Goal: Task Accomplishment & Management: Manage account settings

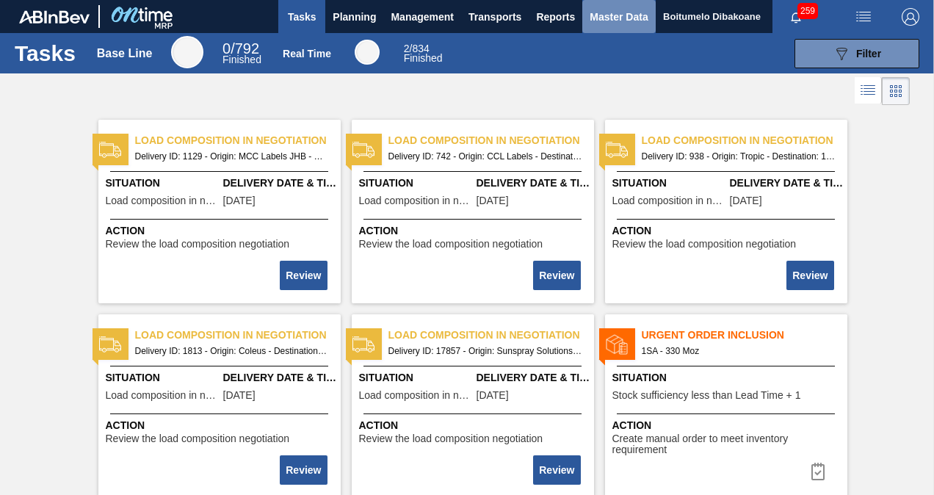
click at [610, 13] on span "Master Data" at bounding box center [619, 17] width 58 height 18
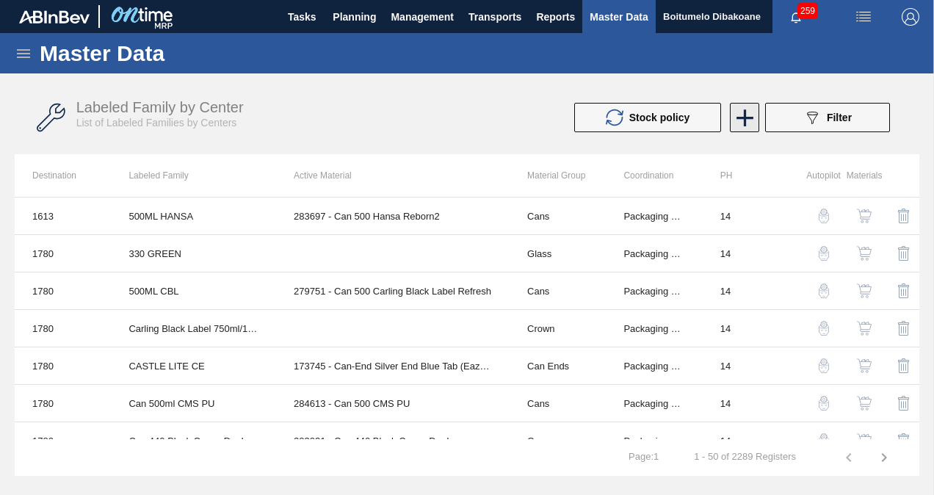
click at [732, 115] on icon at bounding box center [745, 118] width 29 height 29
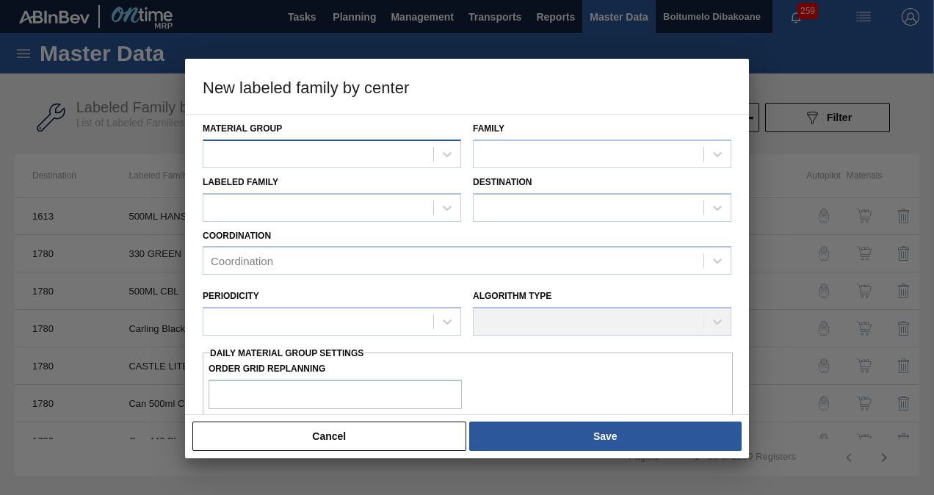
click at [242, 148] on div at bounding box center [318, 153] width 230 height 21
type Group "label"
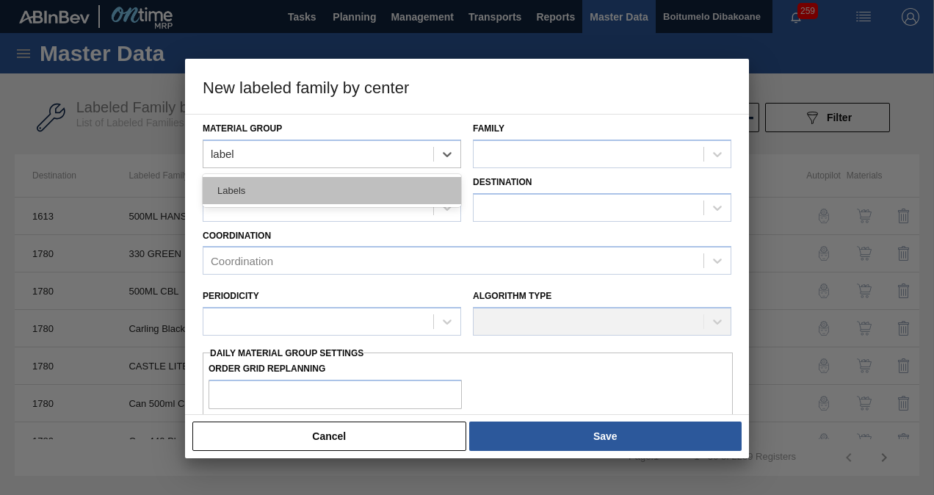
click at [272, 198] on div "Labels" at bounding box center [332, 190] width 259 height 27
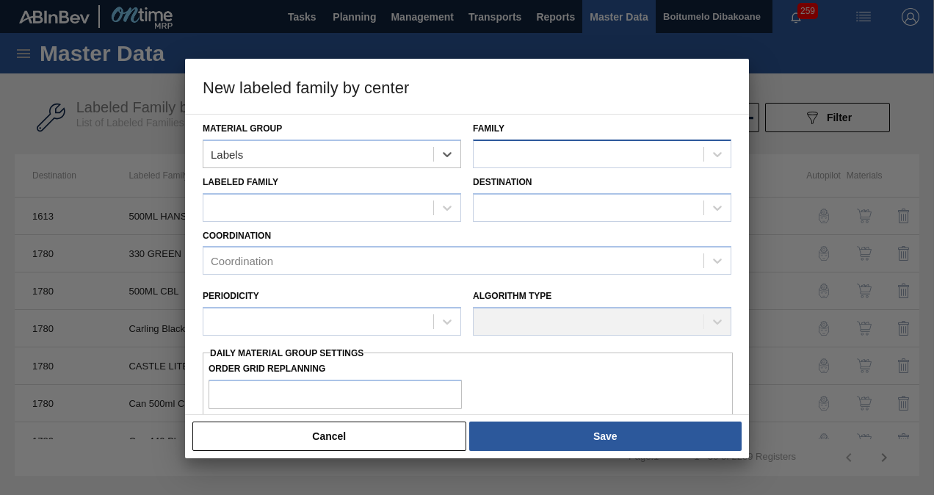
click at [510, 156] on div at bounding box center [589, 153] width 230 height 21
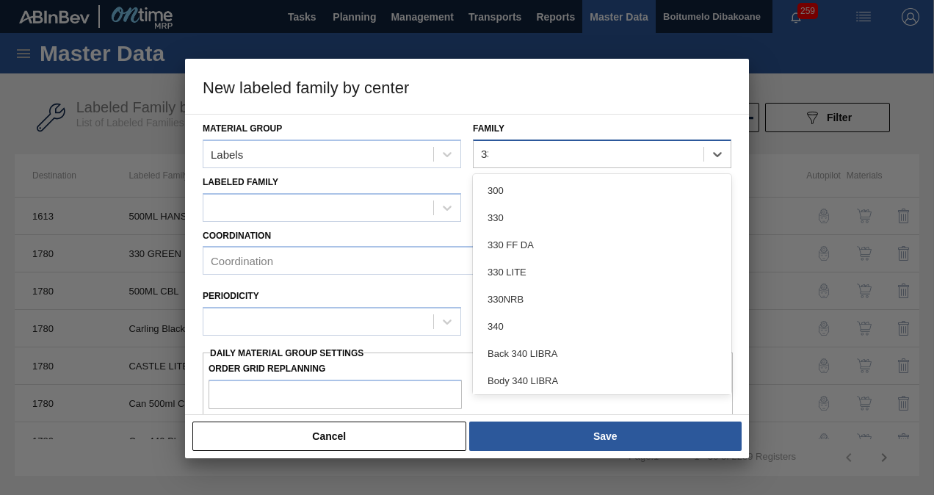
type input "330"
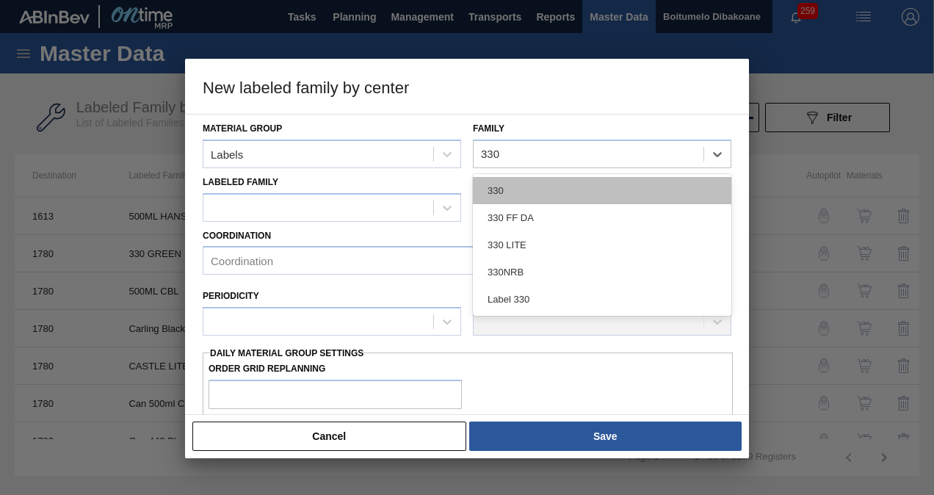
click at [524, 184] on div "330" at bounding box center [602, 190] width 259 height 27
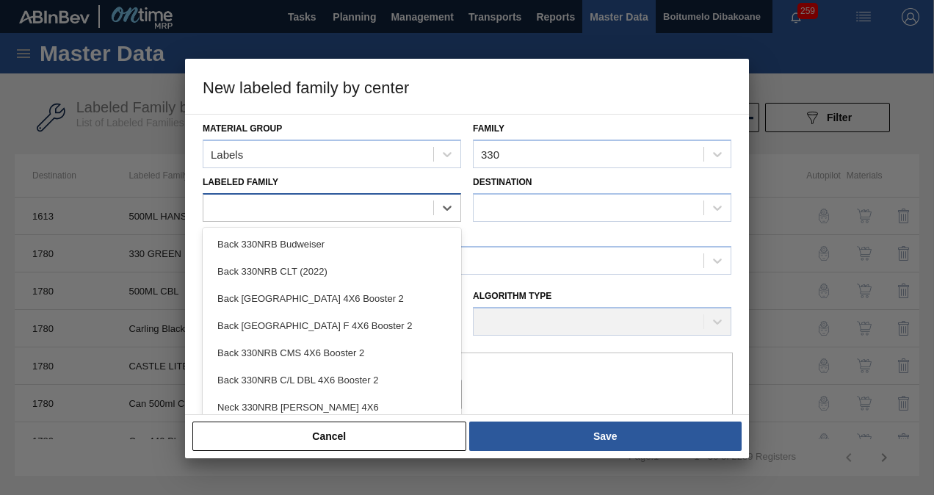
click at [294, 206] on div at bounding box center [318, 207] width 230 height 21
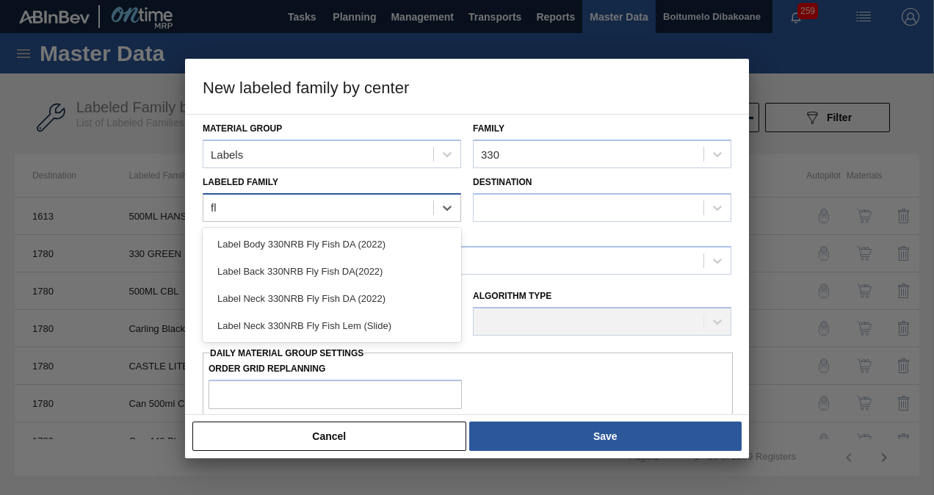
type Family "f"
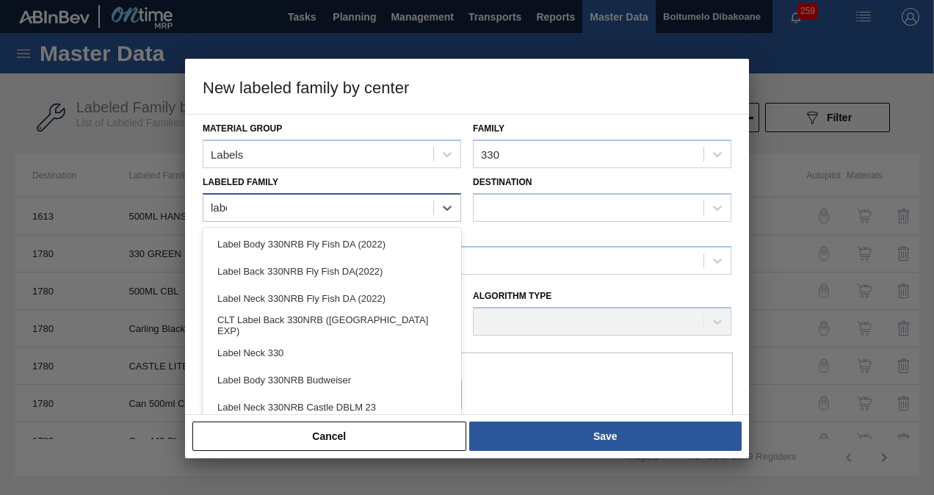
type Family "label"
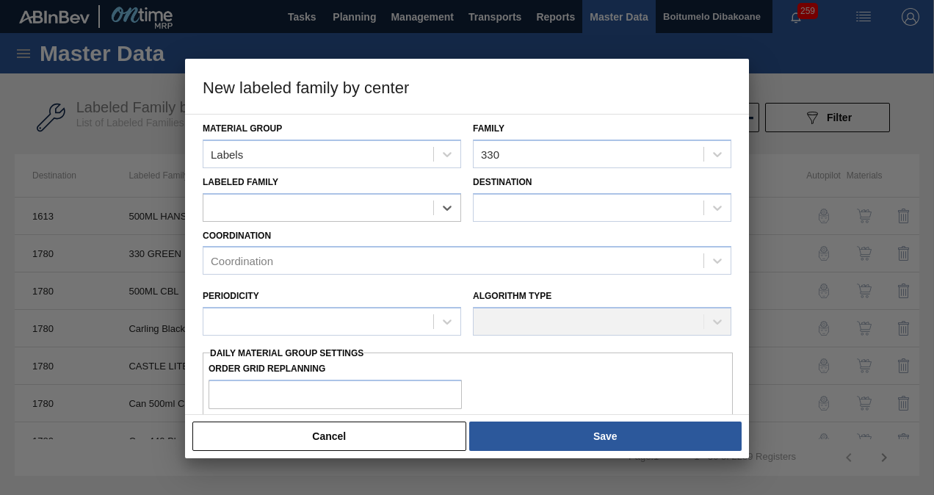
drag, startPoint x: 261, startPoint y: 206, endPoint x: 188, endPoint y: 201, distance: 73.6
click at [192, 201] on div "Material Group Labels Family 330 Labeled Family Select is focused ,type to refi…" at bounding box center [467, 264] width 564 height 301
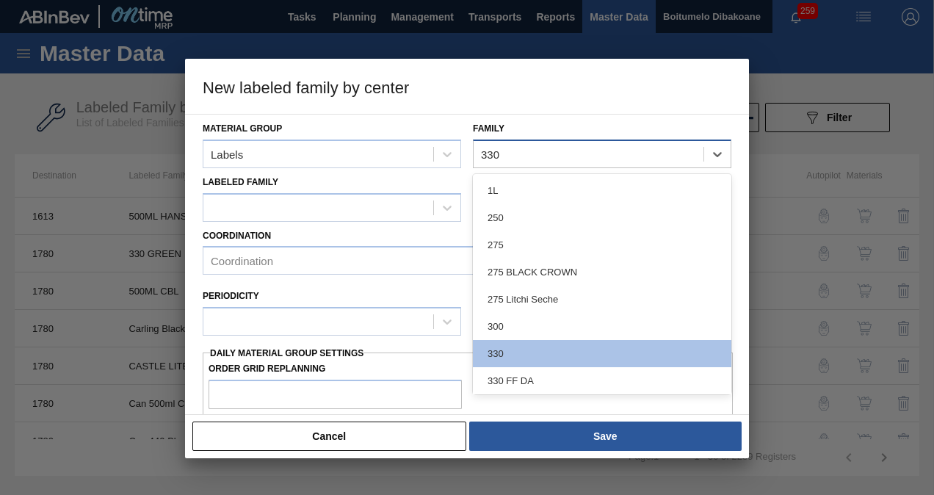
click at [507, 153] on div "330" at bounding box center [589, 153] width 230 height 21
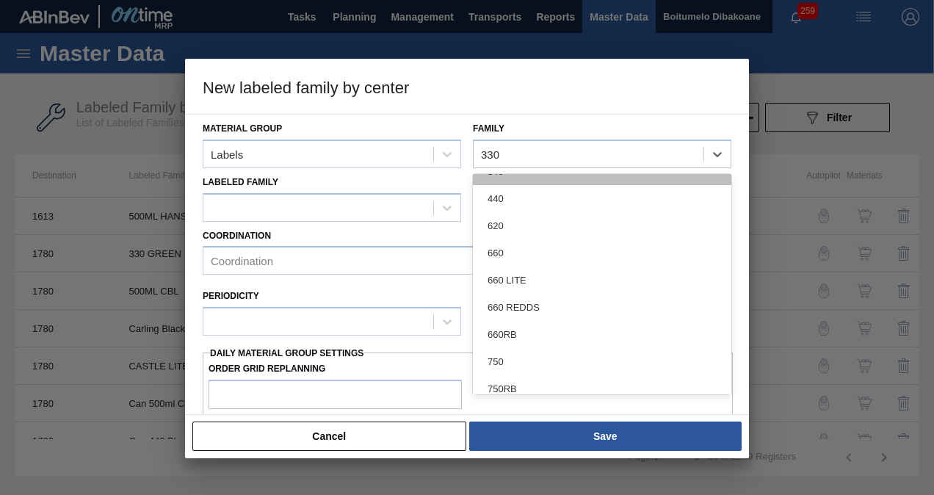
scroll to position [294, 0]
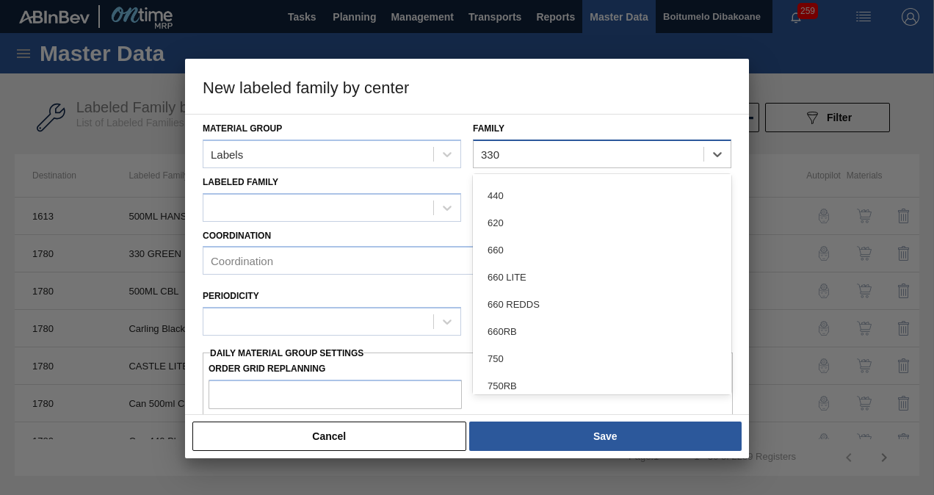
click at [519, 154] on div "330" at bounding box center [589, 153] width 230 height 21
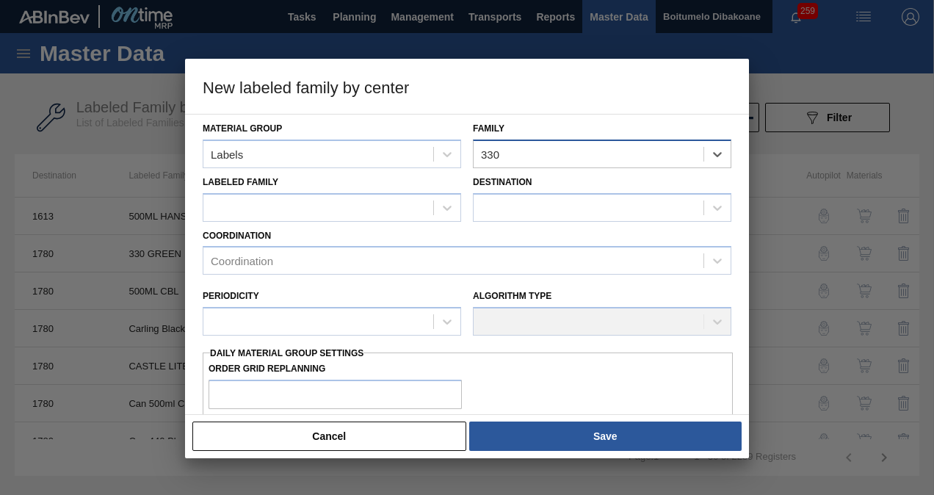
click at [519, 154] on div "330" at bounding box center [589, 153] width 230 height 21
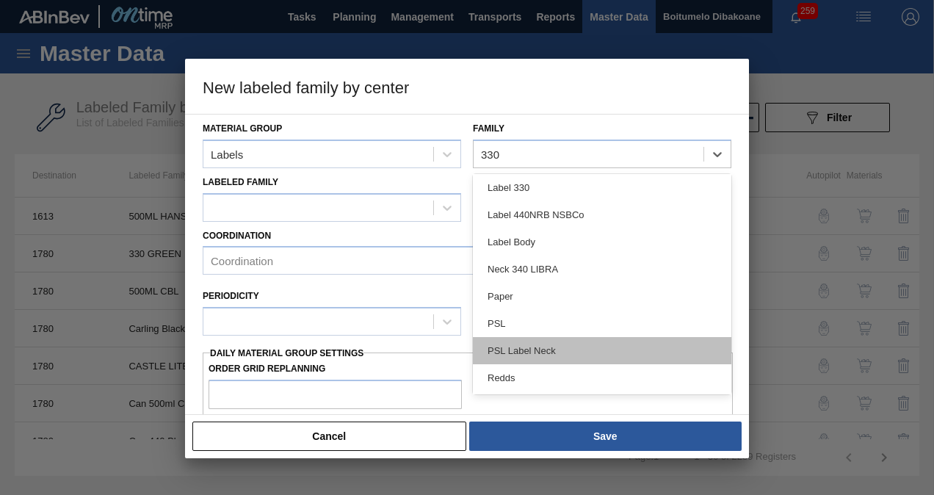
scroll to position [799, 0]
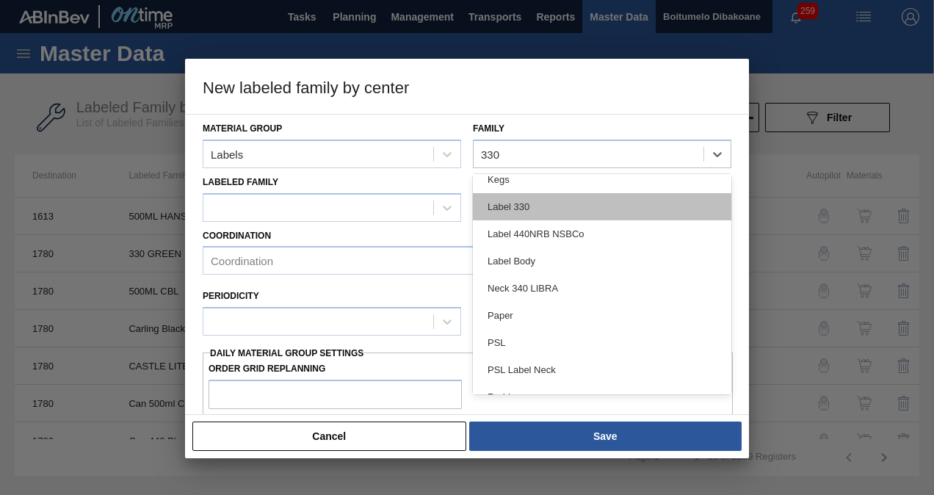
click at [527, 204] on div "Label 330" at bounding box center [602, 206] width 259 height 27
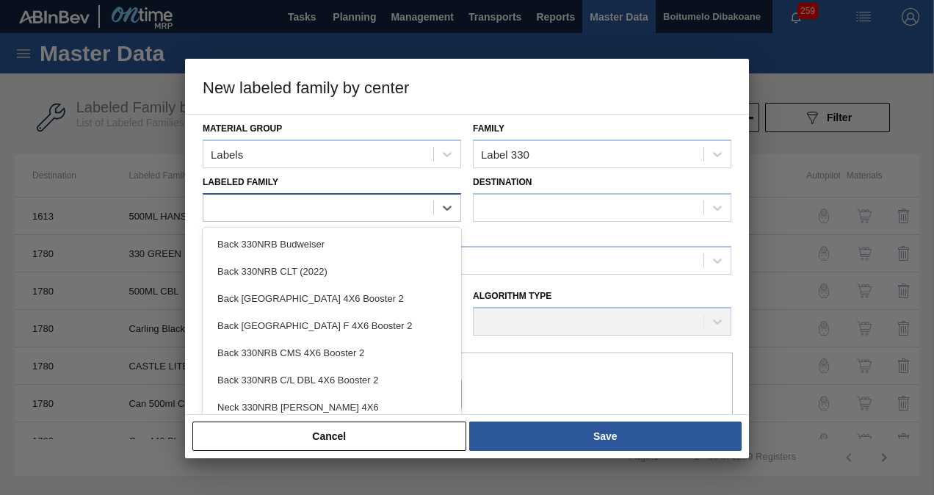
click at [311, 212] on div at bounding box center [318, 207] width 230 height 21
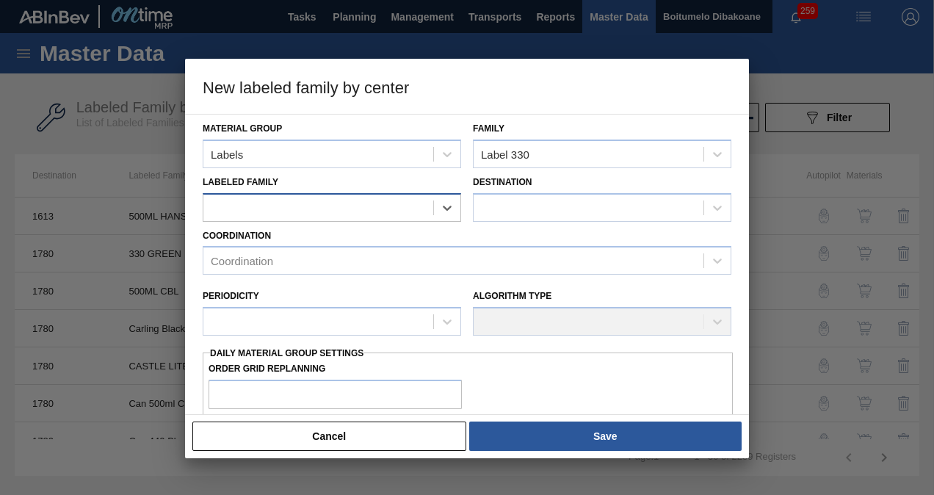
click at [311, 211] on div at bounding box center [318, 207] width 230 height 21
type Family "f"
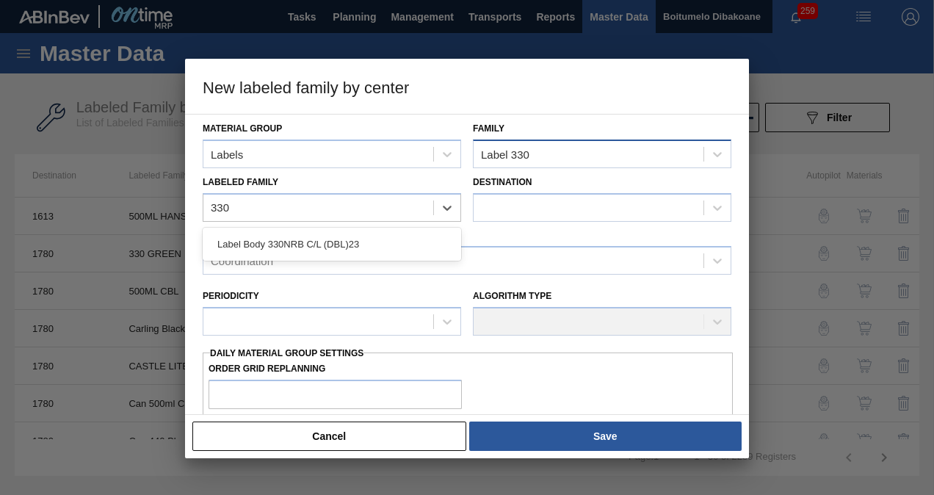
type Family "330"
click at [560, 144] on div "Label 330" at bounding box center [589, 153] width 230 height 21
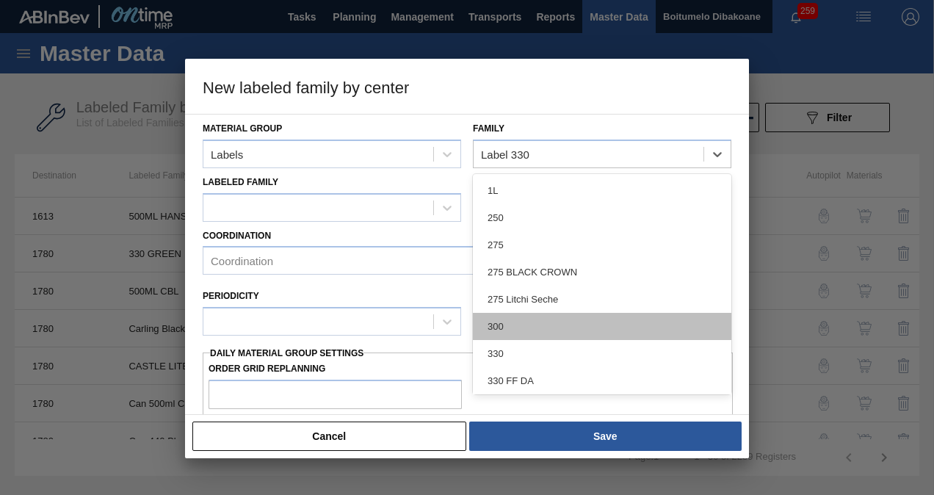
click at [533, 338] on div "300" at bounding box center [602, 326] width 259 height 27
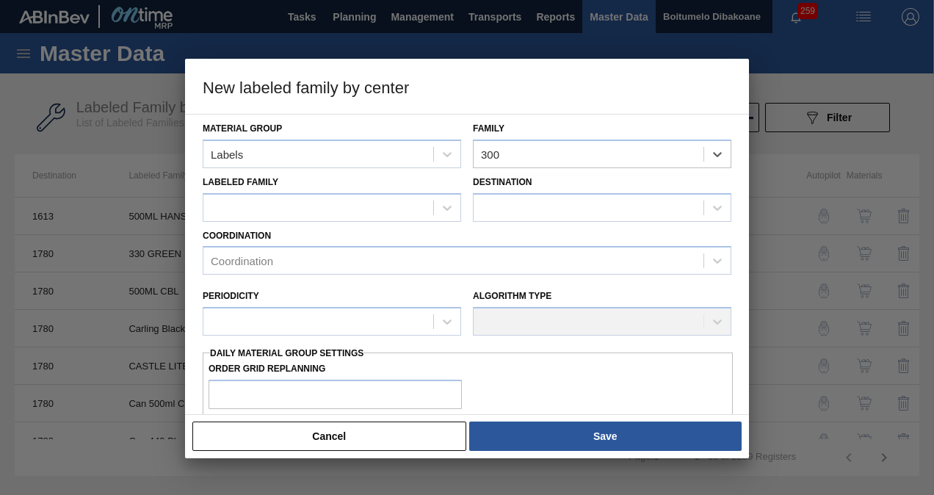
click at [533, 132] on div "Family option 300, selected. Select is focused ,type to refine list, press Down…" at bounding box center [602, 143] width 259 height 50
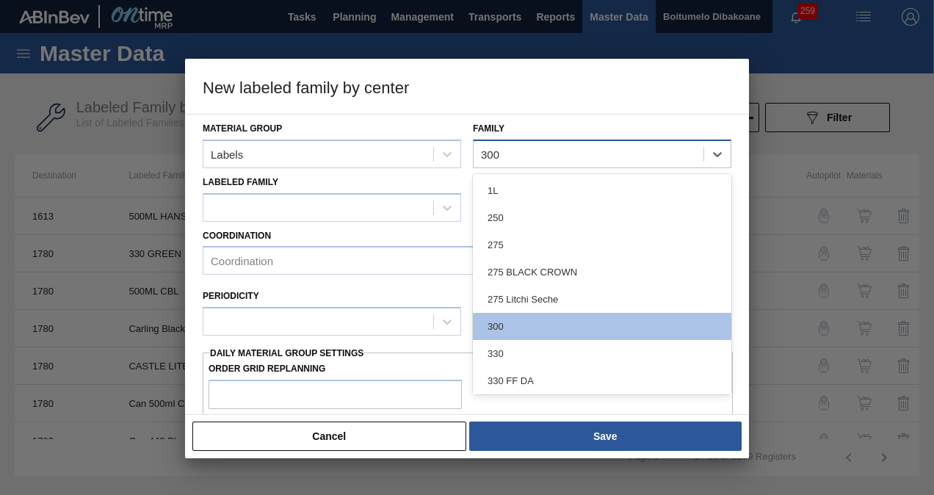
click at [528, 151] on div "300" at bounding box center [589, 153] width 230 height 21
click at [519, 351] on div "330" at bounding box center [602, 353] width 259 height 27
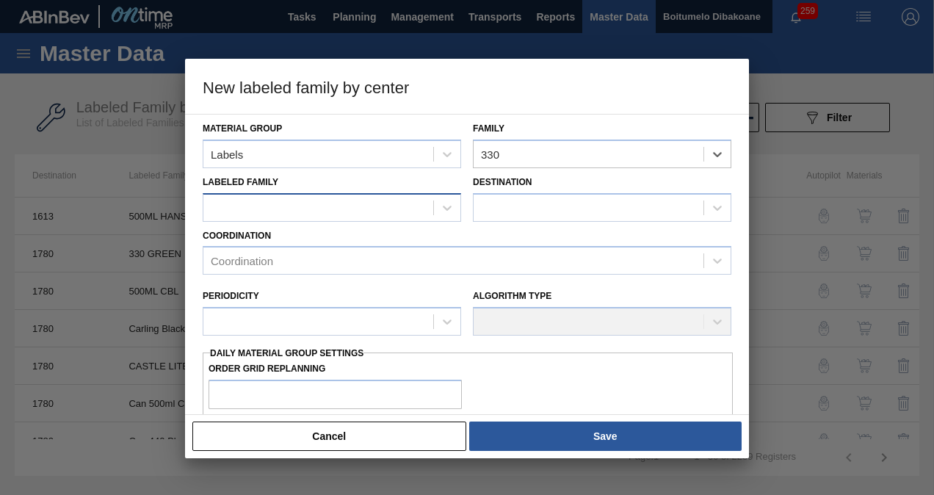
click at [270, 194] on div at bounding box center [332, 207] width 259 height 29
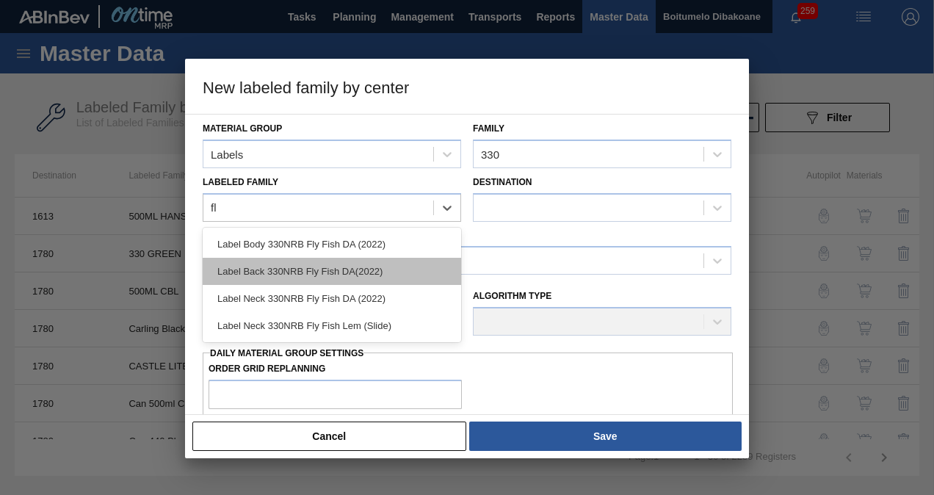
type Family "f"
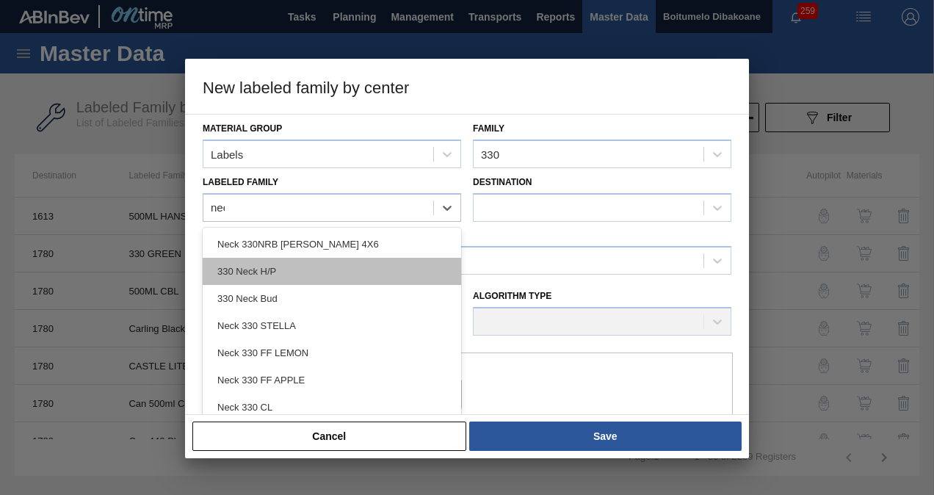
type Family "neck"
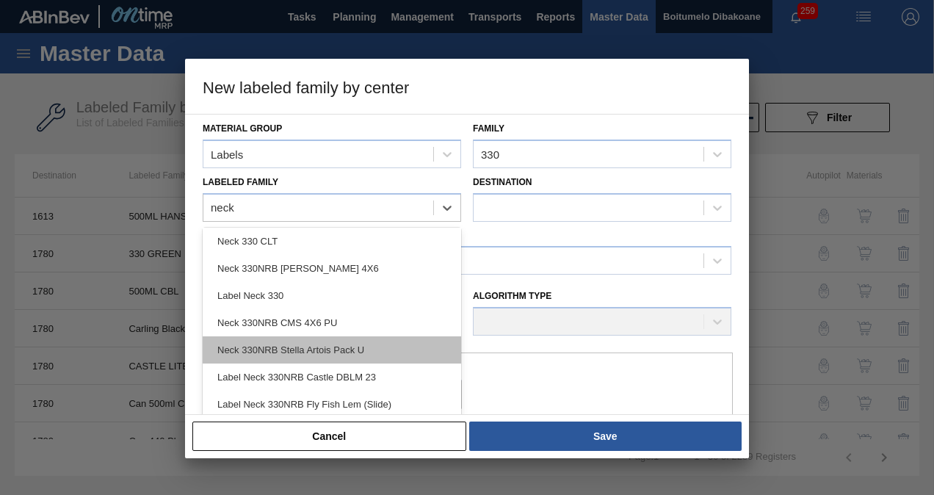
scroll to position [0, 0]
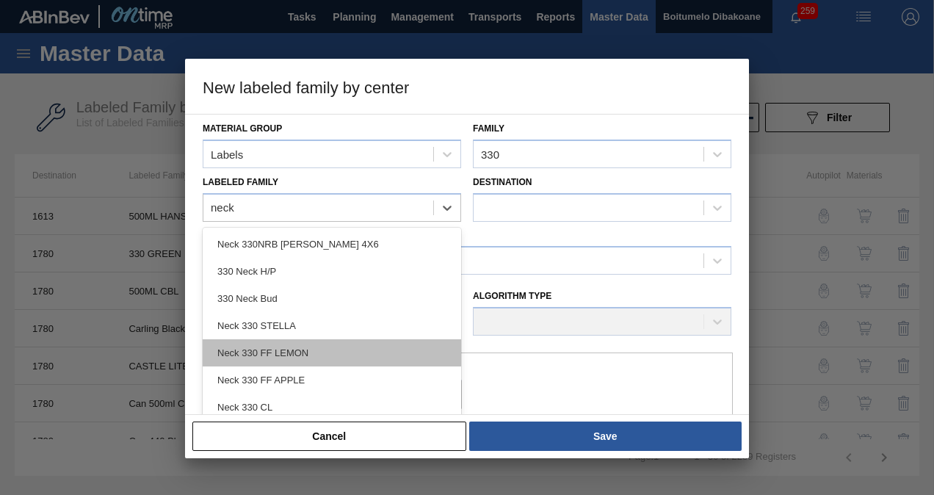
click at [339, 353] on div "Neck 330 FF LEMON" at bounding box center [332, 352] width 259 height 27
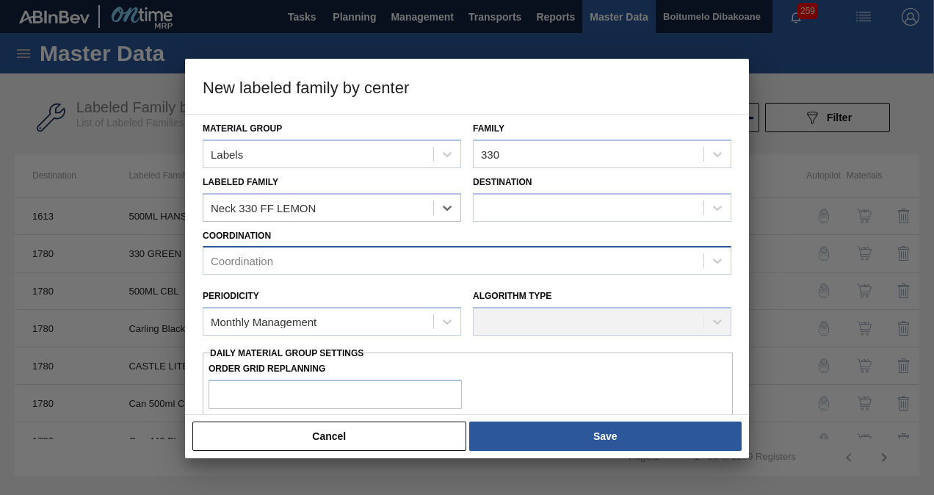
click at [269, 260] on div "Coordination" at bounding box center [242, 261] width 62 height 12
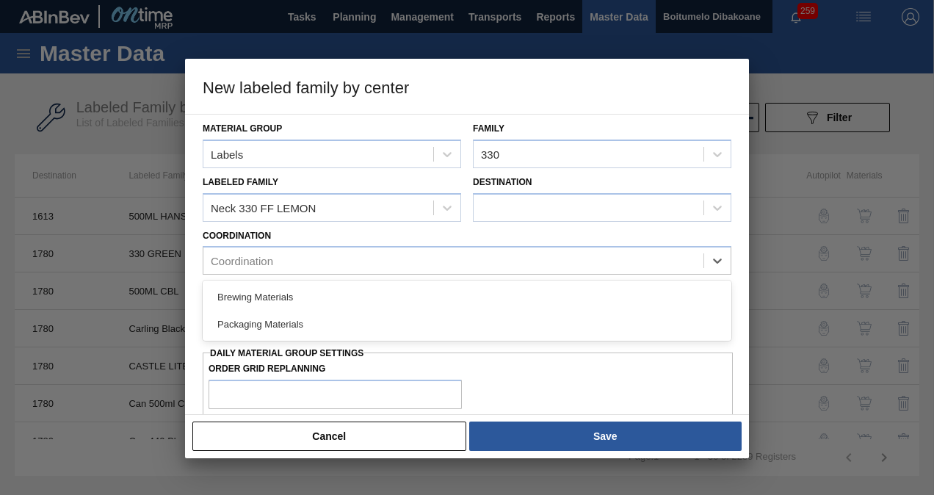
click at [260, 323] on div "Packaging Materials" at bounding box center [467, 324] width 529 height 27
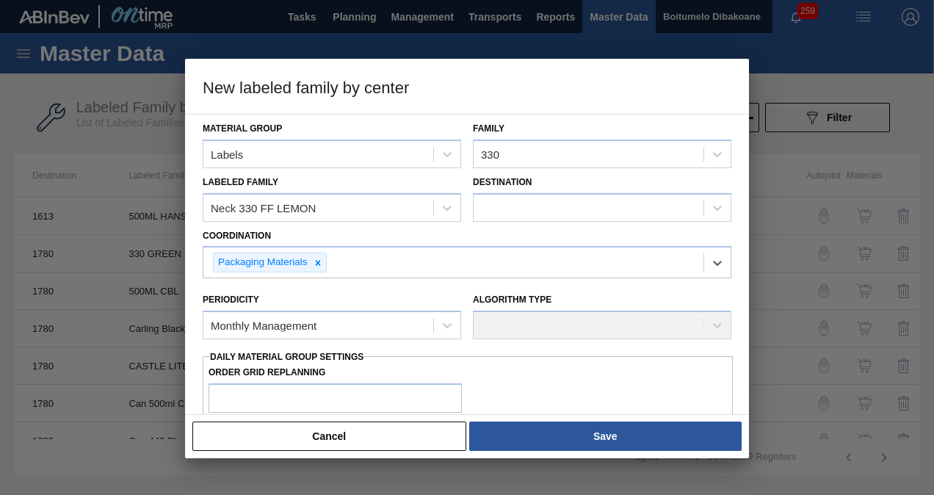
scroll to position [73, 0]
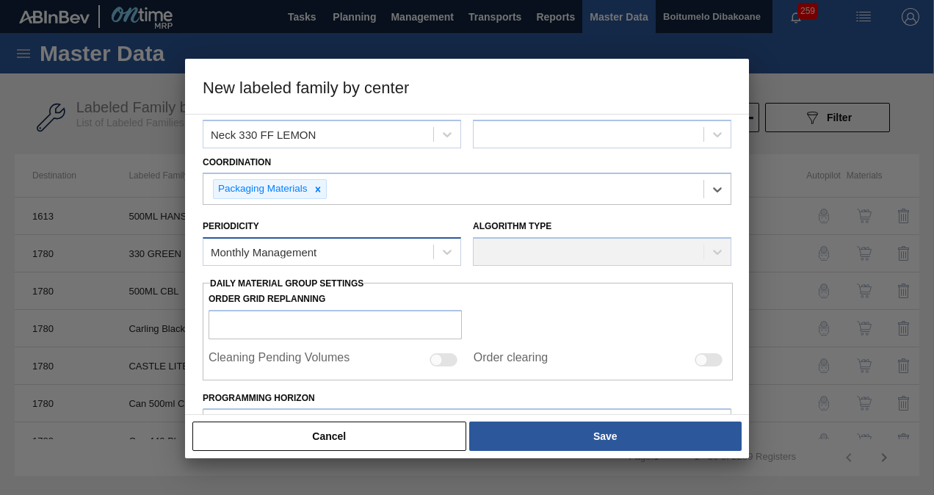
click at [328, 252] on div "Monthly Management" at bounding box center [318, 252] width 230 height 21
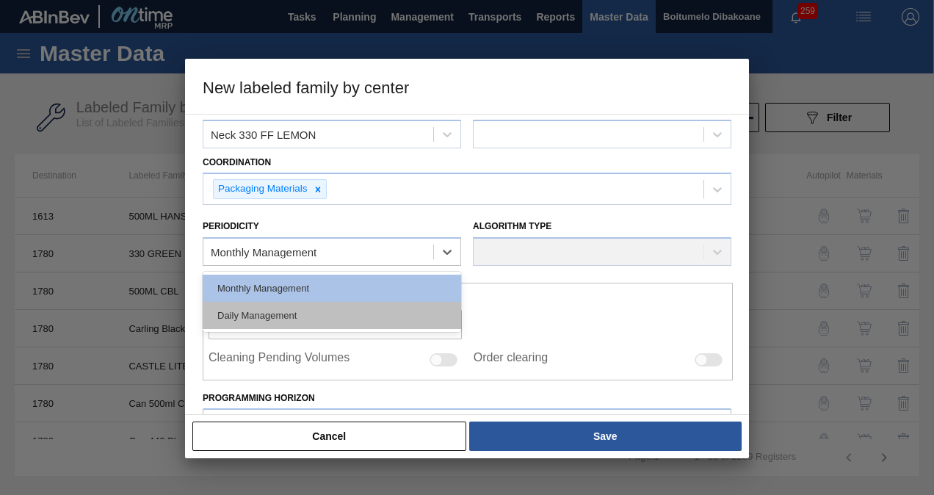
click at [307, 307] on div "Daily Management" at bounding box center [332, 315] width 259 height 27
checkbox input "true"
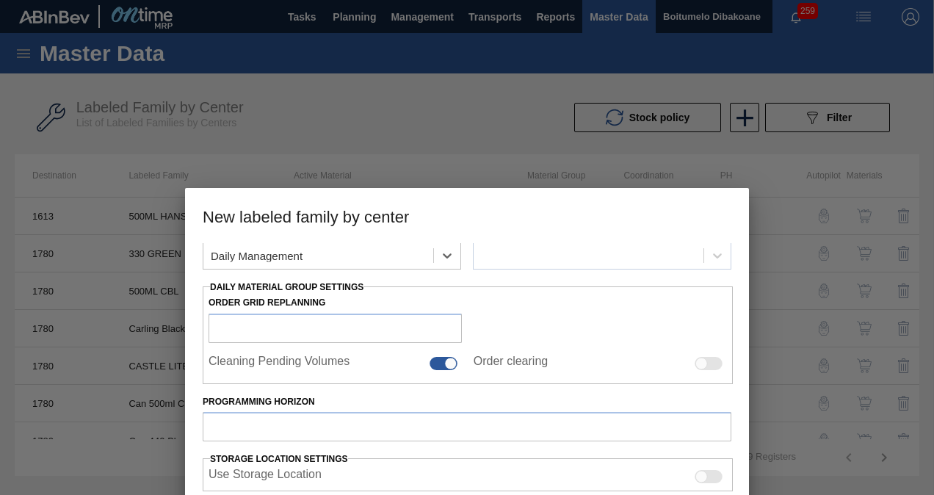
scroll to position [206, 0]
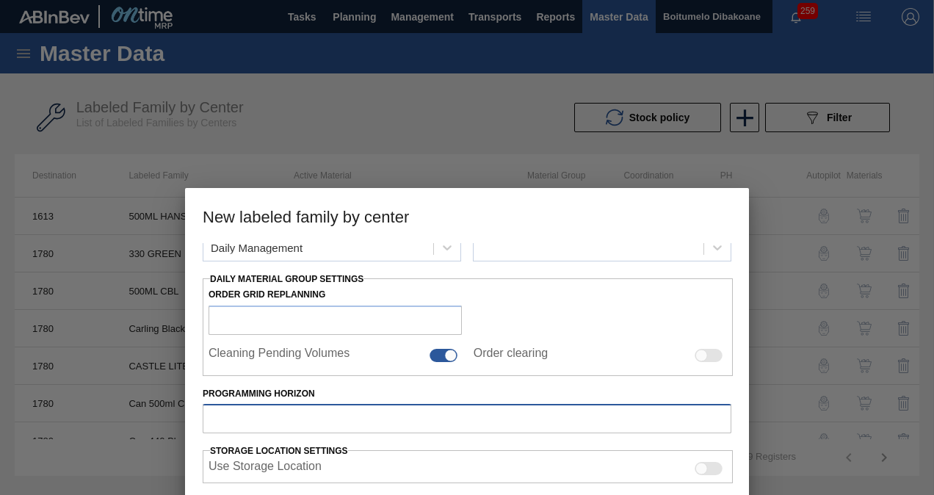
click at [303, 416] on input "Programming Horizon" at bounding box center [467, 418] width 529 height 29
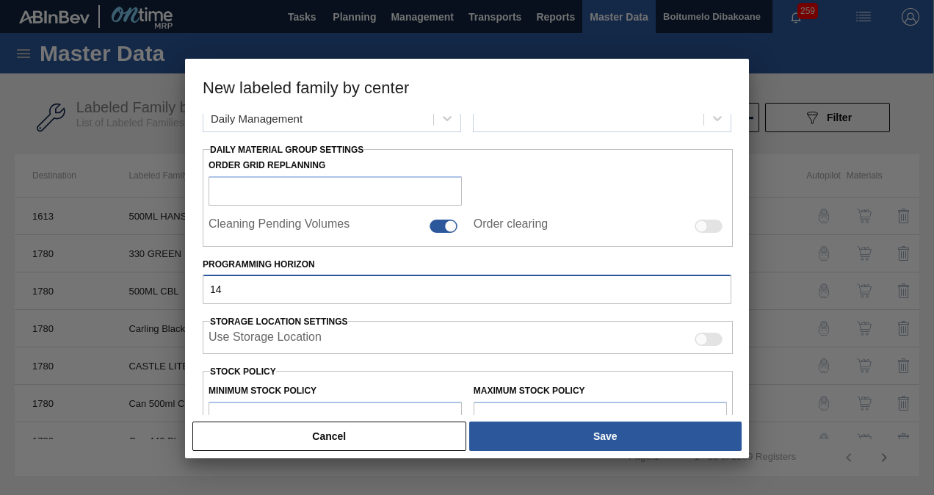
type input "14"
drag, startPoint x: 746, startPoint y: 272, endPoint x: 746, endPoint y: 241, distance: 31.6
click at [746, 241] on div "Material Group Labels Family 330 Labeled Family Neck 330 FF LEMON Destination C…" at bounding box center [467, 264] width 564 height 301
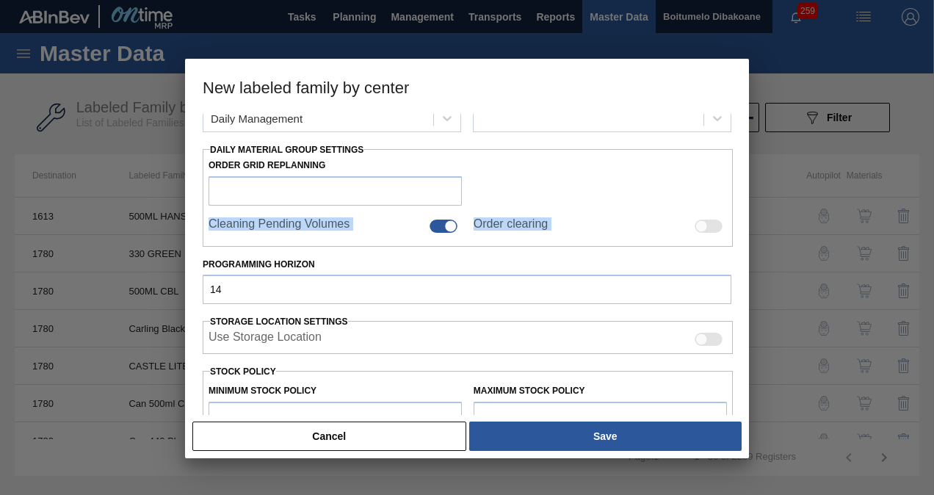
drag, startPoint x: 746, startPoint y: 241, endPoint x: 746, endPoint y: 201, distance: 39.7
click at [746, 201] on div "Material Group Labels Family 330 Labeled Family Neck 330 FF LEMON Destination C…" at bounding box center [467, 264] width 564 height 301
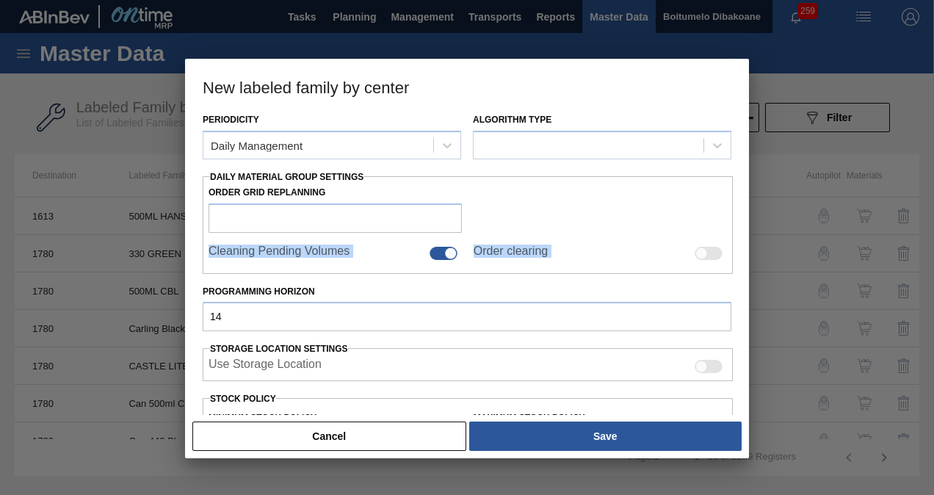
scroll to position [172, 0]
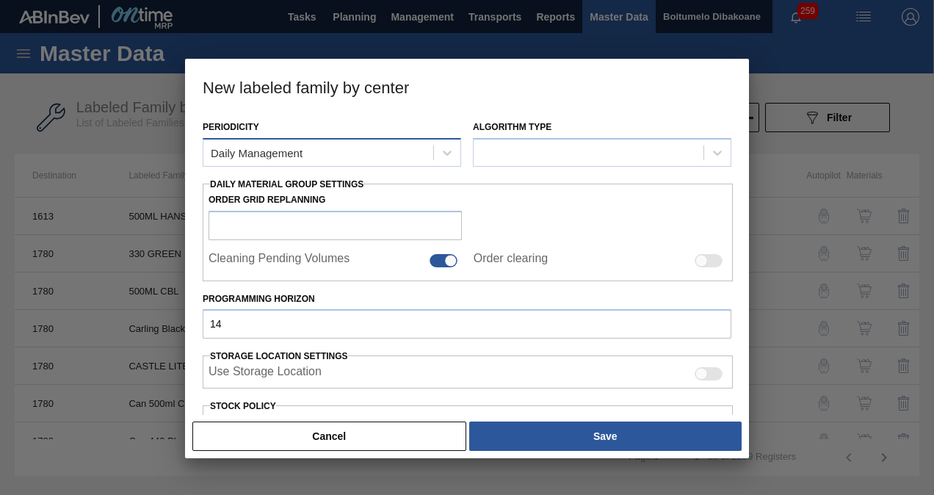
click at [385, 150] on div "Daily Management" at bounding box center [318, 152] width 230 height 21
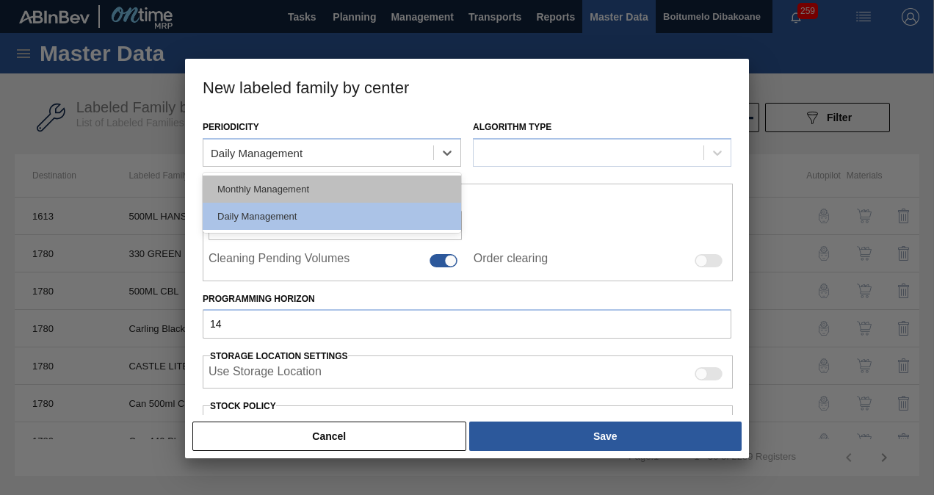
click at [357, 186] on div "Monthly Management" at bounding box center [332, 189] width 259 height 27
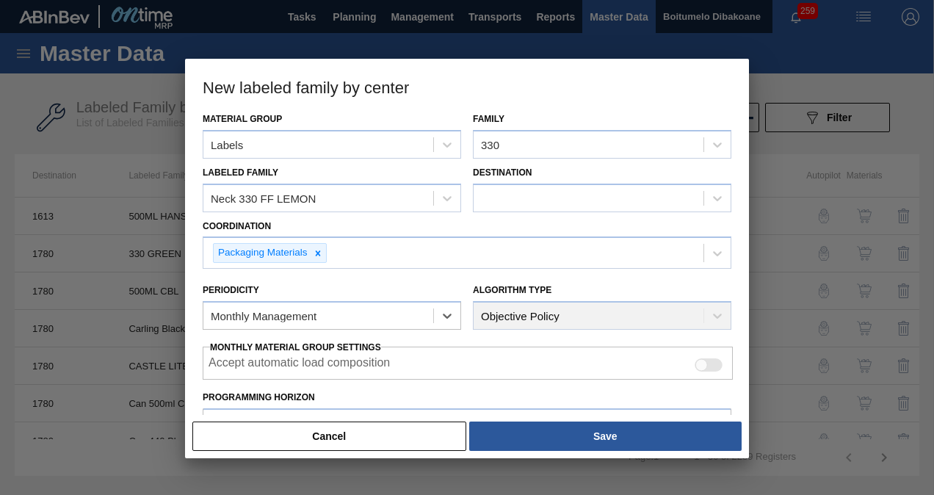
scroll to position [0, 0]
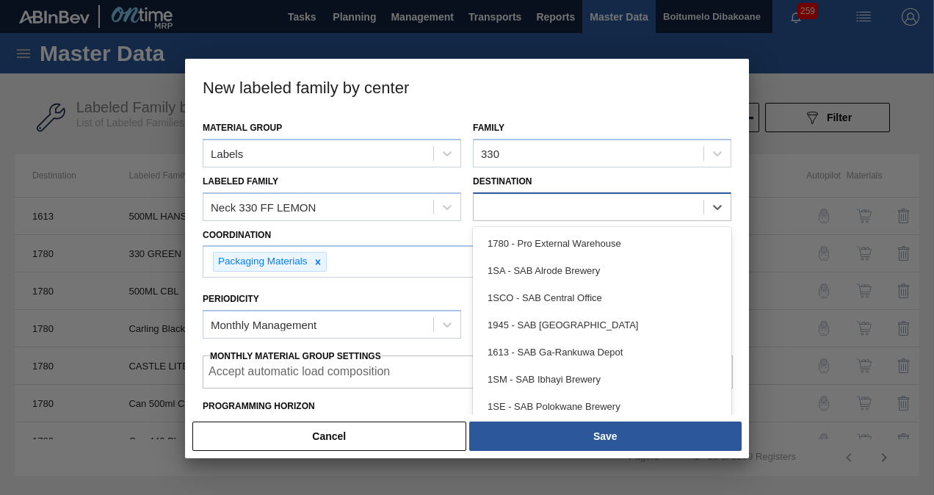
click at [532, 206] on div at bounding box center [589, 206] width 230 height 21
type input "1"
click at [582, 166] on div "330" at bounding box center [602, 153] width 259 height 29
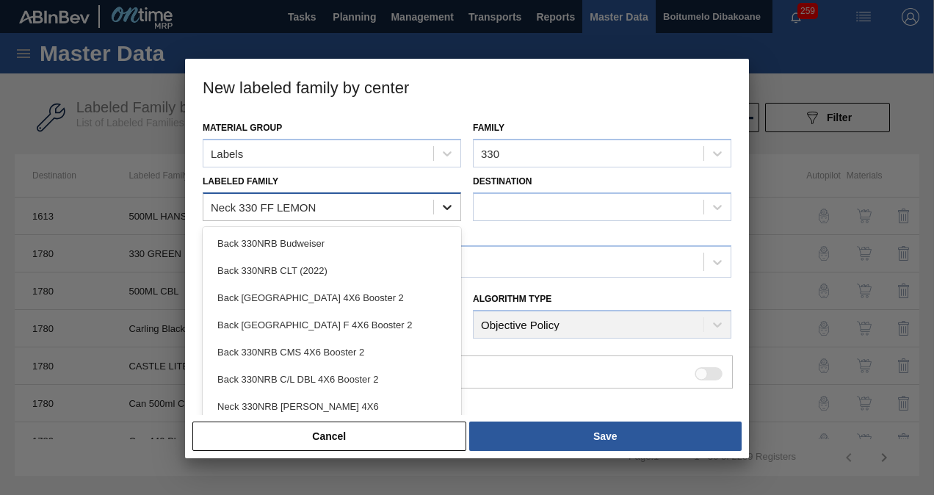
click at [453, 219] on div at bounding box center [447, 207] width 26 height 26
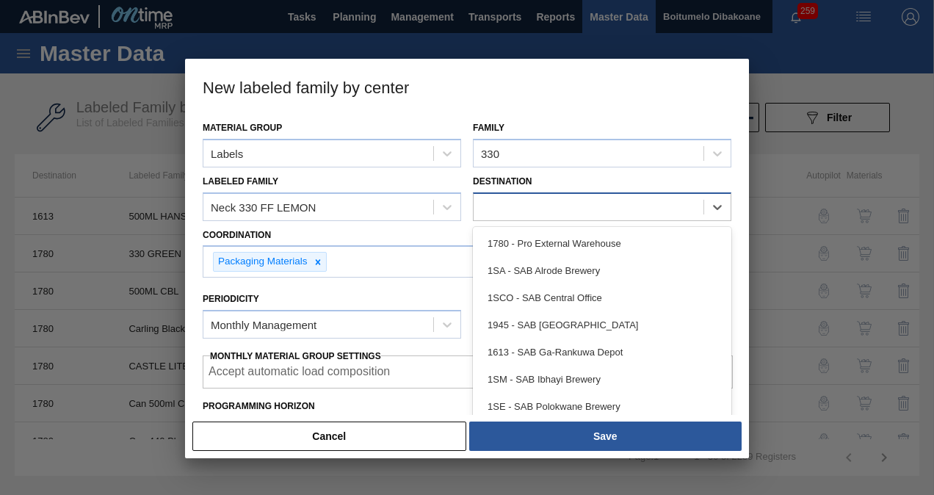
click at [520, 196] on div at bounding box center [589, 206] width 230 height 21
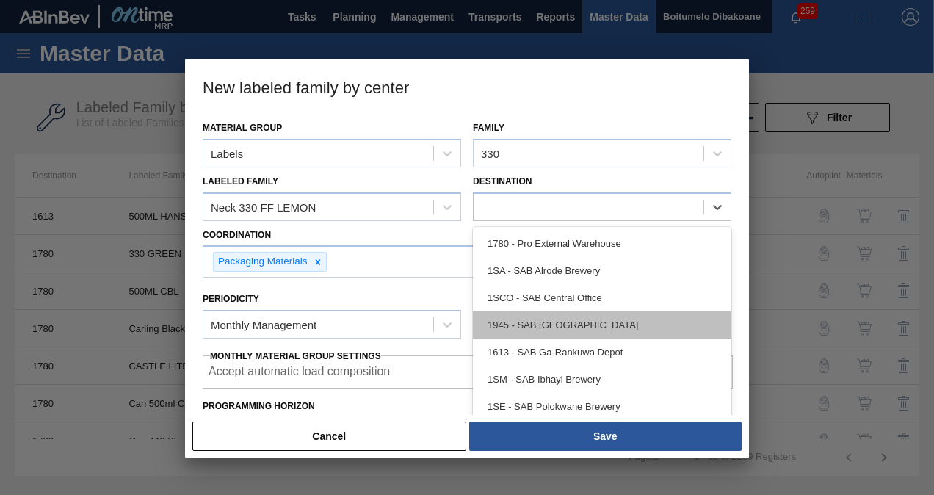
scroll to position [3, 0]
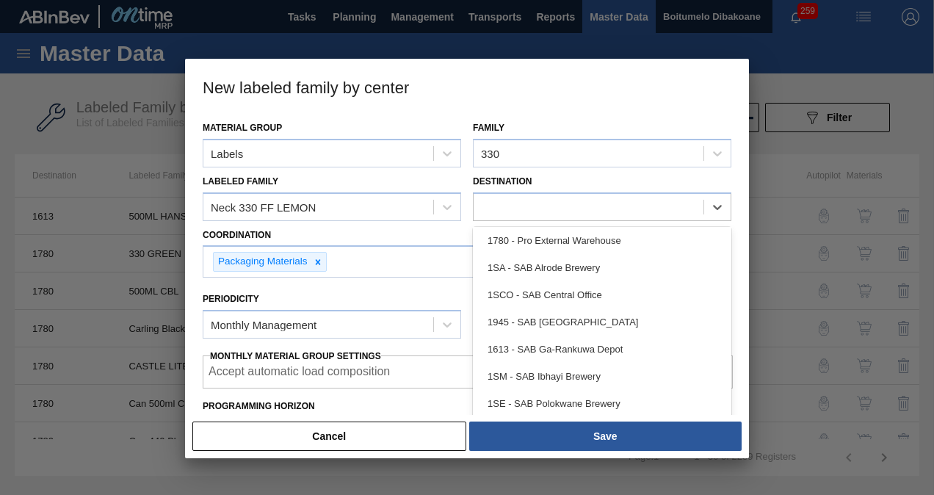
click at [498, 176] on label "Destination" at bounding box center [502, 181] width 59 height 10
click at [483, 200] on input "Destination" at bounding box center [481, 206] width 1 height 12
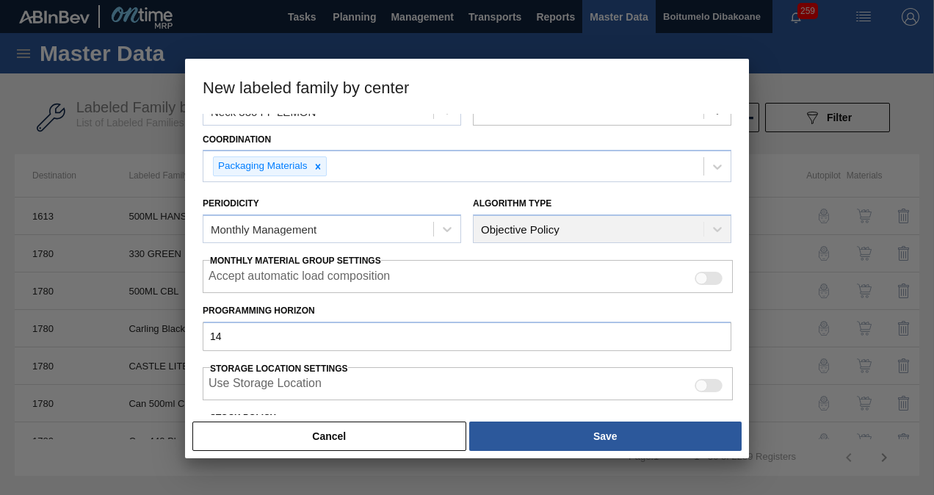
scroll to position [73, 0]
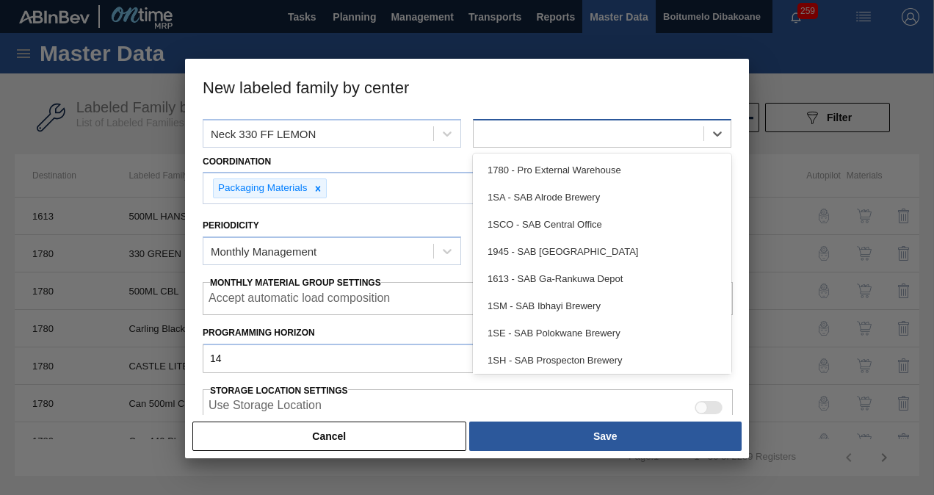
click at [532, 133] on div at bounding box center [589, 133] width 230 height 21
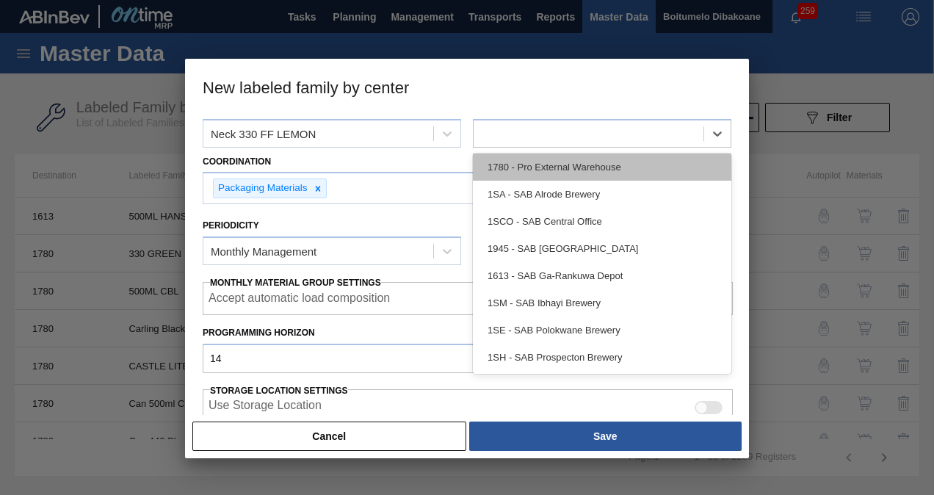
scroll to position [0, 0]
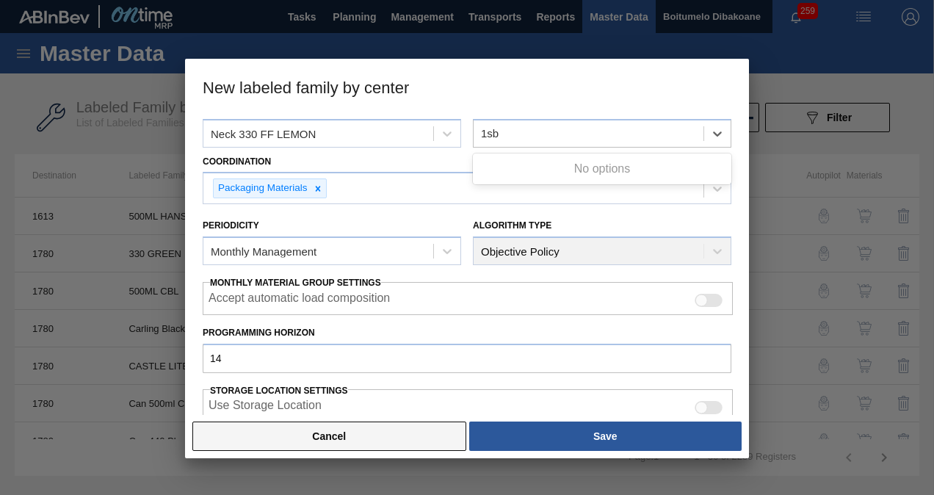
type input "1sb"
click at [336, 426] on button "Cancel" at bounding box center [329, 436] width 274 height 29
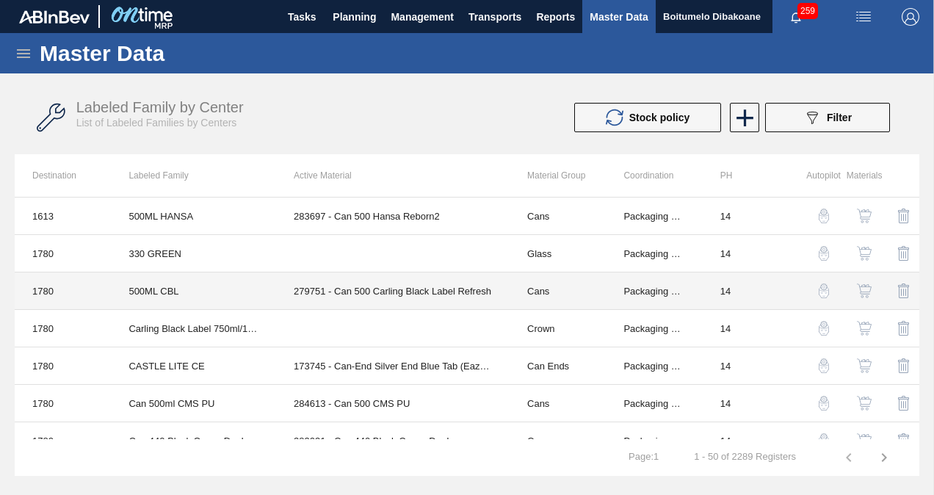
scroll to position [147, 0]
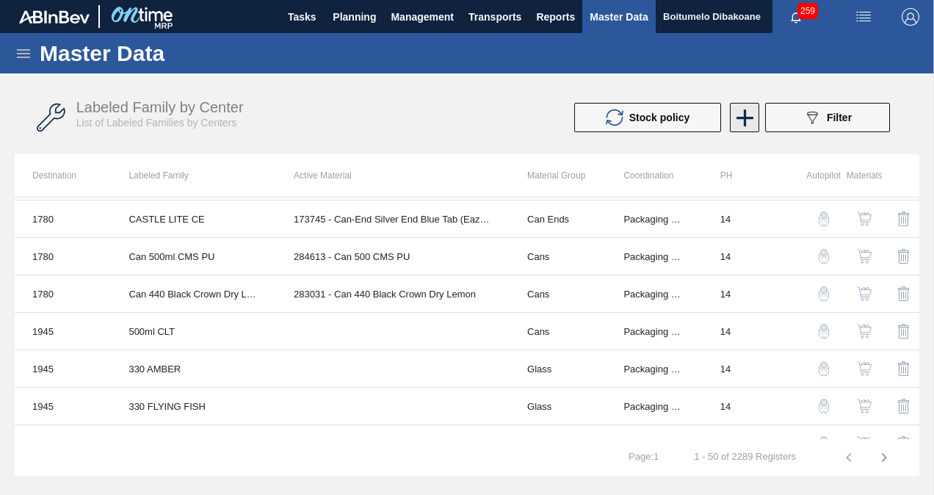
click at [745, 121] on icon at bounding box center [745, 117] width 17 height 17
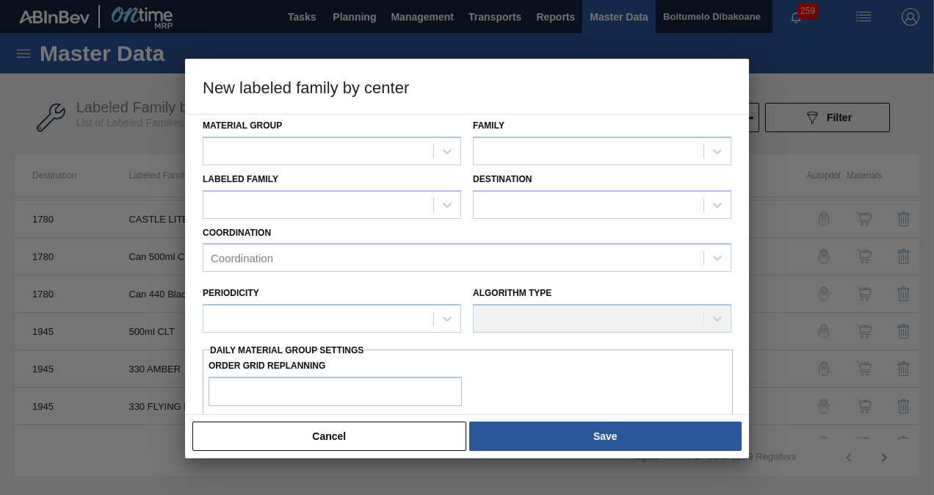
scroll to position [0, 0]
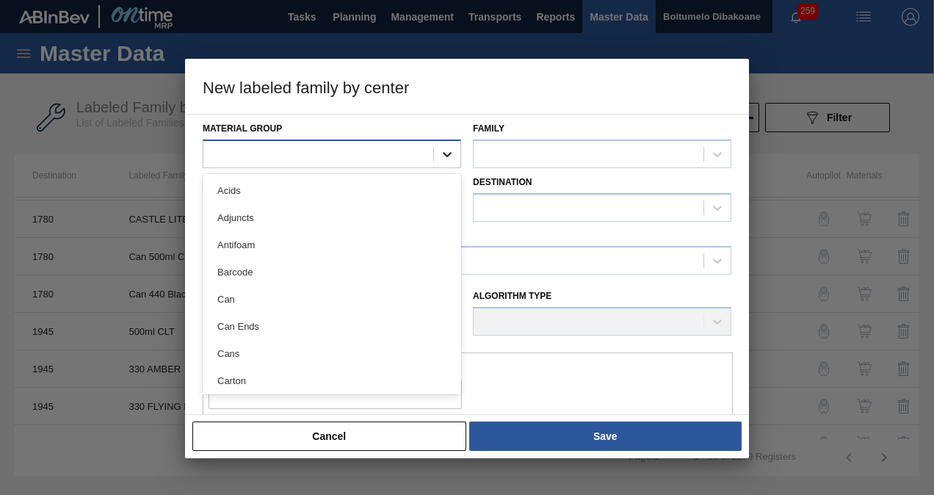
click at [445, 156] on icon at bounding box center [447, 154] width 15 height 15
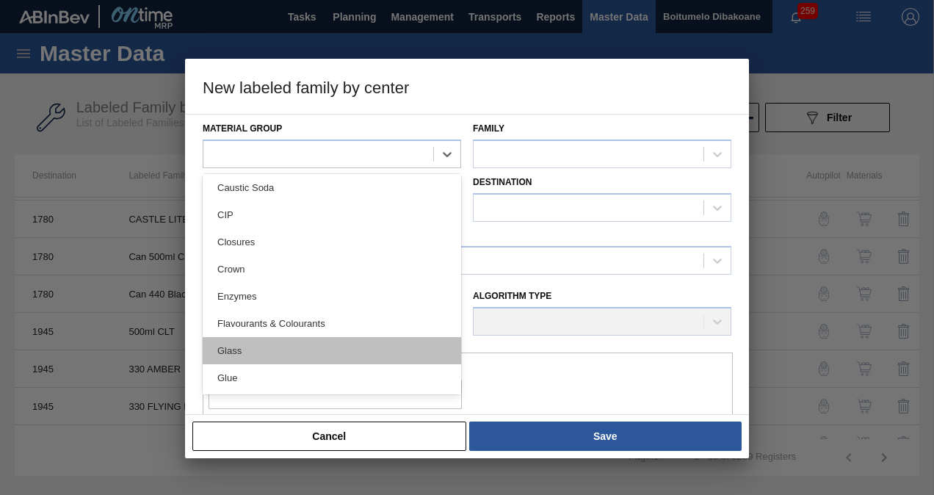
scroll to position [367, 0]
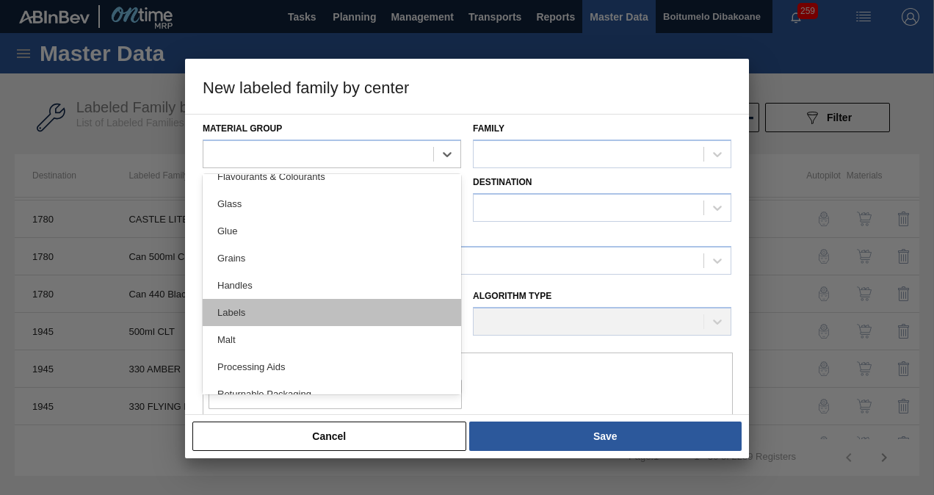
click at [308, 316] on div "Labels" at bounding box center [332, 312] width 259 height 27
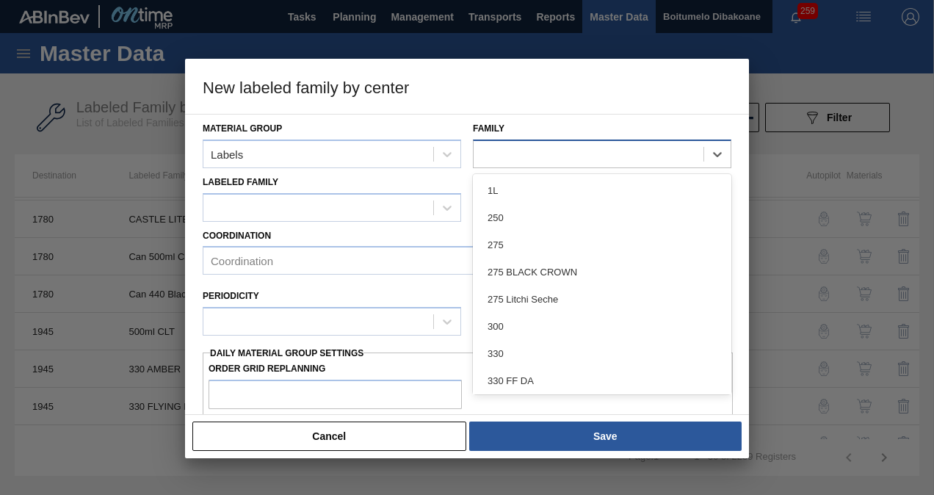
click at [510, 145] on div at bounding box center [589, 153] width 230 height 21
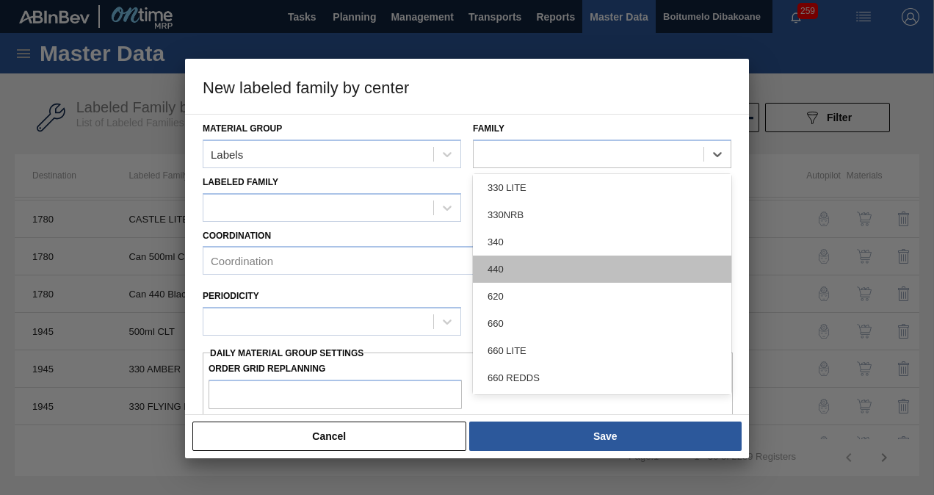
scroll to position [147, 0]
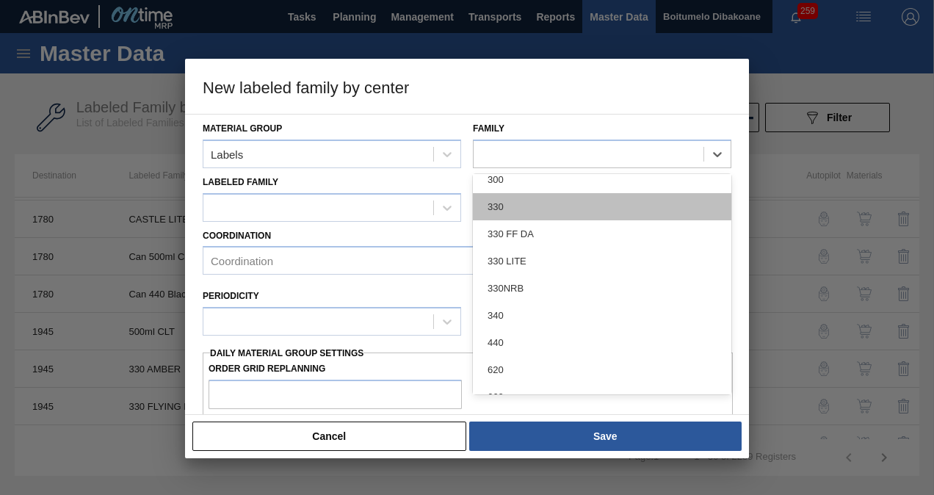
click at [523, 210] on div "330" at bounding box center [602, 206] width 259 height 27
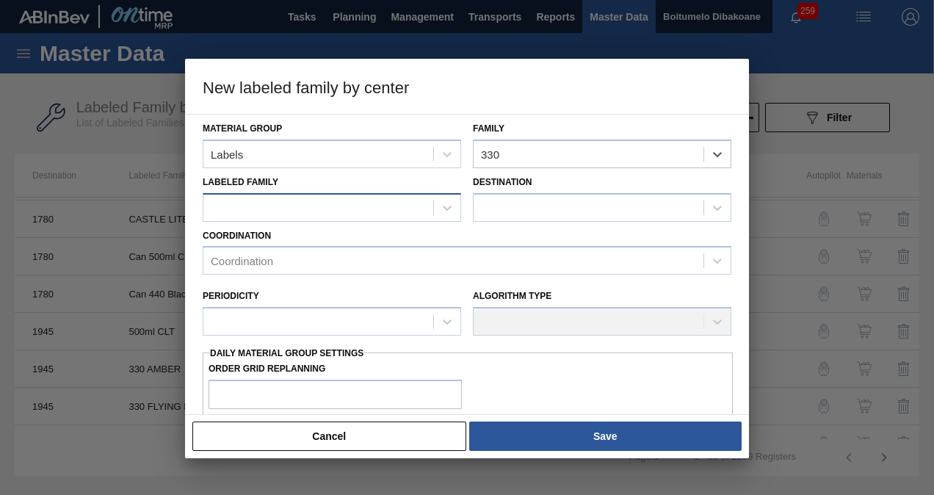
click at [358, 209] on div at bounding box center [318, 207] width 230 height 21
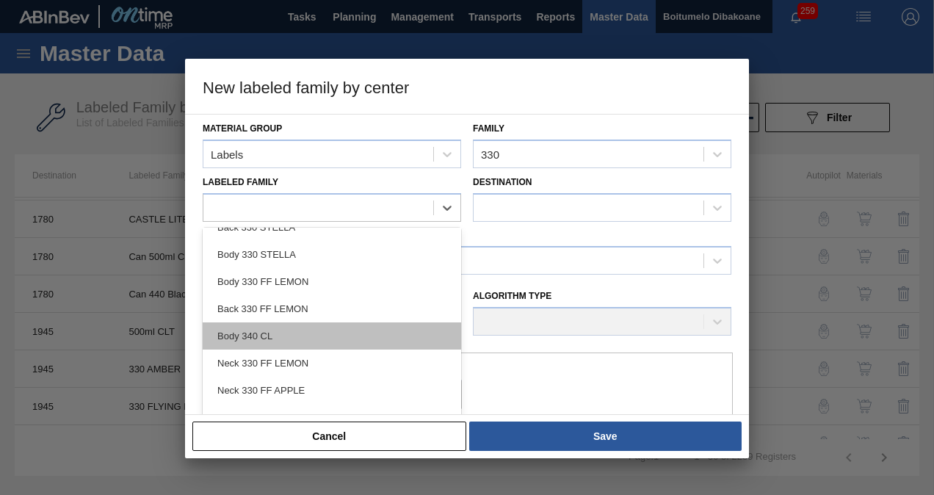
scroll to position [367, 0]
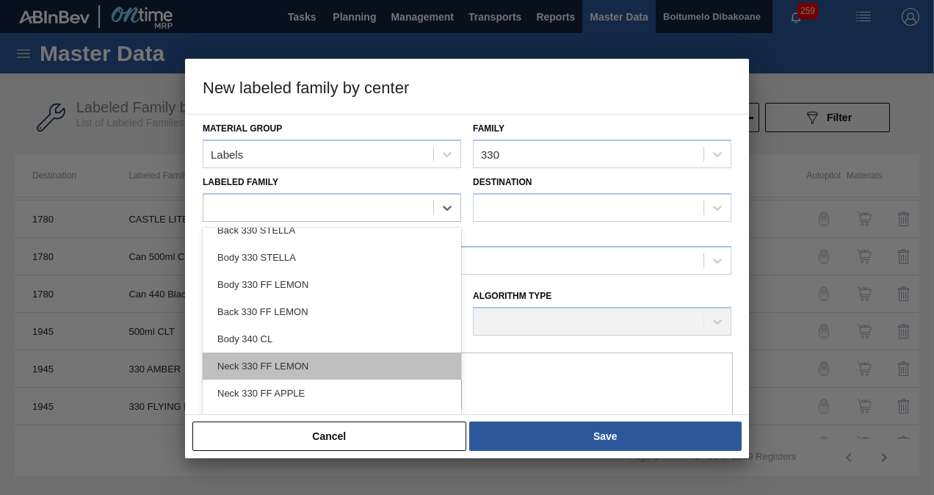
click at [300, 369] on div "Neck 330 FF LEMON" at bounding box center [332, 366] width 259 height 27
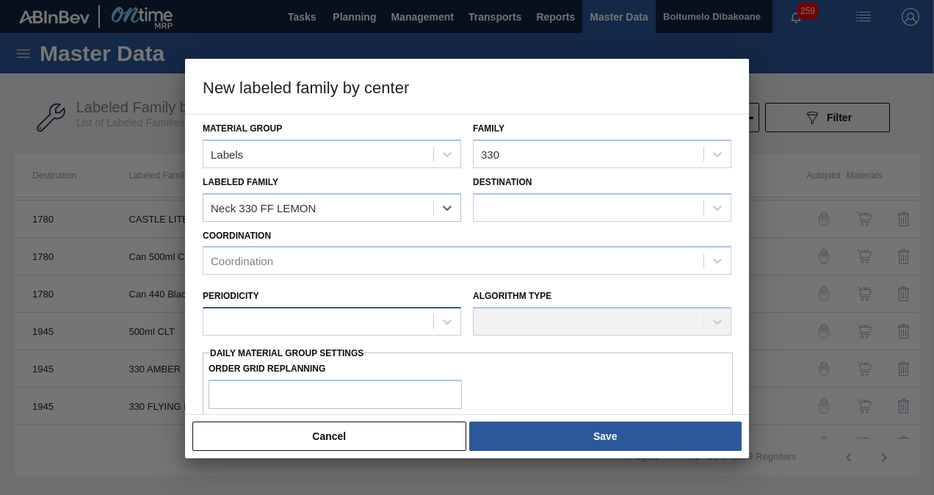
checkbox input "false"
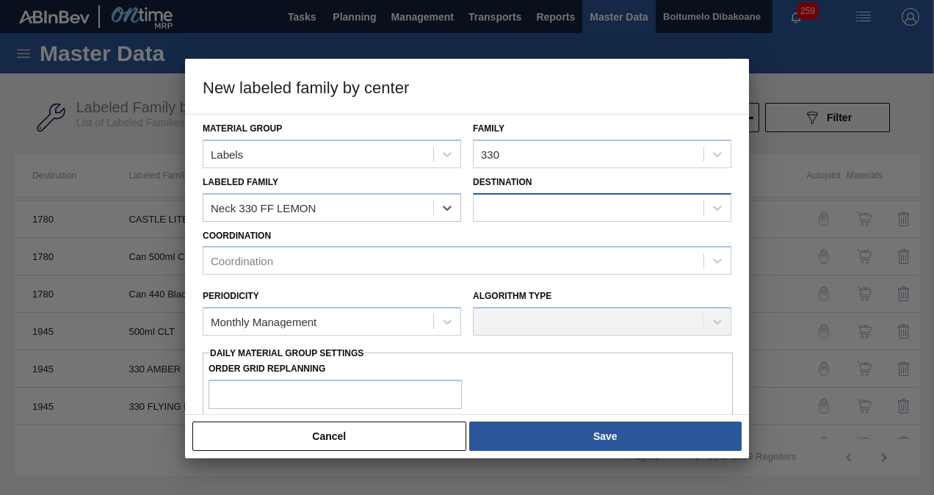
click at [542, 207] on div at bounding box center [589, 207] width 230 height 21
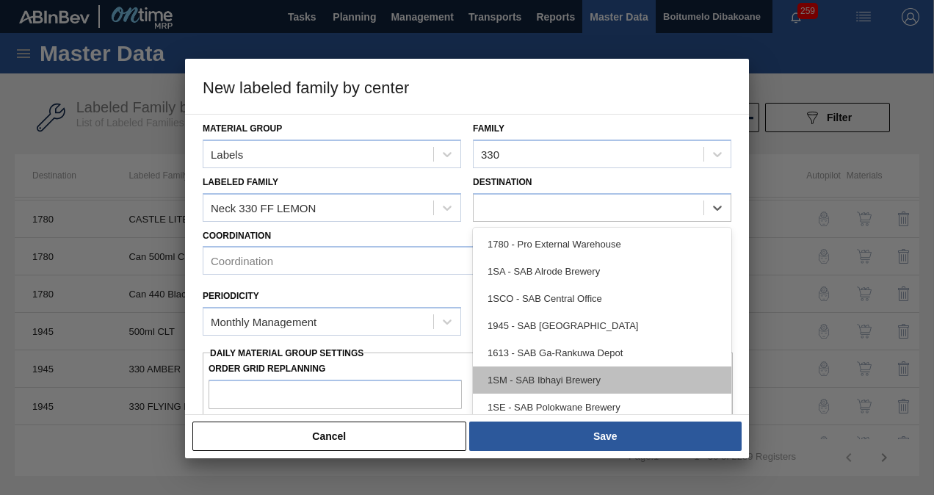
scroll to position [3, 0]
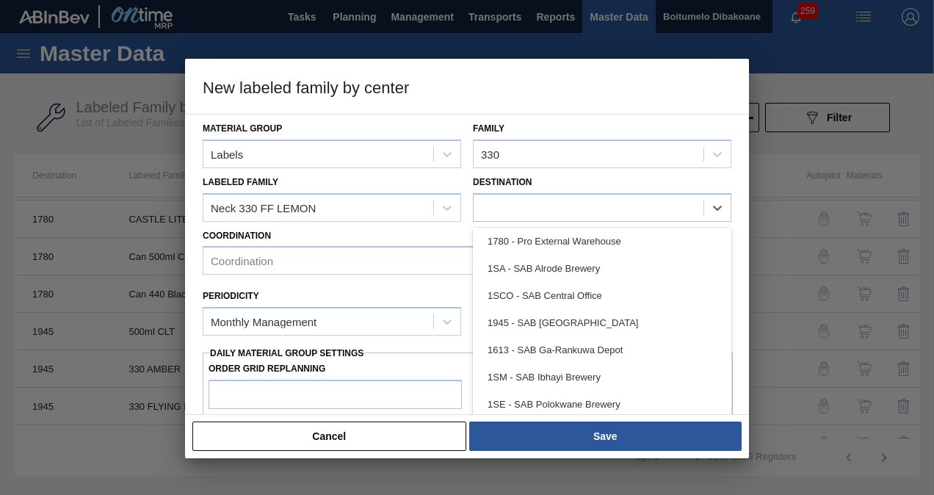
click at [358, 437] on button "Cancel" at bounding box center [329, 436] width 274 height 29
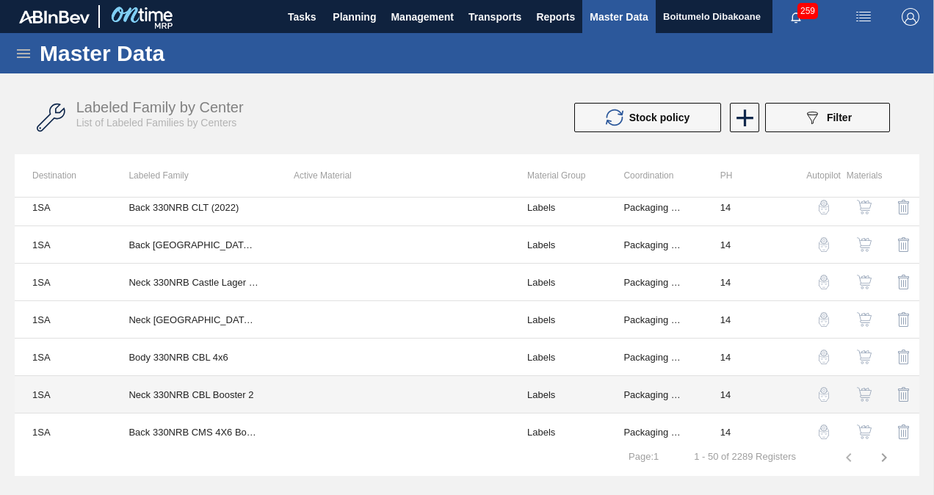
scroll to position [1322, 0]
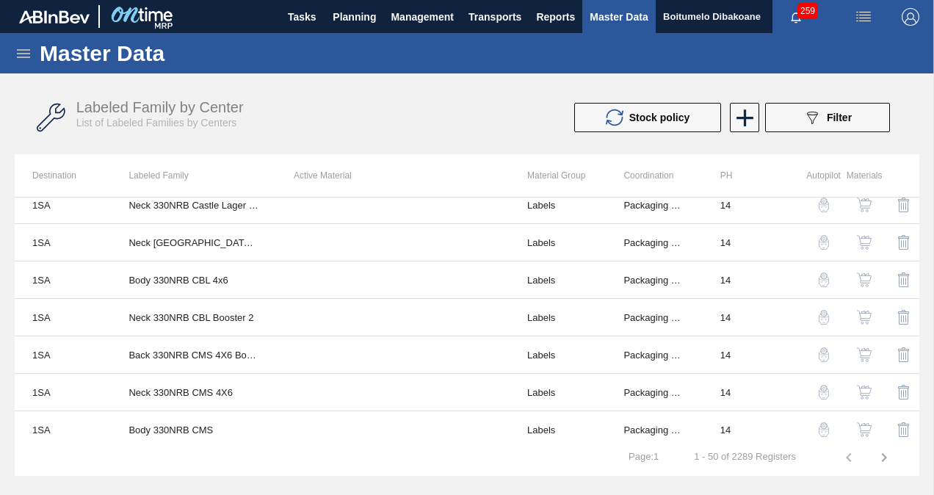
click at [27, 53] on icon at bounding box center [23, 53] width 13 height 9
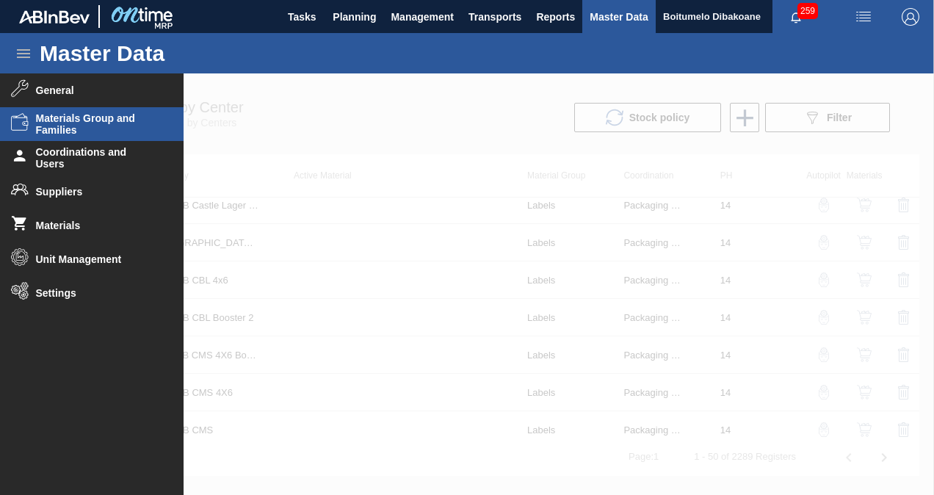
click at [94, 126] on span "Materials Group and Families" at bounding box center [96, 124] width 121 height 24
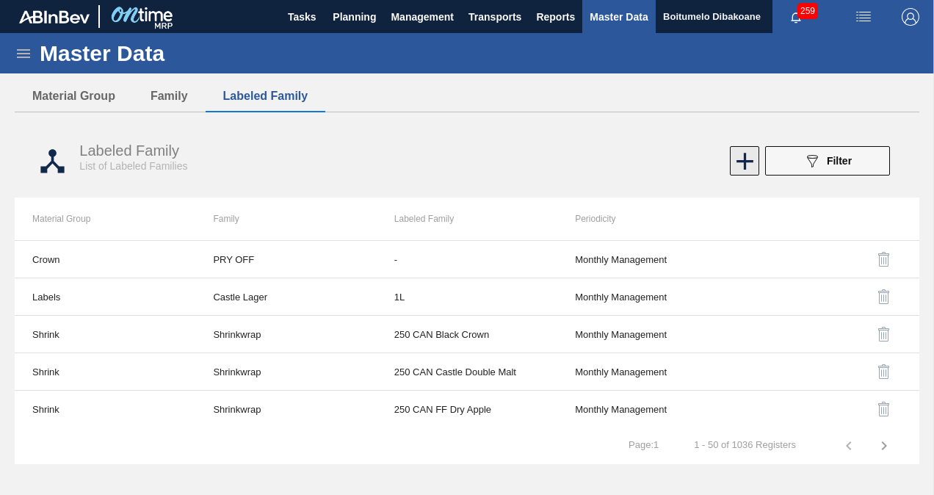
click at [748, 161] on icon at bounding box center [745, 161] width 17 height 17
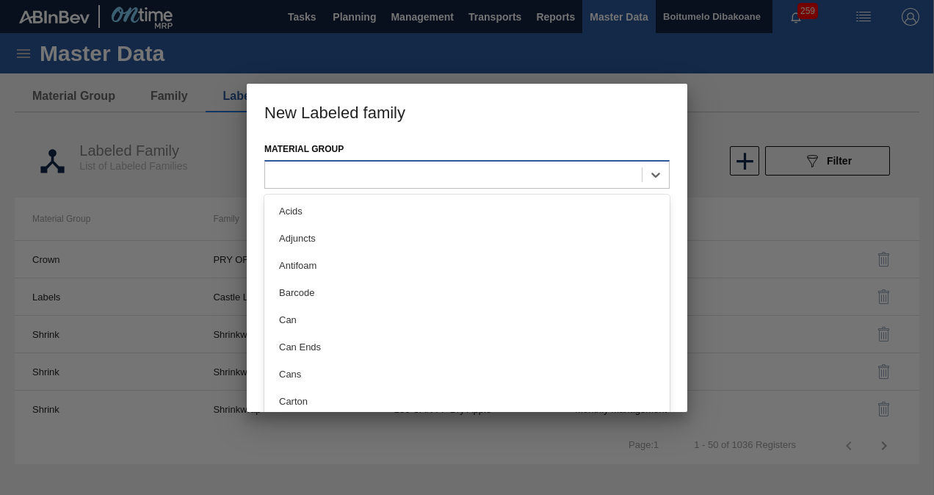
click at [384, 170] on div at bounding box center [453, 174] width 377 height 21
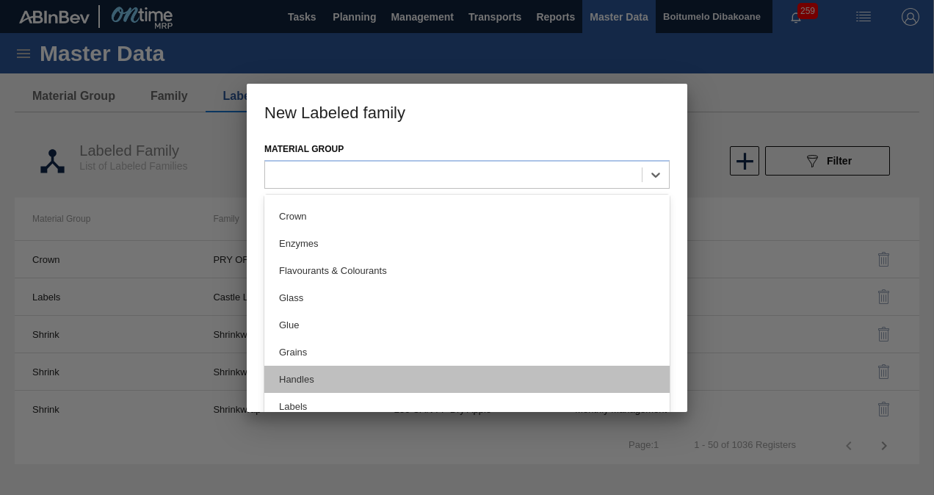
scroll to position [441, 0]
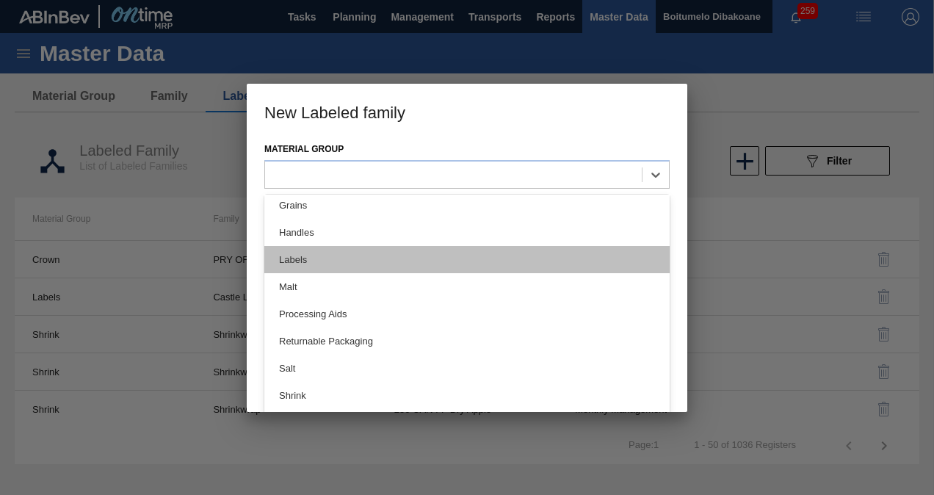
click at [326, 259] on div "Labels" at bounding box center [466, 259] width 405 height 27
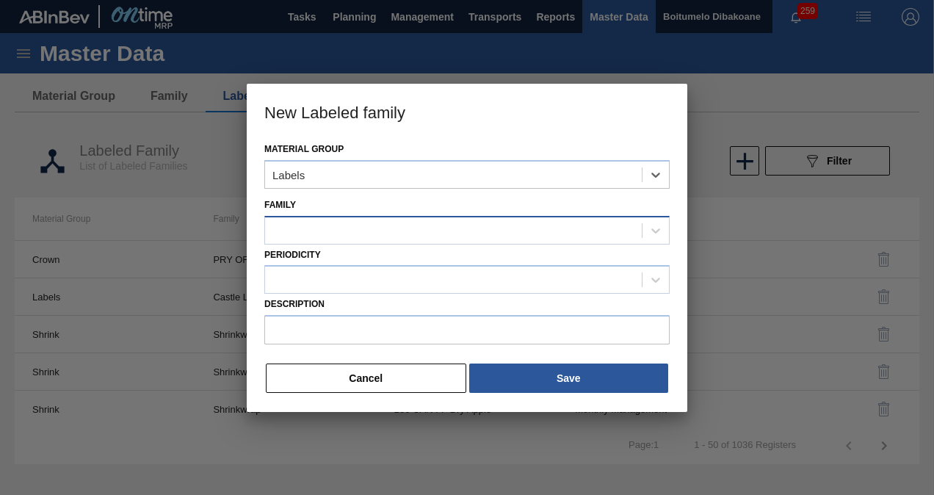
click at [328, 224] on div at bounding box center [453, 230] width 377 height 21
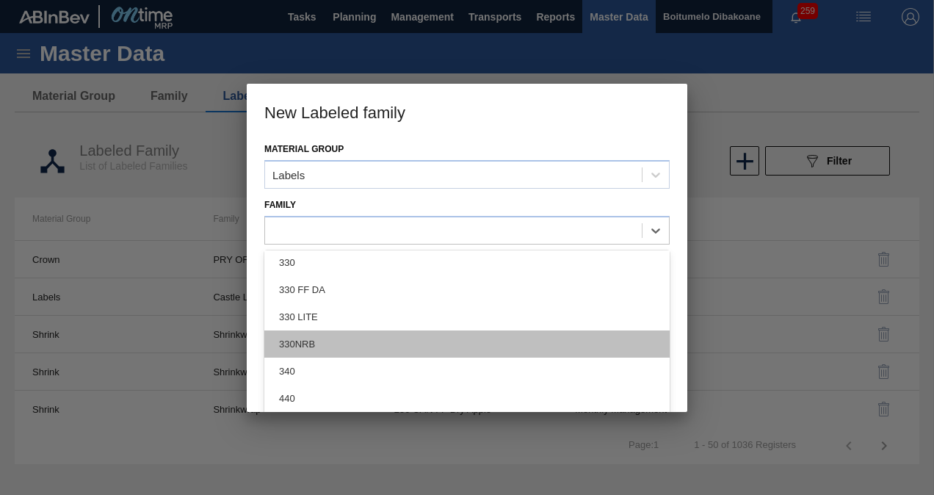
scroll to position [147, 0]
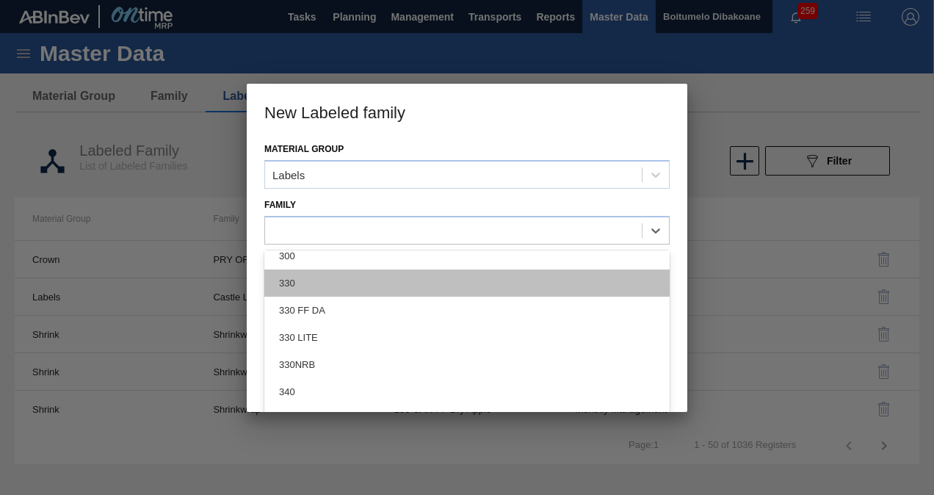
click at [328, 275] on div "330" at bounding box center [466, 283] width 405 height 27
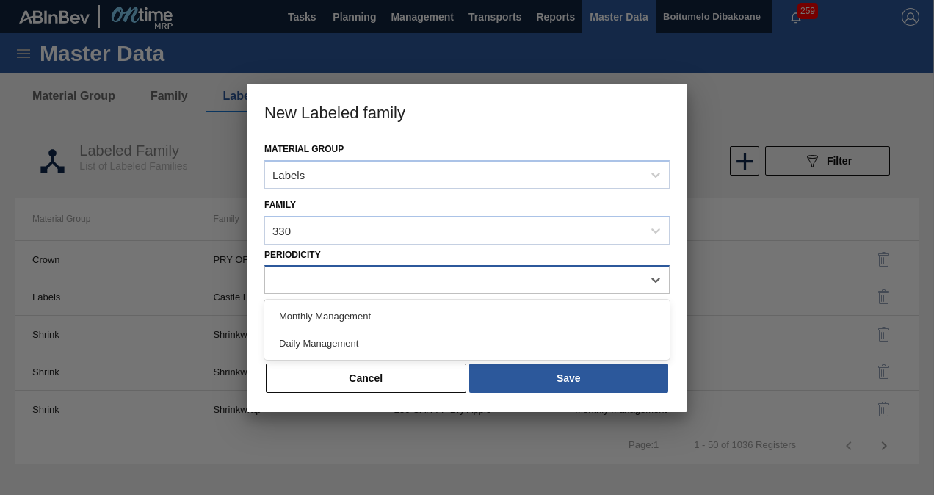
click at [337, 282] on div at bounding box center [453, 280] width 377 height 21
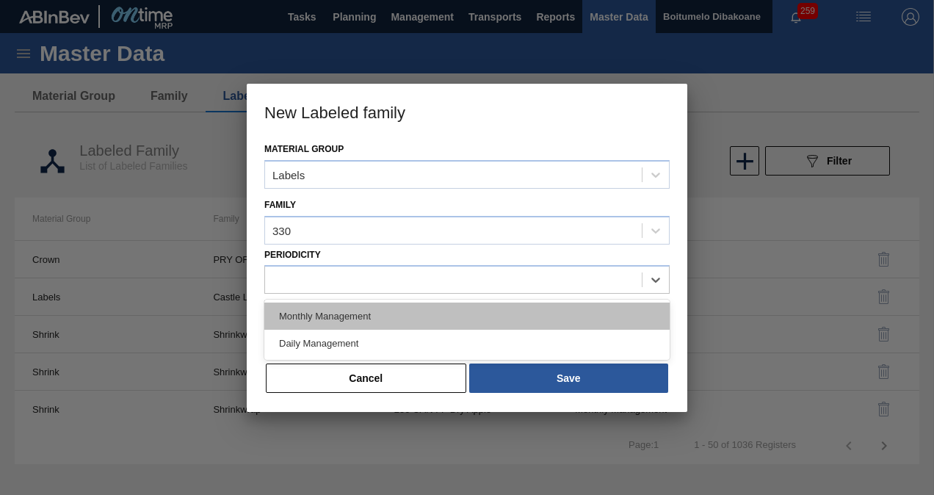
click at [339, 319] on div "Monthly Management" at bounding box center [466, 316] width 405 height 27
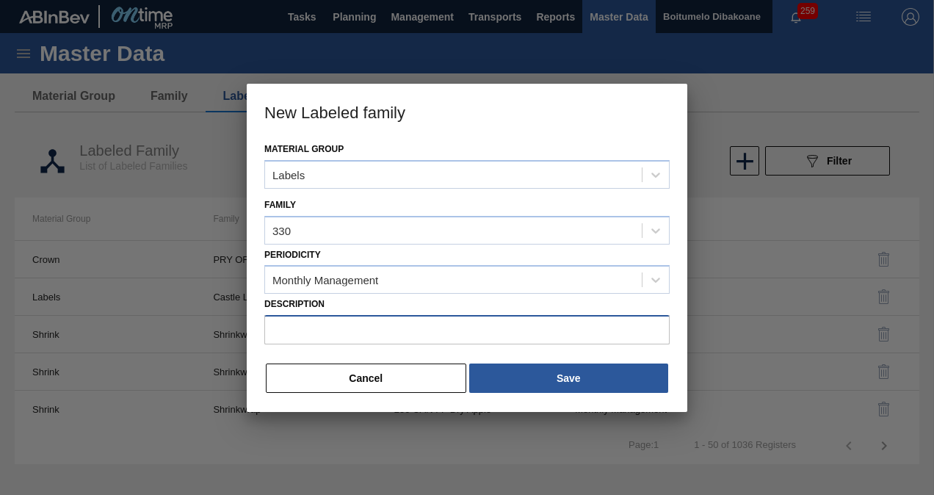
click at [337, 319] on input "Description" at bounding box center [466, 329] width 405 height 29
drag, startPoint x: 399, startPoint y: 89, endPoint x: 654, endPoint y: 93, distance: 255.6
click at [654, 93] on h3 "New Labeled family" at bounding box center [467, 112] width 441 height 56
click at [319, 331] on input "330 FF" at bounding box center [466, 329] width 405 height 29
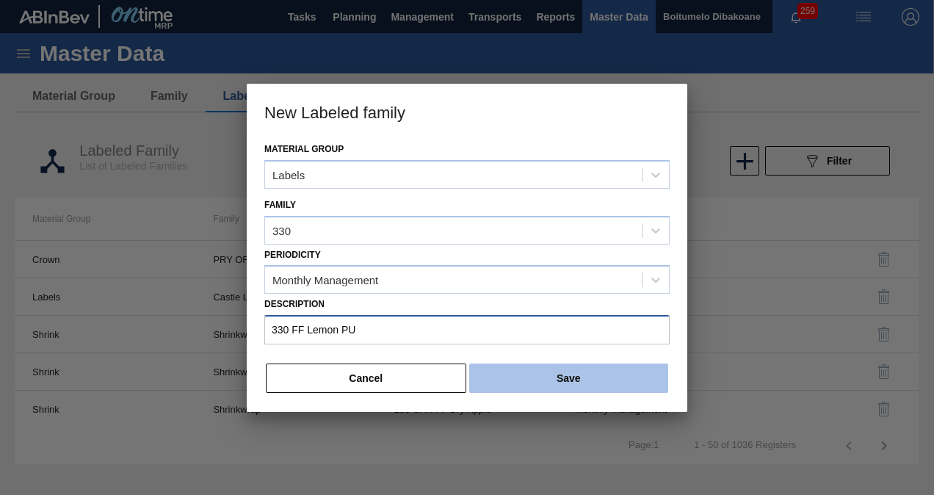
type input "330 FF Lemon PU"
click at [576, 378] on button "Save" at bounding box center [568, 378] width 199 height 29
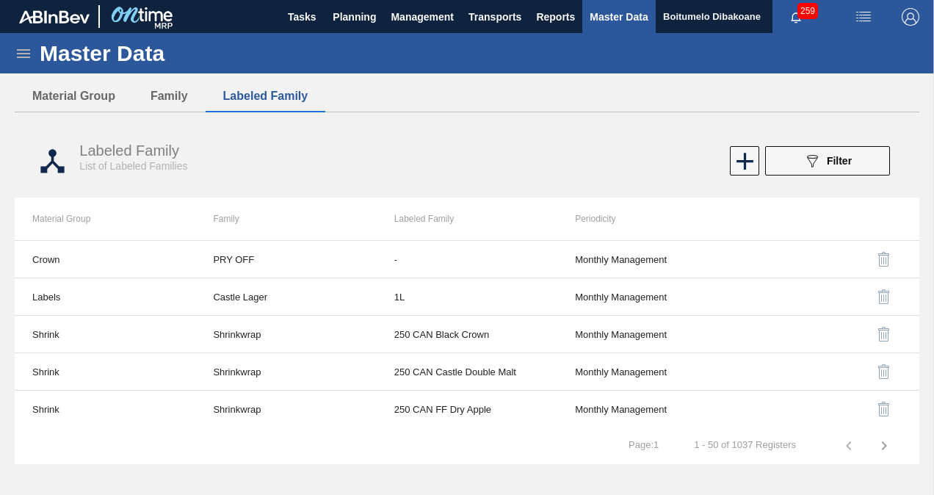
click at [14, 52] on div "Master Data" at bounding box center [467, 53] width 934 height 40
click at [30, 54] on icon at bounding box center [24, 54] width 18 height 18
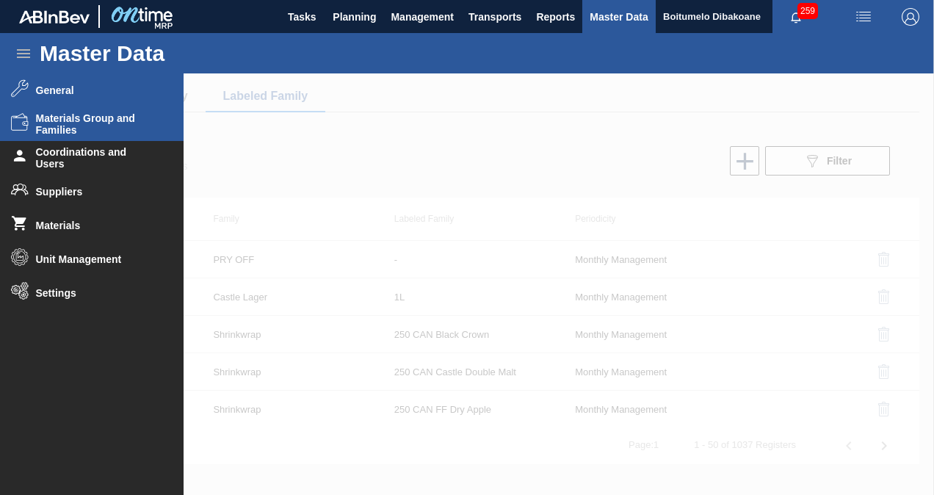
click at [99, 88] on span "General" at bounding box center [96, 90] width 121 height 12
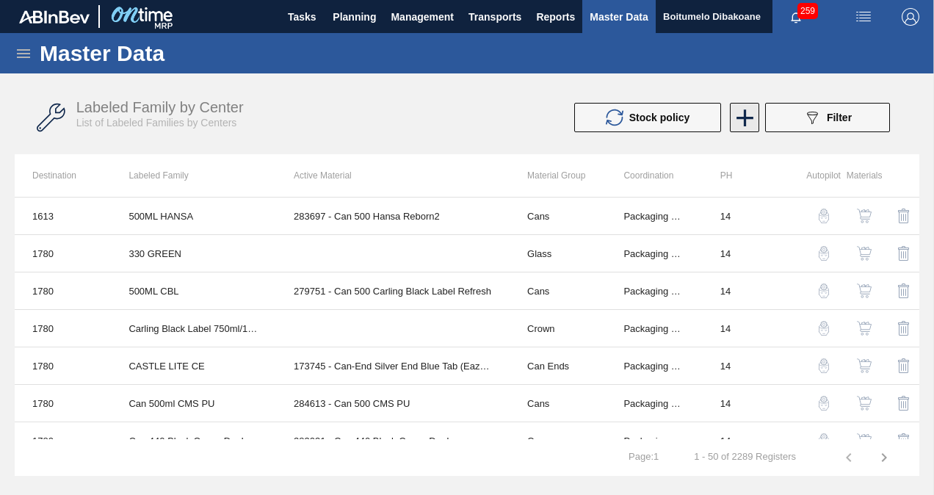
click at [742, 122] on icon at bounding box center [745, 118] width 29 height 29
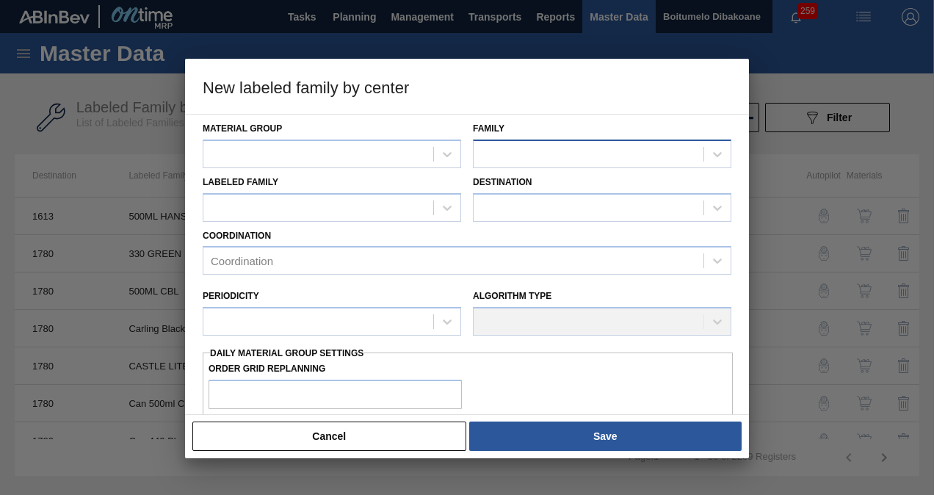
click at [500, 154] on div at bounding box center [589, 153] width 230 height 21
click at [379, 154] on div at bounding box center [318, 153] width 230 height 21
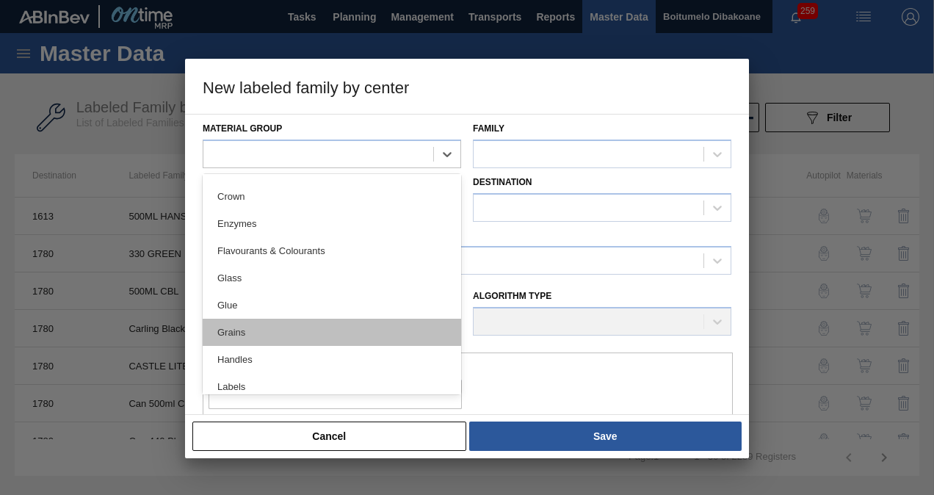
scroll to position [294, 0]
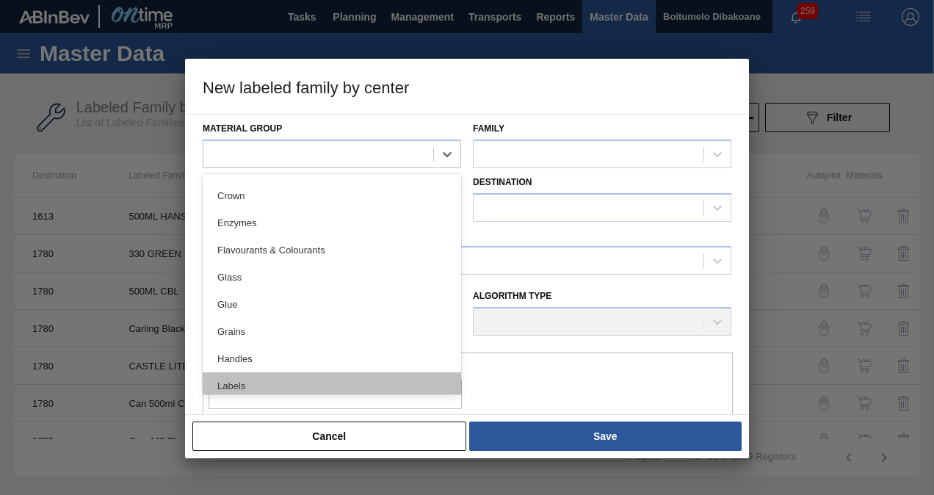
click at [261, 389] on div "Labels" at bounding box center [332, 385] width 259 height 27
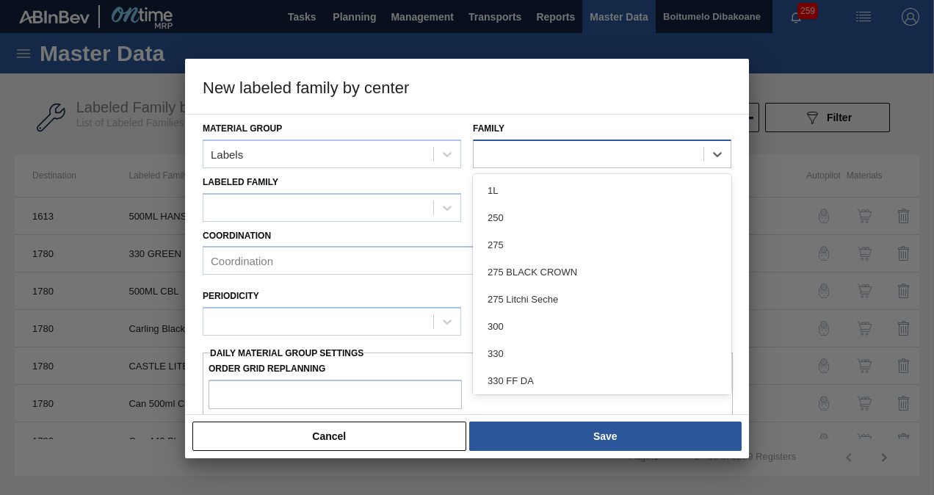
click at [499, 149] on div at bounding box center [589, 153] width 230 height 21
type input "33"
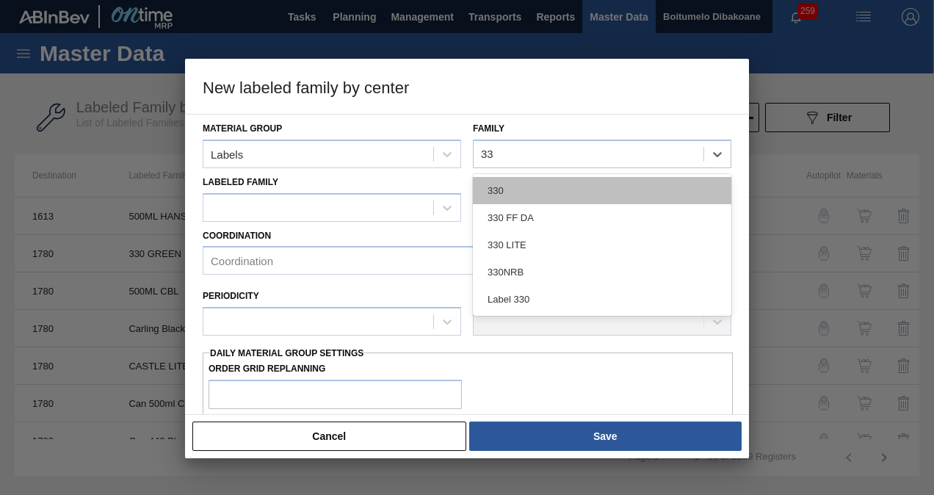
click at [541, 192] on div "330" at bounding box center [602, 190] width 259 height 27
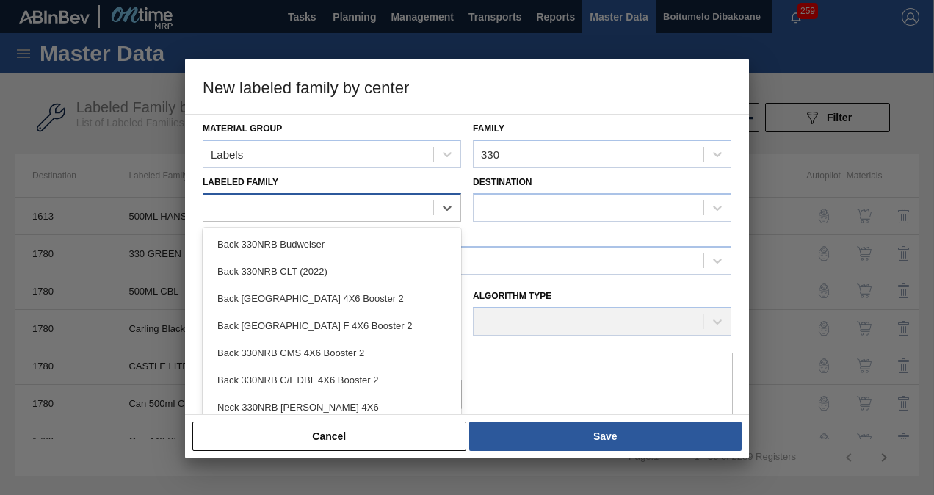
click at [365, 206] on div at bounding box center [318, 207] width 230 height 21
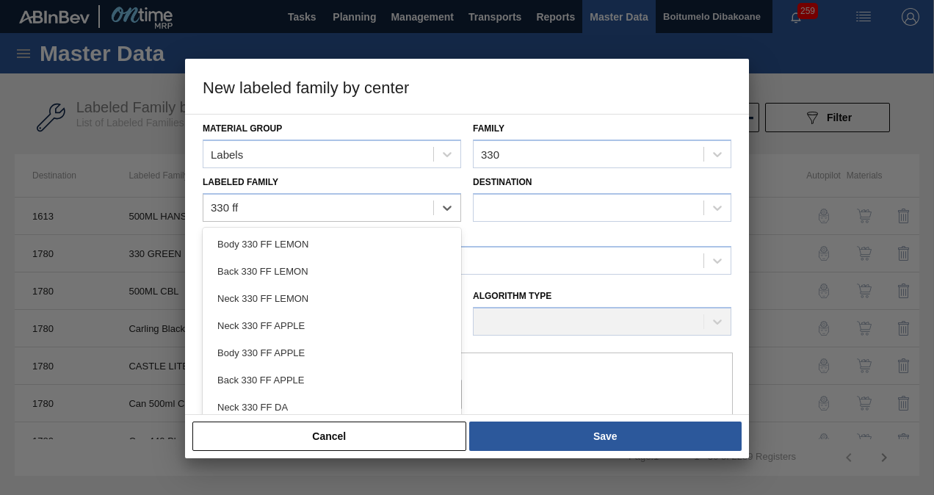
type Family "330 ff l"
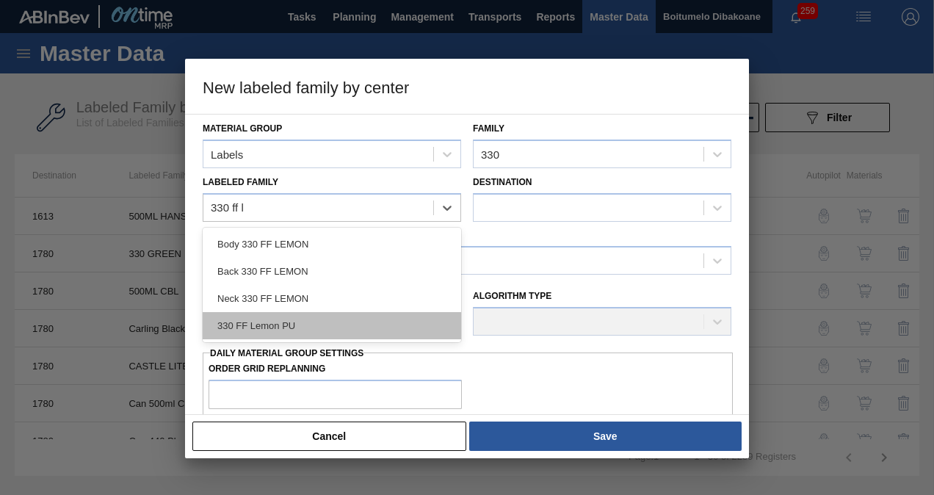
click at [320, 319] on div "330 FF Lemon PU" at bounding box center [332, 325] width 259 height 27
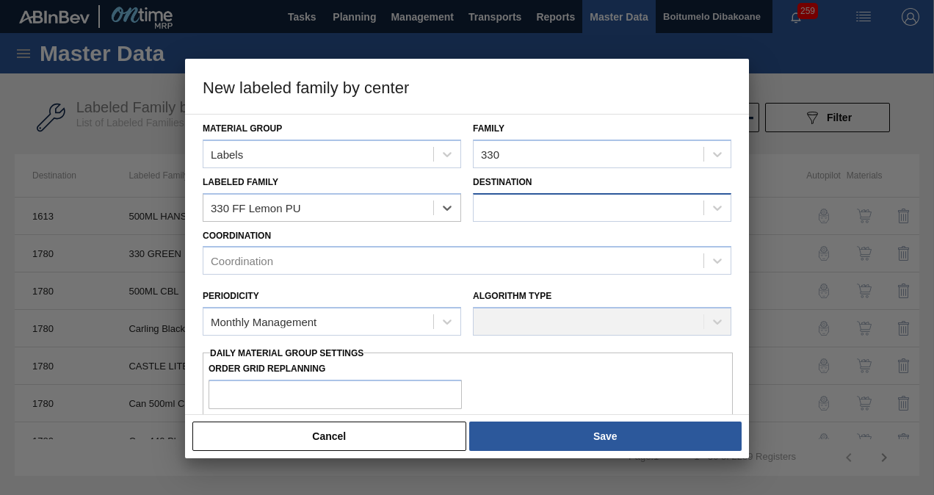
click at [519, 198] on div at bounding box center [589, 207] width 230 height 21
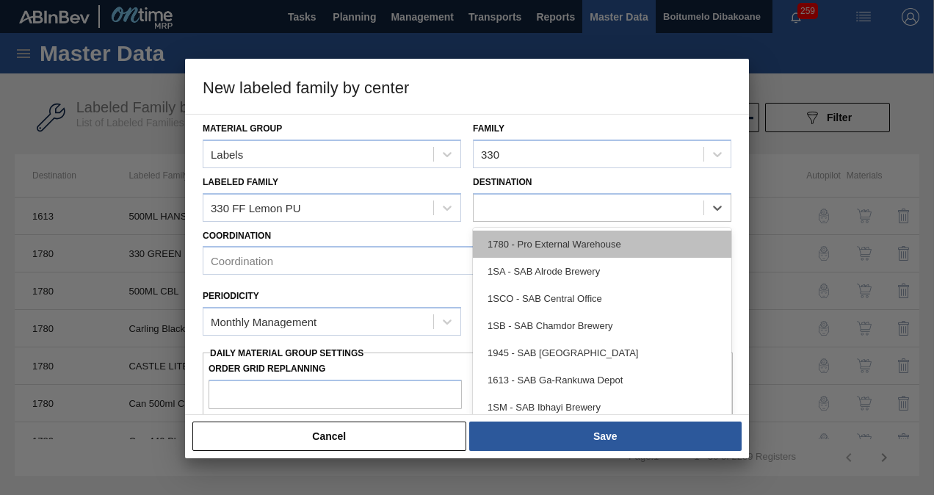
checkbox input "false"
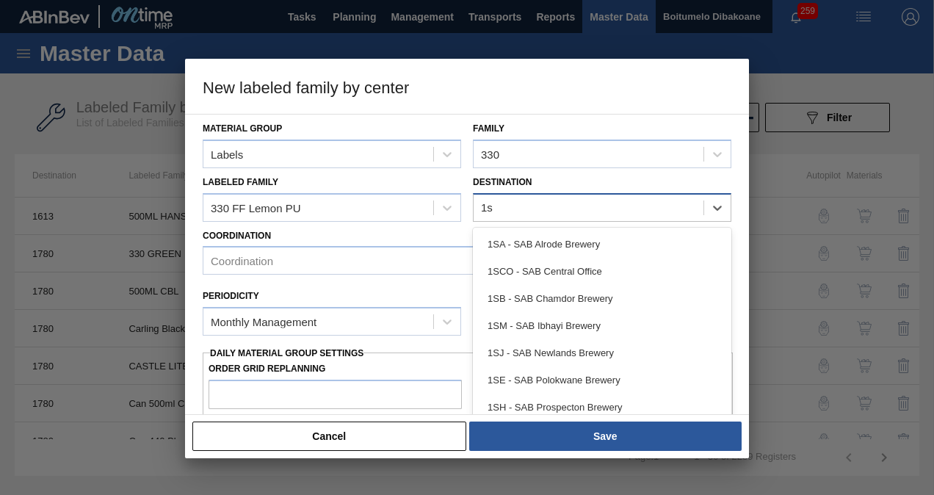
type input "1sb"
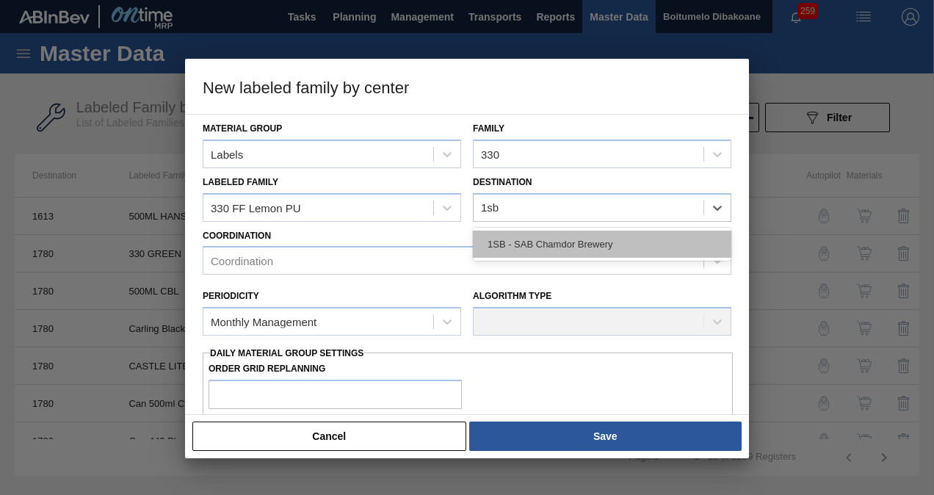
click at [543, 242] on div "1SB - SAB Chamdor Brewery" at bounding box center [602, 244] width 259 height 27
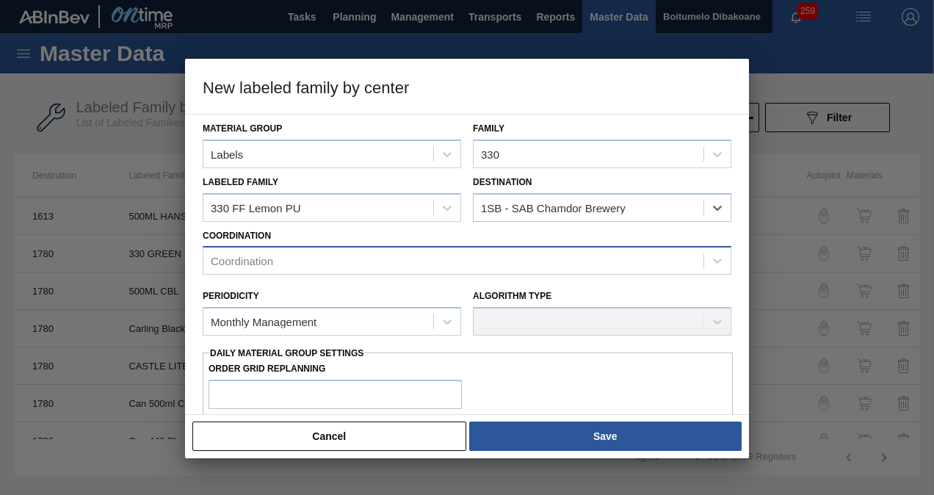
click at [394, 256] on div "Coordination" at bounding box center [453, 260] width 500 height 21
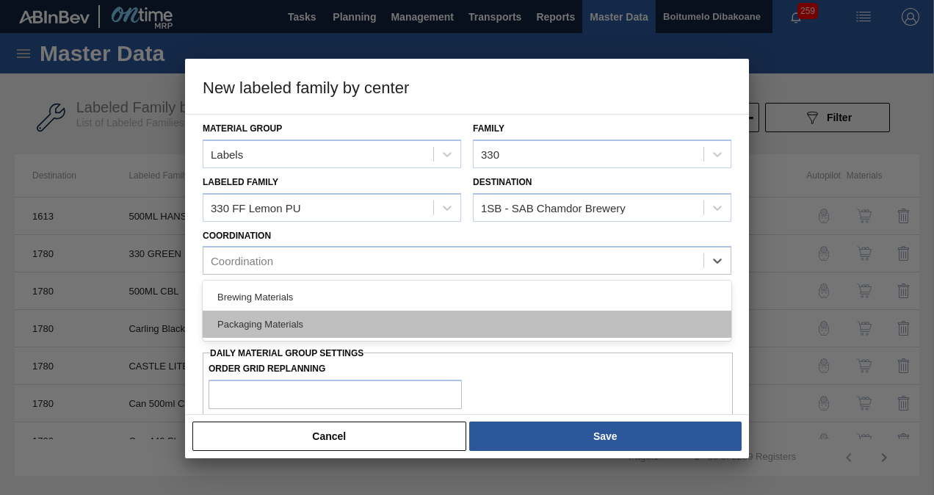
click at [358, 314] on div "Packaging Materials" at bounding box center [467, 324] width 529 height 27
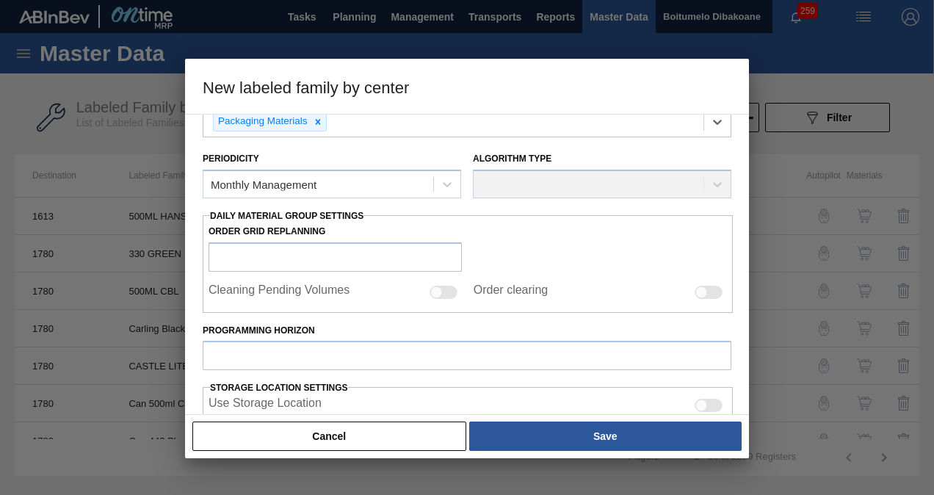
scroll to position [220, 0]
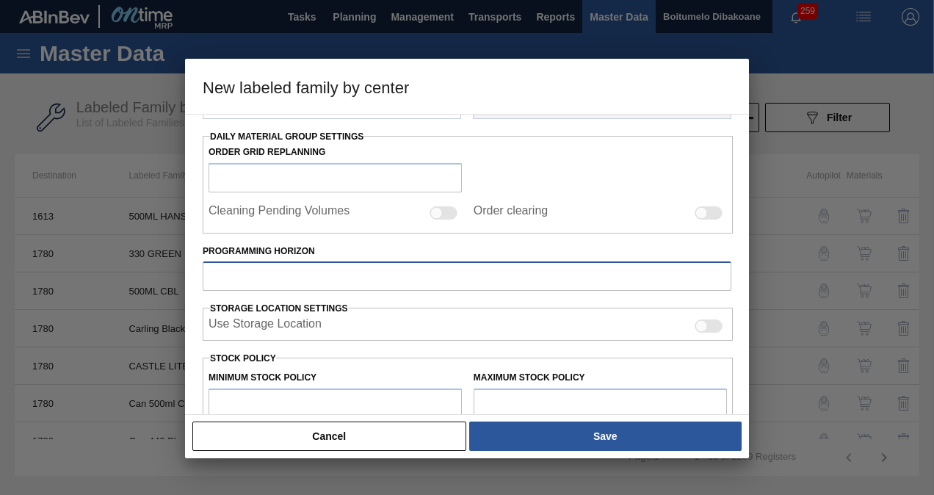
click at [312, 269] on input "Programming Horizon" at bounding box center [467, 275] width 529 height 29
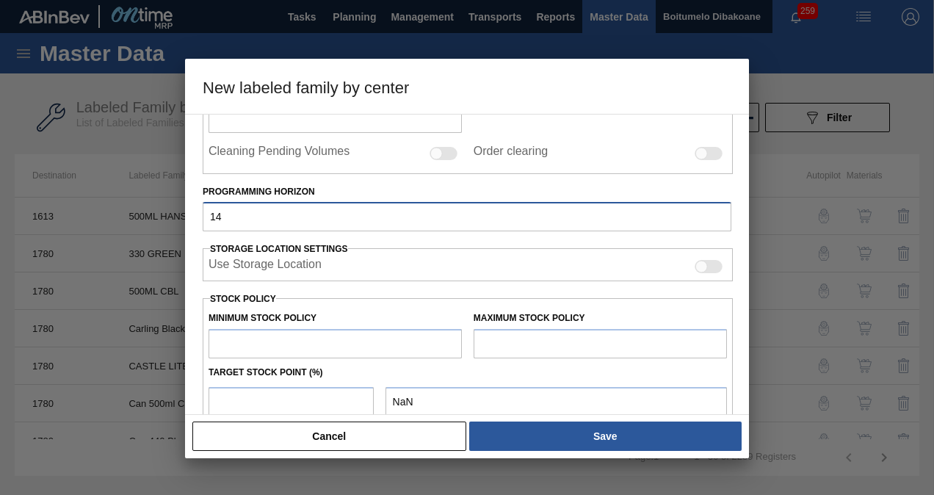
scroll to position [367, 0]
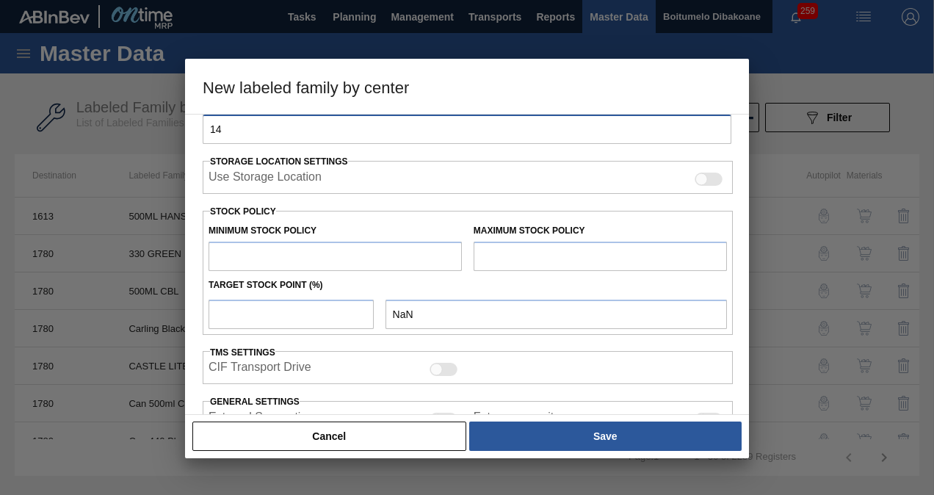
type input "14"
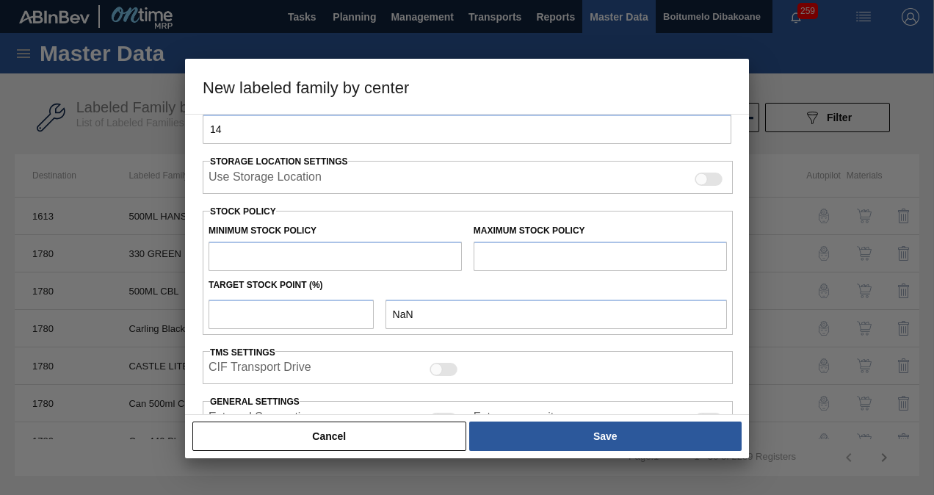
click at [343, 254] on input "text" at bounding box center [335, 256] width 253 height 29
type input "2"
type input "2.000"
type input "25"
type input "25.000"
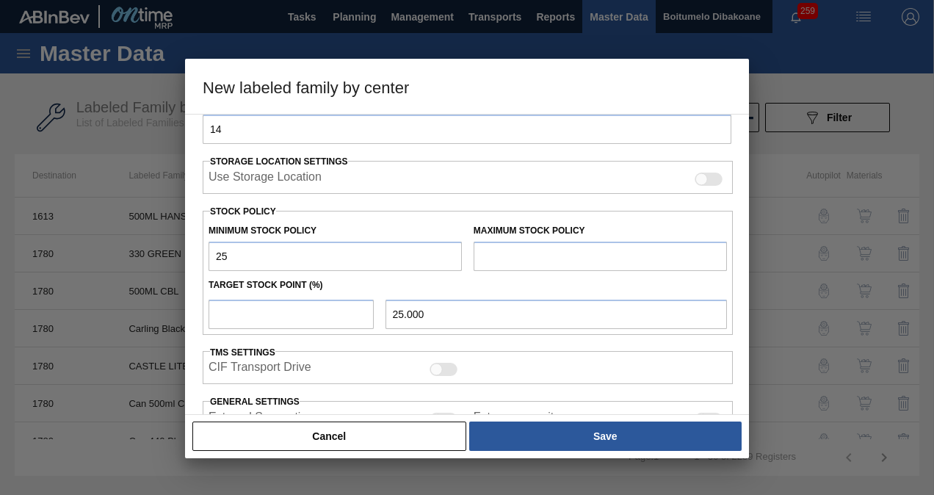
type input "250"
type input "250.000"
type input "2,500"
type input "2,500.000"
type input "25,000"
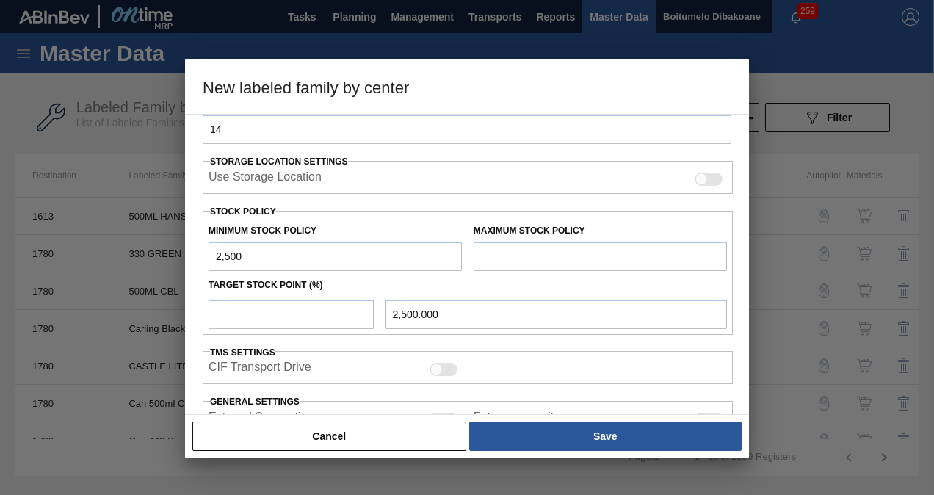
type input "25,000.000"
type input "250,000"
type input "250,000.000"
type input "250,000"
click at [517, 253] on input "text" at bounding box center [600, 256] width 253 height 29
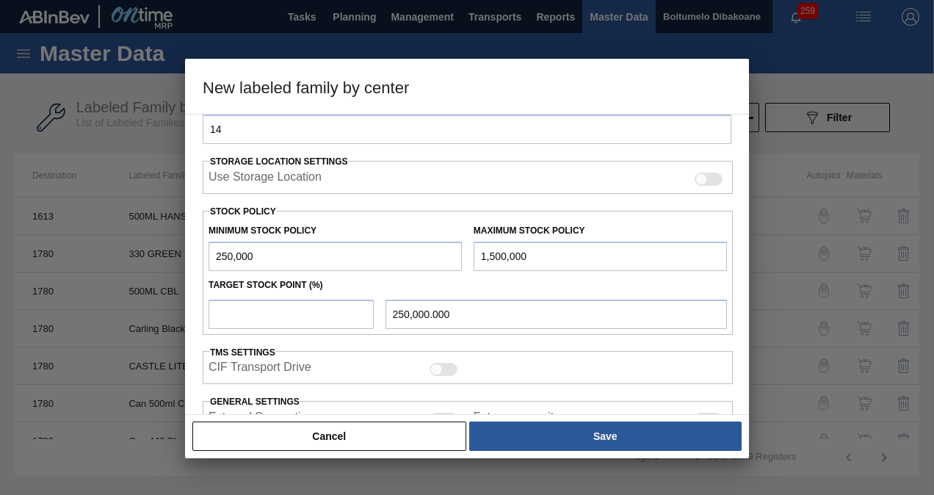
type input "1,500,000"
click at [295, 314] on input "number" at bounding box center [291, 314] width 165 height 29
type input "8"
type input "350,000.000"
type input "80"
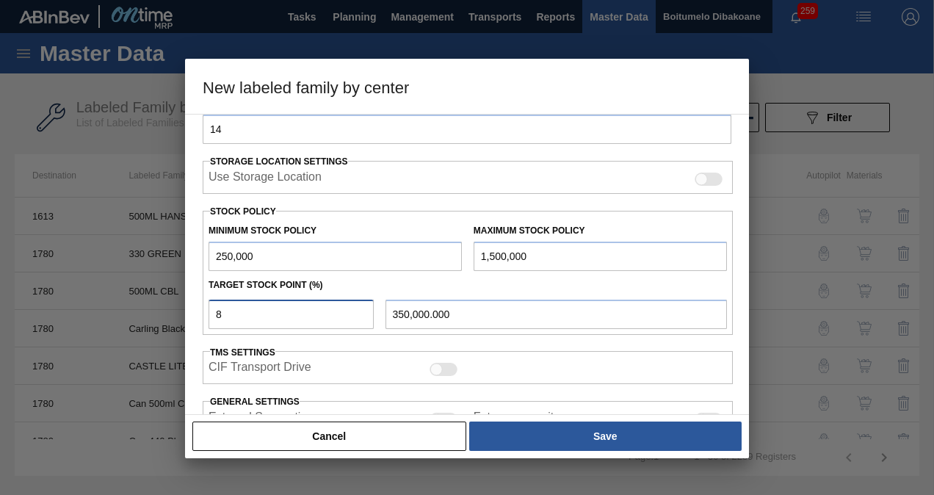
type input "1,250,000.000"
type input "8"
type input "350,000.000"
type input "250,000.000"
type input "6"
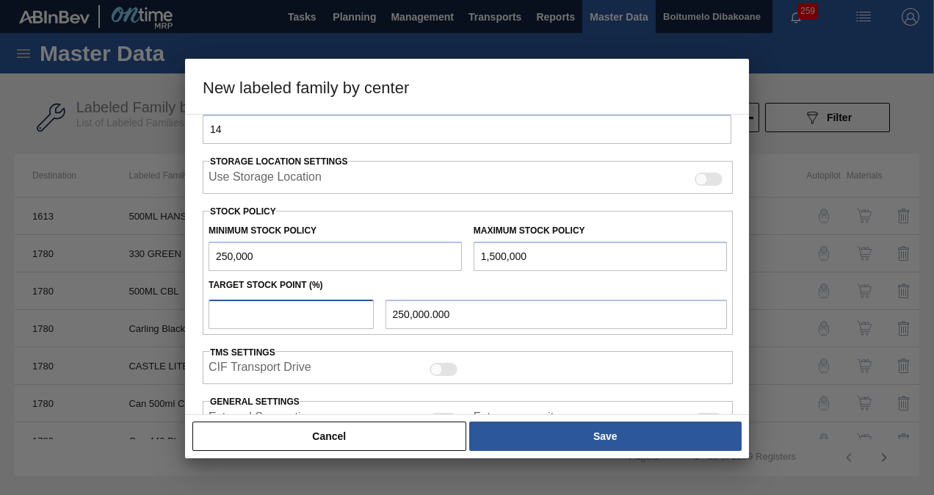
type input "325,000.000"
type input "60"
type input "1,000,000.000"
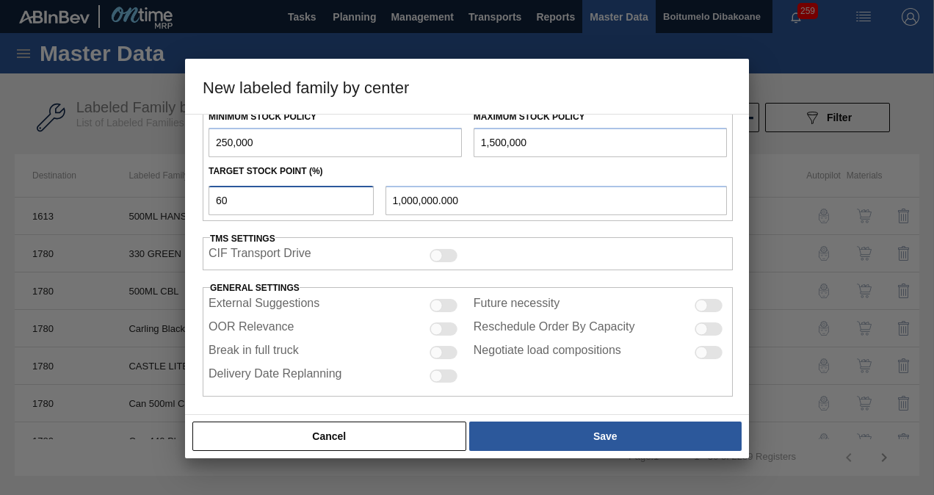
scroll to position [483, 0]
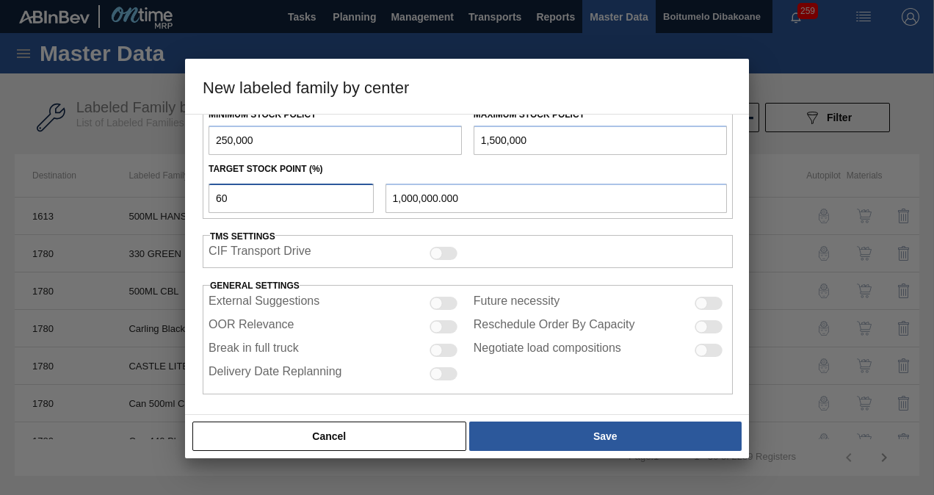
type input "6"
type input "325,000.000"
type input "250,000.000"
type input "5"
type input "312,500.000"
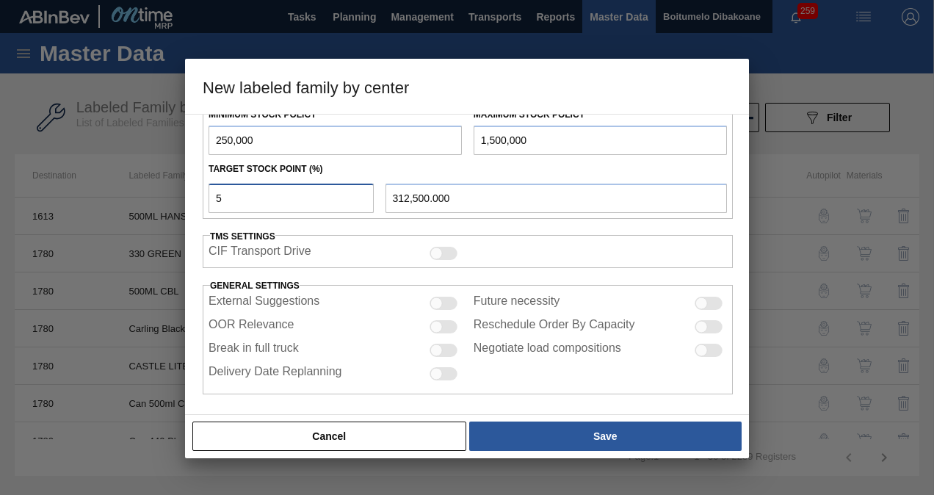
type input "50"
type input "875,000.000"
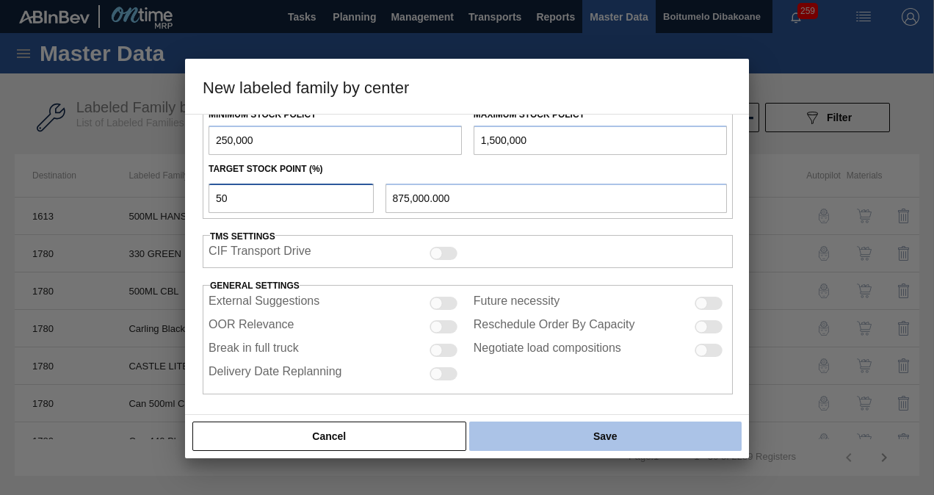
type input "50"
click at [538, 441] on button "Save" at bounding box center [605, 436] width 272 height 29
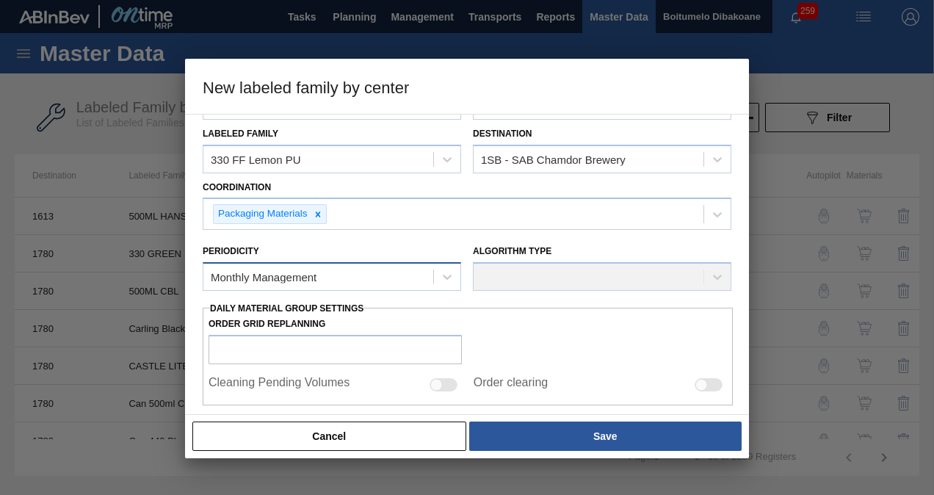
scroll to position [43, 0]
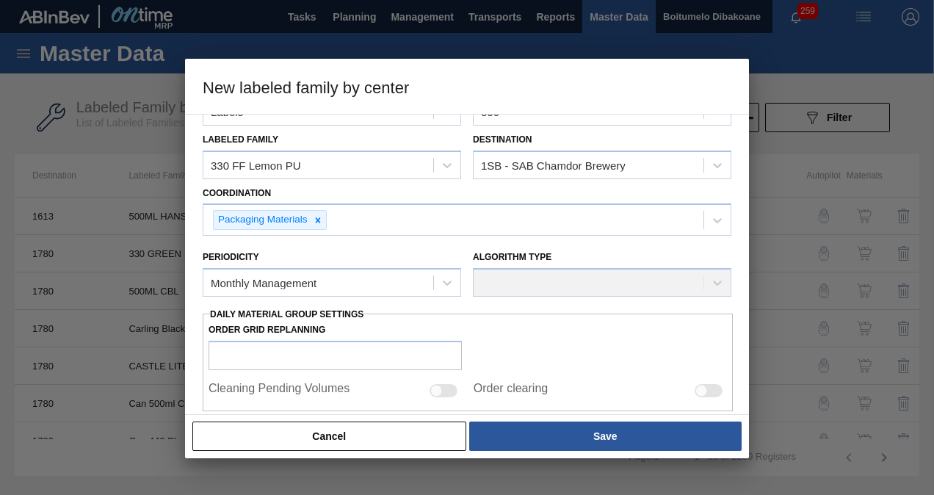
click at [513, 285] on div "Algorithm Type" at bounding box center [602, 272] width 259 height 50
click at [538, 273] on div "Algorithm Type" at bounding box center [602, 272] width 259 height 50
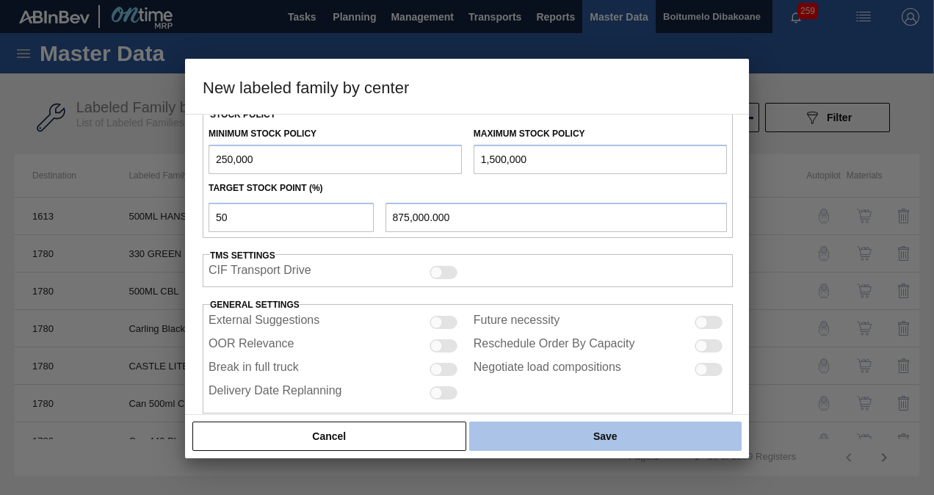
scroll to position [483, 0]
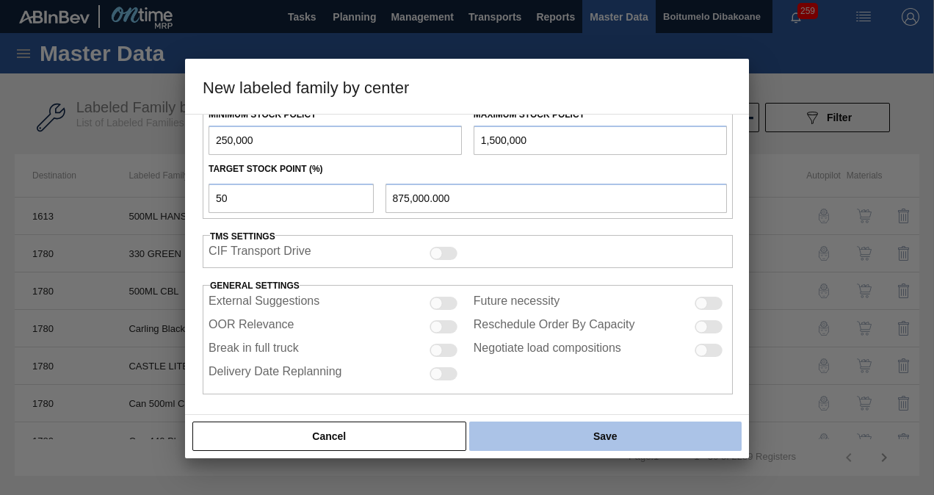
click at [563, 427] on button "Save" at bounding box center [605, 436] width 272 height 29
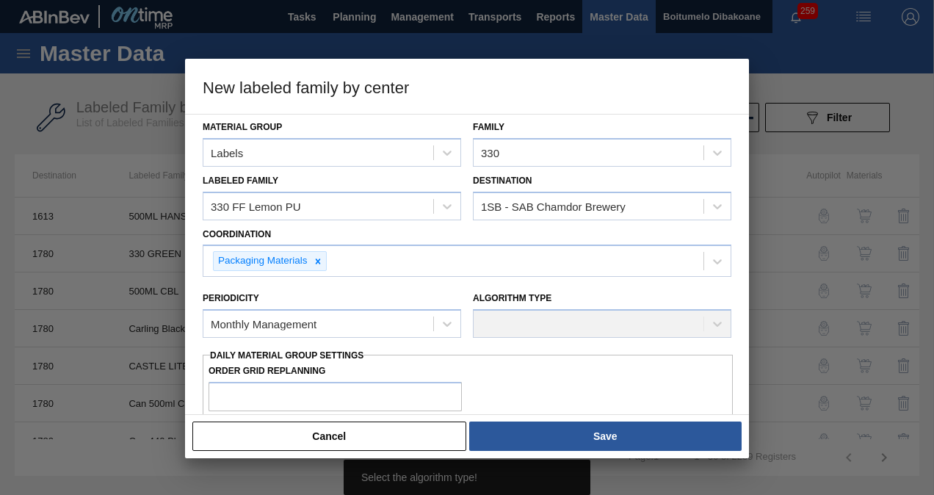
scroll to position [0, 0]
drag, startPoint x: 520, startPoint y: 332, endPoint x: 491, endPoint y: 333, distance: 29.4
click at [519, 333] on div "Algorithm Type" at bounding box center [602, 314] width 259 height 50
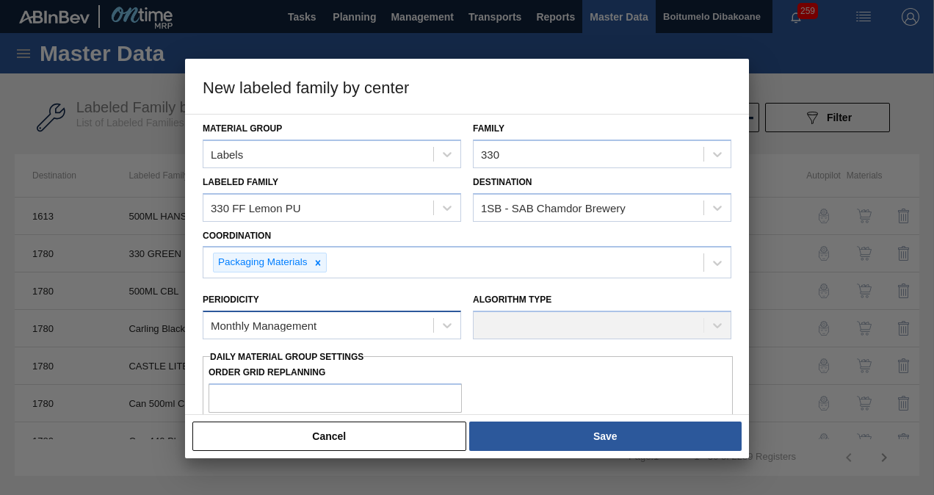
click at [375, 324] on div "Monthly Management" at bounding box center [318, 325] width 230 height 21
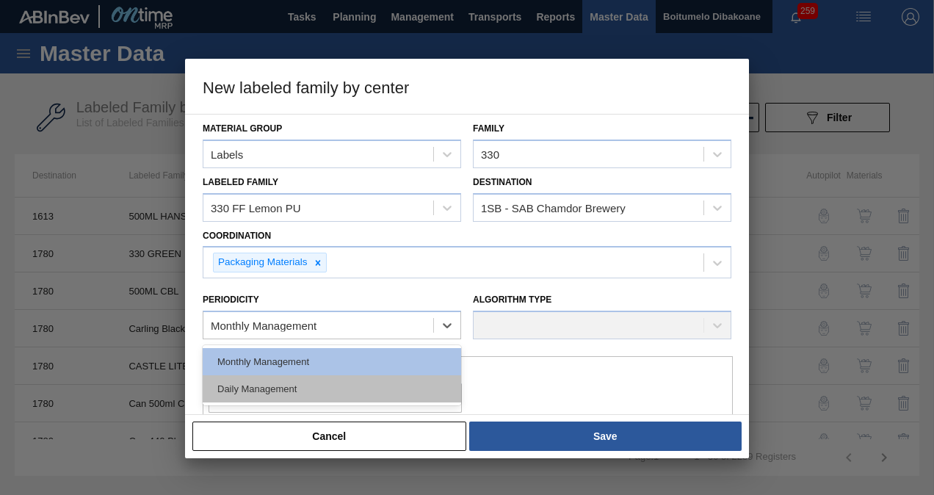
click at [319, 394] on div "Daily Management" at bounding box center [332, 388] width 259 height 27
checkbox input "true"
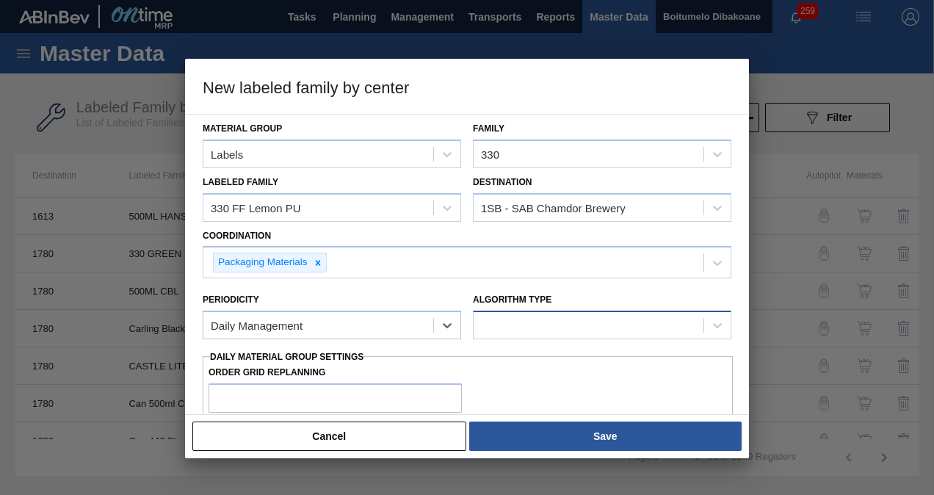
click at [502, 324] on div at bounding box center [589, 325] width 230 height 21
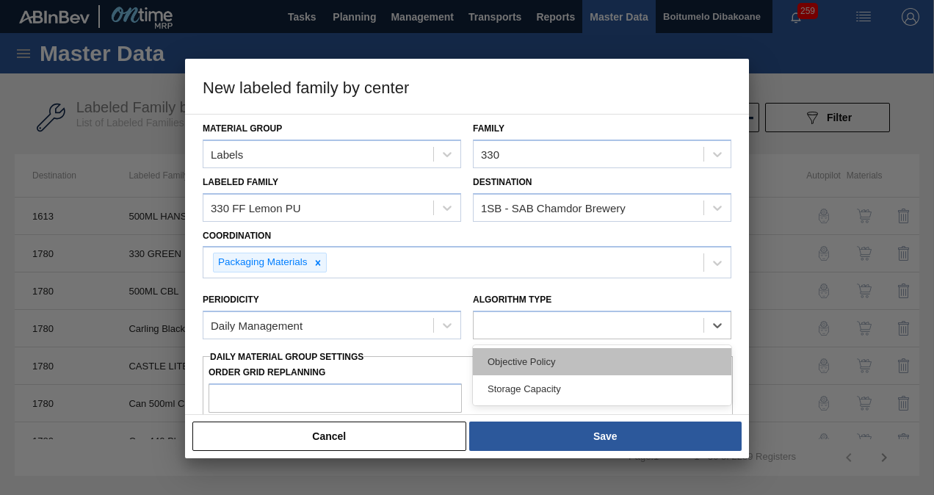
click at [513, 358] on div "Objective Policy" at bounding box center [602, 361] width 259 height 27
type input "0"
type input "100"
type input "0.000"
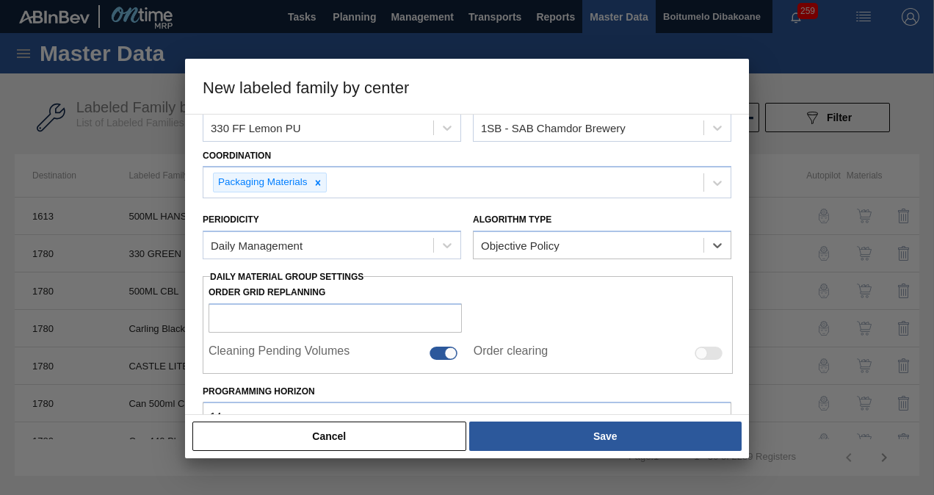
scroll to position [220, 0]
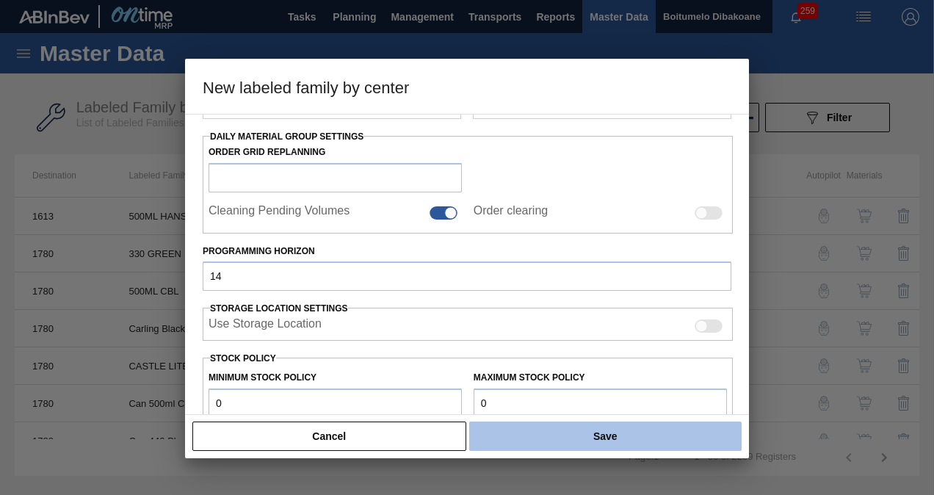
click at [535, 444] on button "Save" at bounding box center [605, 436] width 272 height 29
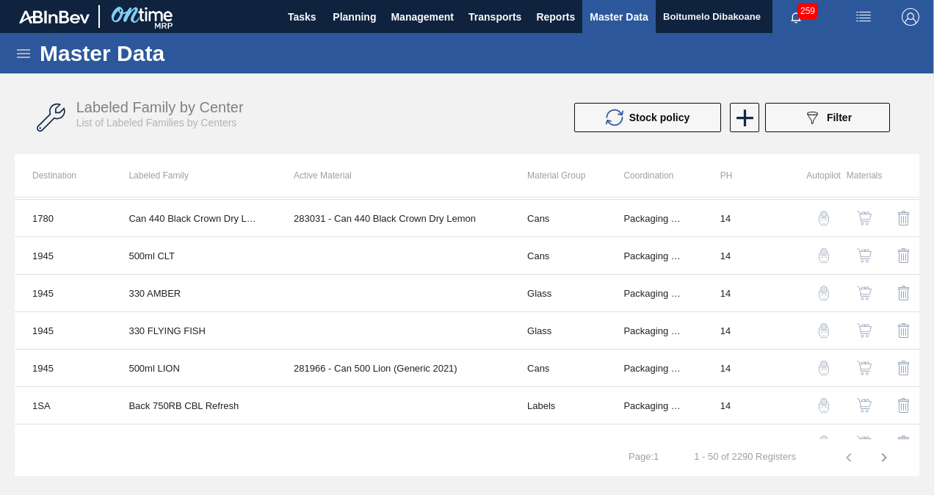
scroll to position [0, 0]
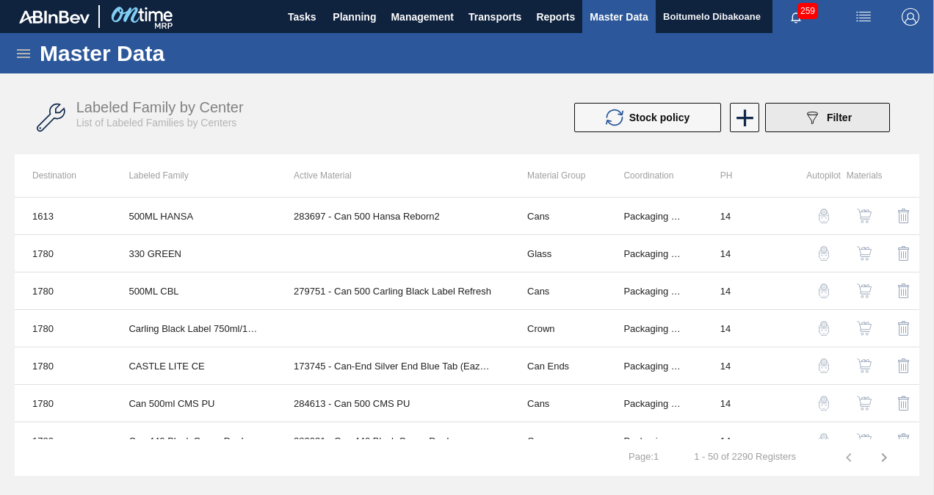
click at [793, 125] on button "089F7B8B-B2A5-4AFE-B5C0-19BA573D28AC Filter" at bounding box center [827, 117] width 125 height 29
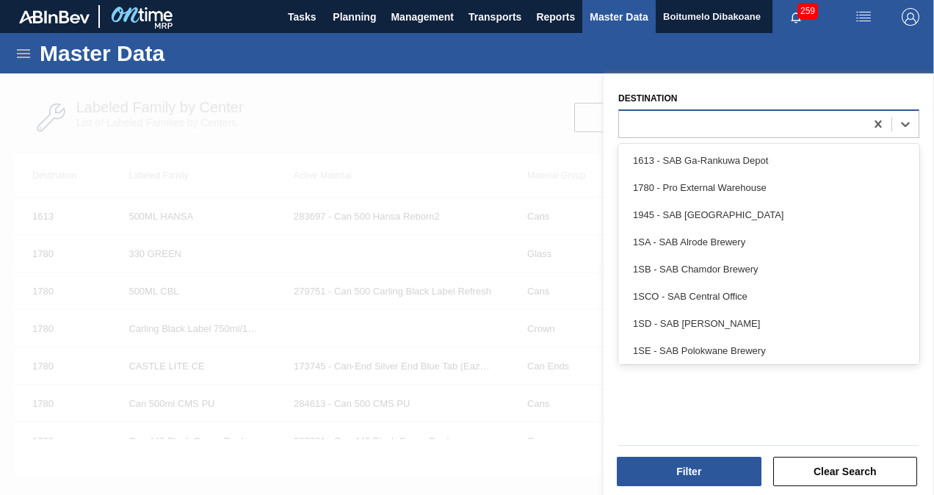
click at [741, 118] on div at bounding box center [742, 123] width 246 height 21
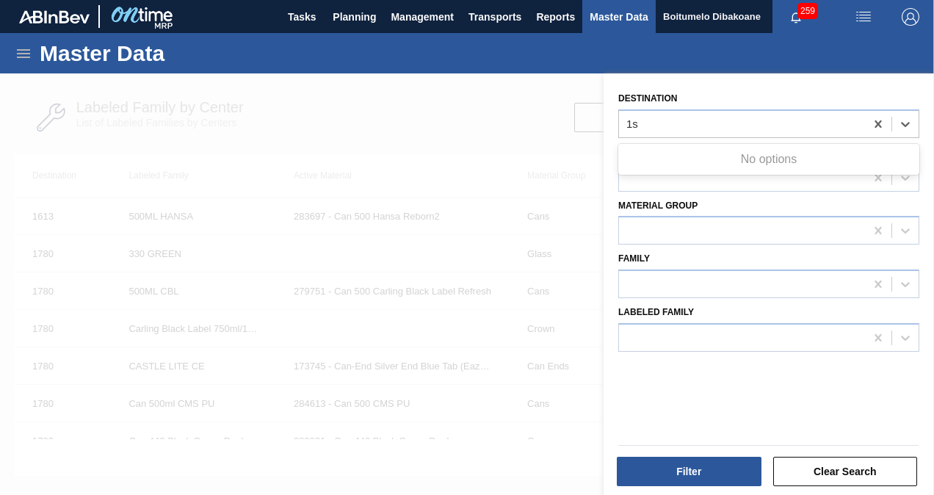
type input "1sb"
drag, startPoint x: 748, startPoint y: 155, endPoint x: 754, endPoint y: 162, distance: 8.4
click at [751, 155] on div "1SB - SAB Chamdor Brewery" at bounding box center [768, 160] width 301 height 27
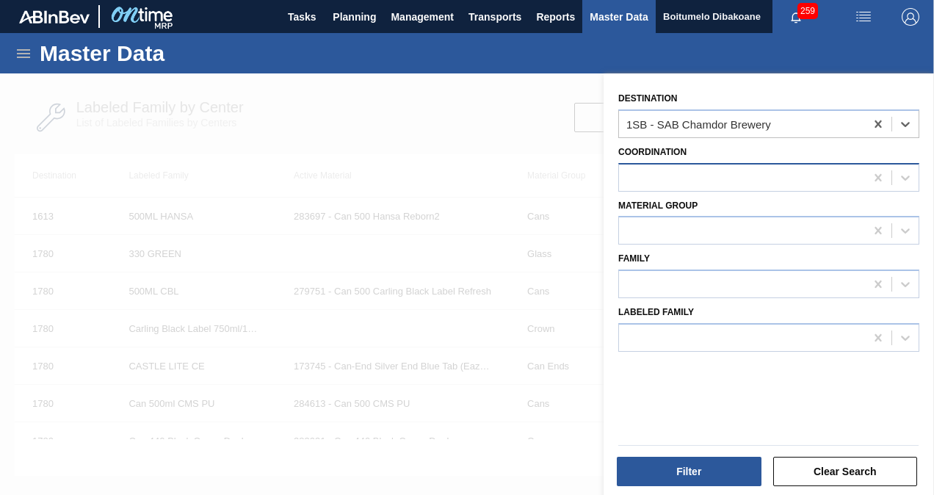
click at [731, 182] on div at bounding box center [742, 177] width 246 height 21
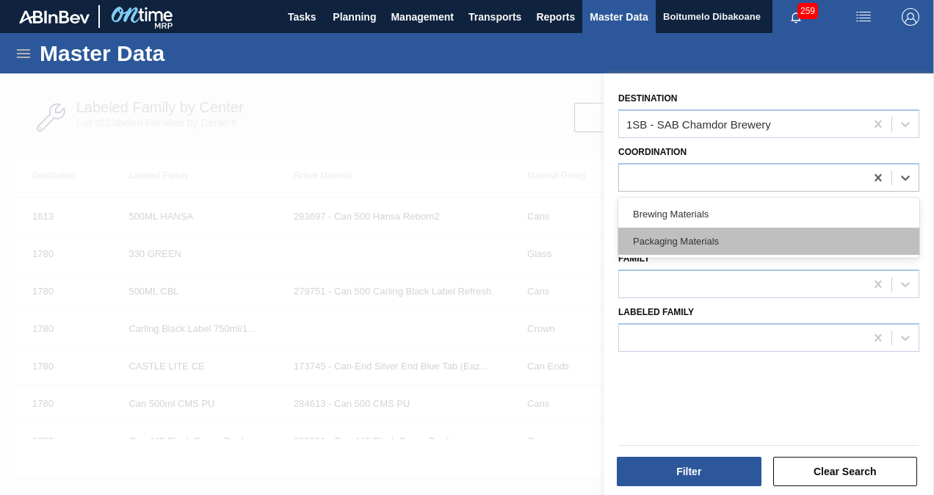
click at [709, 236] on div "Packaging Materials" at bounding box center [768, 241] width 301 height 27
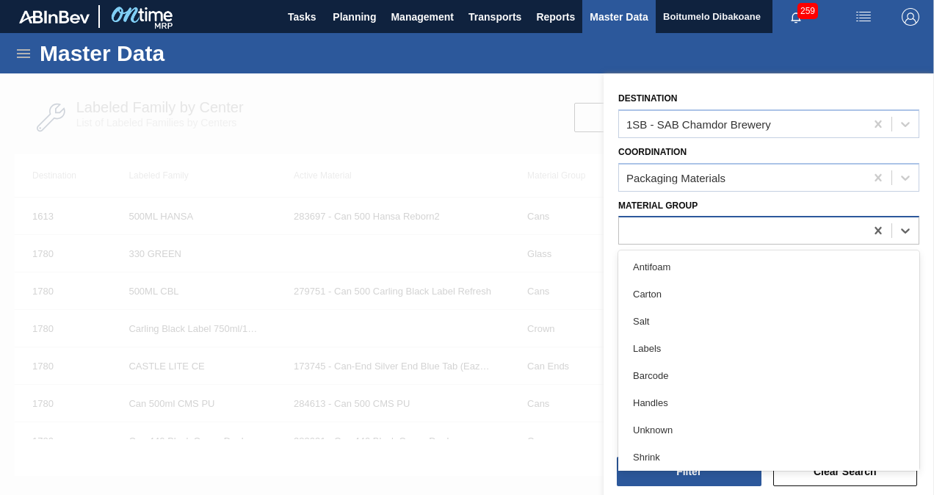
click at [707, 231] on div at bounding box center [742, 230] width 246 height 21
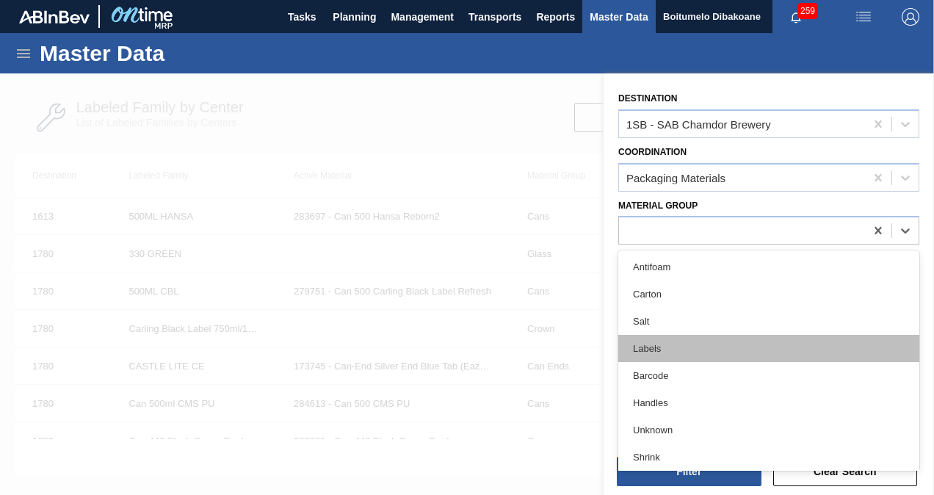
click at [684, 344] on div "Labels" at bounding box center [768, 348] width 301 height 27
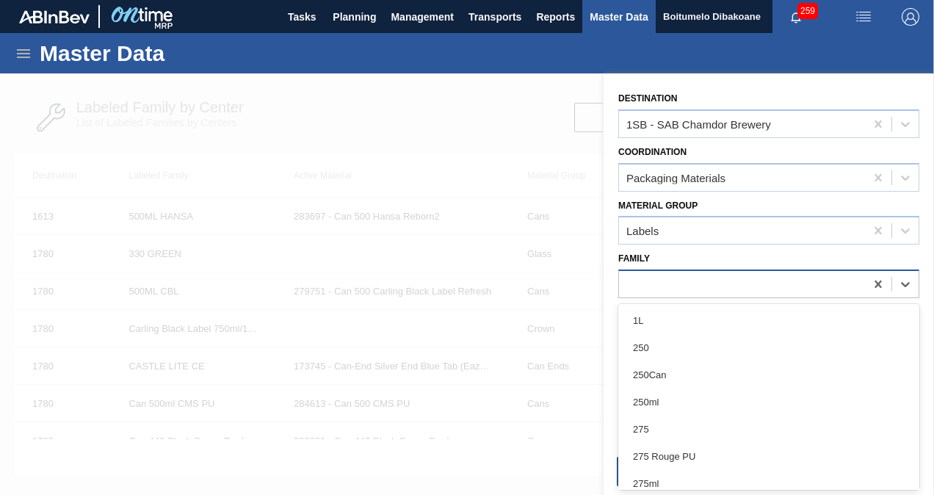
click at [689, 283] on div at bounding box center [742, 284] width 246 height 21
type input "330"
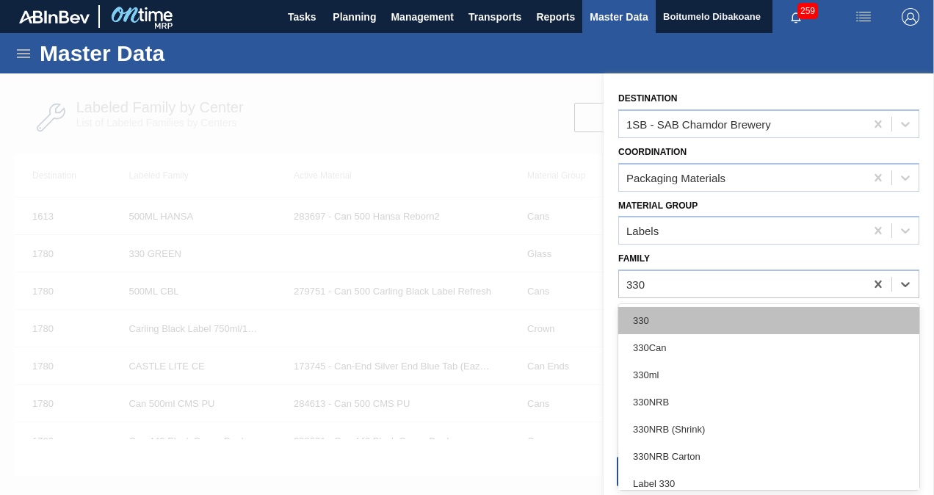
click at [673, 317] on div "330" at bounding box center [768, 320] width 301 height 27
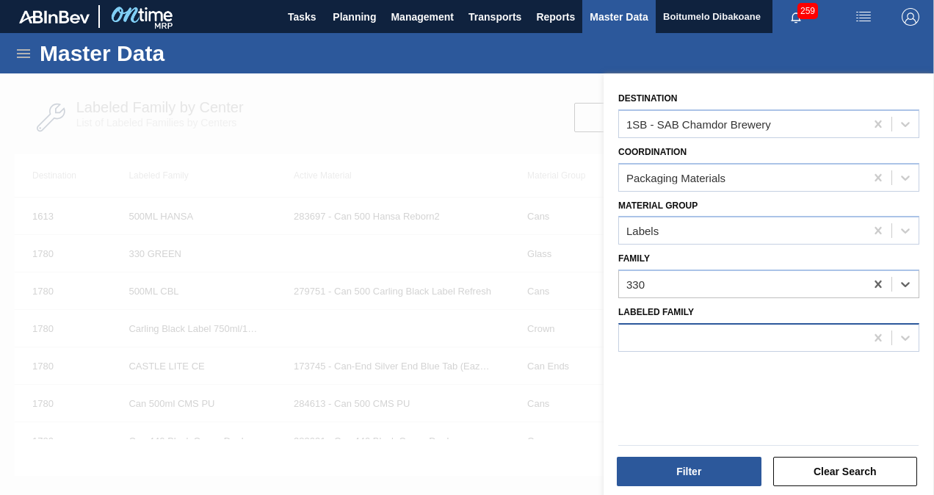
click at [671, 332] on div at bounding box center [742, 337] width 246 height 21
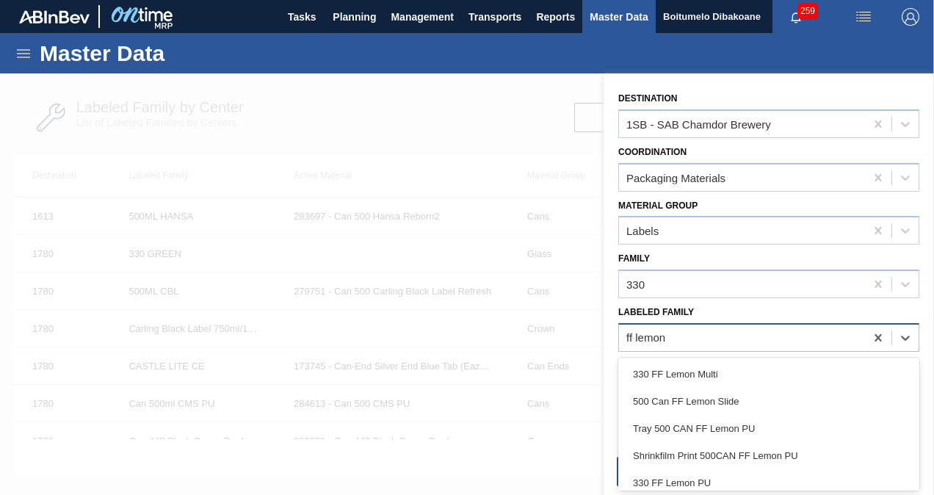
type Family "ff lemon p"
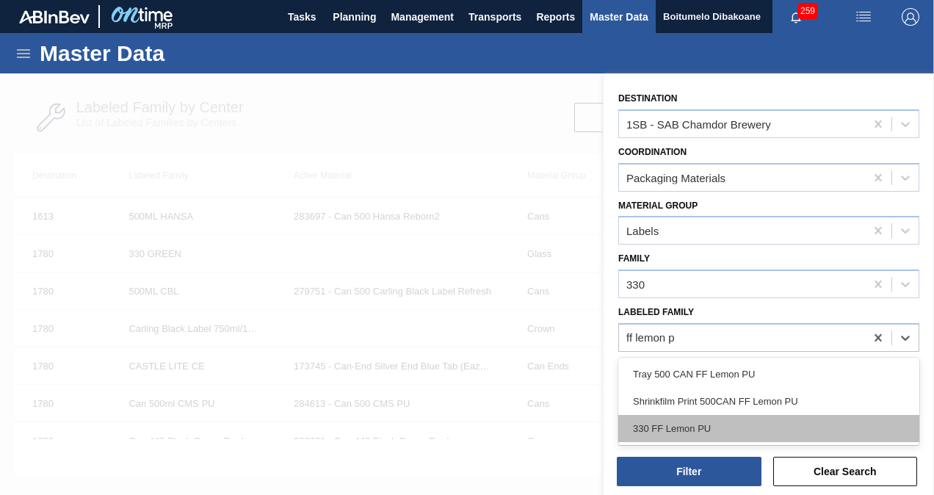
click at [701, 428] on div "330 FF Lemon PU" at bounding box center [768, 428] width 301 height 27
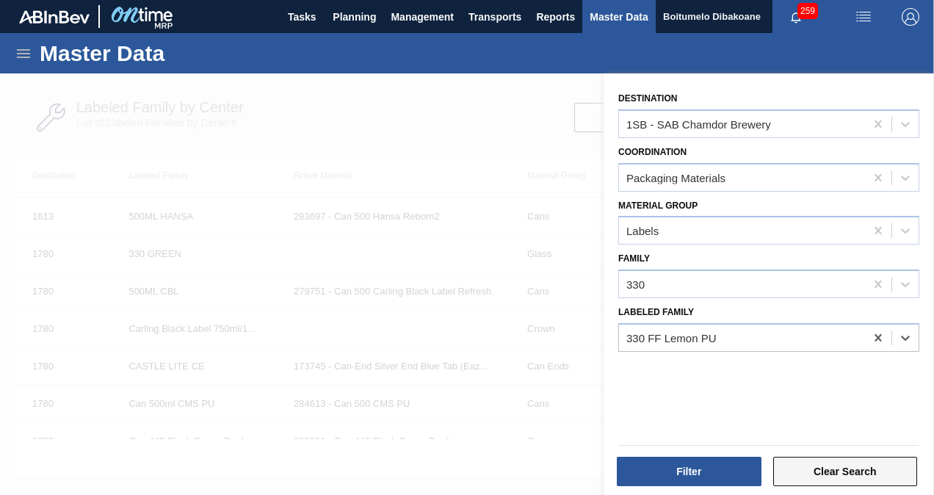
click at [798, 463] on button "Clear Search" at bounding box center [845, 471] width 145 height 29
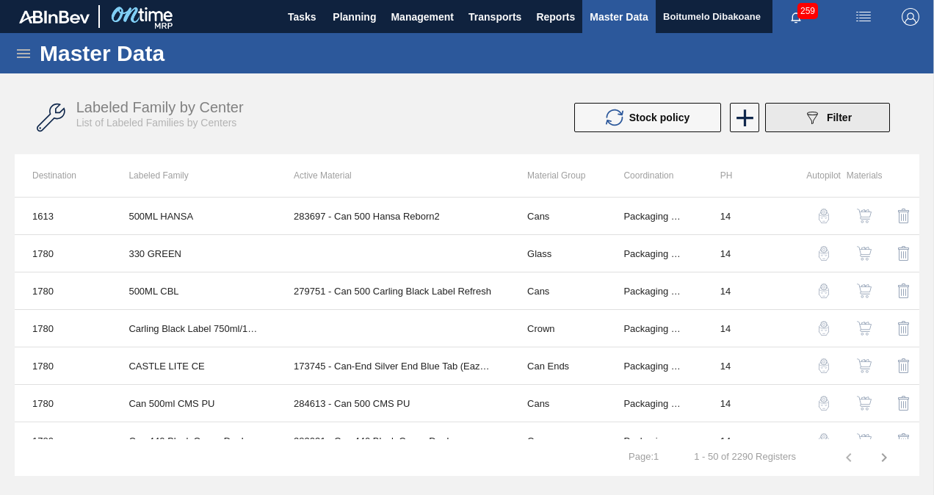
click at [812, 127] on button "089F7B8B-B2A5-4AFE-B5C0-19BA573D28AC Filter" at bounding box center [827, 117] width 125 height 29
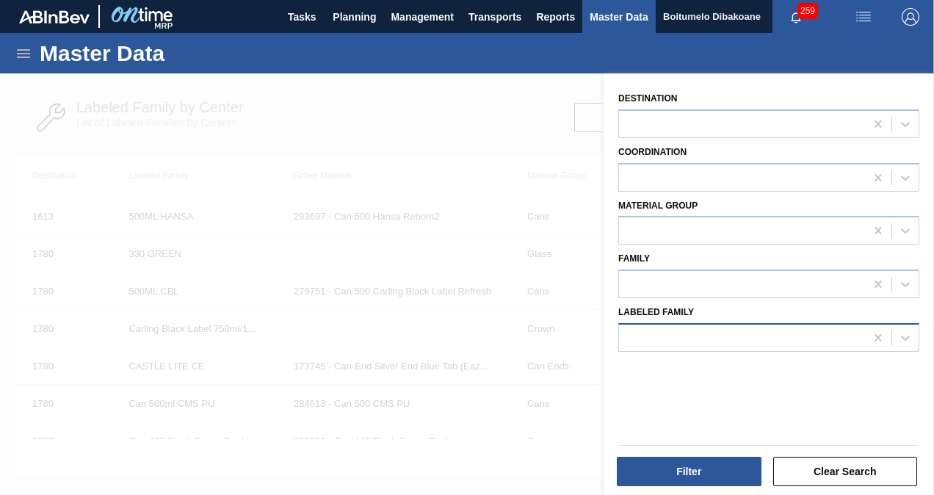
click at [723, 330] on div at bounding box center [742, 337] width 246 height 21
type Family "330 ff lemon pu"
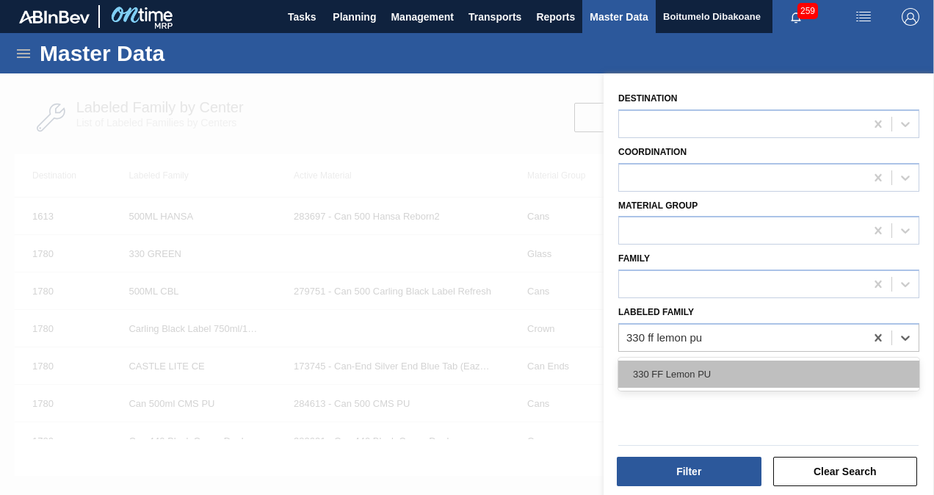
click at [773, 369] on div "330 FF Lemon PU" at bounding box center [768, 374] width 301 height 27
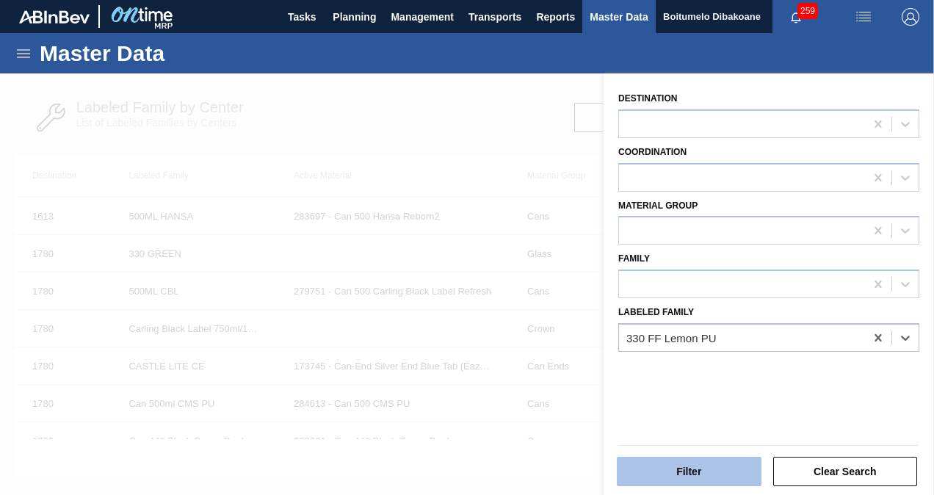
click at [697, 474] on button "Filter" at bounding box center [689, 471] width 145 height 29
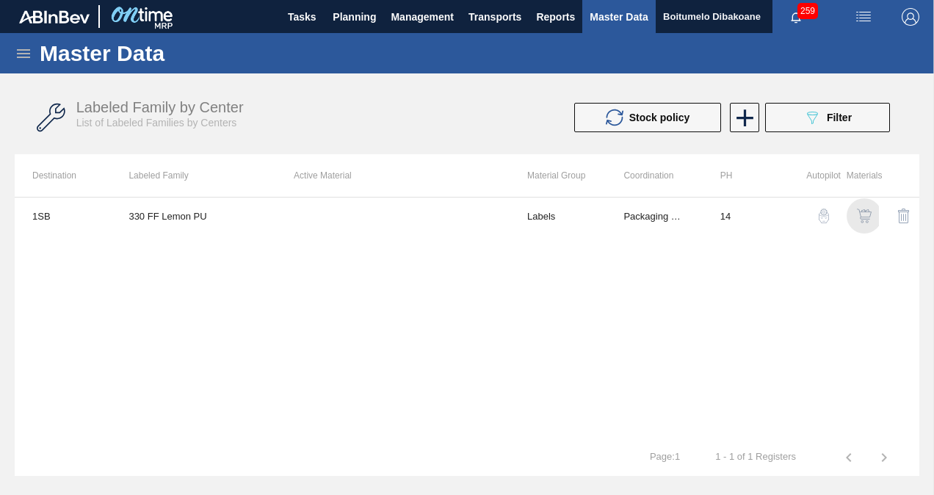
click at [870, 214] on img "button" at bounding box center [864, 216] width 15 height 15
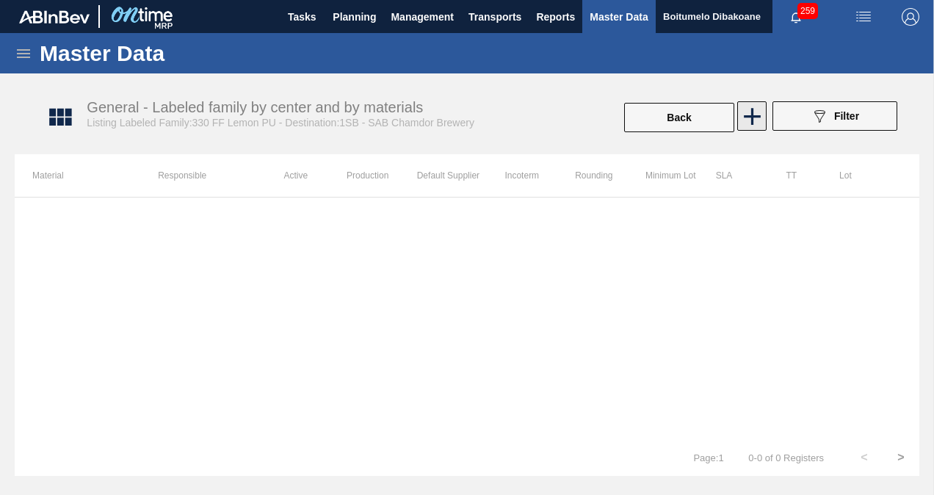
click at [751, 118] on icon at bounding box center [752, 116] width 29 height 29
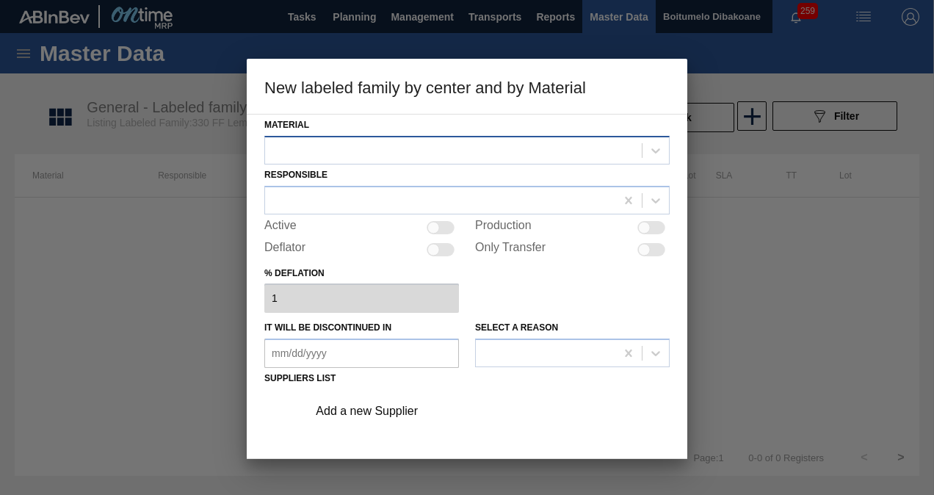
click at [373, 145] on div at bounding box center [453, 150] width 377 height 21
type input "285158"
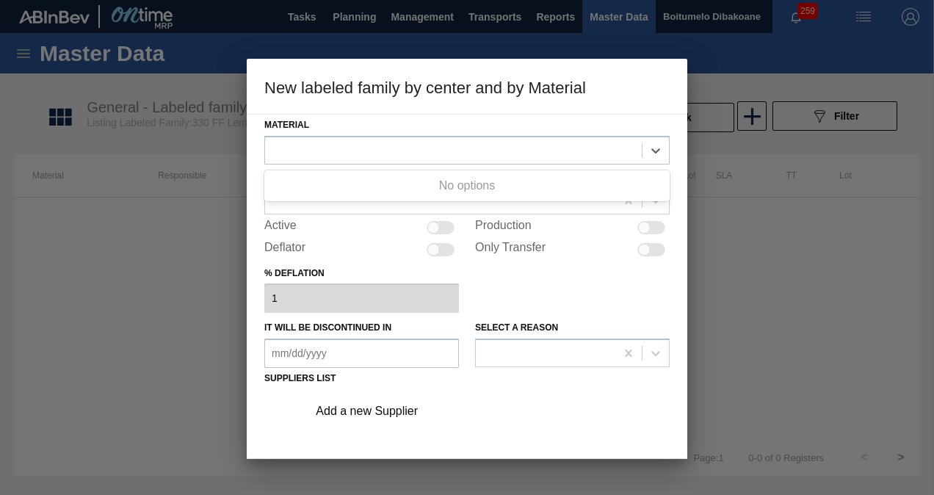
drag, startPoint x: 822, startPoint y: 234, endPoint x: 798, endPoint y: 228, distance: 24.2
click at [822, 234] on div at bounding box center [467, 247] width 934 height 495
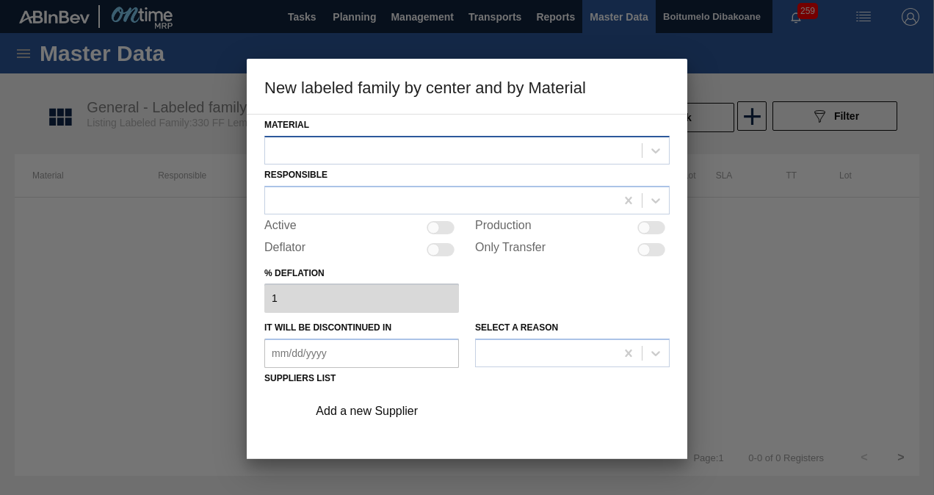
click at [477, 151] on div at bounding box center [453, 150] width 377 height 21
type input "158"
drag, startPoint x: 295, startPoint y: 148, endPoint x: 270, endPoint y: 148, distance: 24.2
click at [270, 148] on div at bounding box center [453, 150] width 377 height 21
type input "285158"
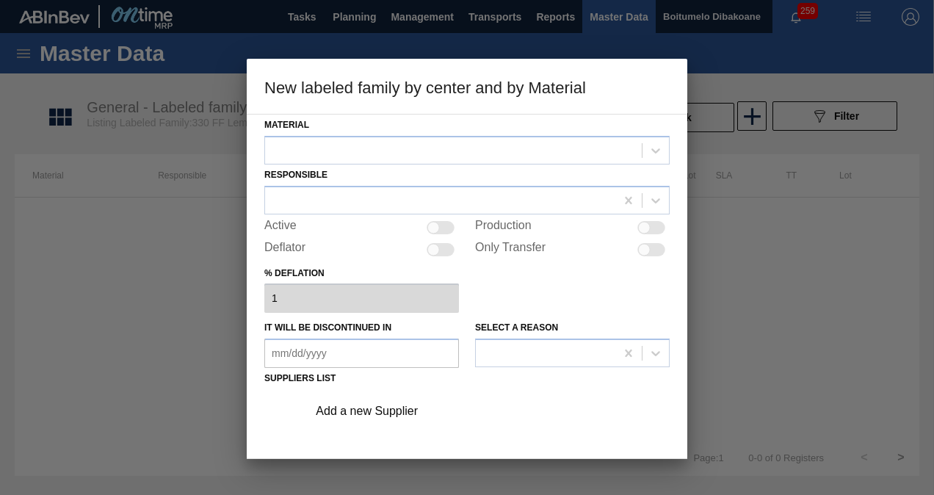
click at [751, 228] on div at bounding box center [467, 247] width 934 height 495
drag, startPoint x: 791, startPoint y: 228, endPoint x: 776, endPoint y: 188, distance: 42.6
click at [789, 228] on div at bounding box center [467, 247] width 934 height 495
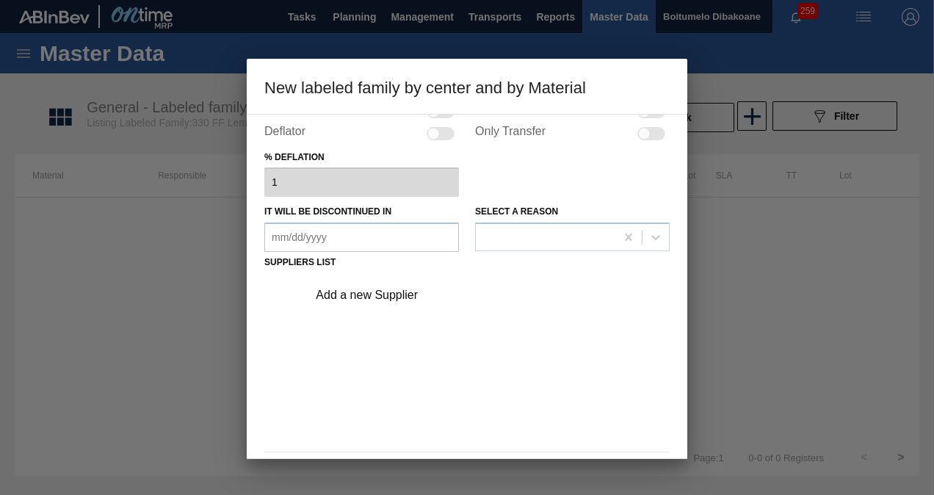
scroll to position [165, 0]
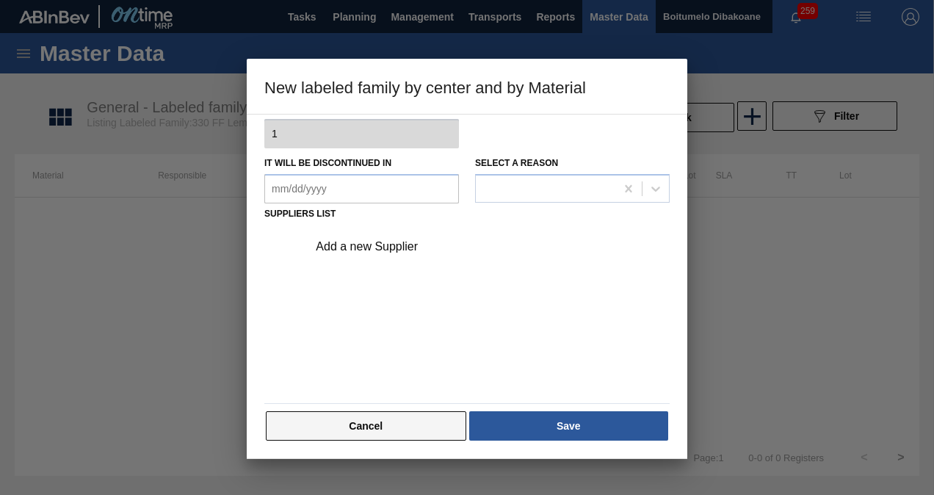
click at [376, 420] on button "Cancel" at bounding box center [366, 425] width 200 height 29
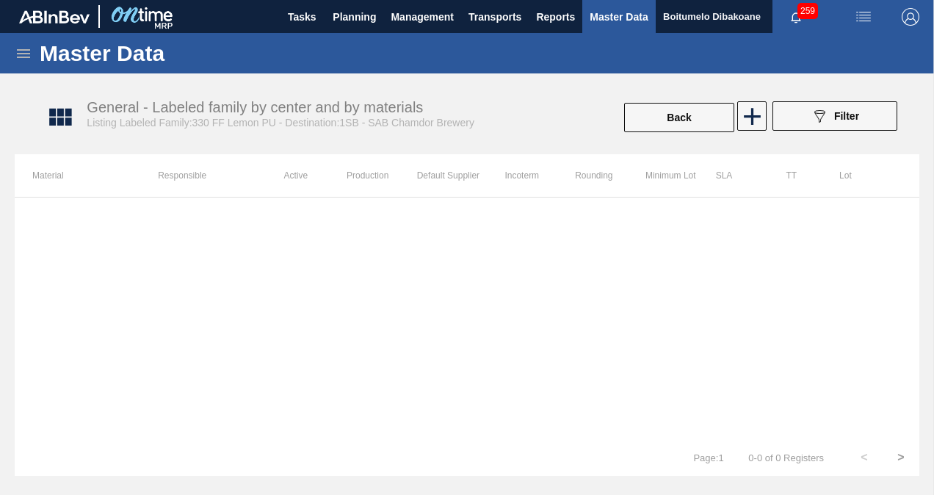
click at [25, 54] on icon at bounding box center [23, 53] width 13 height 9
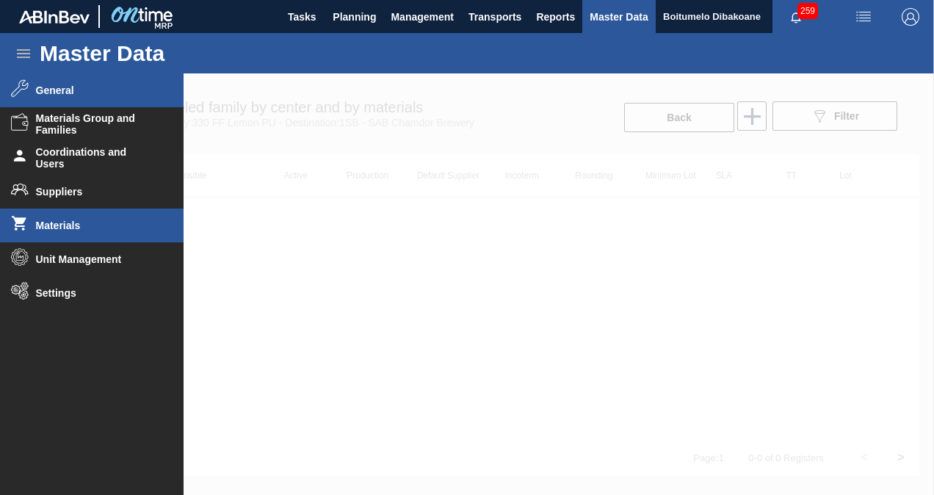
click at [73, 224] on span "Materials" at bounding box center [96, 226] width 121 height 12
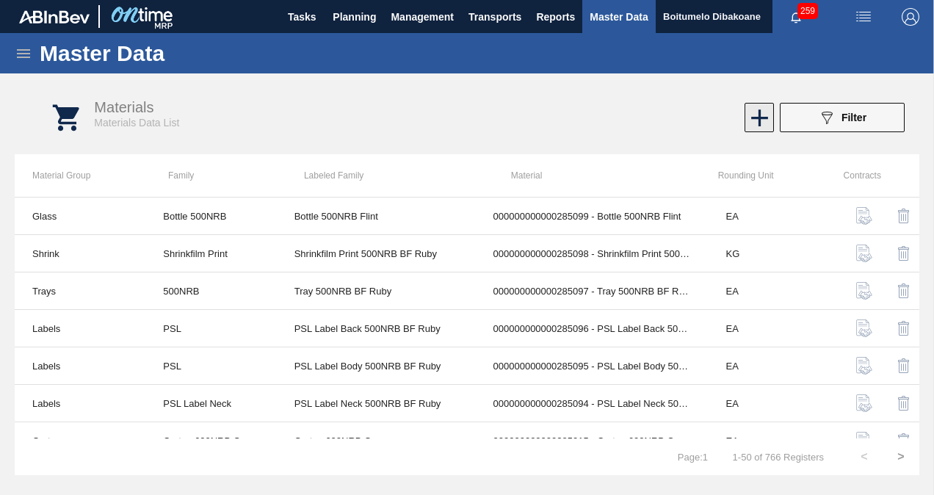
click at [762, 112] on icon at bounding box center [759, 118] width 29 height 29
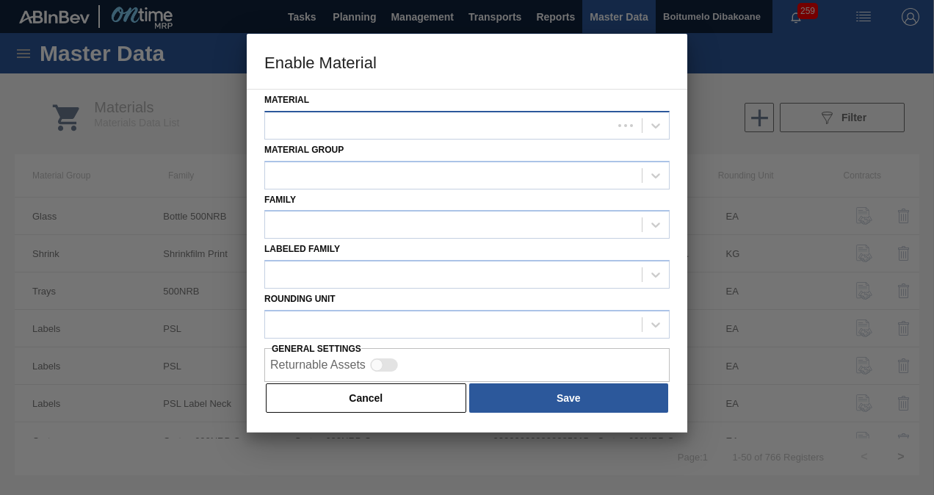
click at [492, 131] on div at bounding box center [438, 125] width 347 height 21
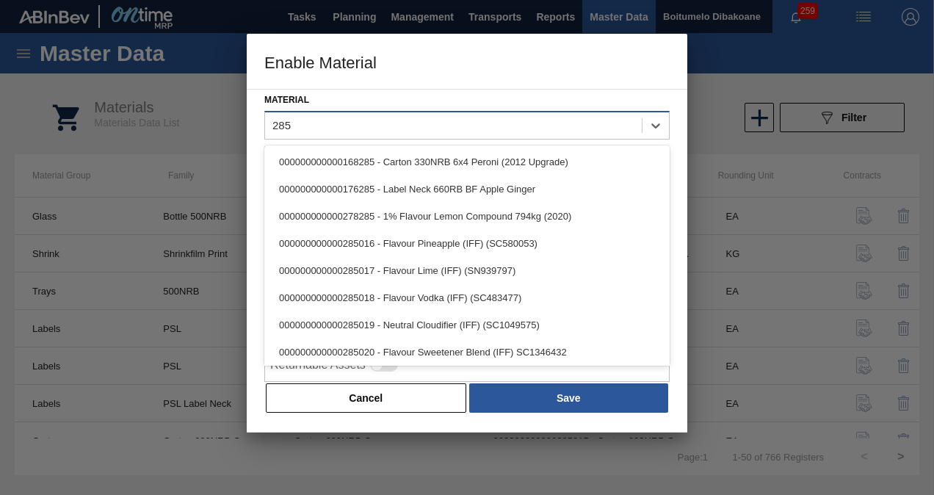
type input "2851"
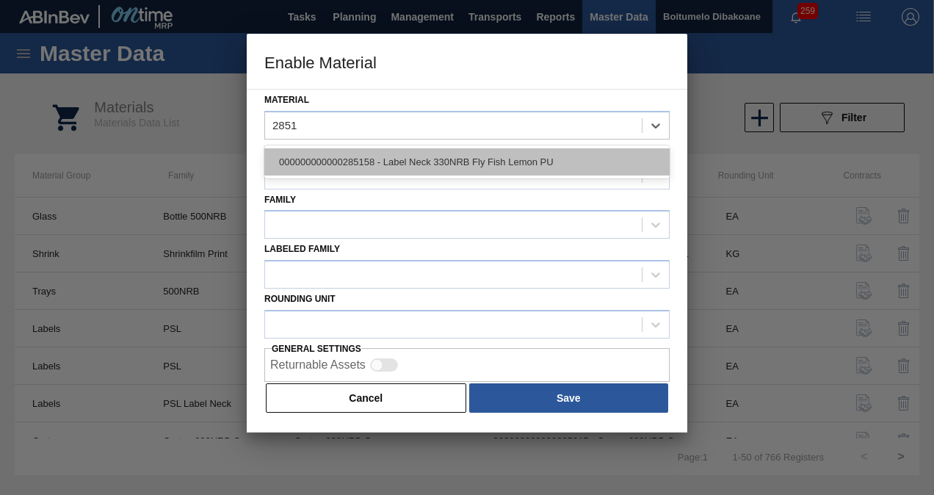
click at [412, 151] on div "000000000000285158 - Label Neck 330NRB Fly Fish Lemon PU" at bounding box center [466, 161] width 405 height 27
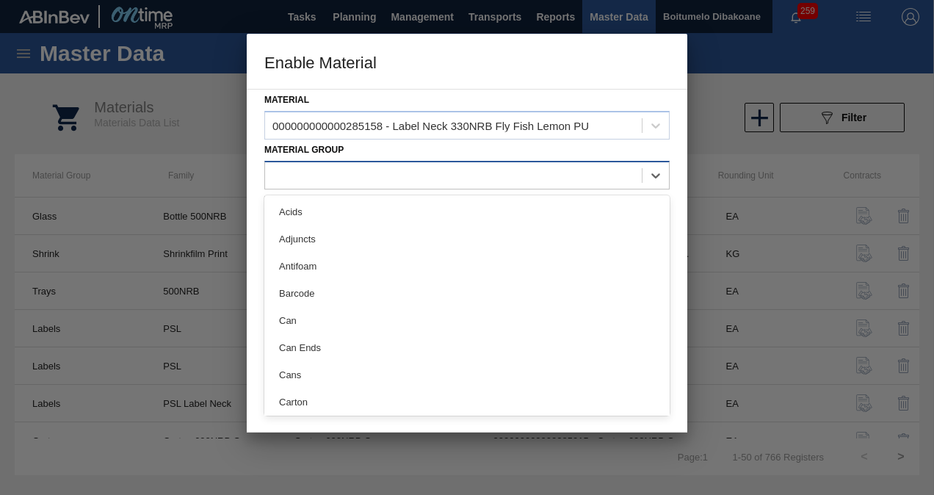
click at [407, 175] on div at bounding box center [453, 175] width 377 height 21
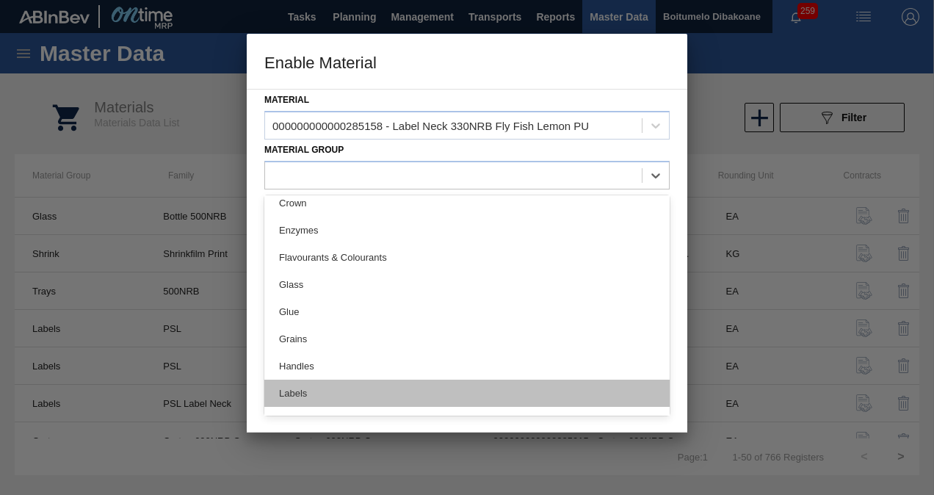
scroll to position [367, 0]
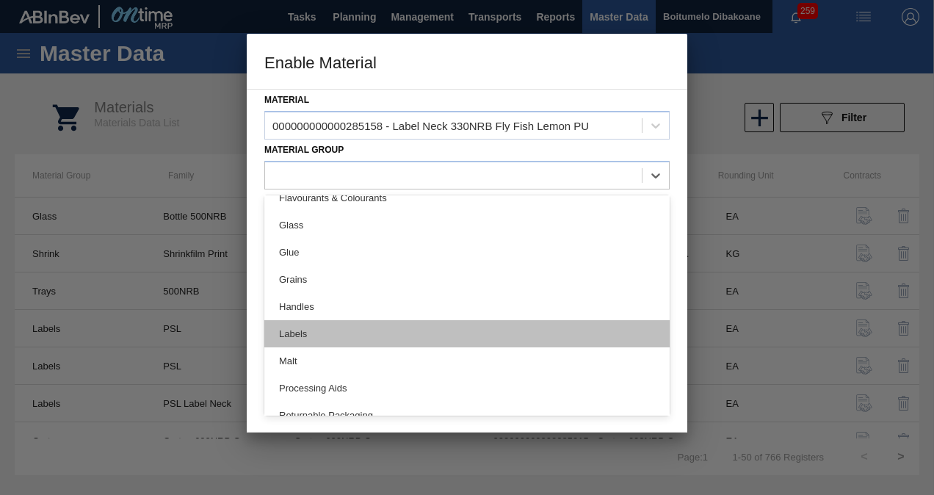
click at [372, 338] on div "Labels" at bounding box center [466, 333] width 405 height 27
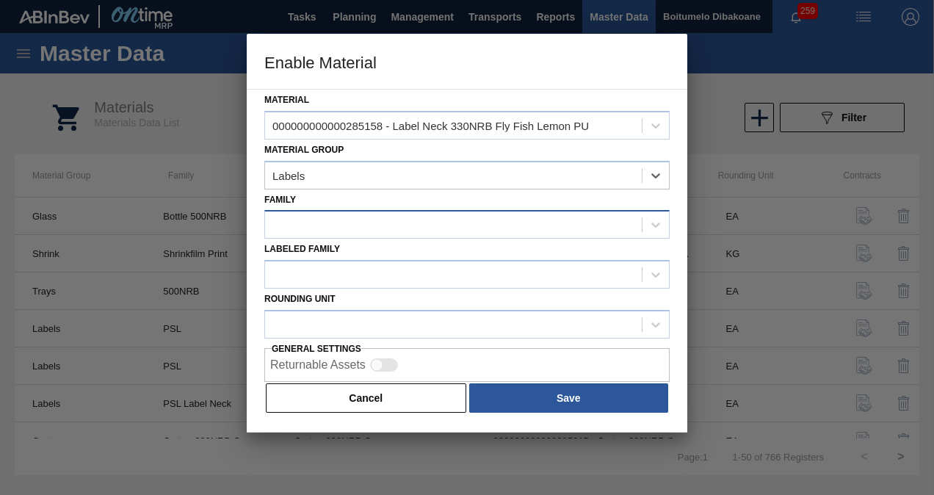
click at [386, 232] on div at bounding box center [453, 224] width 377 height 21
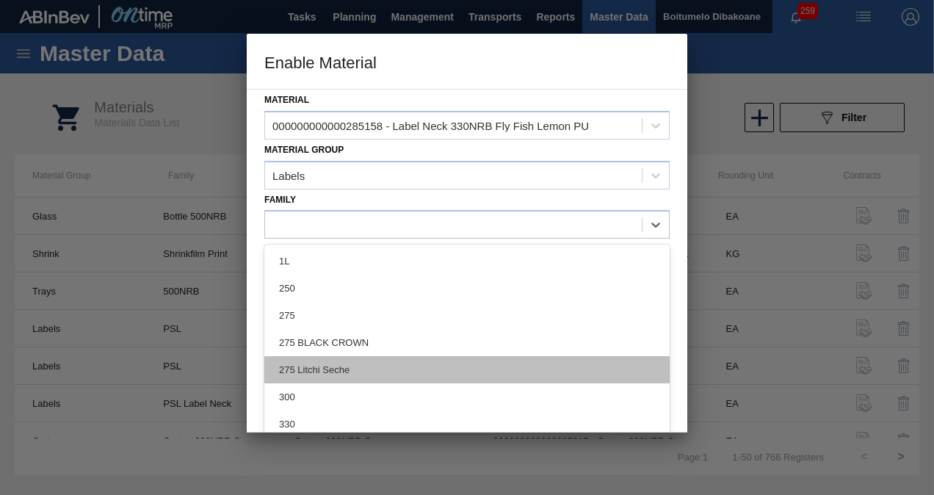
scroll to position [73, 0]
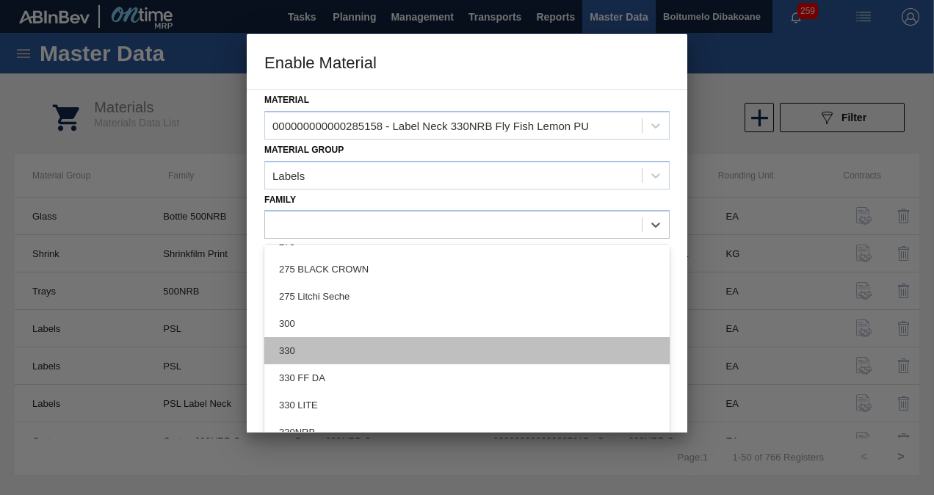
click at [356, 354] on div "330" at bounding box center [466, 350] width 405 height 27
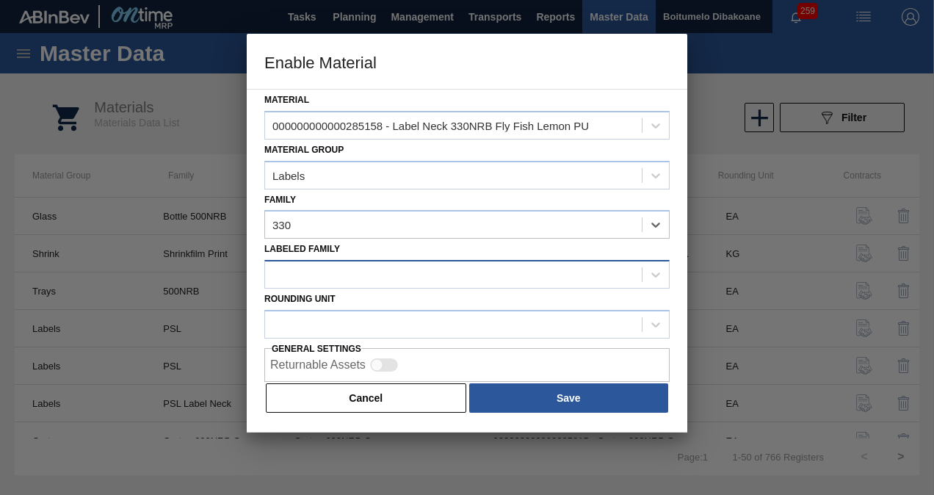
click at [356, 271] on div at bounding box center [453, 274] width 377 height 21
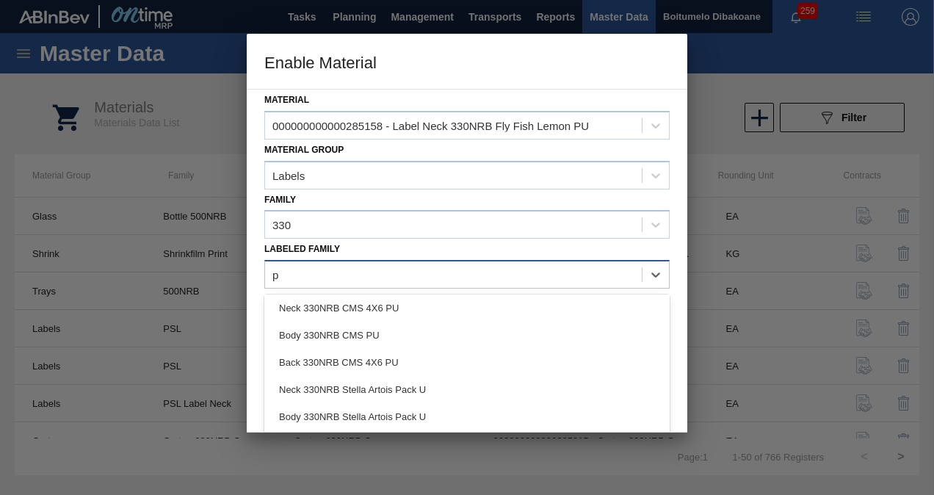
scroll to position [248, 0]
type Family "pu"
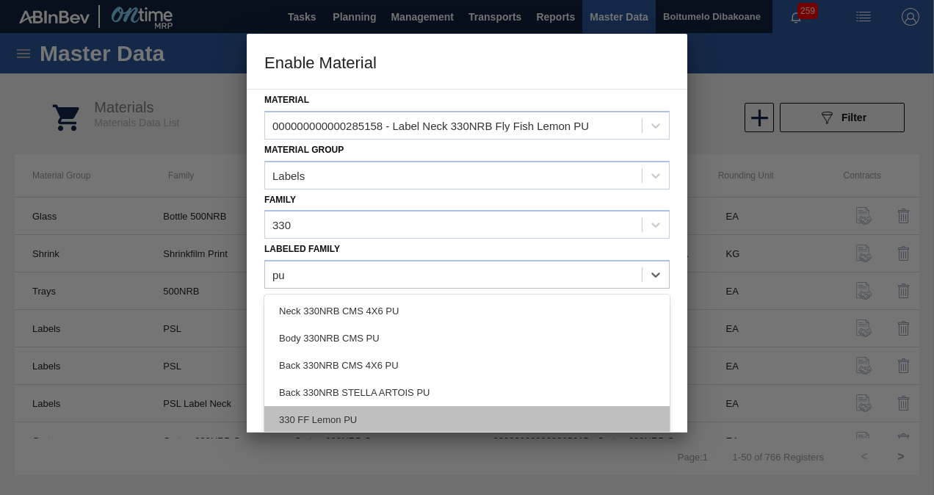
click at [369, 413] on div "330 FF Lemon PU" at bounding box center [466, 419] width 405 height 27
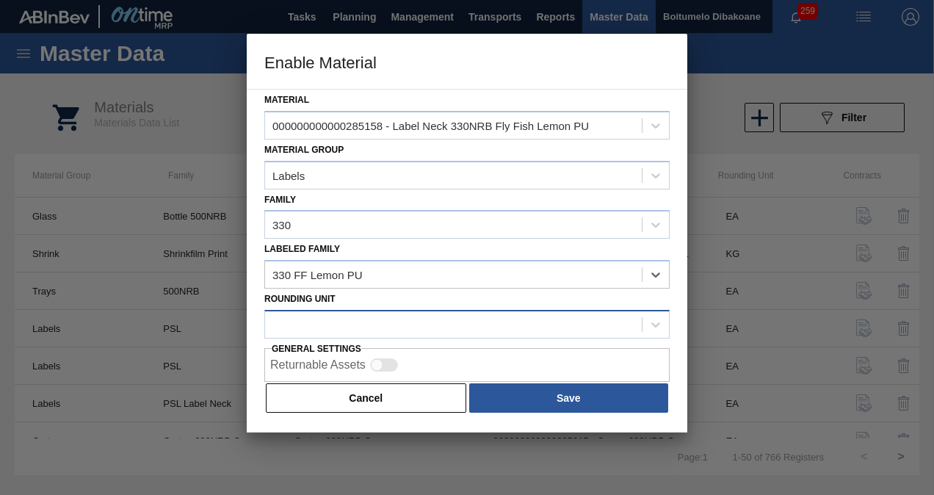
click at [369, 324] on div at bounding box center [453, 324] width 377 height 21
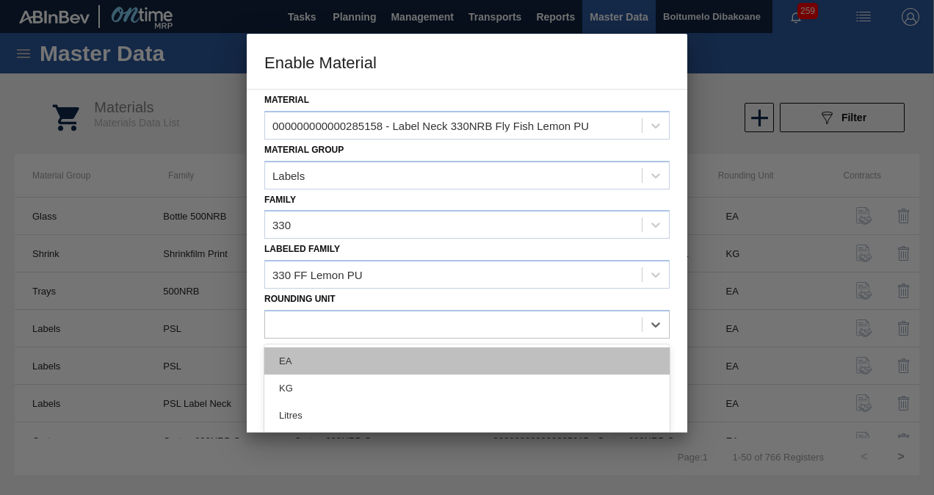
click at [344, 364] on div "EA" at bounding box center [466, 360] width 405 height 27
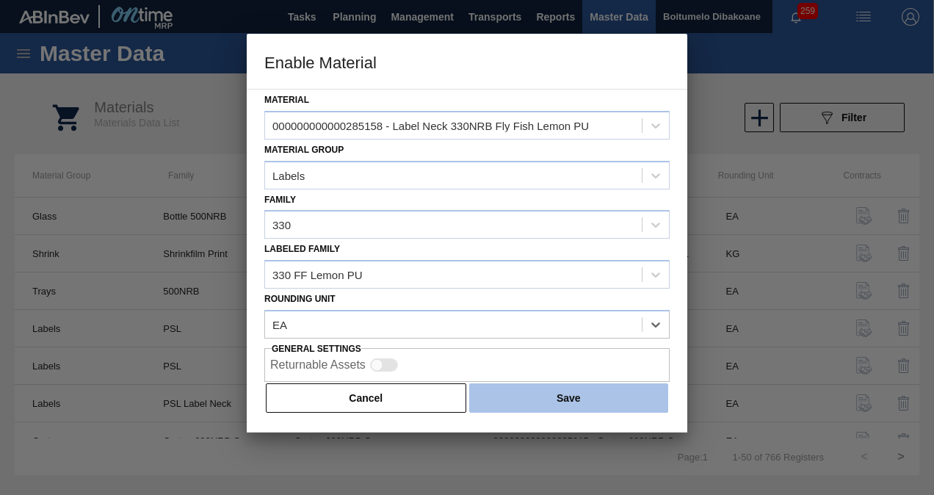
click at [477, 391] on button "Save" at bounding box center [568, 397] width 199 height 29
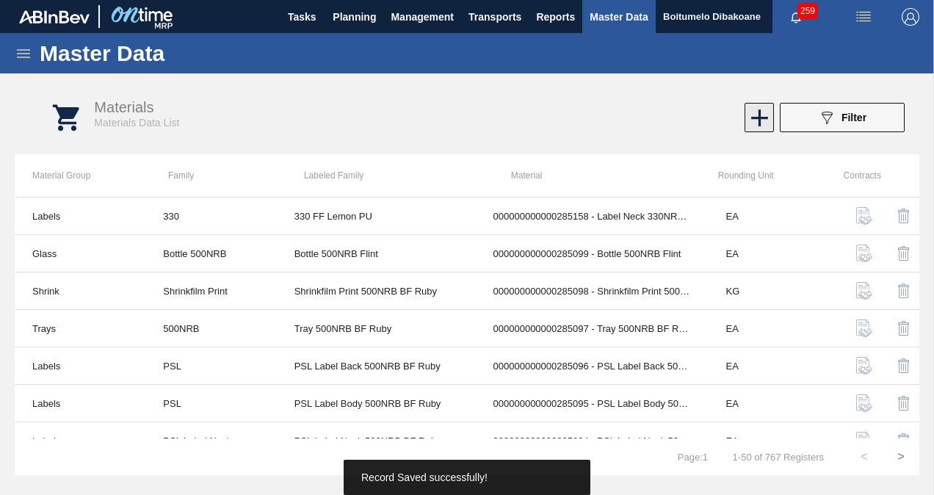
click at [758, 112] on icon at bounding box center [759, 118] width 29 height 29
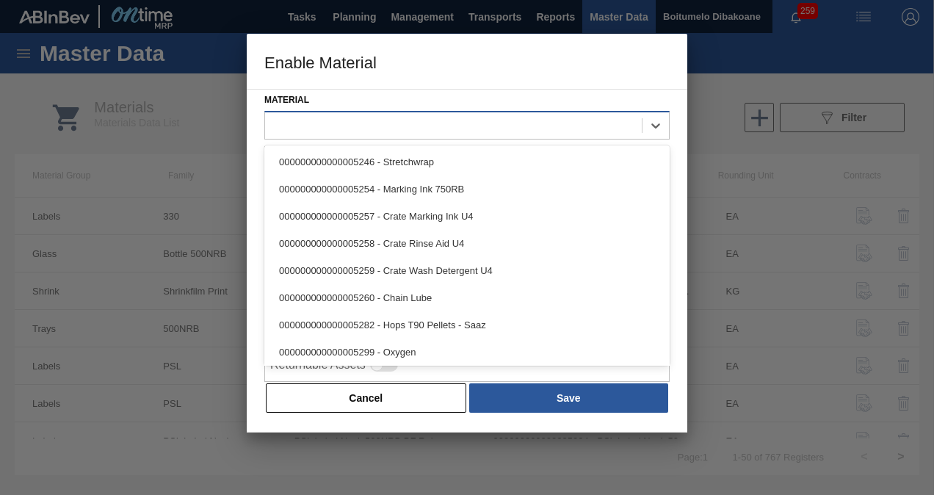
click at [451, 120] on div at bounding box center [453, 125] width 377 height 21
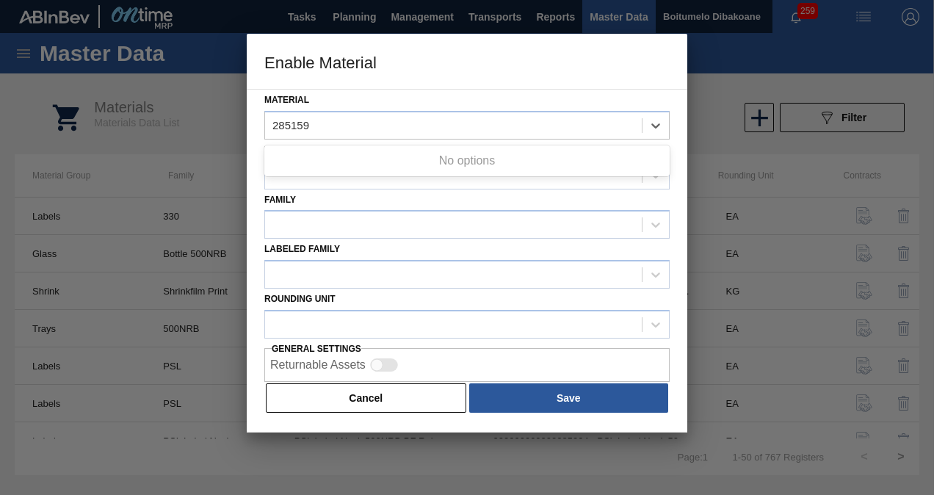
type input "285159"
click at [160, 123] on div at bounding box center [467, 247] width 934 height 495
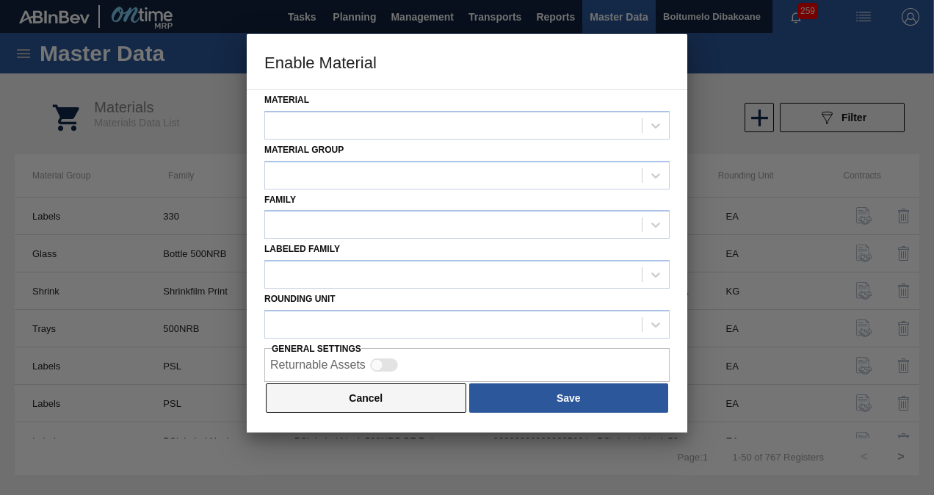
click at [345, 394] on button "Cancel" at bounding box center [366, 397] width 200 height 29
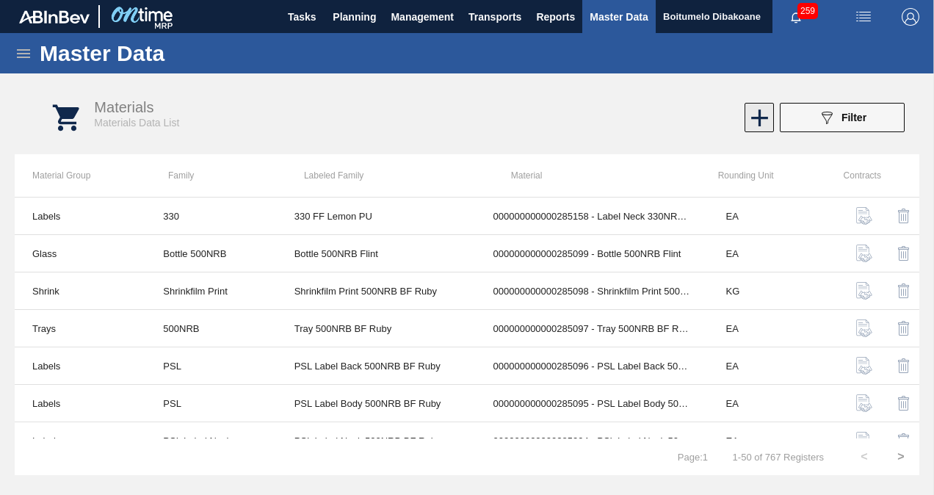
click at [762, 123] on icon at bounding box center [759, 118] width 29 height 29
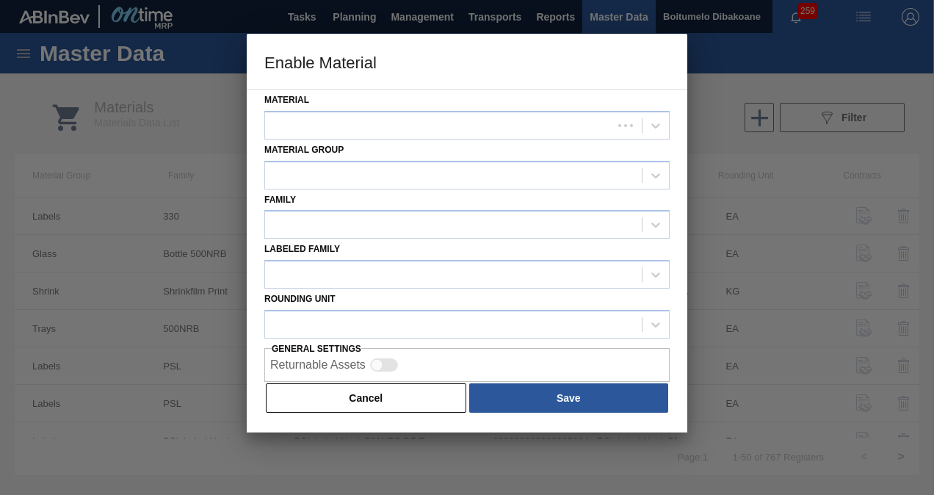
click at [199, 120] on div at bounding box center [467, 247] width 934 height 495
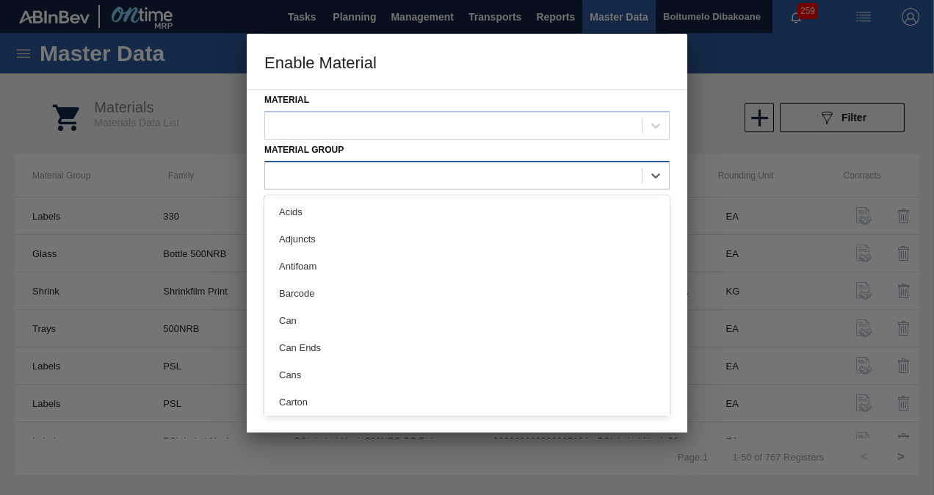
click at [355, 181] on div at bounding box center [453, 175] width 377 height 21
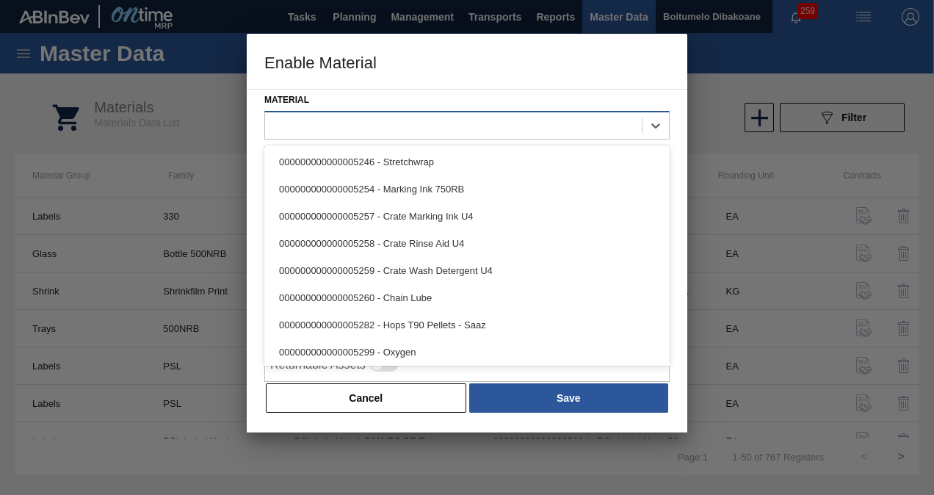
click at [329, 122] on div at bounding box center [453, 125] width 377 height 21
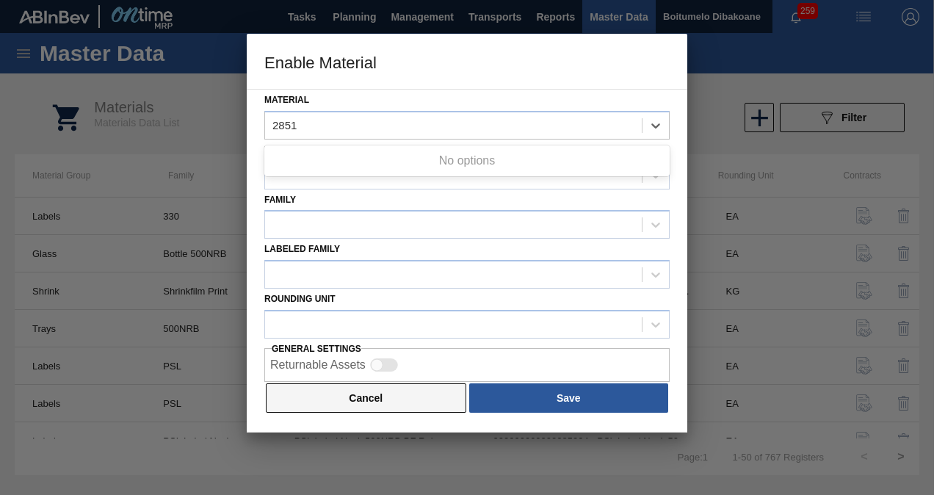
type input "2851"
drag, startPoint x: 358, startPoint y: 395, endPoint x: 352, endPoint y: 388, distance: 9.4
click at [357, 394] on button "Cancel" at bounding box center [366, 397] width 200 height 29
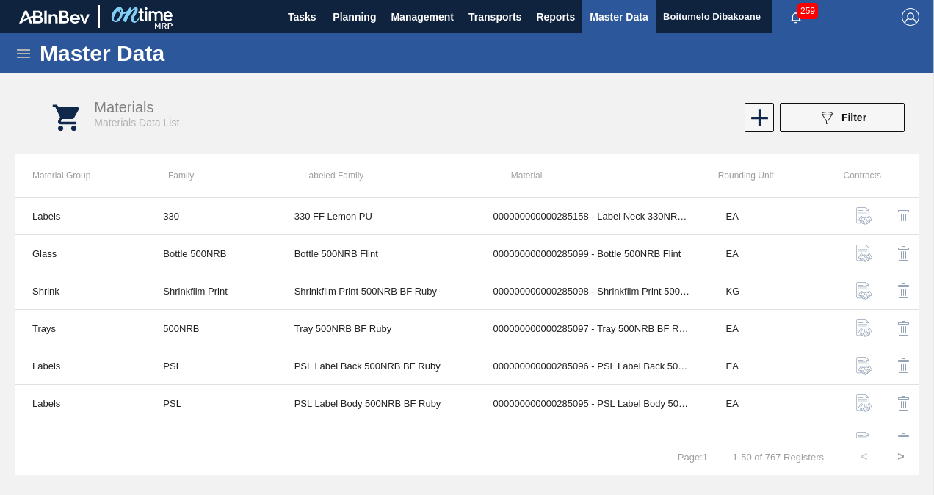
click at [331, 116] on div "Materials Materials Data List" at bounding box center [301, 114] width 414 height 30
click at [763, 118] on icon at bounding box center [759, 117] width 17 height 17
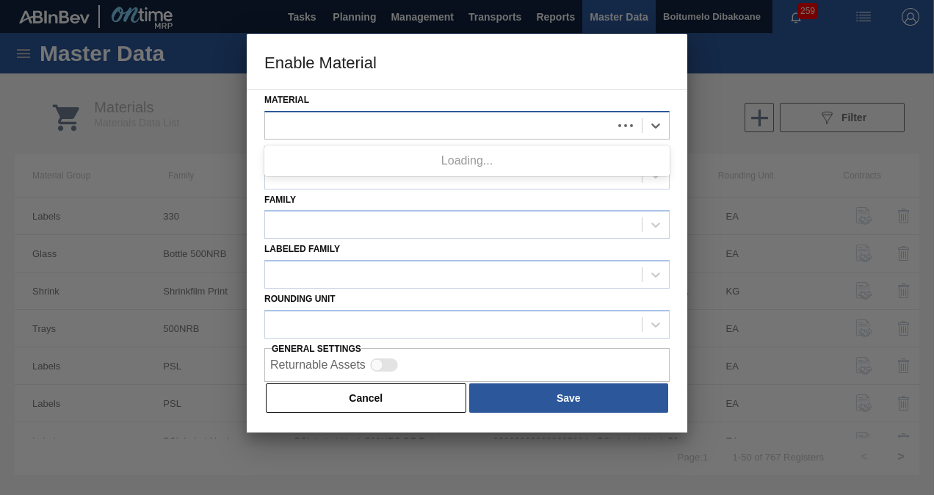
click at [515, 131] on div at bounding box center [438, 125] width 347 height 21
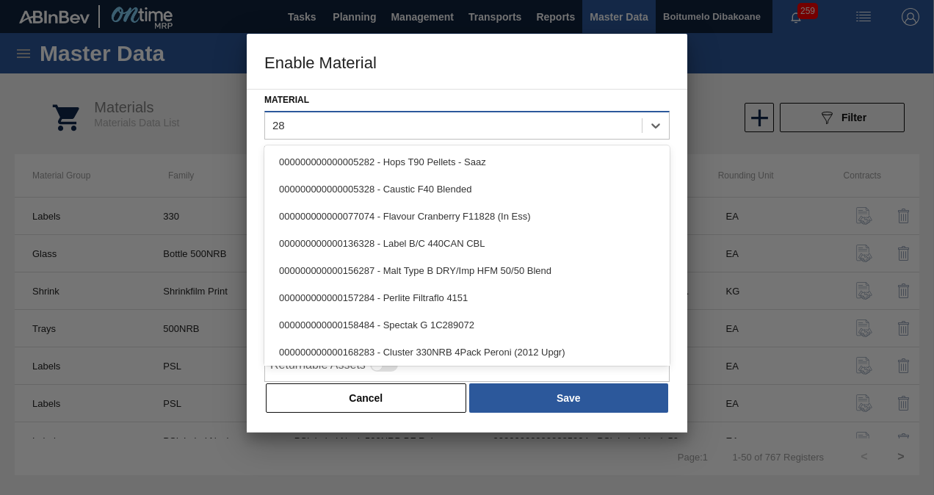
type input "2"
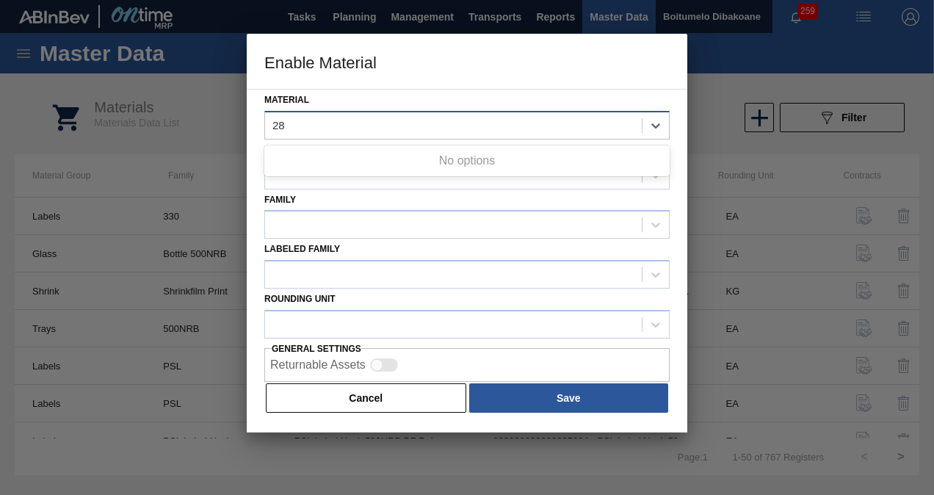
type input "2"
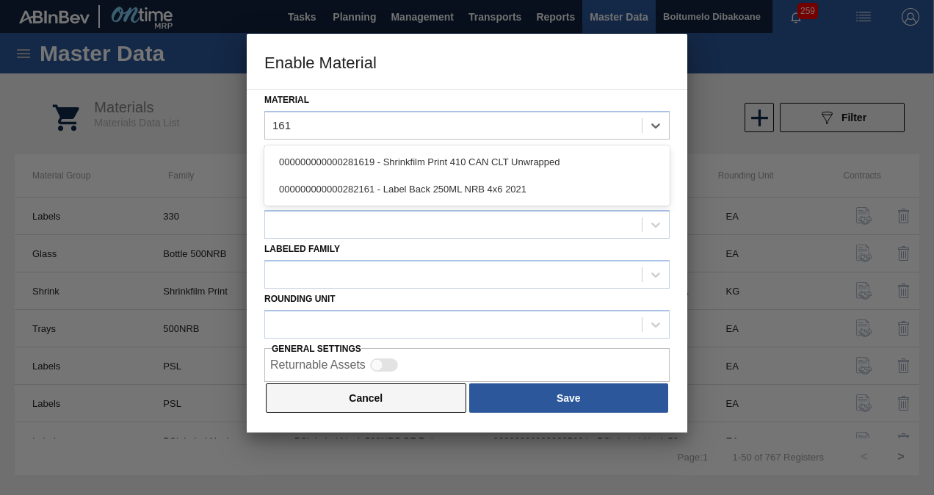
type input "161"
click at [335, 399] on button "Cancel" at bounding box center [366, 397] width 200 height 29
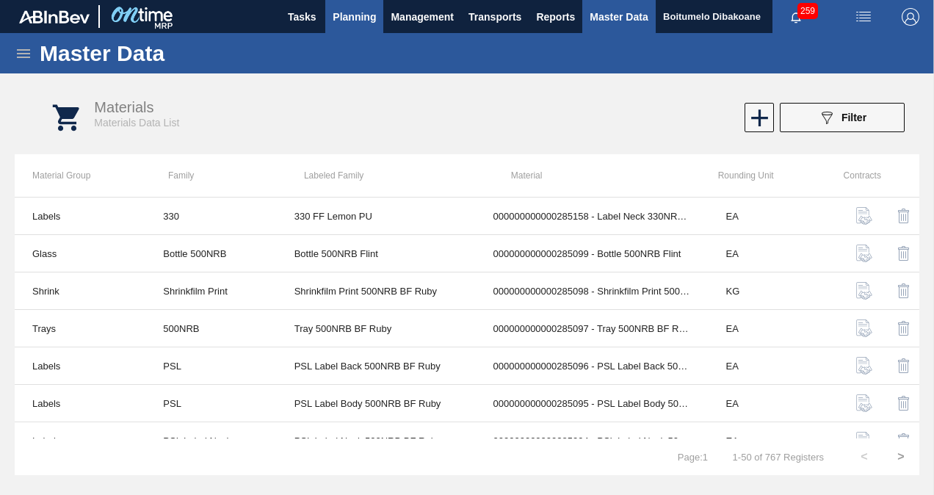
click at [361, 20] on span "Planning" at bounding box center [354, 17] width 43 height 18
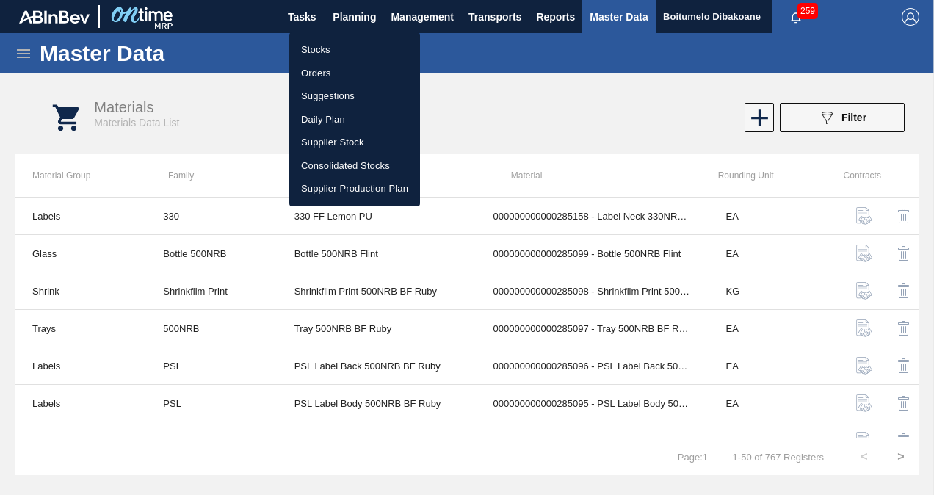
click at [435, 10] on div at bounding box center [467, 247] width 934 height 495
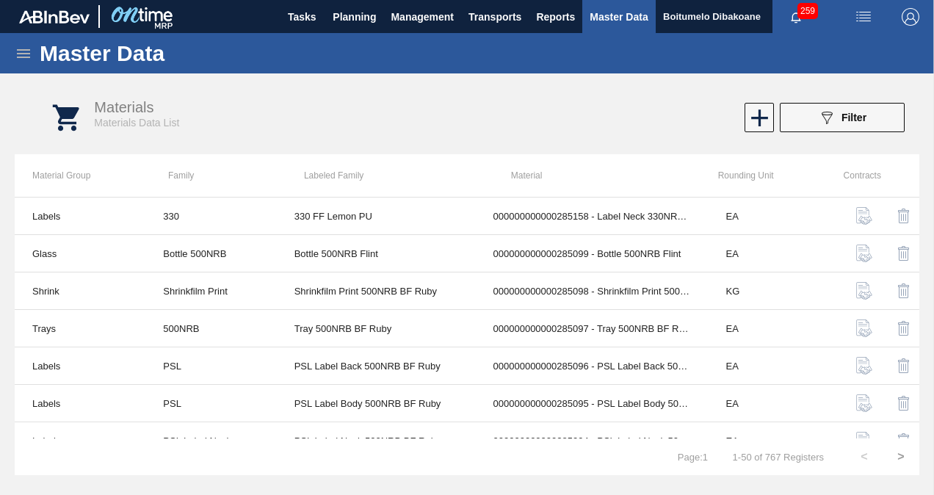
click at [32, 48] on icon at bounding box center [24, 54] width 18 height 18
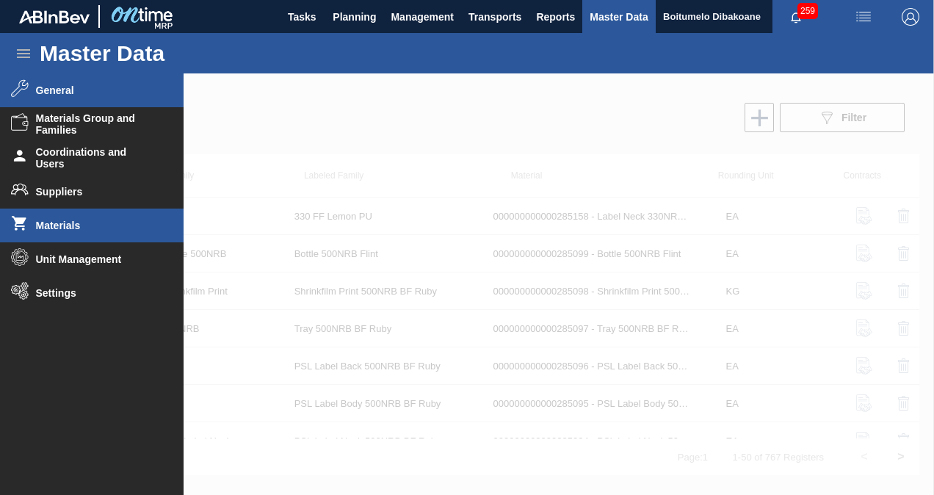
click at [90, 95] on span "General" at bounding box center [96, 90] width 121 height 12
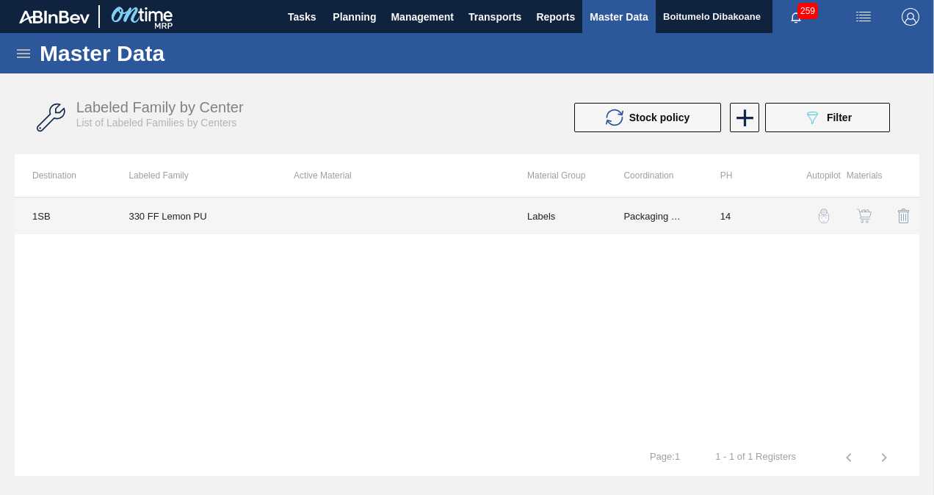
click at [301, 216] on td at bounding box center [393, 216] width 234 height 37
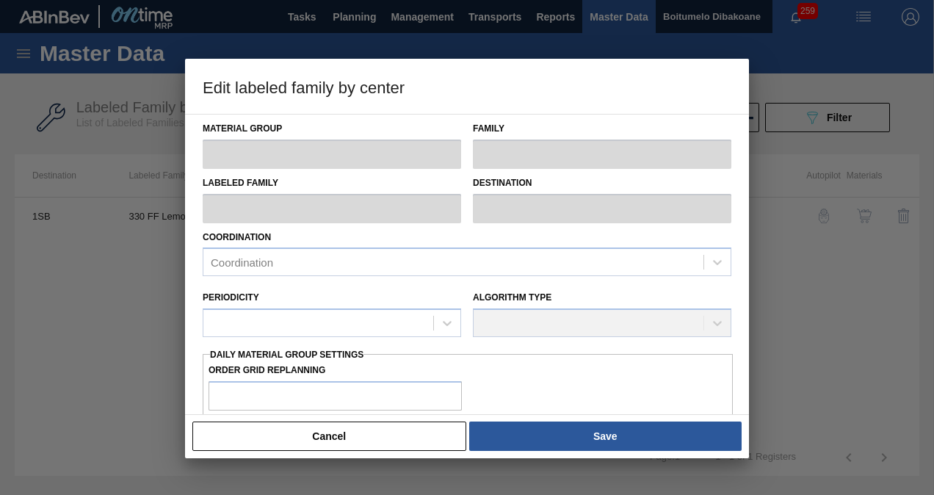
type input "Labels"
type input "330"
type input "330 FF Lemon PU"
type input "1SB - SAB Chamdor Brewery"
type input "0"
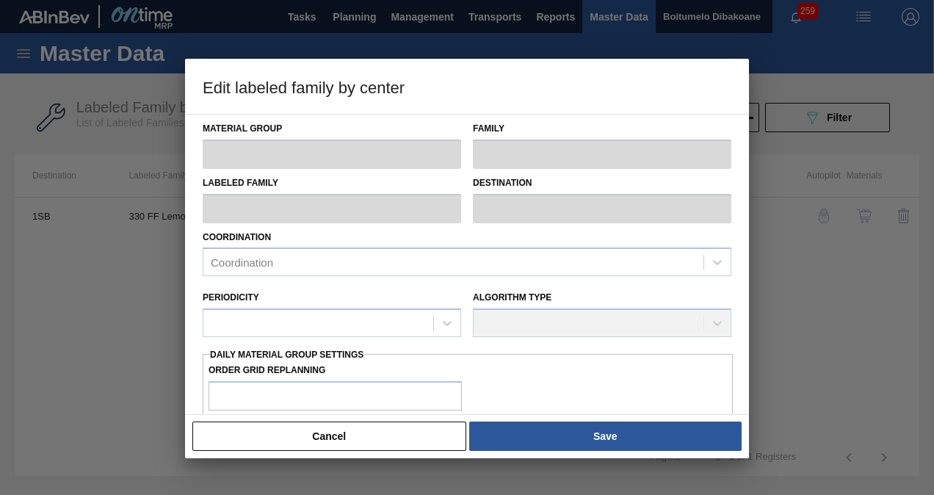
type input "14"
type input "0"
type input "100"
type input "0.000"
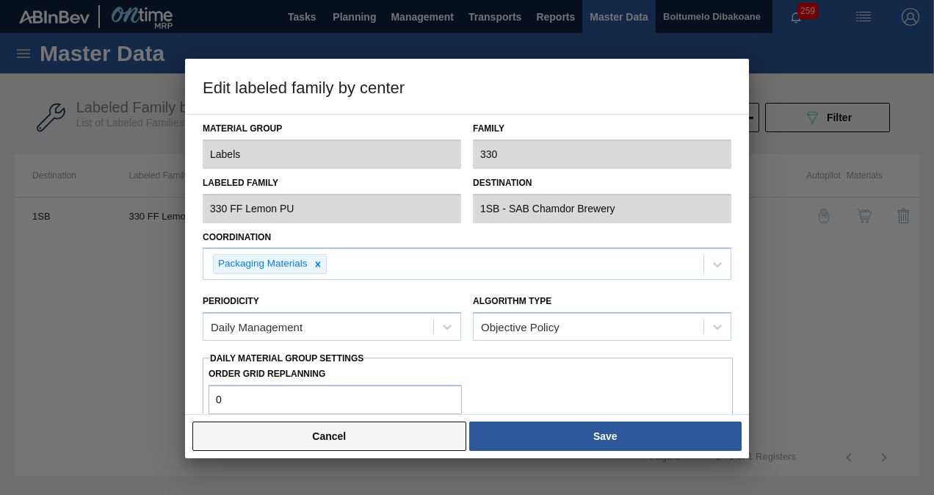
click at [369, 438] on button "Cancel" at bounding box center [329, 436] width 274 height 29
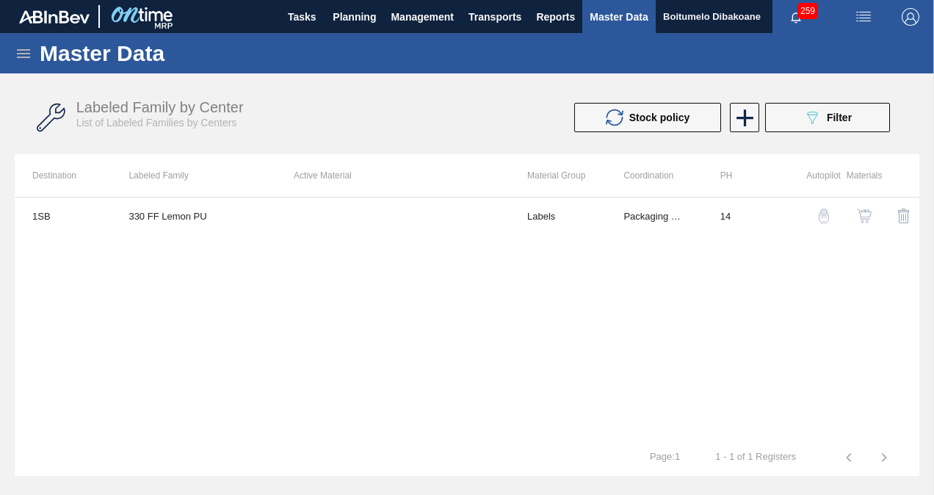
click at [857, 212] on img "button" at bounding box center [864, 216] width 15 height 15
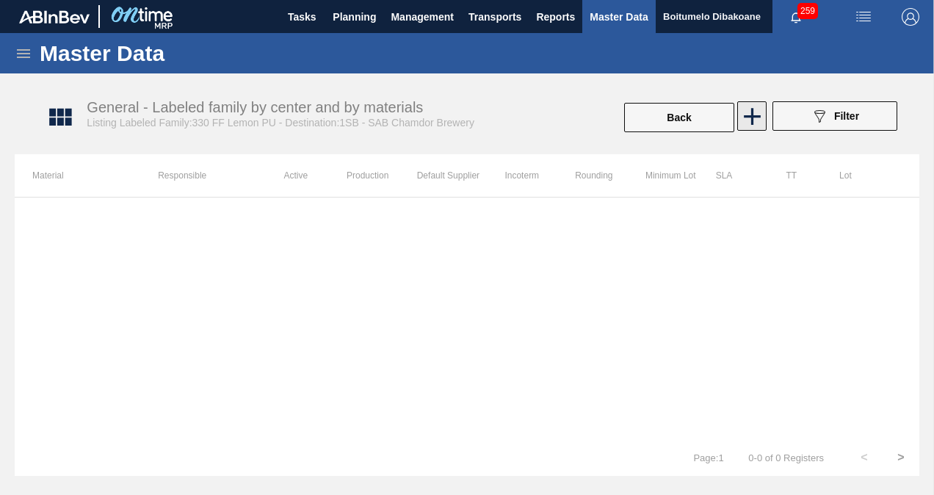
click at [749, 109] on icon at bounding box center [752, 116] width 29 height 29
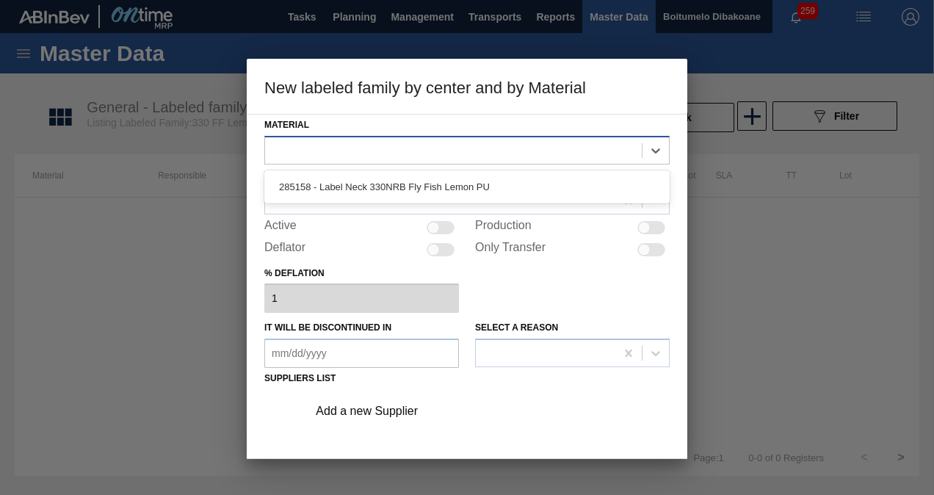
drag, startPoint x: 344, startPoint y: 148, endPoint x: 342, endPoint y: 156, distance: 8.2
click at [344, 156] on div at bounding box center [453, 150] width 377 height 21
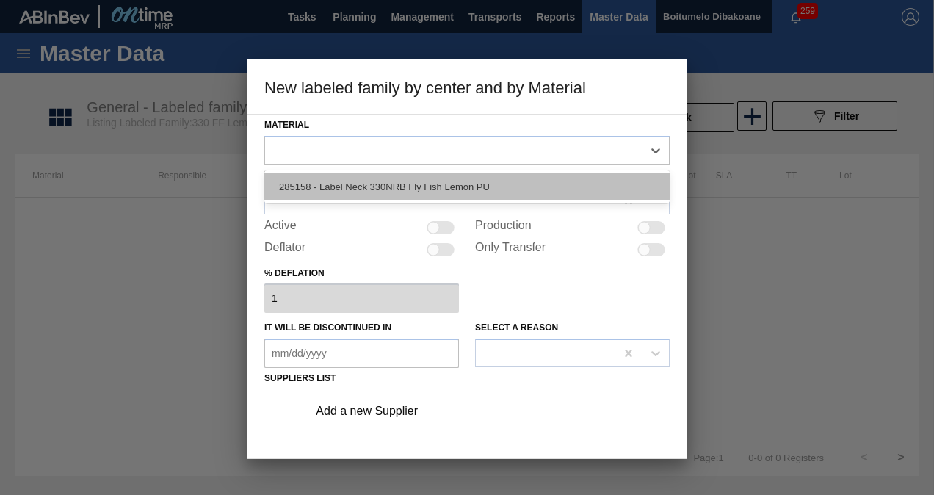
click at [358, 188] on div "285158 - Label Neck 330NRB Fly Fish Lemon PU" at bounding box center [466, 186] width 405 height 27
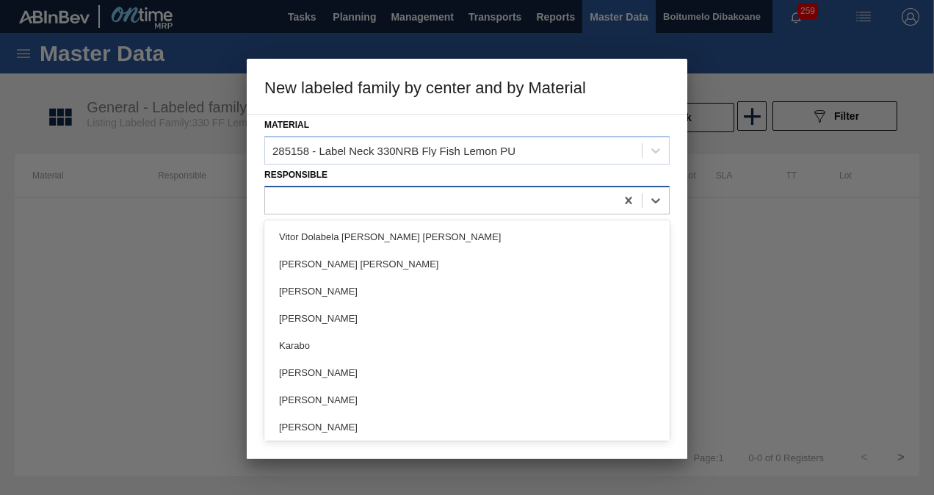
click at [335, 200] on div at bounding box center [440, 199] width 350 height 21
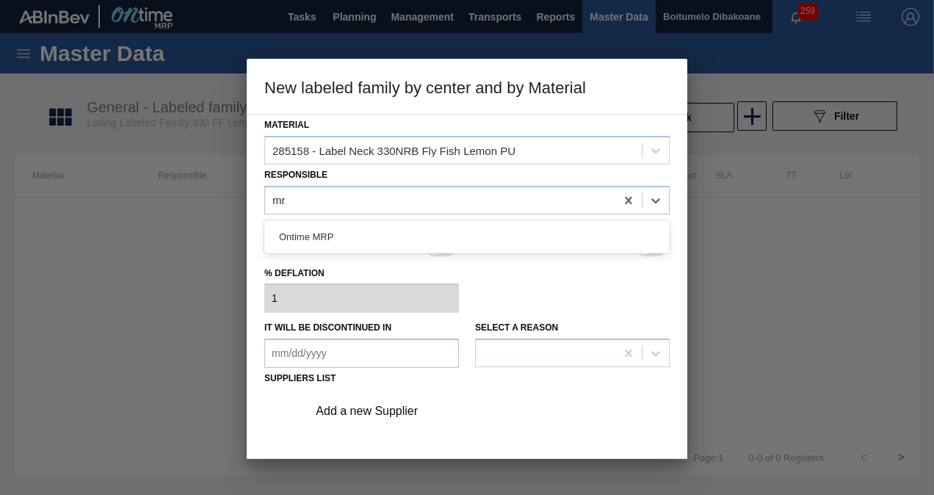
type input "mrp"
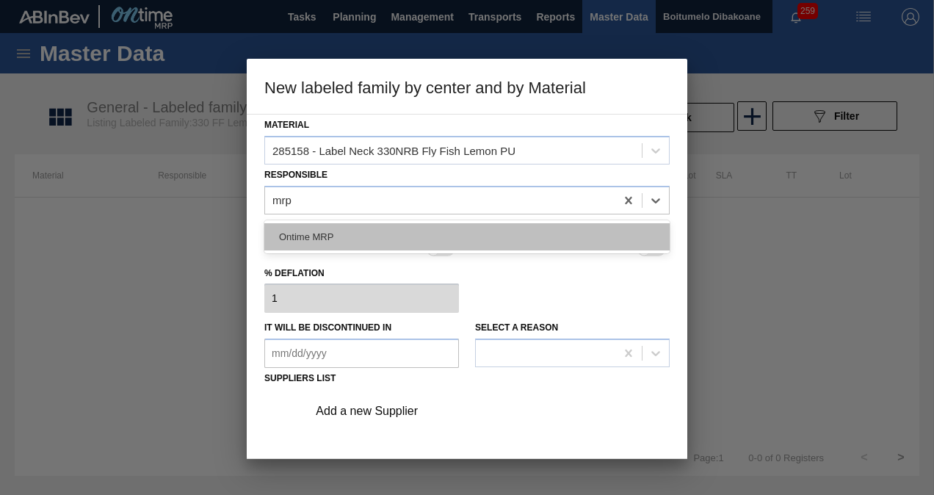
click at [353, 231] on div "Ontime MRP" at bounding box center [466, 236] width 405 height 27
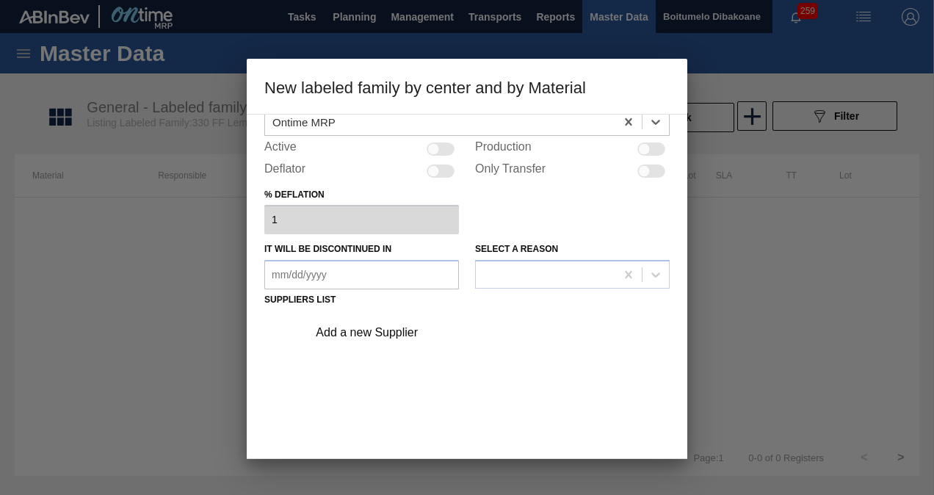
scroll to position [165, 0]
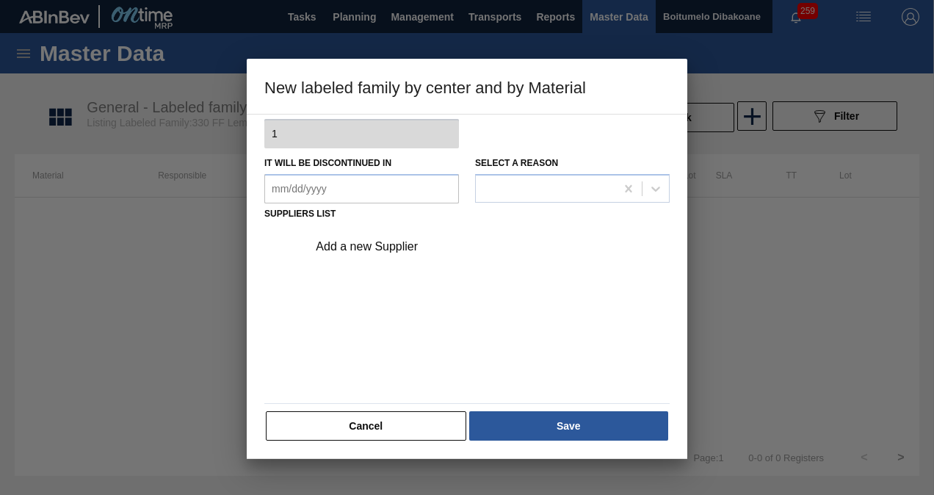
click at [370, 249] on div "Add a new Supplier" at bounding box center [460, 246] width 288 height 13
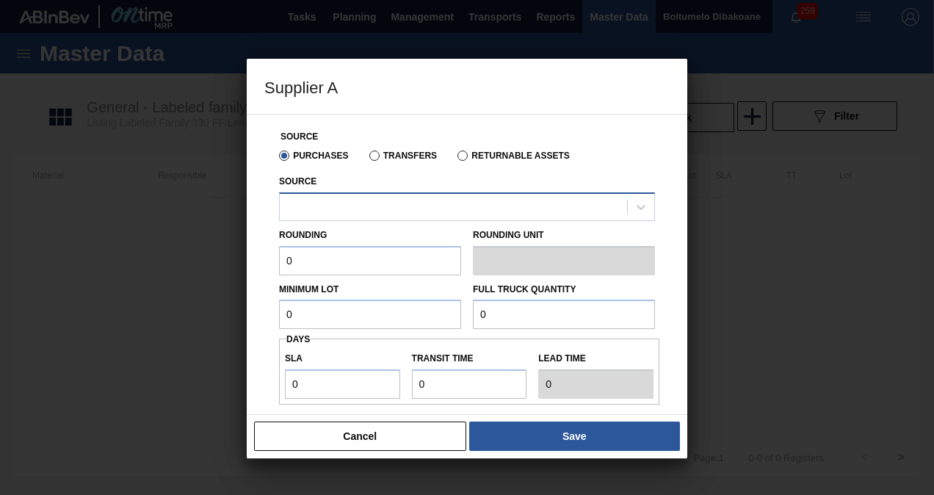
click at [351, 199] on div at bounding box center [453, 206] width 347 height 21
click at [413, 176] on div "Source" at bounding box center [467, 196] width 376 height 50
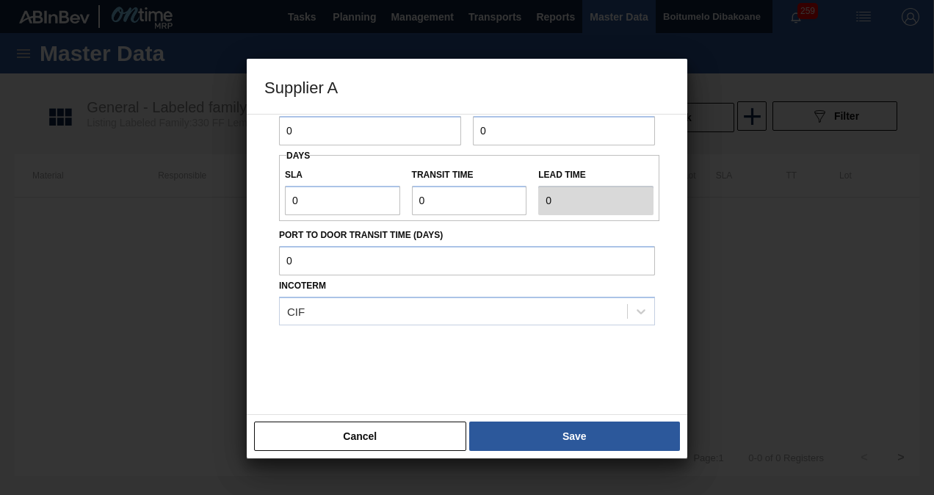
scroll to position [184, 0]
click at [371, 310] on div "CIF" at bounding box center [453, 310] width 347 height 21
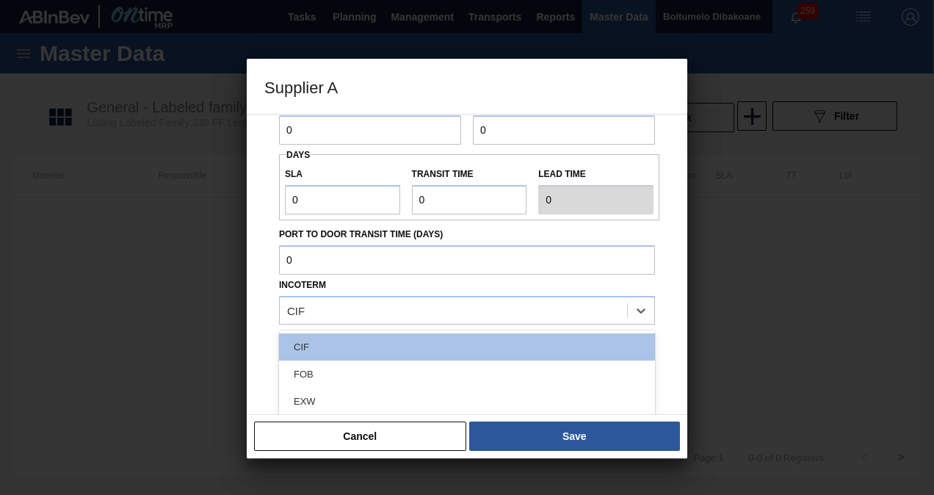
click at [764, 283] on div at bounding box center [467, 247] width 934 height 495
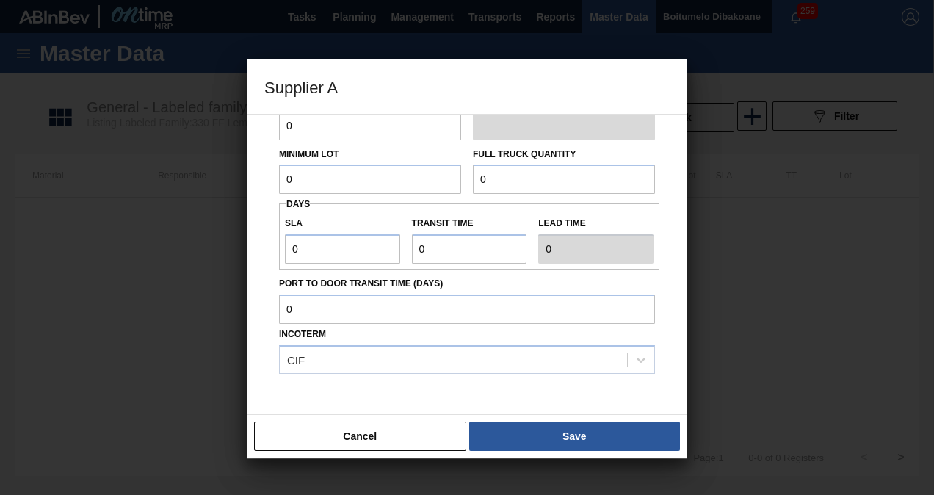
scroll to position [0, 0]
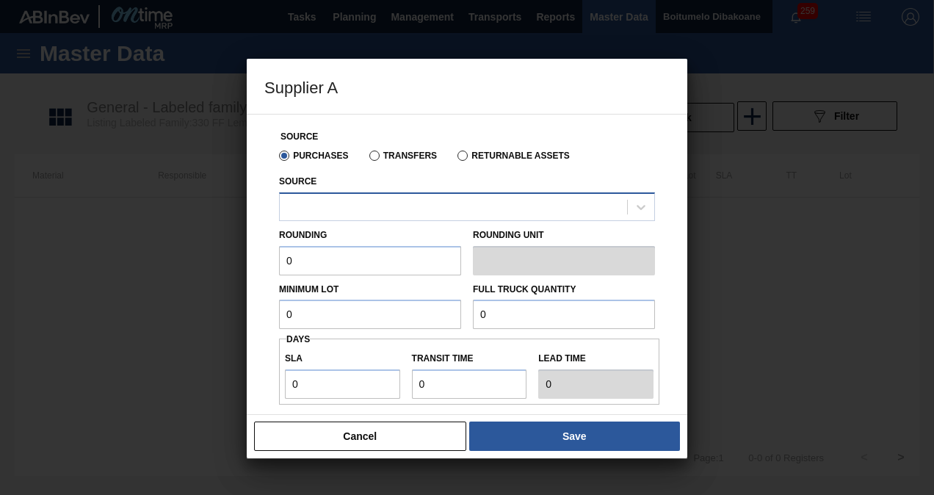
click at [375, 197] on div at bounding box center [453, 206] width 347 height 21
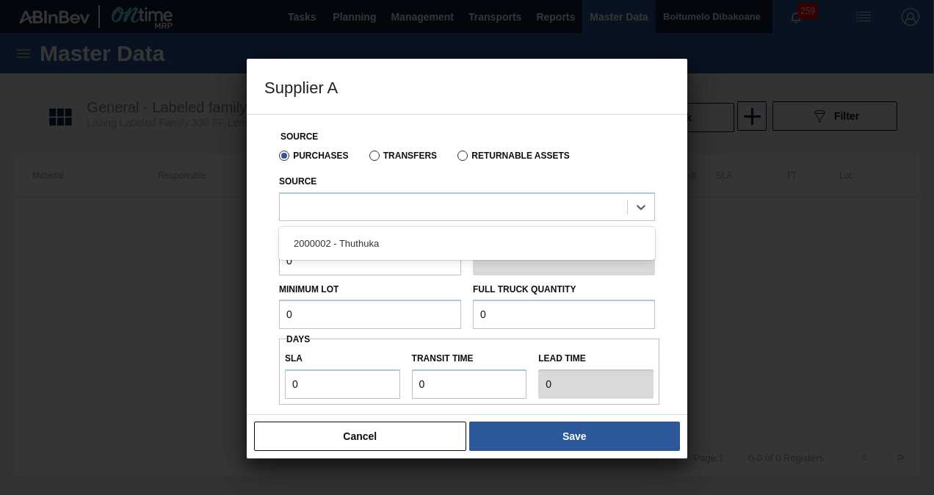
click at [168, 212] on div at bounding box center [467, 247] width 934 height 495
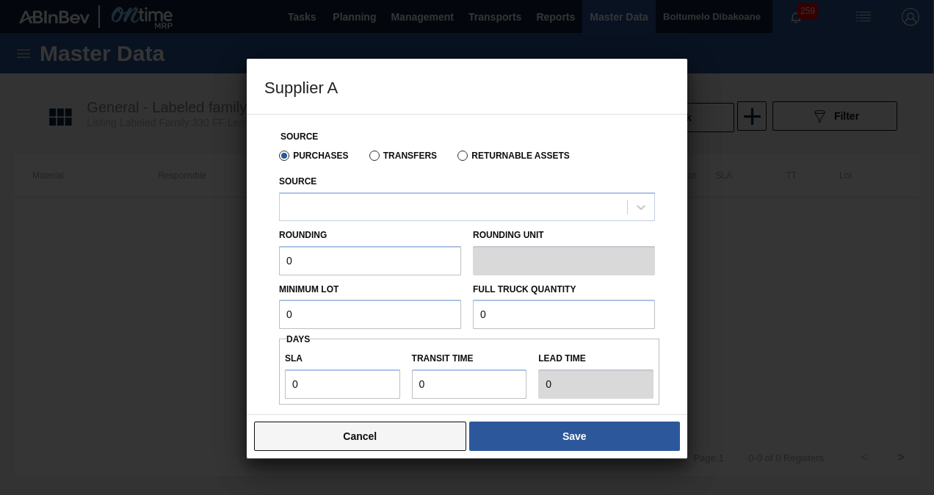
click at [333, 436] on button "Cancel" at bounding box center [360, 436] width 212 height 29
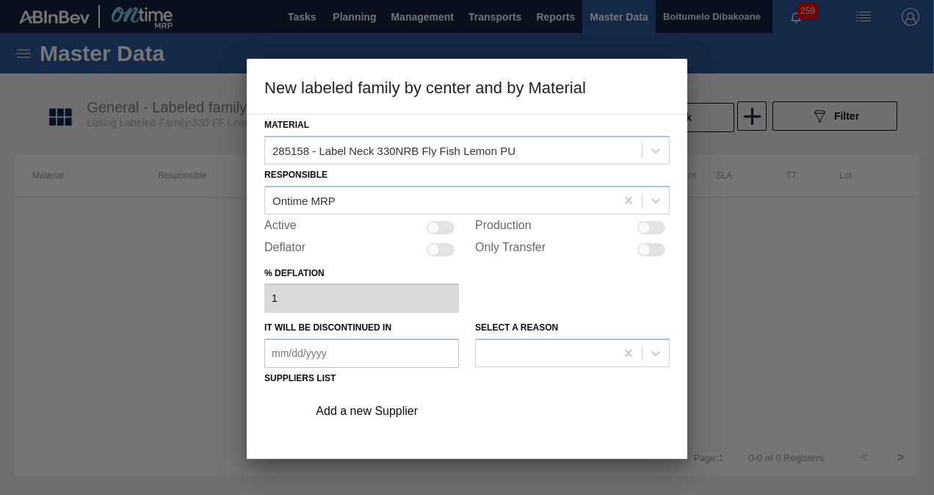
click at [729, 217] on div at bounding box center [467, 247] width 934 height 495
click at [740, 76] on div at bounding box center [467, 247] width 934 height 495
click at [736, 214] on div at bounding box center [467, 247] width 934 height 495
click at [220, 133] on div at bounding box center [467, 247] width 934 height 495
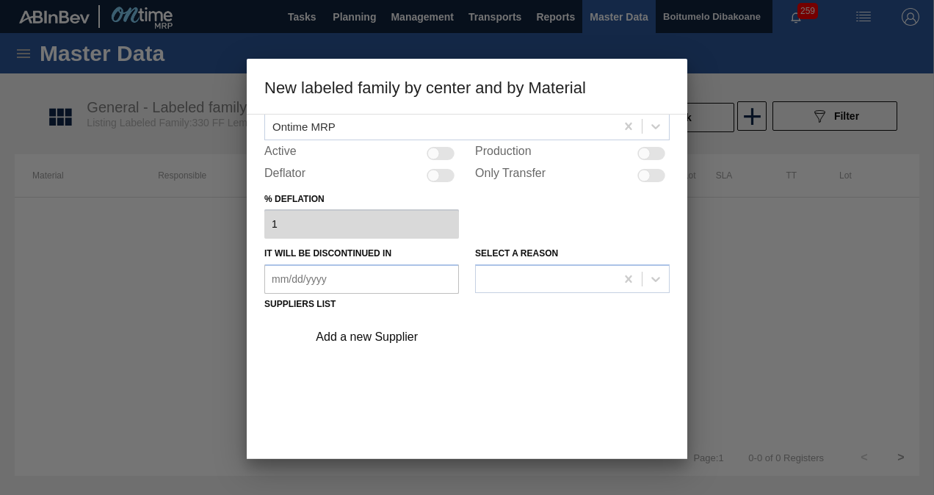
scroll to position [165, 0]
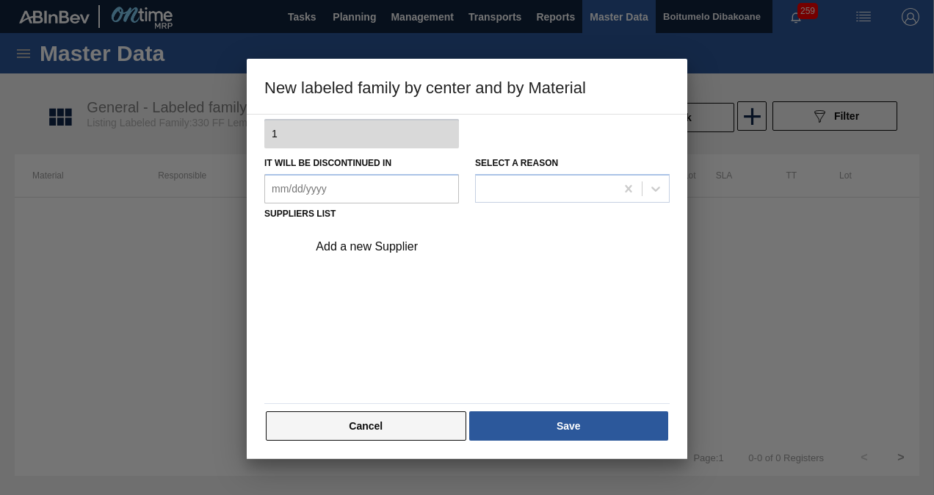
click at [400, 428] on button "Cancel" at bounding box center [366, 425] width 200 height 29
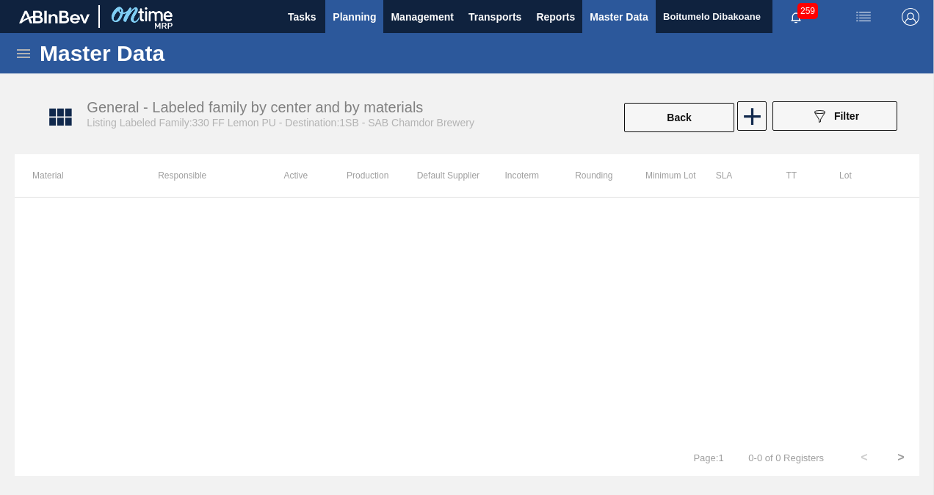
click at [347, 17] on span "Planning" at bounding box center [354, 17] width 43 height 18
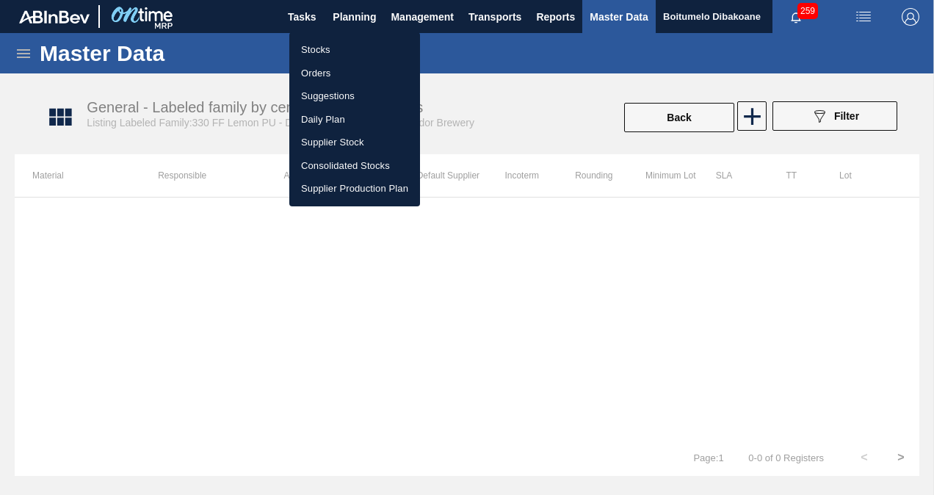
click at [318, 75] on li "Orders" at bounding box center [354, 74] width 131 height 24
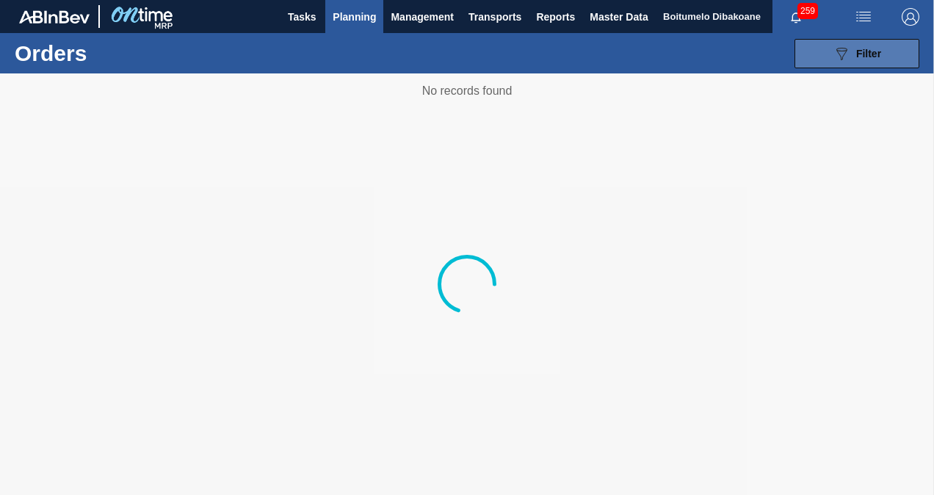
click at [845, 50] on icon "089F7B8B-B2A5-4AFE-B5C0-19BA573D28AC" at bounding box center [842, 54] width 18 height 18
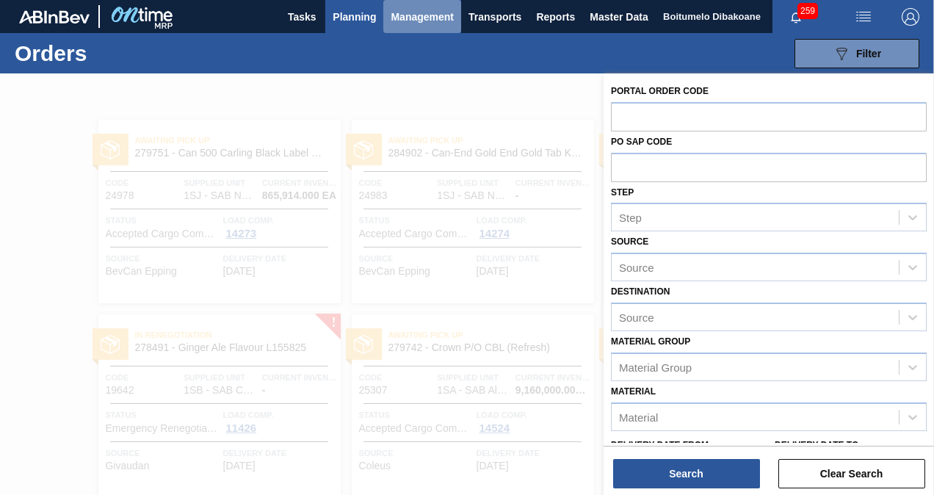
click at [418, 16] on span "Management" at bounding box center [422, 17] width 63 height 18
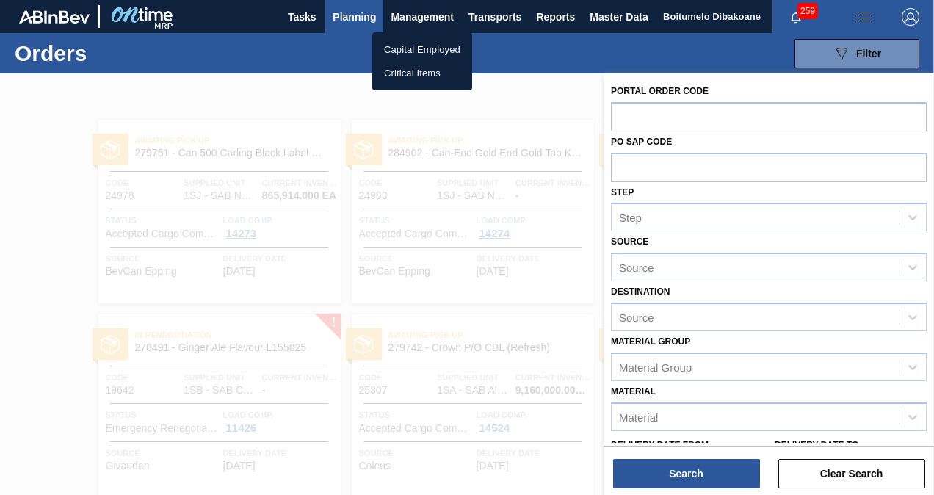
click at [489, 19] on div at bounding box center [467, 247] width 934 height 495
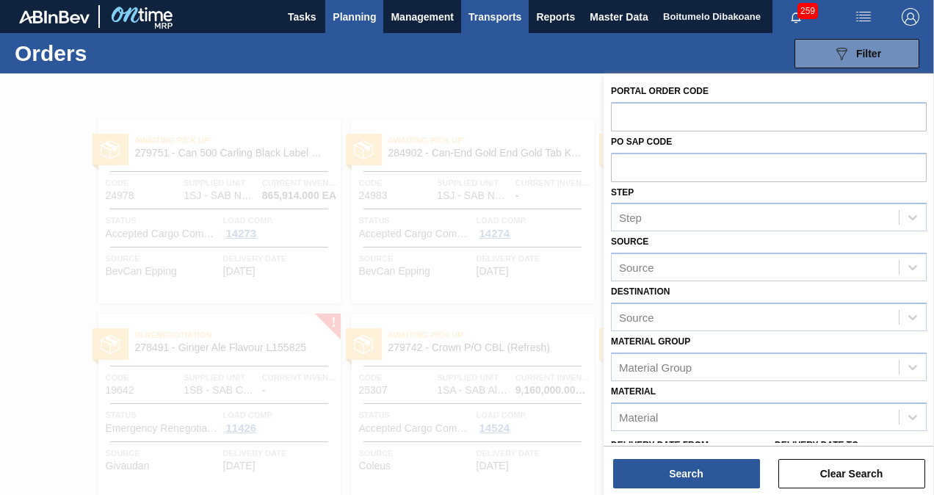
click at [510, 19] on span "Transports" at bounding box center [495, 17] width 53 height 18
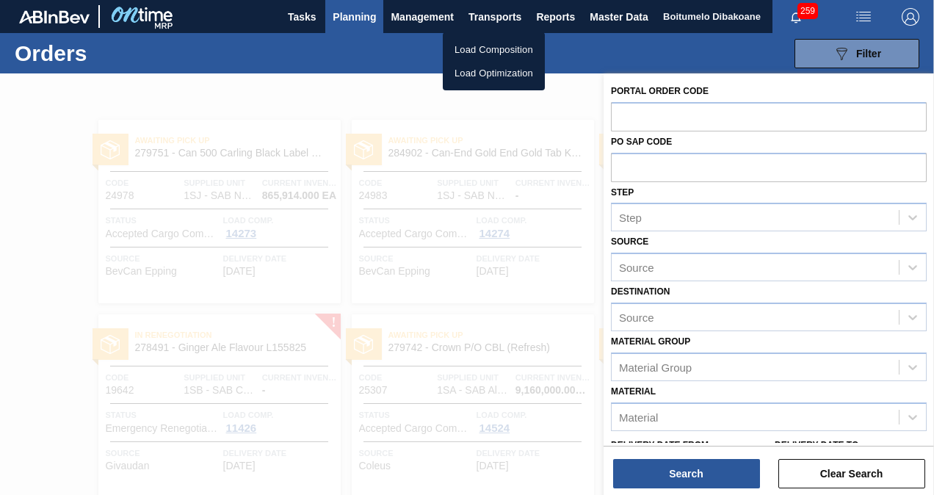
click at [614, 21] on div at bounding box center [467, 247] width 934 height 495
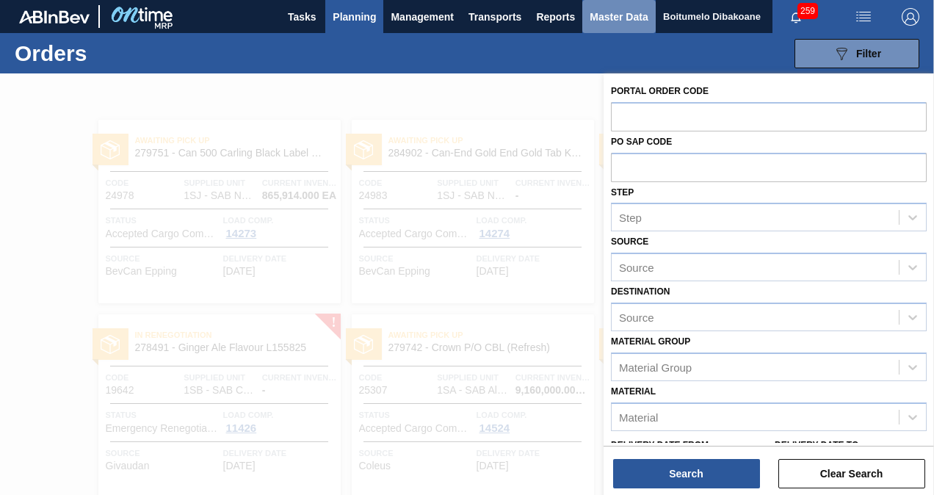
click at [630, 21] on span "Master Data" at bounding box center [619, 17] width 58 height 18
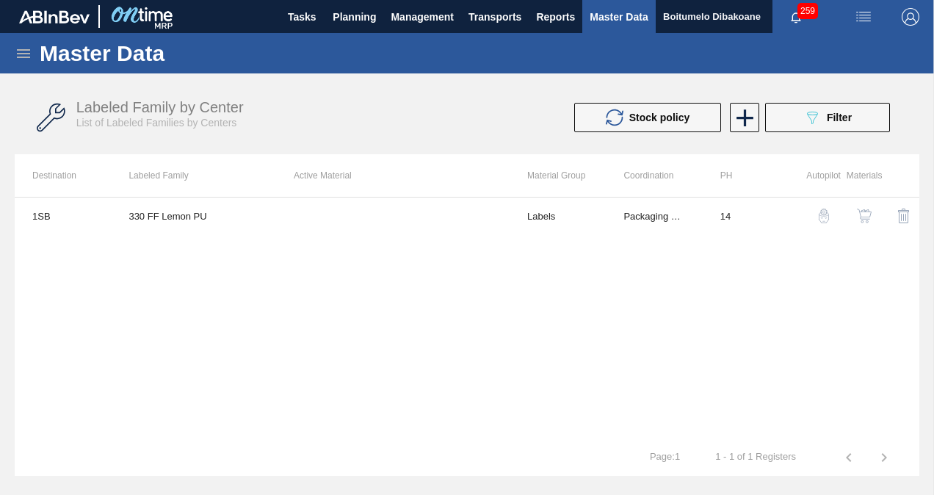
click at [24, 56] on icon at bounding box center [23, 53] width 13 height 9
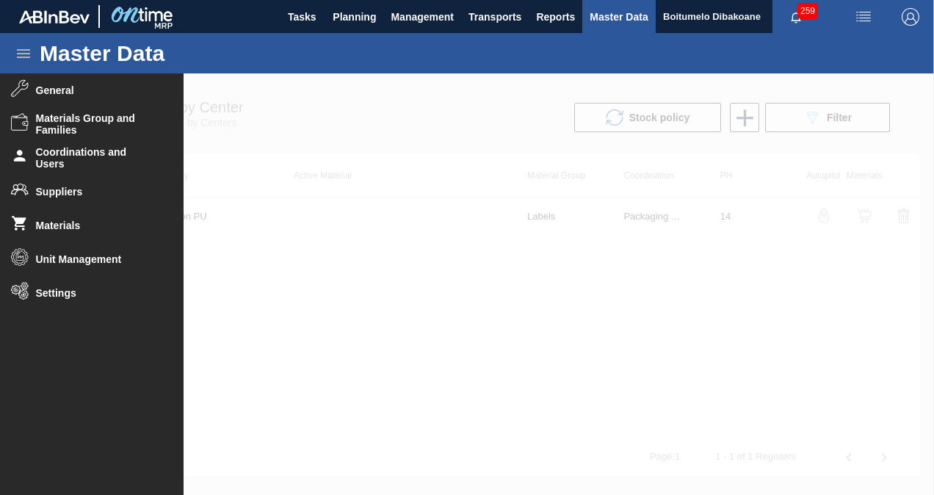
click at [449, 95] on div at bounding box center [467, 284] width 934 height 422
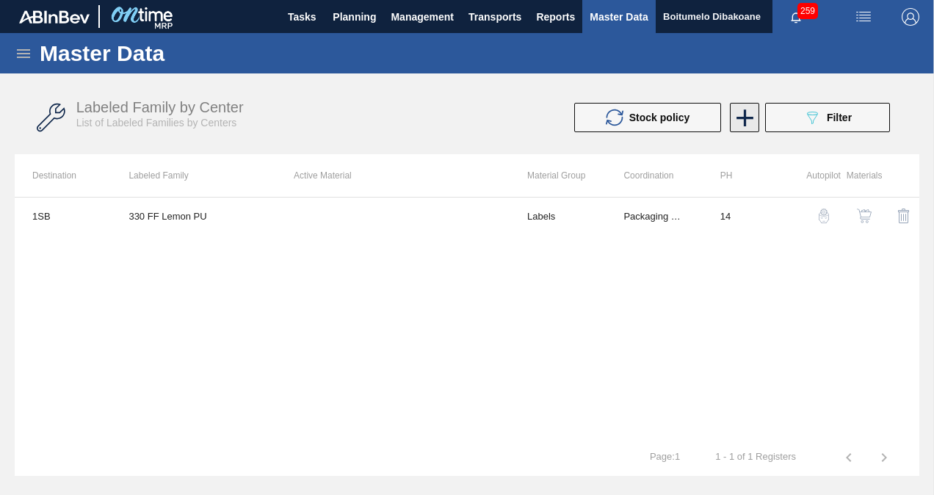
click at [754, 118] on icon at bounding box center [745, 118] width 29 height 29
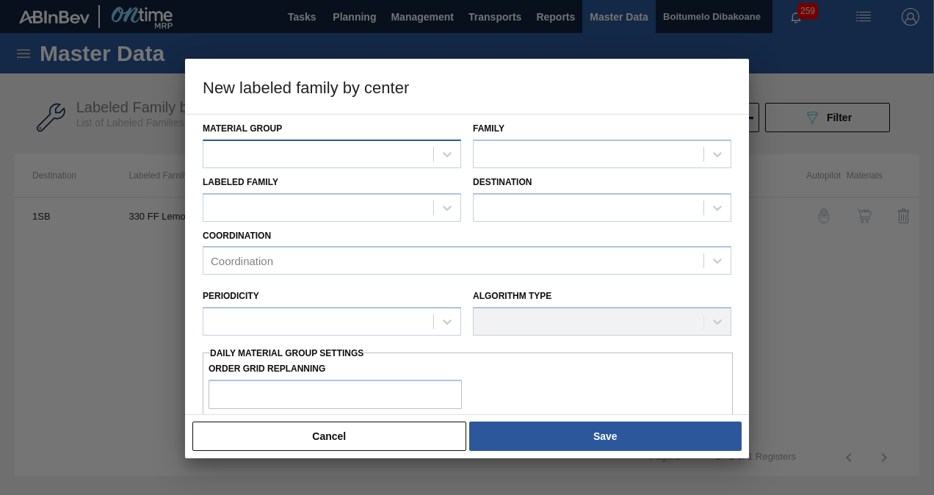
click at [375, 151] on div at bounding box center [318, 153] width 230 height 21
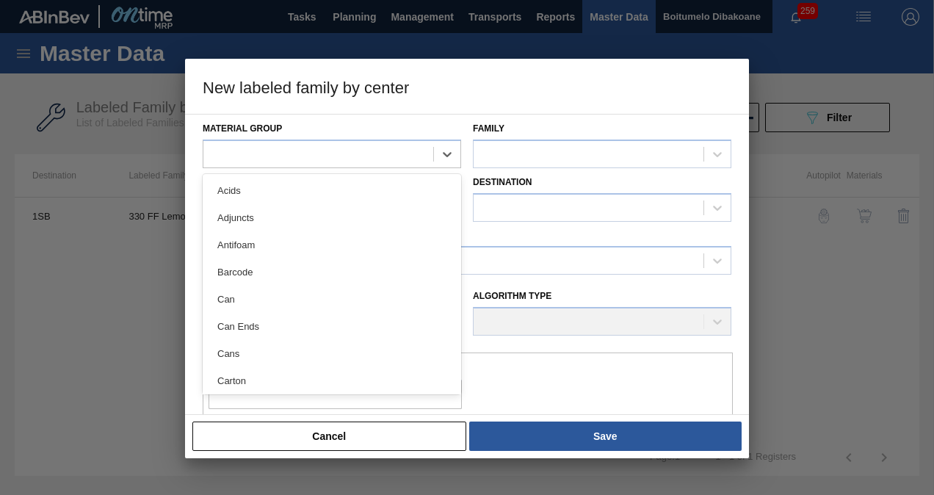
click at [48, 147] on div at bounding box center [467, 247] width 934 height 495
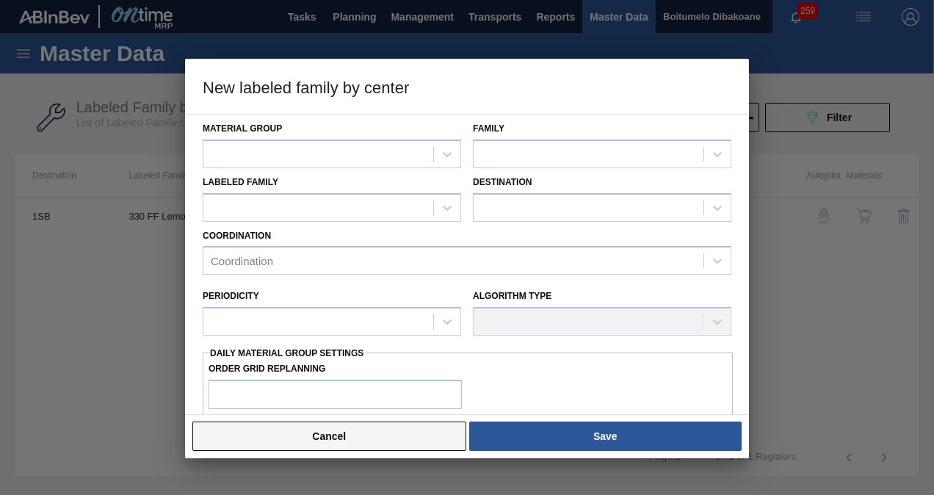
click at [329, 435] on button "Cancel" at bounding box center [329, 436] width 274 height 29
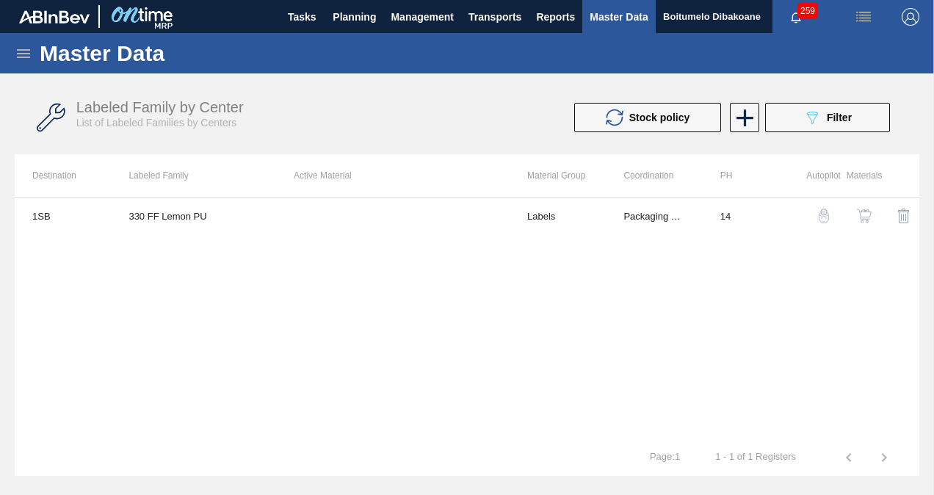
click at [22, 51] on icon at bounding box center [24, 54] width 18 height 18
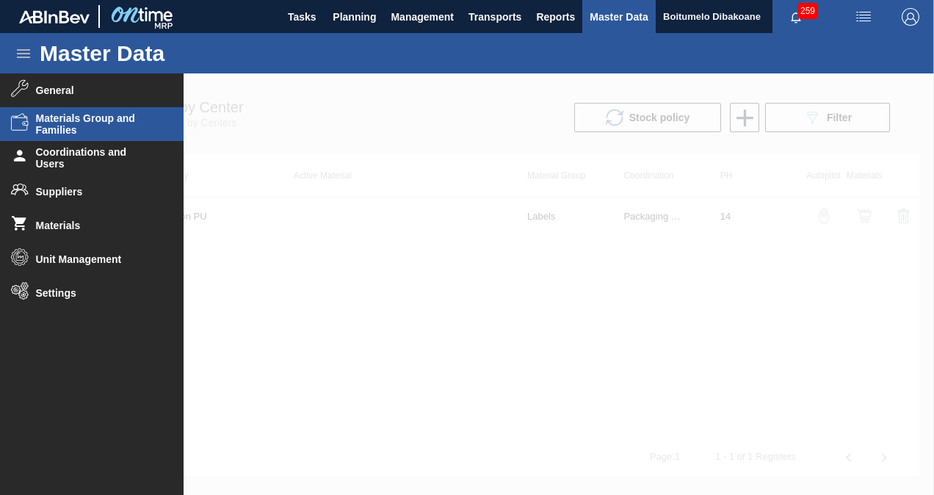
click at [66, 134] on span "Materials Group and Families" at bounding box center [96, 124] width 121 height 24
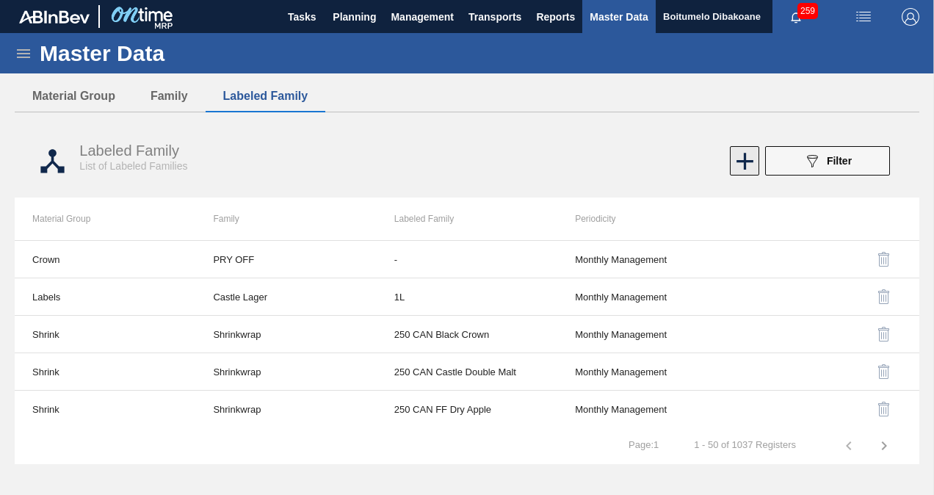
click at [739, 162] on icon at bounding box center [745, 161] width 17 height 17
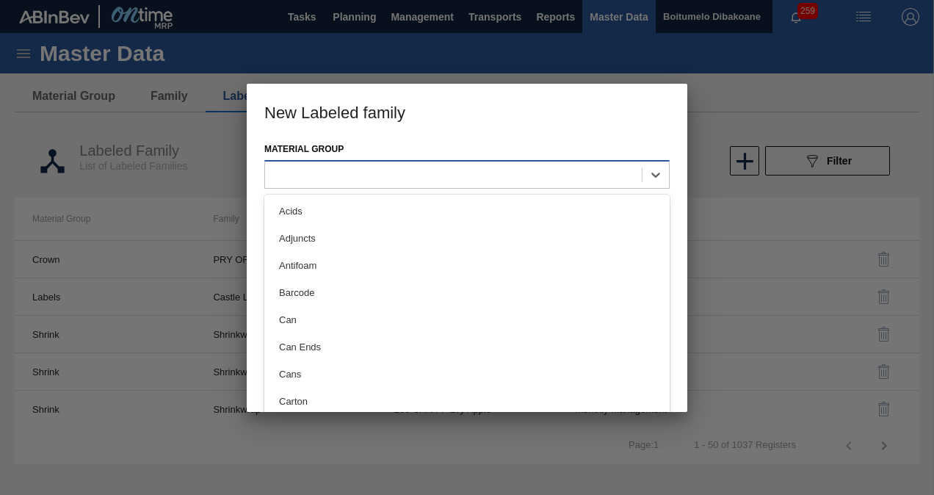
click at [335, 176] on div at bounding box center [453, 174] width 377 height 21
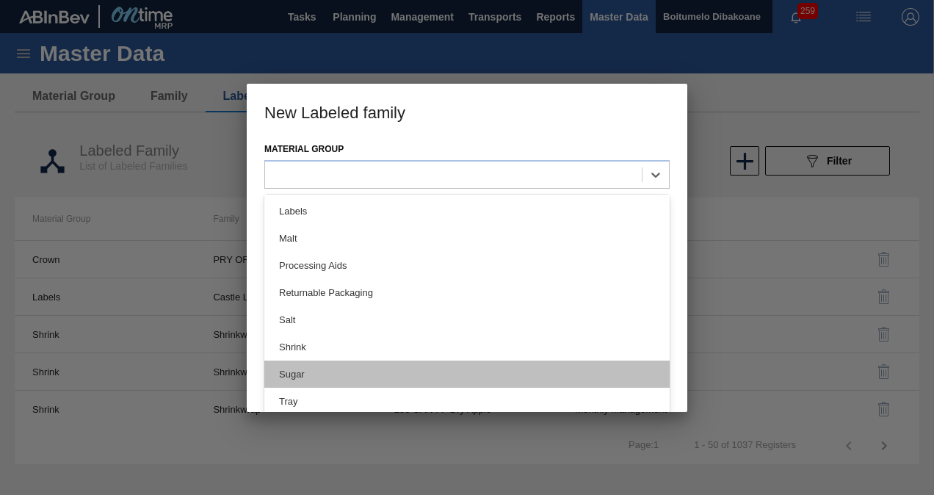
scroll to position [400, 0]
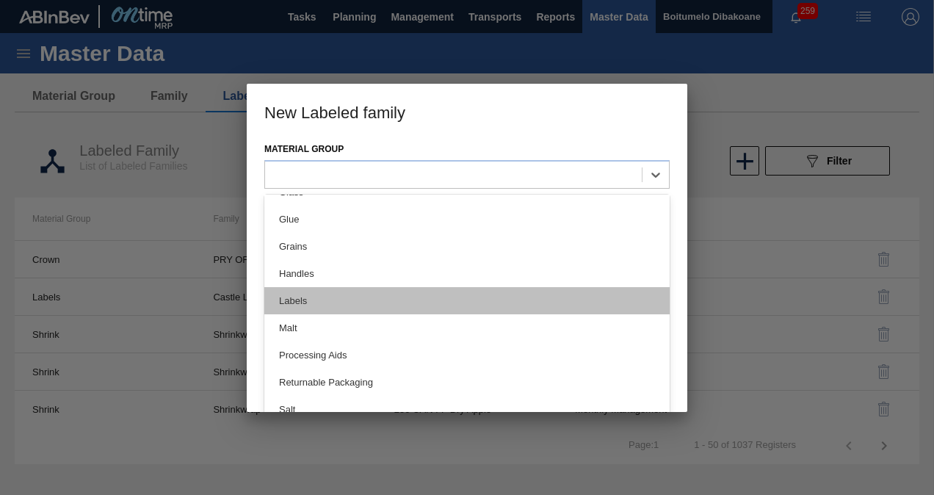
click at [319, 304] on div "Labels" at bounding box center [466, 300] width 405 height 27
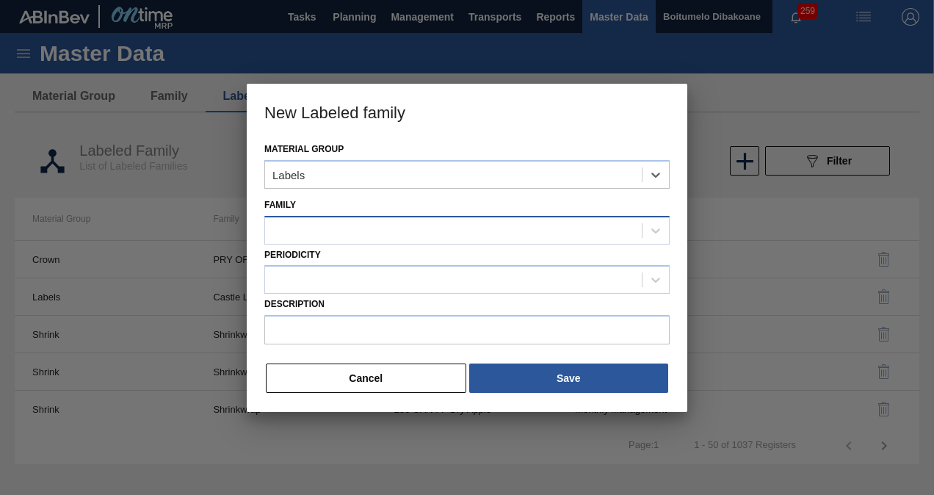
click at [325, 225] on div at bounding box center [453, 230] width 377 height 21
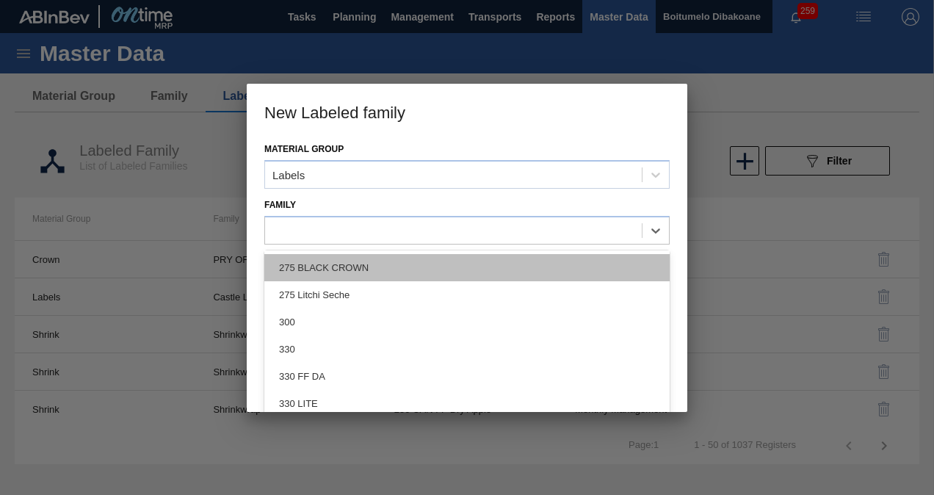
scroll to position [147, 0]
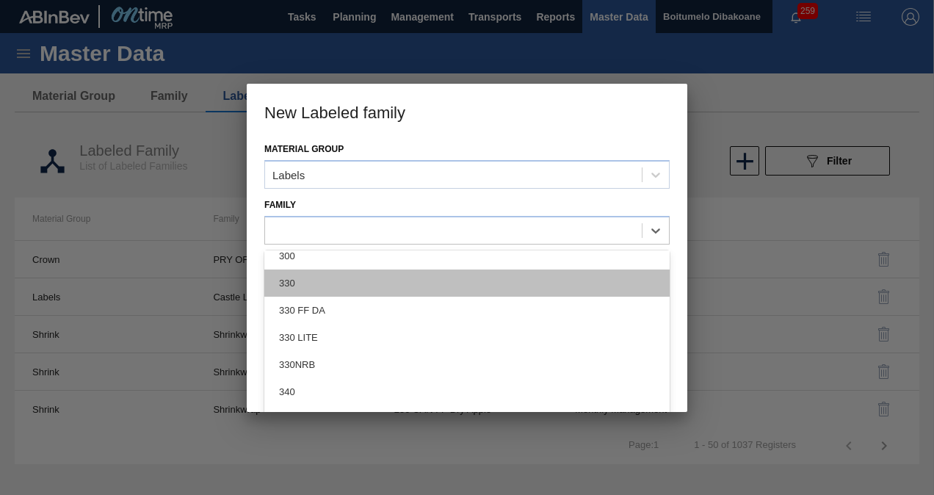
click at [328, 283] on div "330" at bounding box center [466, 283] width 405 height 27
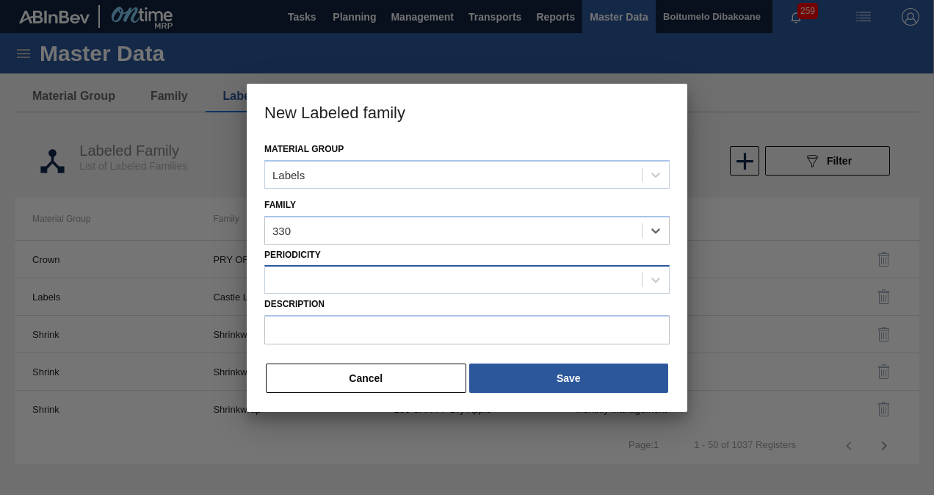
click at [328, 273] on div at bounding box center [453, 280] width 377 height 21
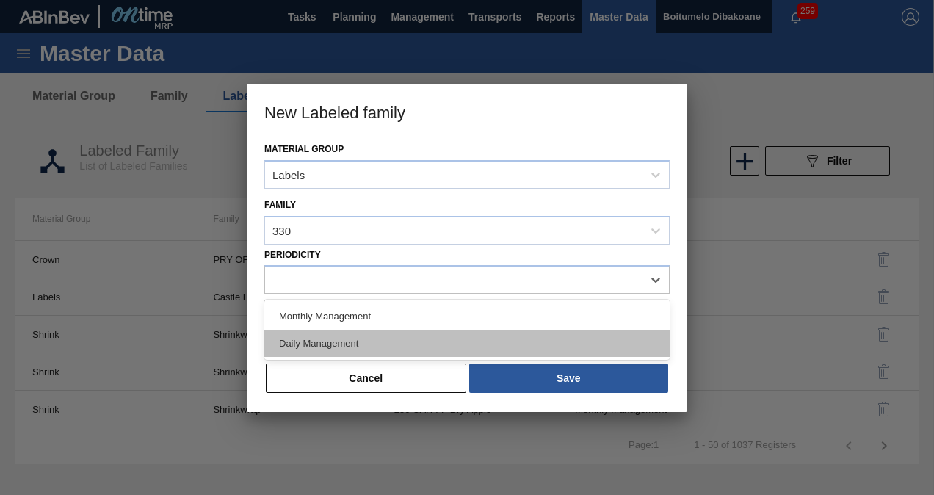
click at [325, 338] on div "Daily Management" at bounding box center [466, 343] width 405 height 27
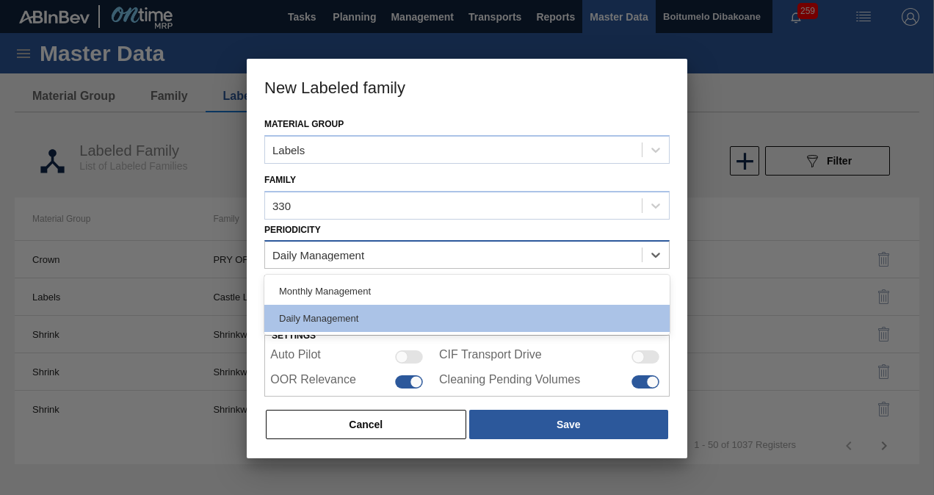
click at [333, 253] on div "Daily Management" at bounding box center [318, 255] width 92 height 12
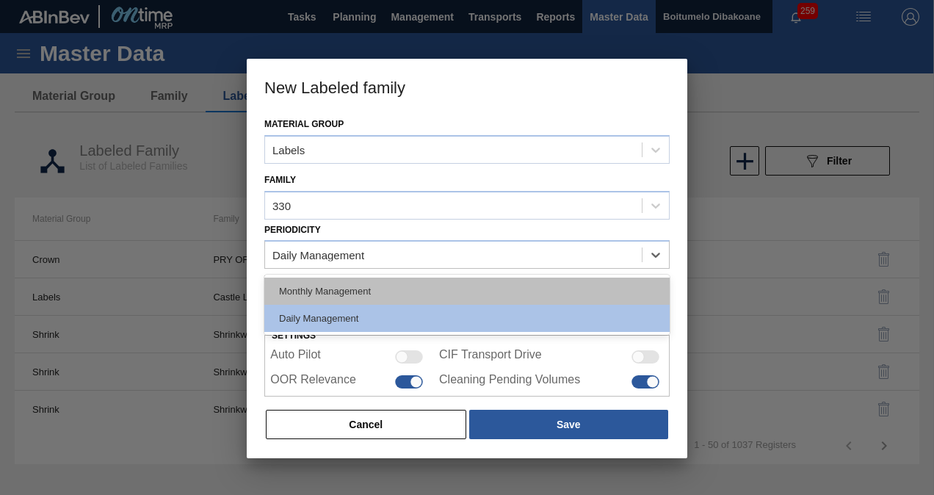
click at [347, 295] on div "Monthly Management" at bounding box center [466, 291] width 405 height 27
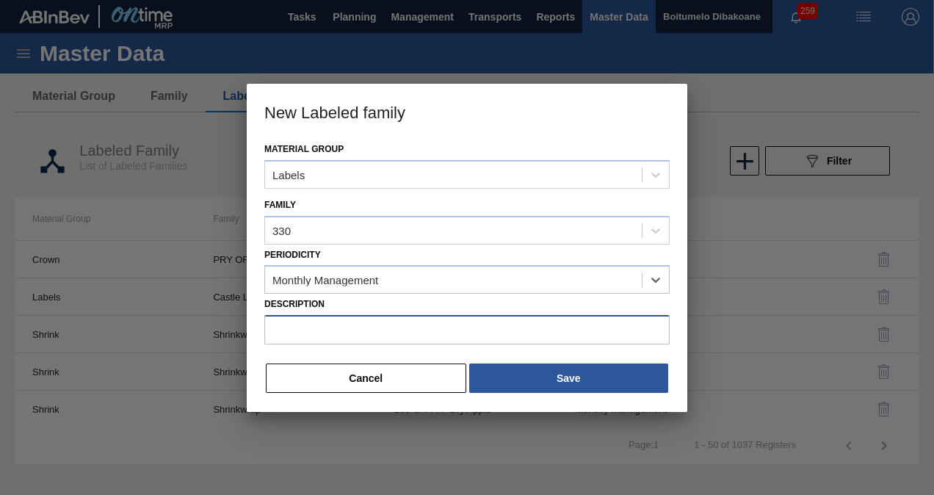
click at [339, 325] on input "Description" at bounding box center [466, 329] width 405 height 29
type input "330 FF Lemon PU"
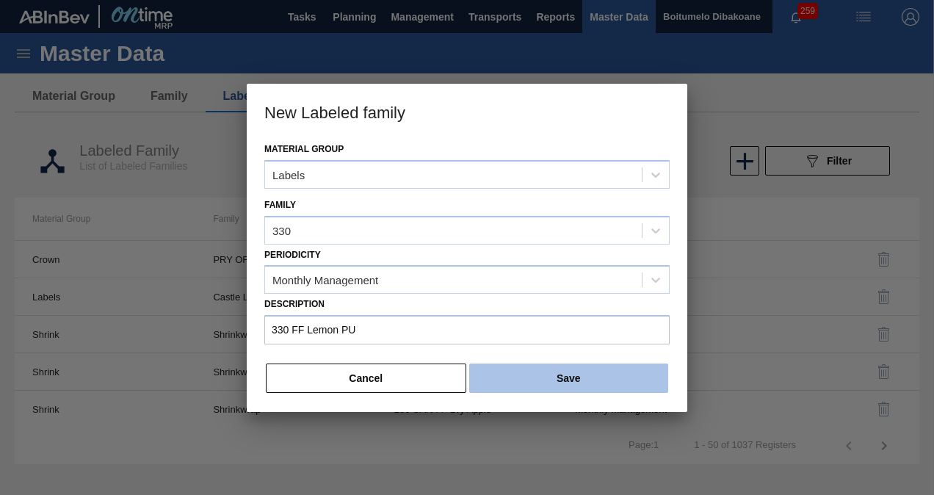
click at [524, 380] on button "Save" at bounding box center [568, 378] width 199 height 29
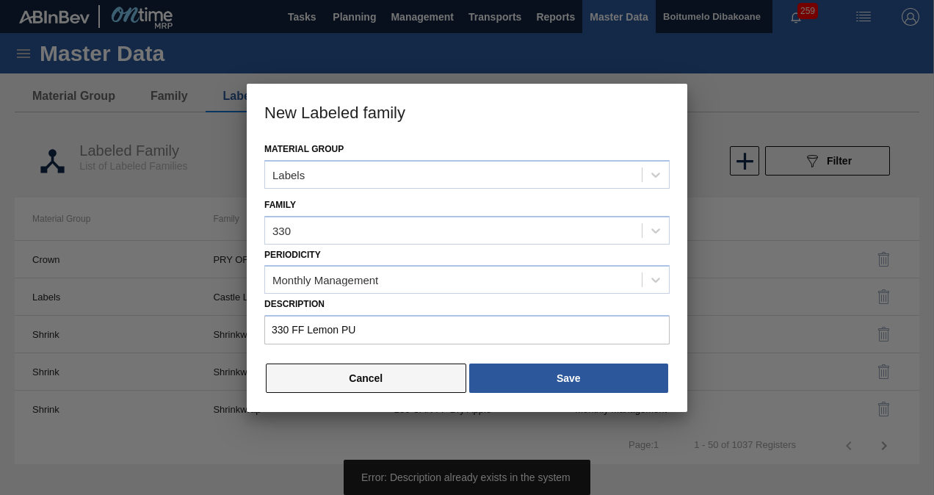
click at [410, 377] on button "Cancel" at bounding box center [366, 378] width 200 height 29
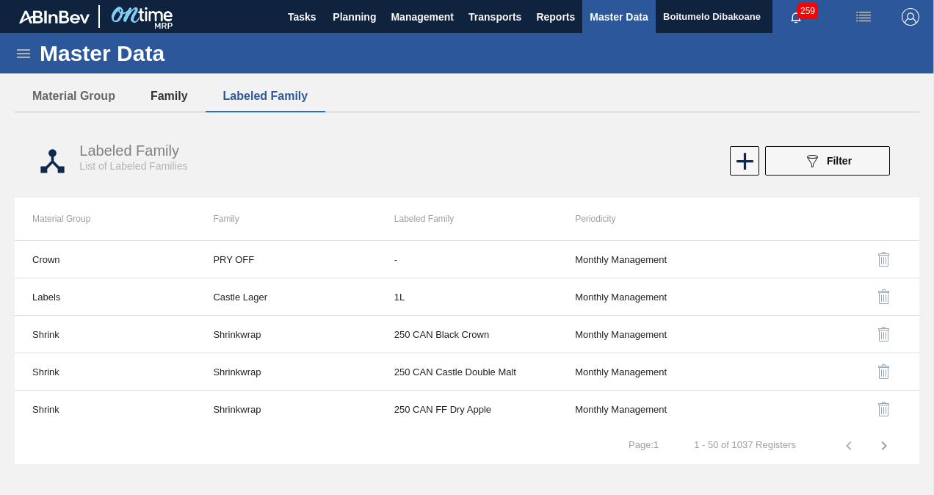
click at [151, 95] on button "Family" at bounding box center [169, 96] width 73 height 31
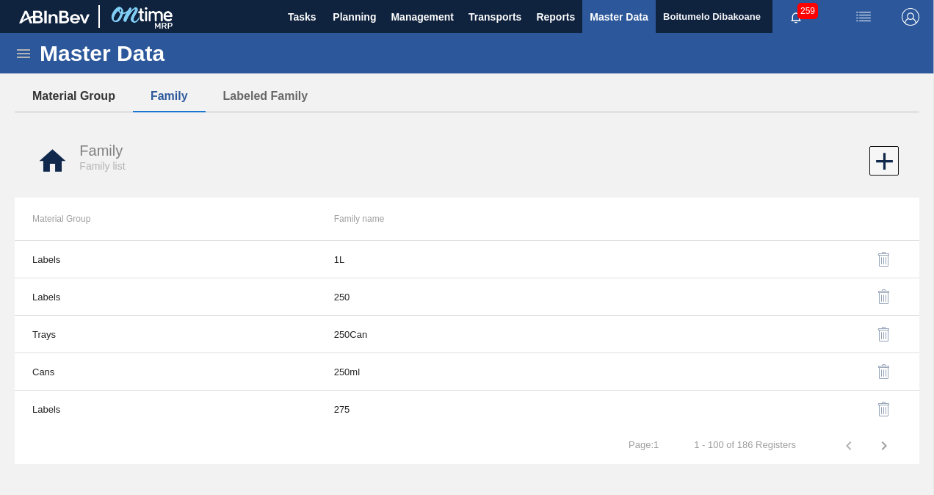
click at [100, 95] on button "Material Group" at bounding box center [74, 96] width 118 height 31
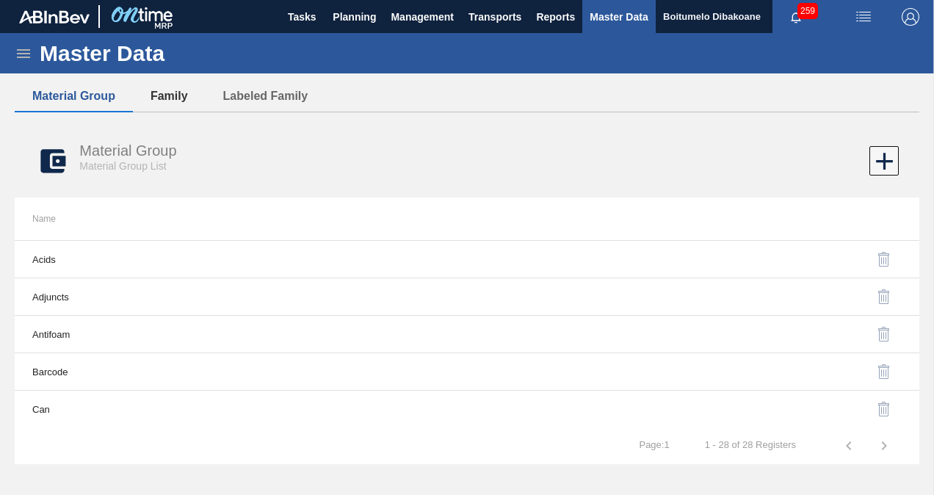
click at [165, 102] on button "Family" at bounding box center [169, 96] width 73 height 31
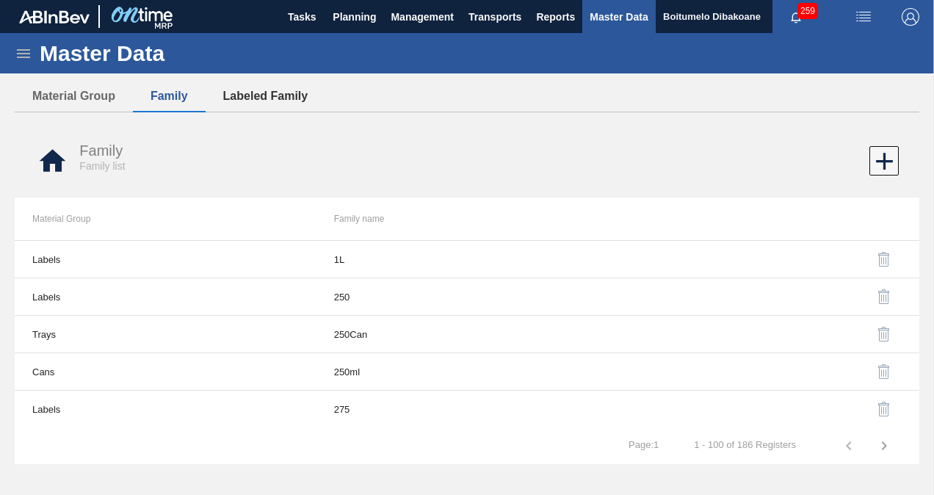
click at [249, 100] on button "Labeled Family" at bounding box center [266, 96] width 120 height 31
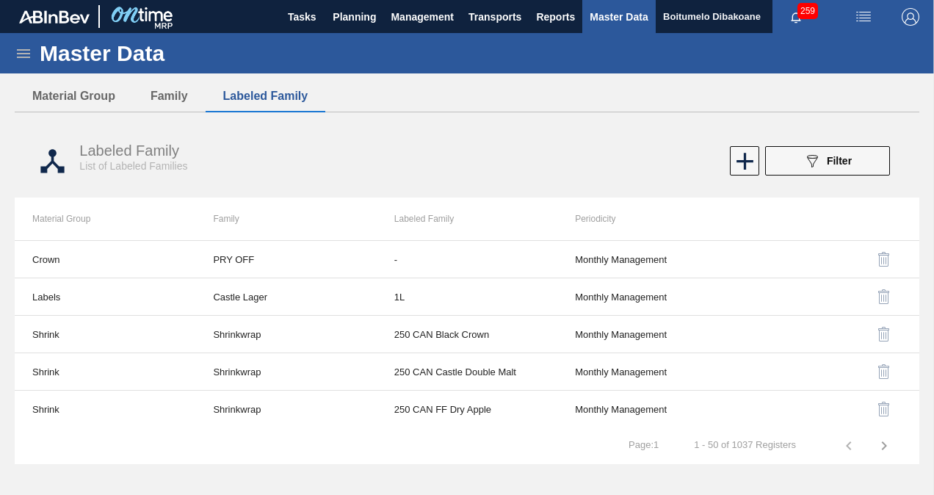
click at [29, 41] on div "Master Data" at bounding box center [467, 53] width 934 height 40
click at [26, 50] on icon at bounding box center [24, 54] width 18 height 18
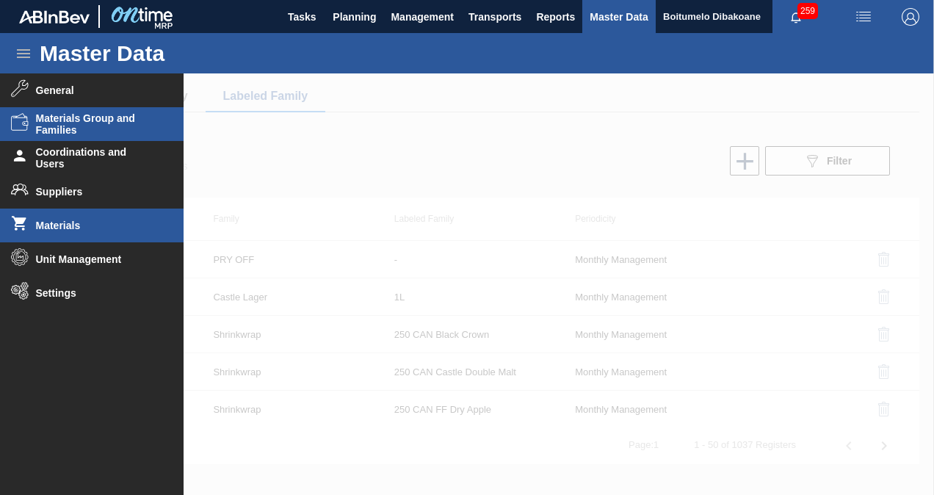
click at [71, 228] on span "Materials" at bounding box center [96, 226] width 121 height 12
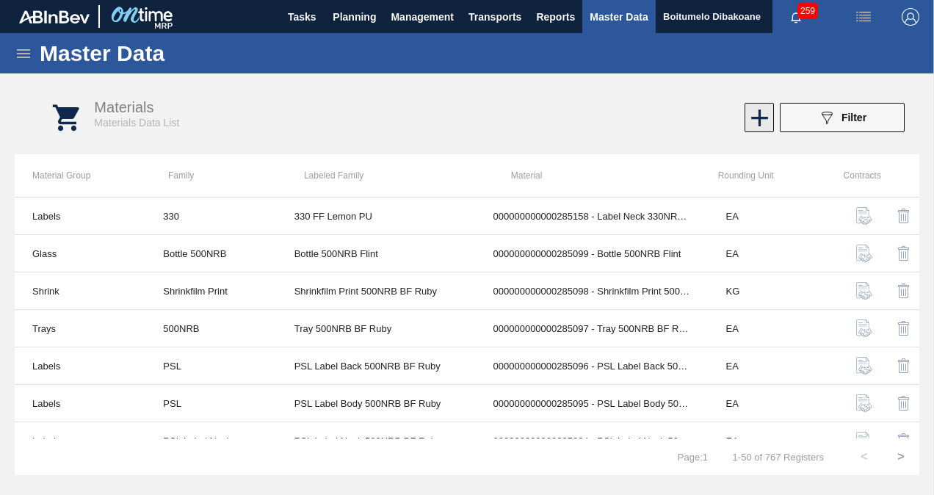
click at [762, 118] on icon at bounding box center [759, 117] width 17 height 17
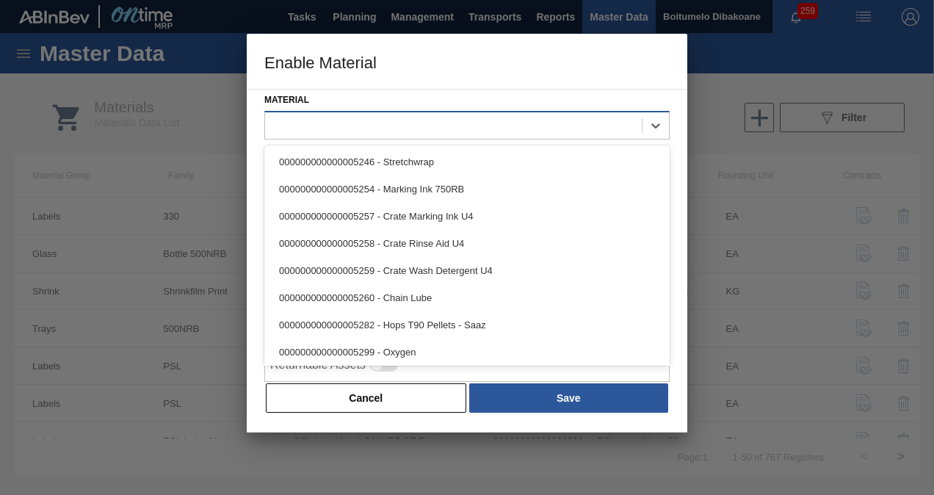
click at [429, 125] on div at bounding box center [453, 125] width 377 height 21
type input "2"
type input "0"
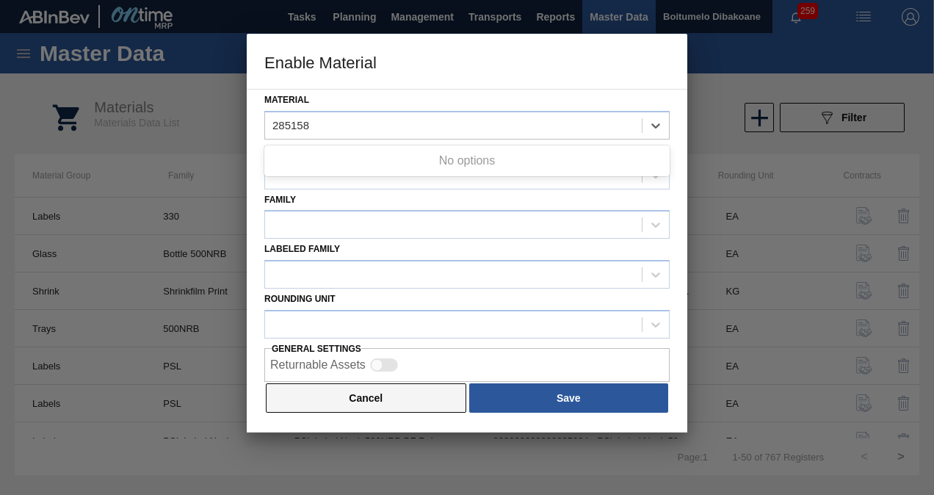
type input "285158"
click at [314, 391] on button "Cancel" at bounding box center [366, 397] width 200 height 29
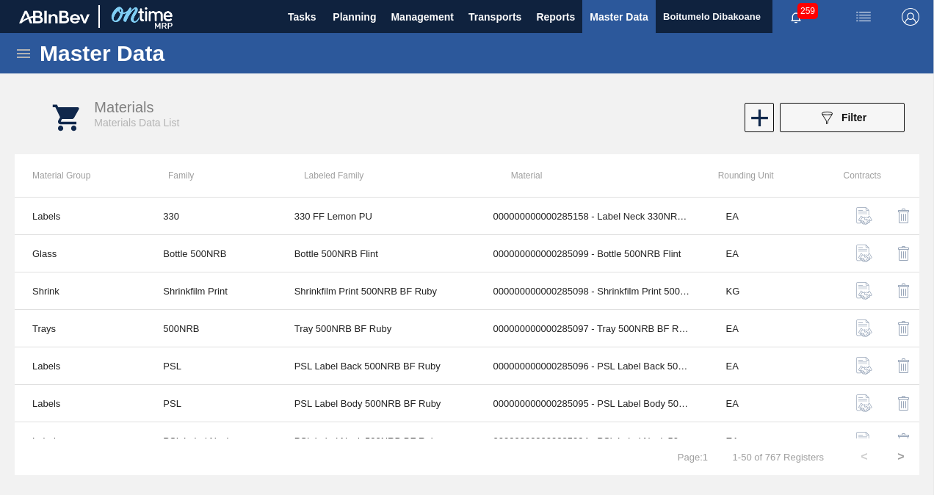
click at [28, 60] on icon at bounding box center [24, 54] width 18 height 18
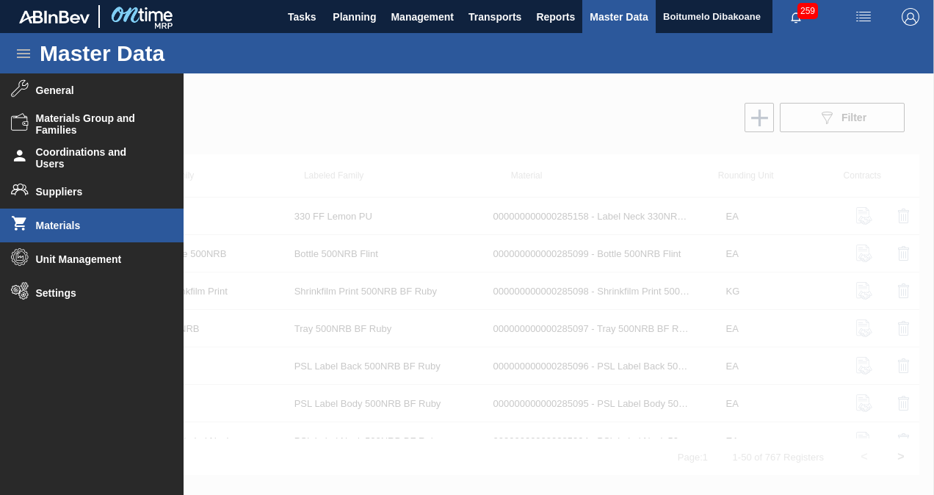
click at [317, 220] on div at bounding box center [467, 284] width 934 height 422
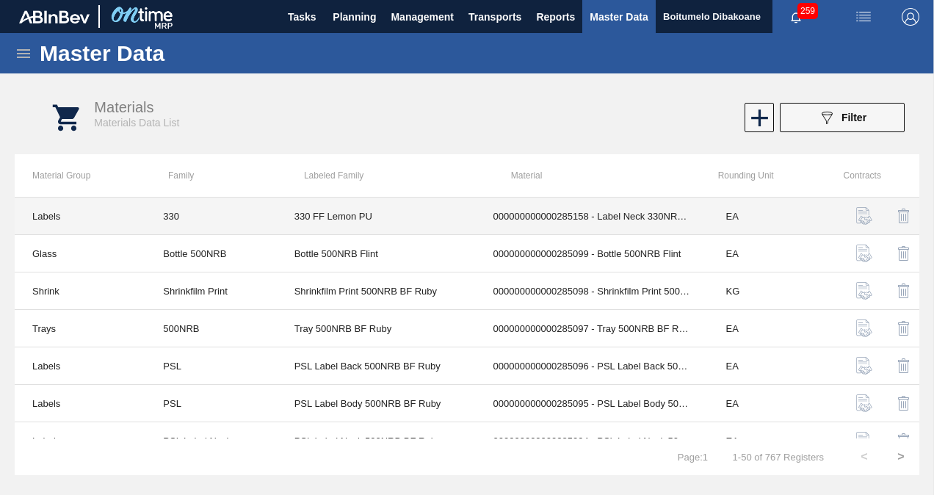
click at [333, 217] on td "330 FF Lemon PU" at bounding box center [376, 216] width 199 height 37
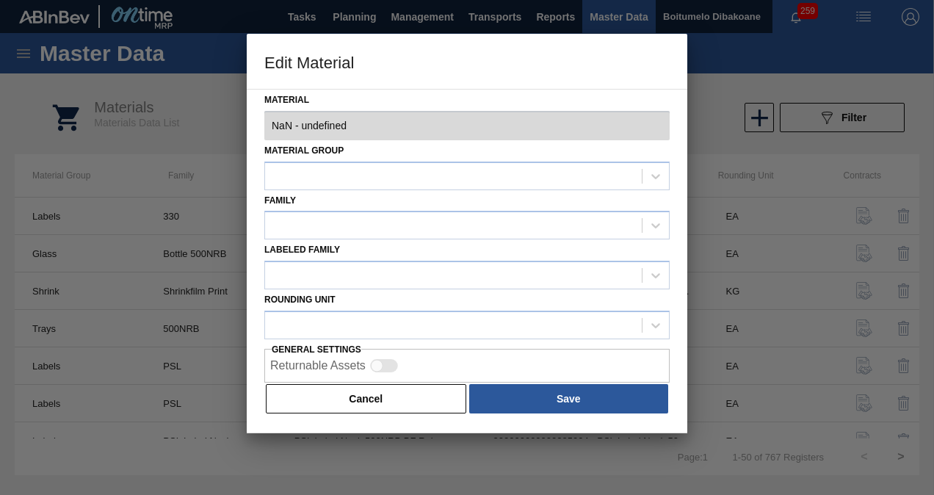
type input "285158 - 000000000000285158 - Label Neck 330NRB Fly Fish Lemon PU"
click at [333, 217] on div at bounding box center [453, 225] width 377 height 21
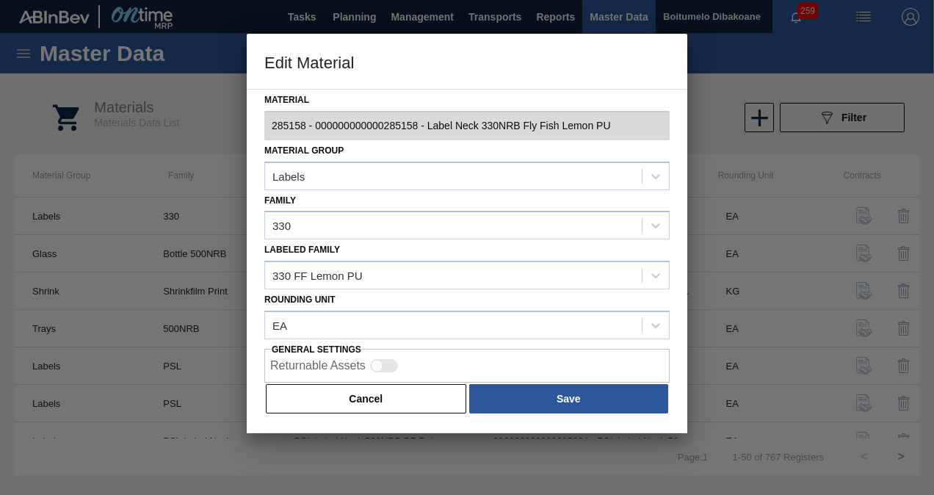
click at [684, 178] on div "Material 285158 - 000000000000285158 - Label Neck 330NRB Fly Fish Lemon PU Mate…" at bounding box center [467, 261] width 441 height 344
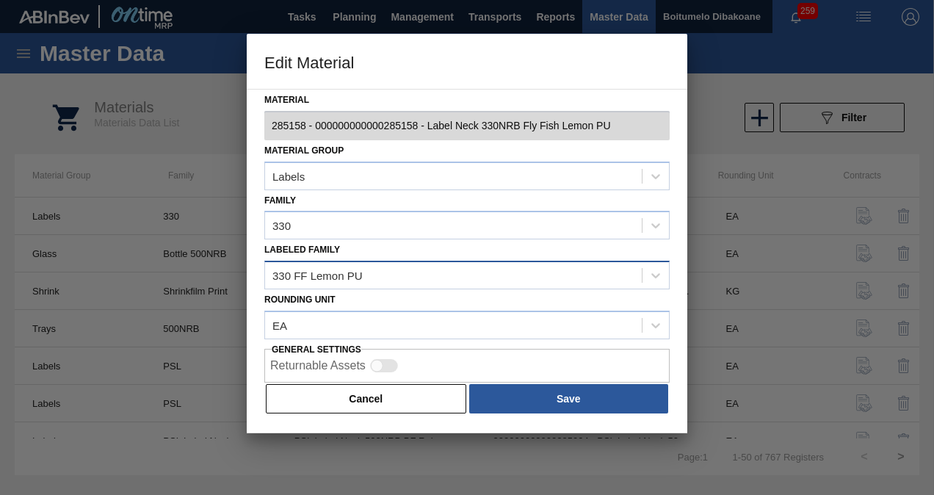
click at [370, 275] on div "330 FF Lemon PU" at bounding box center [453, 275] width 377 height 21
click at [392, 270] on div "330 FF Lemon PU" at bounding box center [453, 275] width 377 height 21
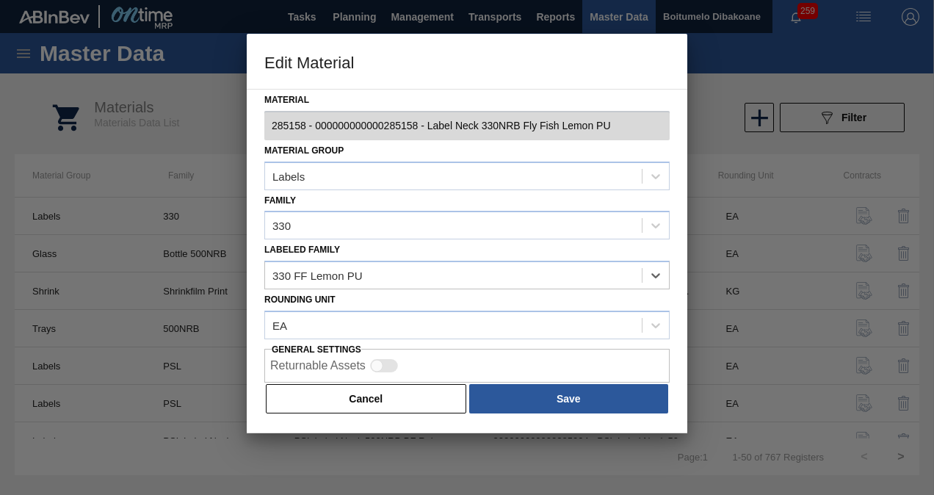
click at [210, 123] on div at bounding box center [467, 247] width 934 height 495
click at [347, 397] on button "Cancel" at bounding box center [366, 398] width 200 height 29
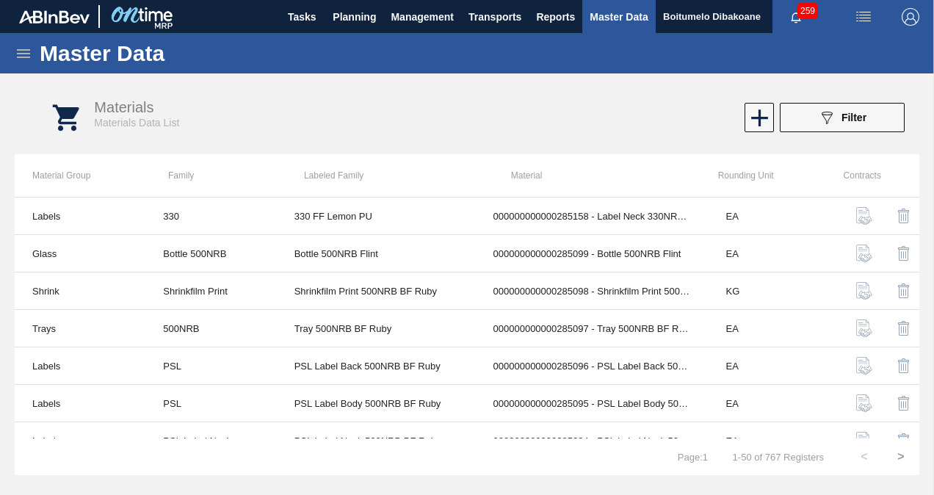
click at [26, 54] on icon at bounding box center [24, 54] width 18 height 18
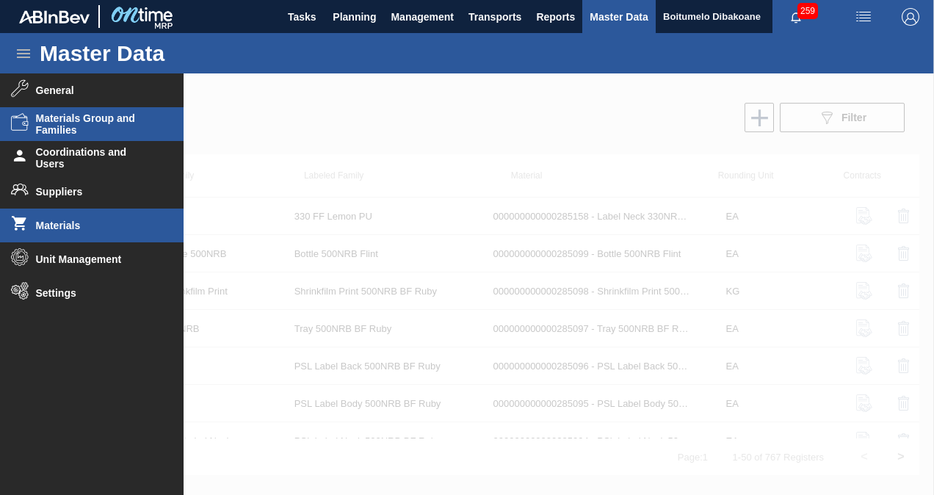
click at [57, 127] on span "Materials Group and Families" at bounding box center [96, 124] width 121 height 24
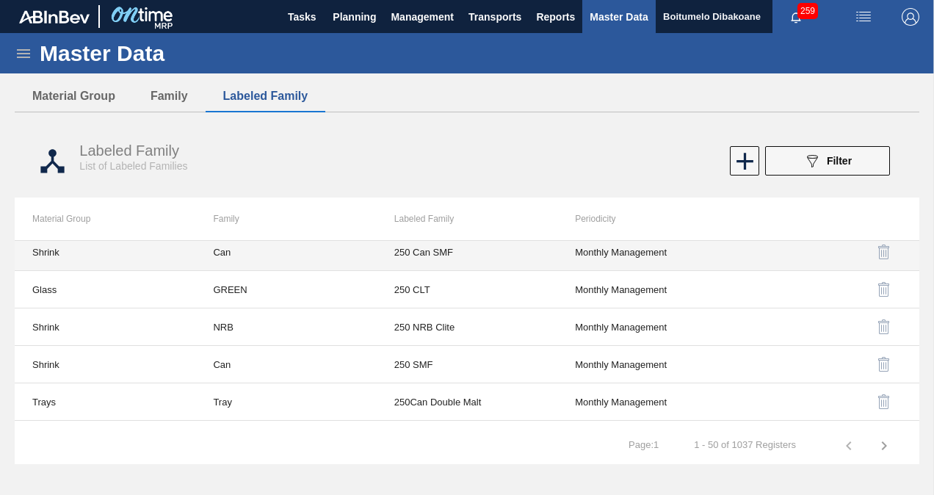
scroll to position [294, 0]
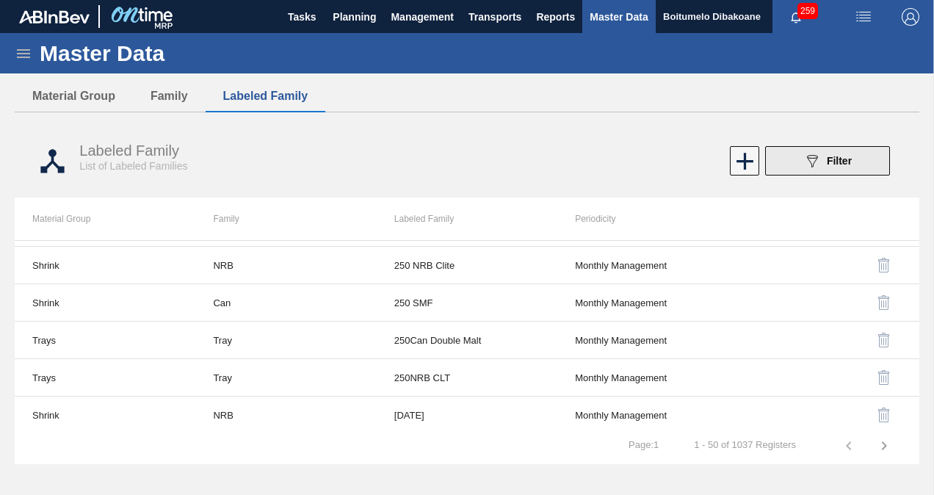
click at [821, 156] on div "089F7B8B-B2A5-4AFE-B5C0-19BA573D28AC Filter" at bounding box center [827, 161] width 48 height 18
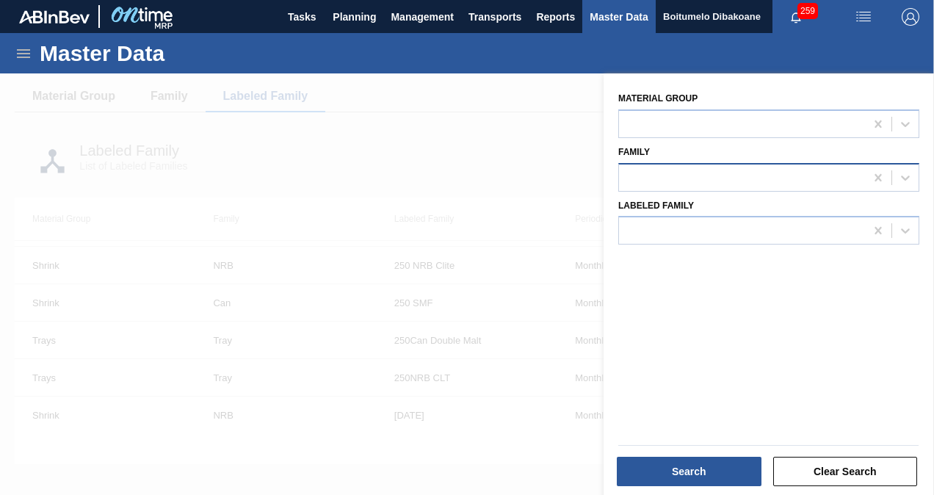
click at [681, 176] on div at bounding box center [742, 177] width 246 height 21
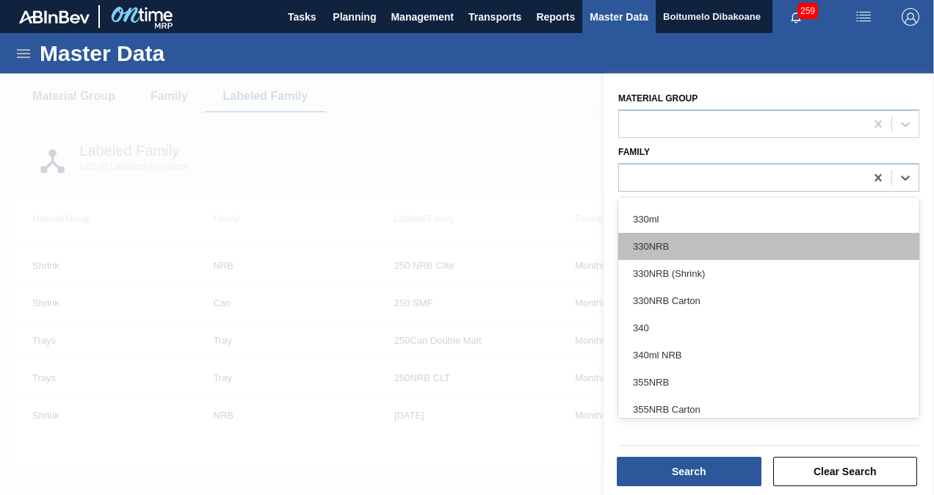
scroll to position [220, 0]
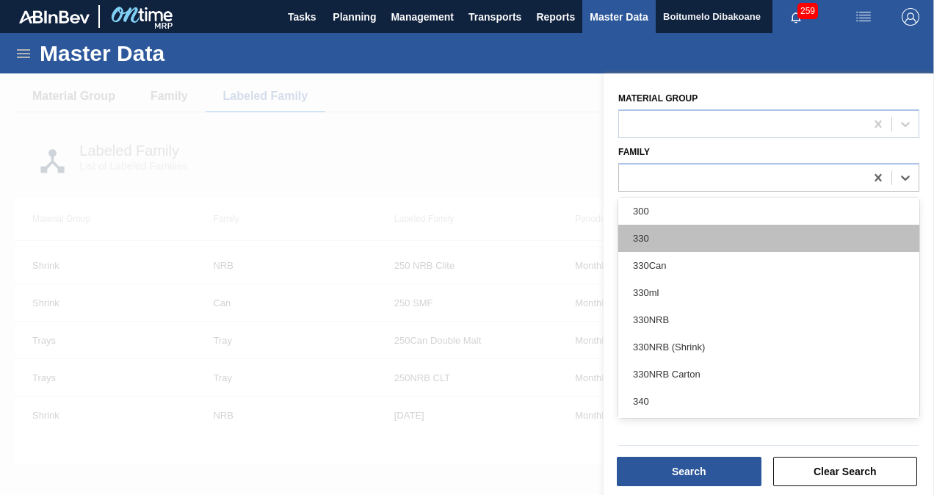
click at [658, 235] on div "330" at bounding box center [768, 238] width 301 height 27
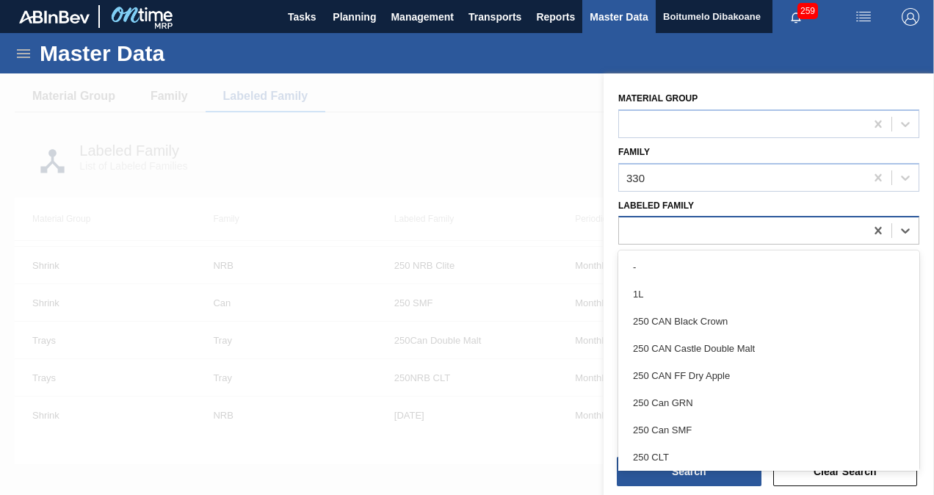
click at [692, 232] on div at bounding box center [742, 230] width 246 height 21
type Family "pu"
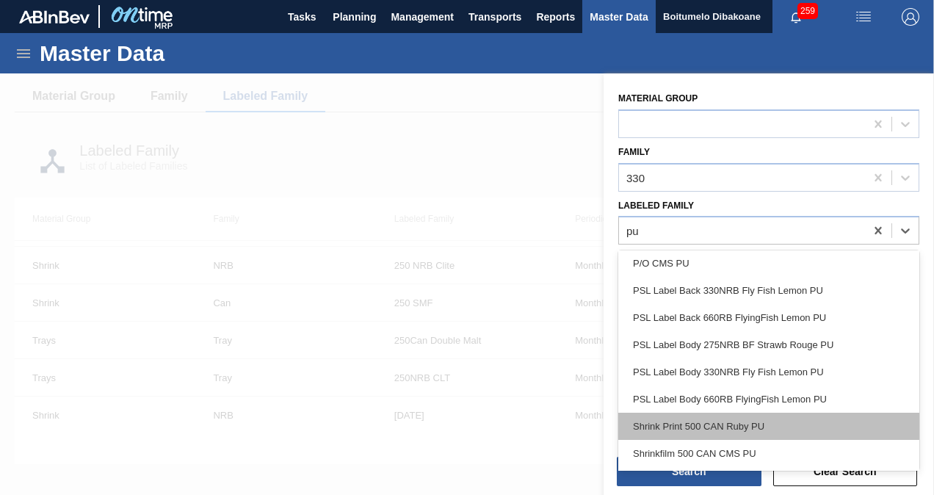
scroll to position [1102, 0]
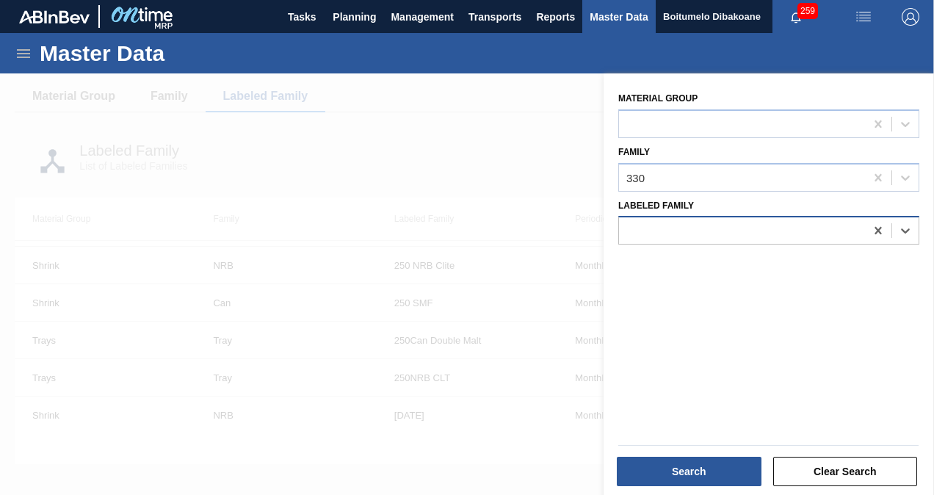
click at [626, 231] on div at bounding box center [742, 230] width 246 height 21
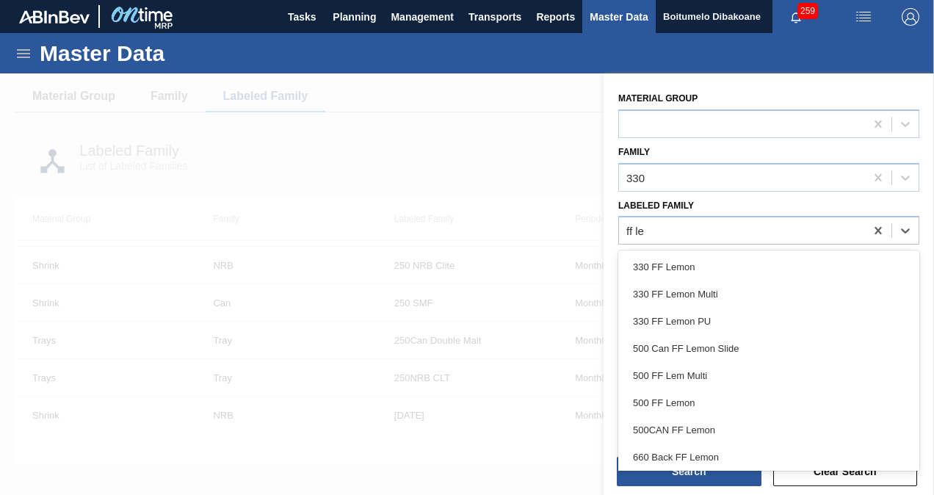
type Family "ff lem"
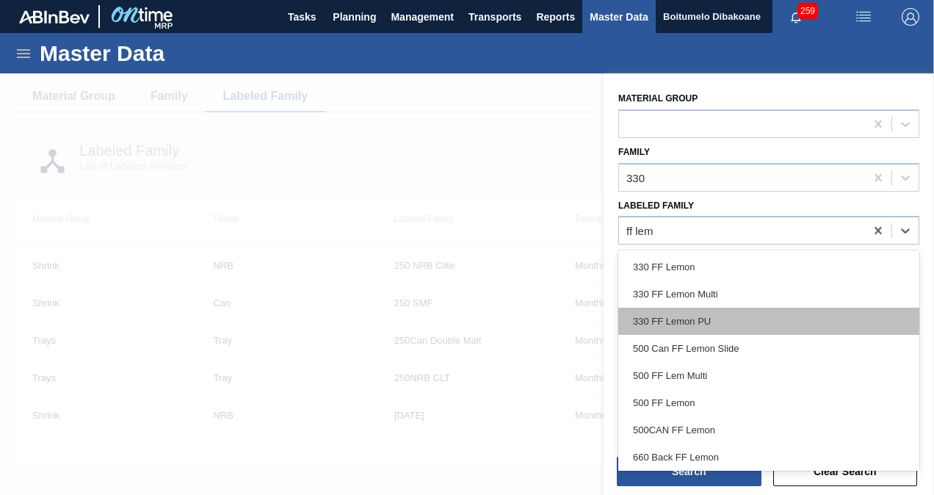
click at [704, 324] on div "330 FF Lemon PU" at bounding box center [768, 321] width 301 height 27
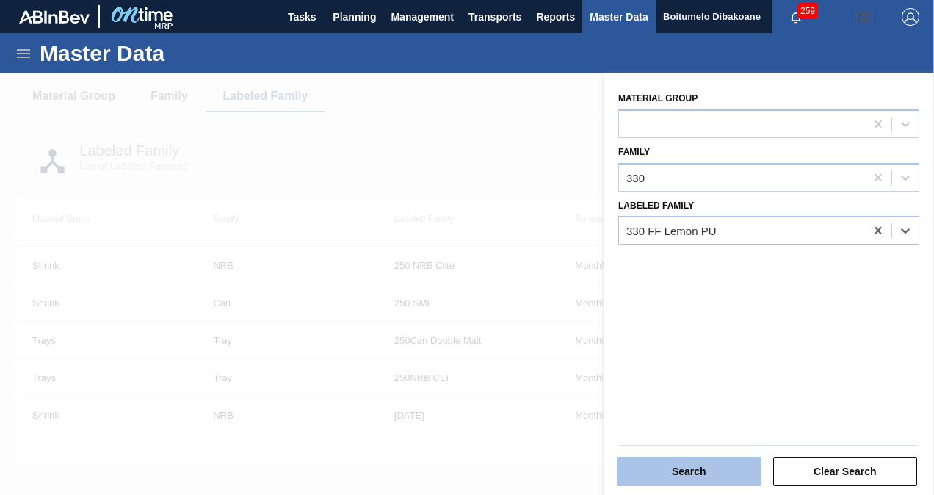
click at [704, 476] on button "Search" at bounding box center [689, 471] width 145 height 29
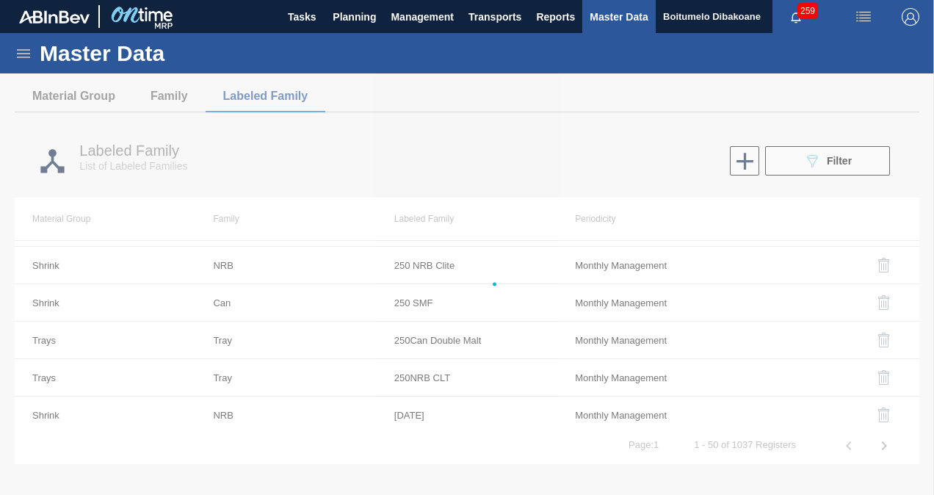
scroll to position [0, 0]
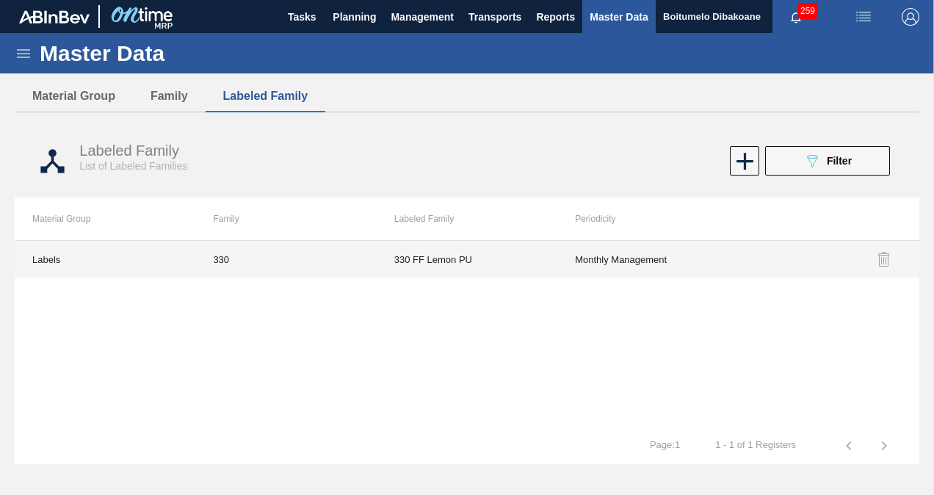
click at [460, 256] on td "330 FF Lemon PU" at bounding box center [467, 259] width 181 height 37
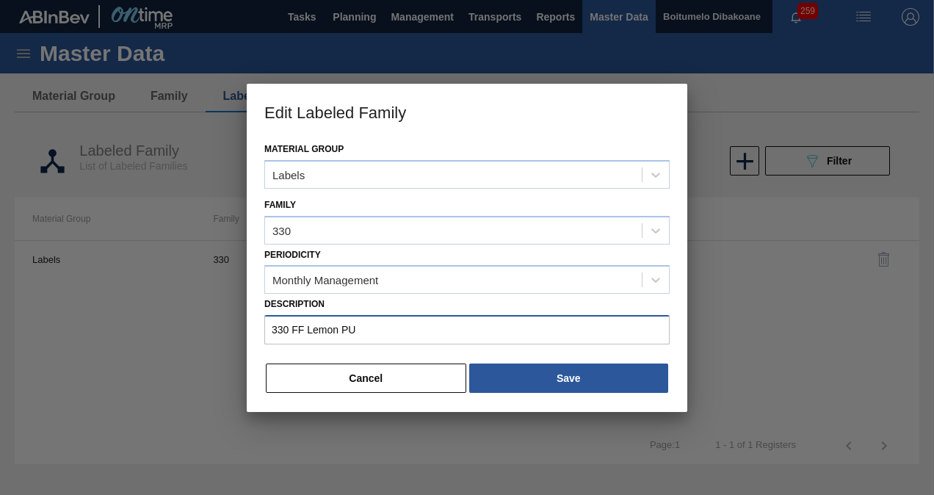
click at [367, 329] on input "330 FF Lemon PU" at bounding box center [466, 329] width 405 height 29
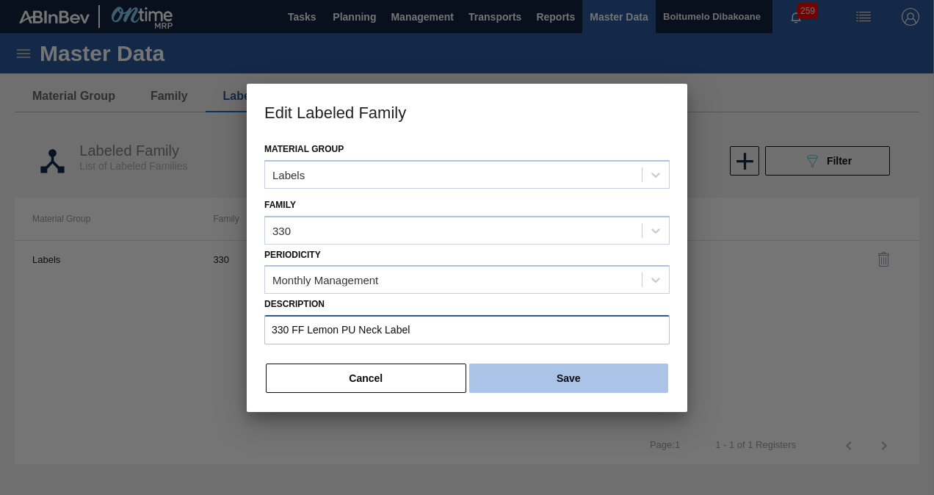
type input "330 FF Lemon PU Neck Label"
click at [557, 375] on button "Save" at bounding box center [568, 378] width 199 height 29
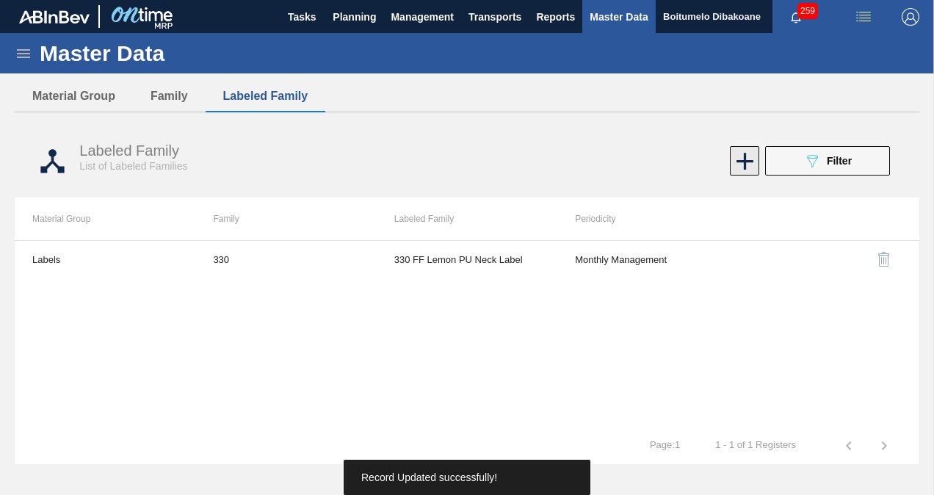
click at [747, 159] on icon at bounding box center [745, 161] width 29 height 29
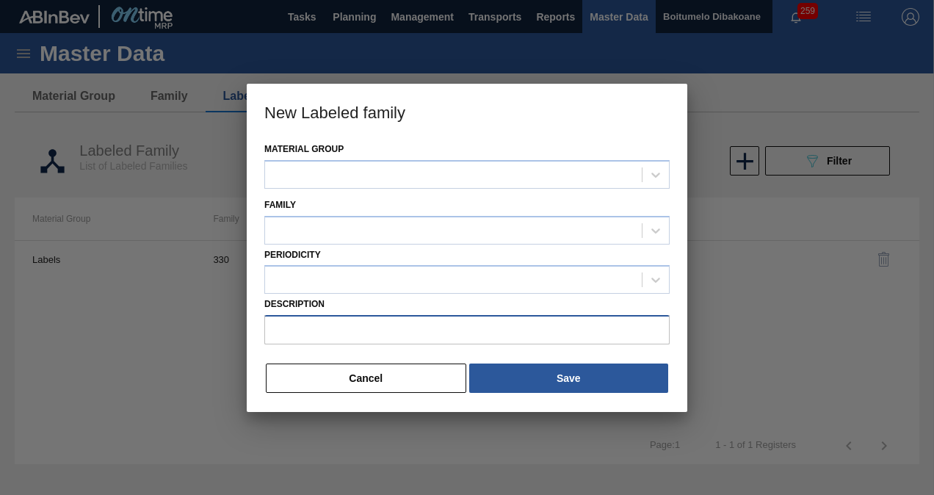
click at [369, 330] on input "Description" at bounding box center [466, 329] width 405 height 29
drag, startPoint x: 380, startPoint y: 328, endPoint x: 361, endPoint y: 329, distance: 19.8
click at [361, 329] on input "330 FF Lemon PU Neck Label" at bounding box center [466, 329] width 405 height 29
type input "330 FF Lemon PU Body Label"
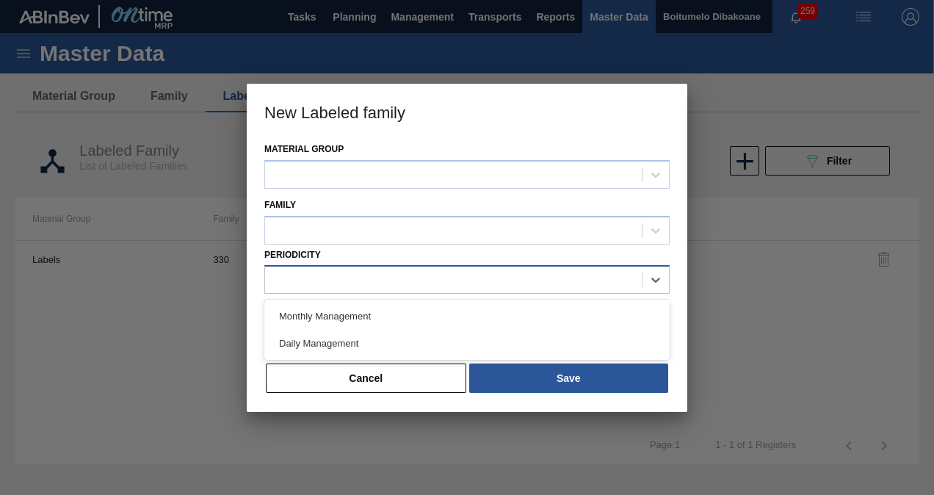
click at [344, 288] on div at bounding box center [453, 280] width 377 height 21
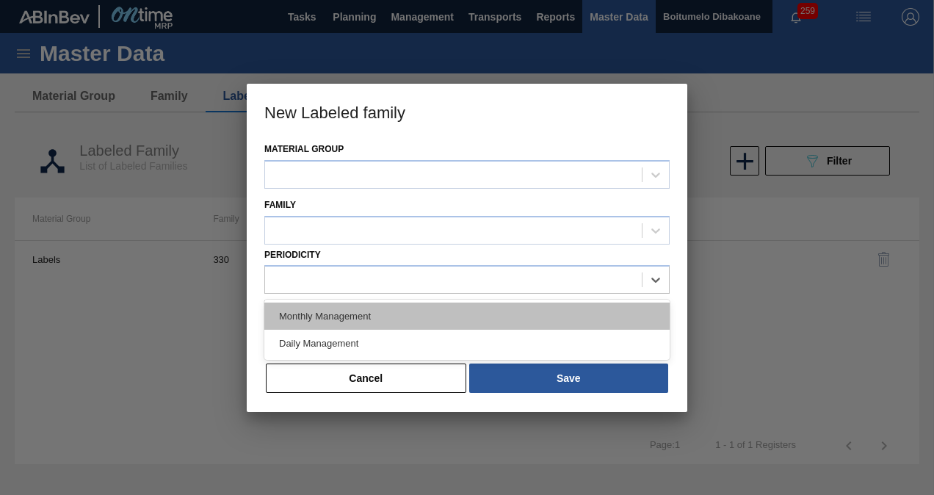
click at [341, 307] on div "Monthly Management" at bounding box center [466, 316] width 405 height 27
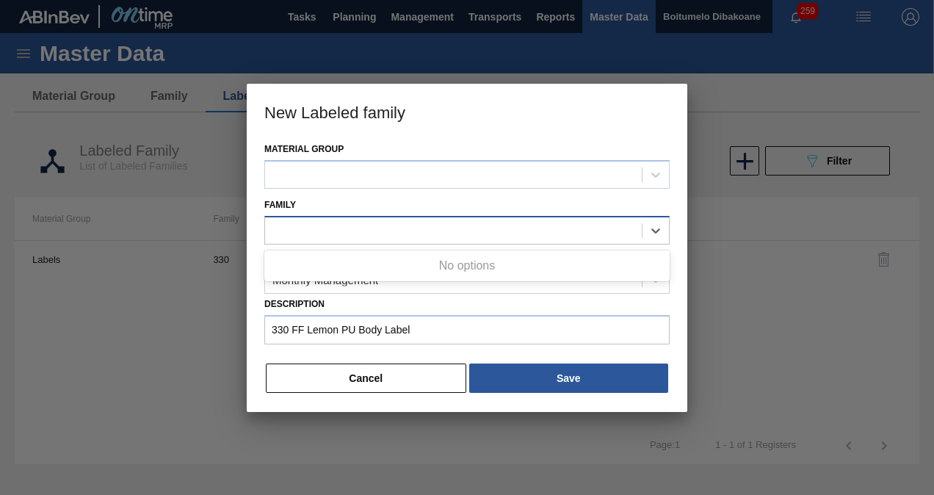
click at [314, 225] on div at bounding box center [453, 230] width 377 height 21
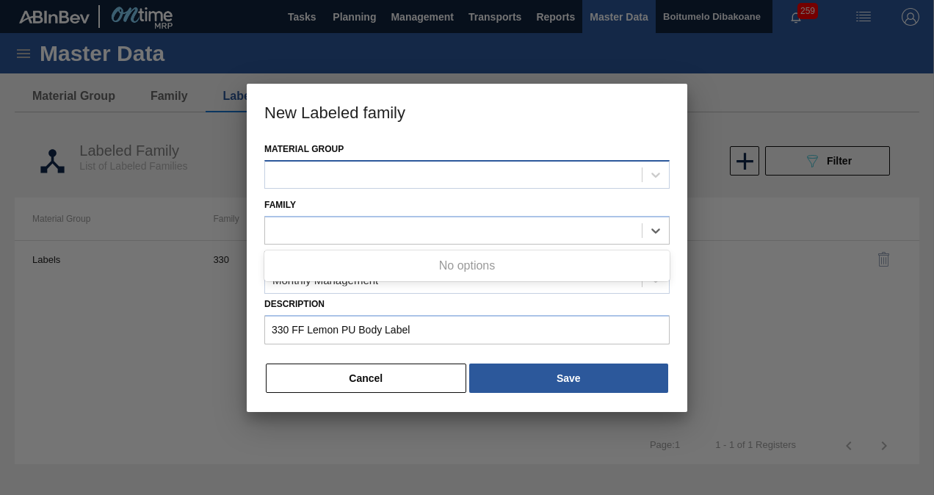
click at [328, 164] on div at bounding box center [453, 174] width 377 height 21
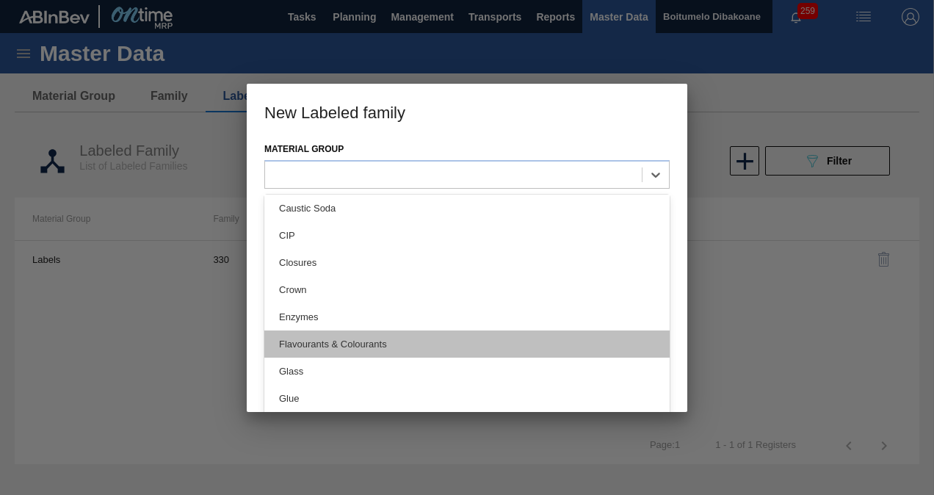
scroll to position [367, 0]
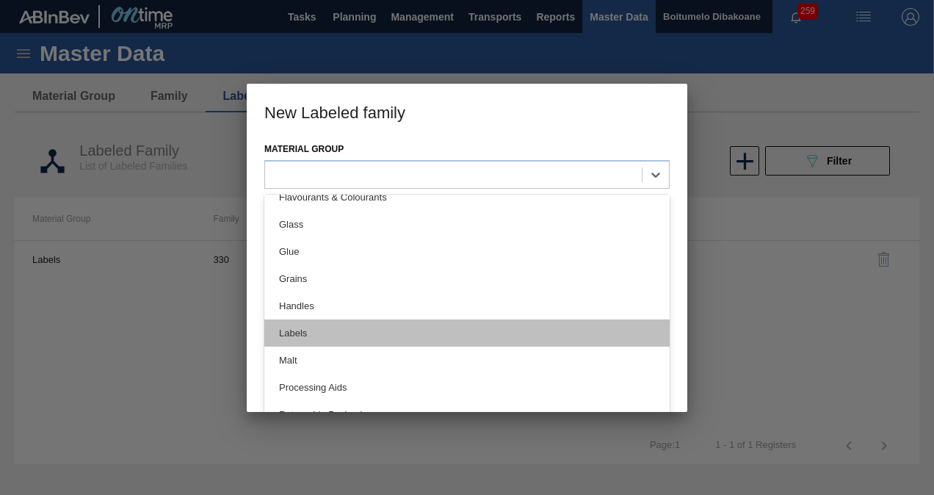
click at [308, 326] on div "Labels" at bounding box center [466, 332] width 405 height 27
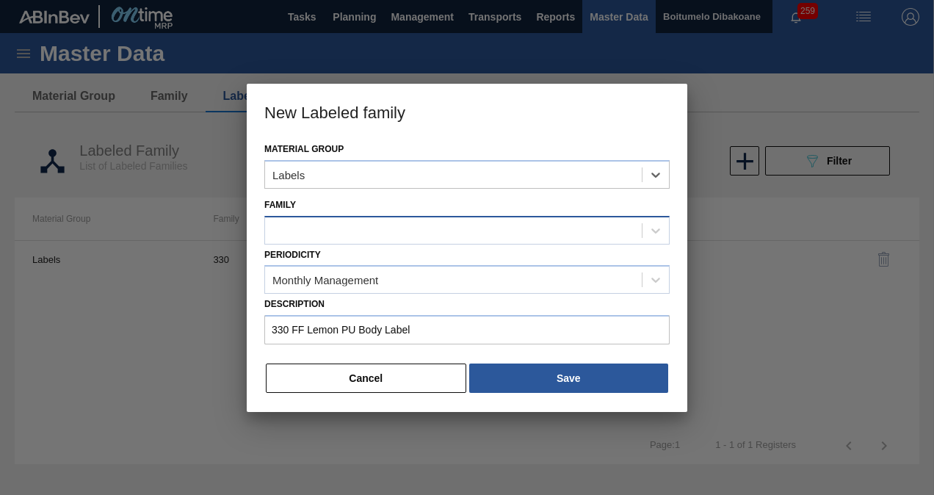
click at [341, 228] on div at bounding box center [453, 230] width 377 height 21
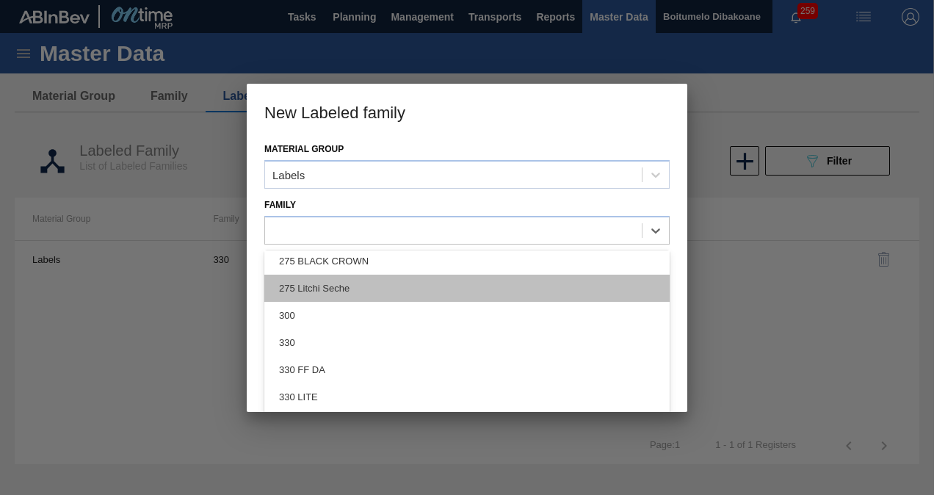
scroll to position [147, 0]
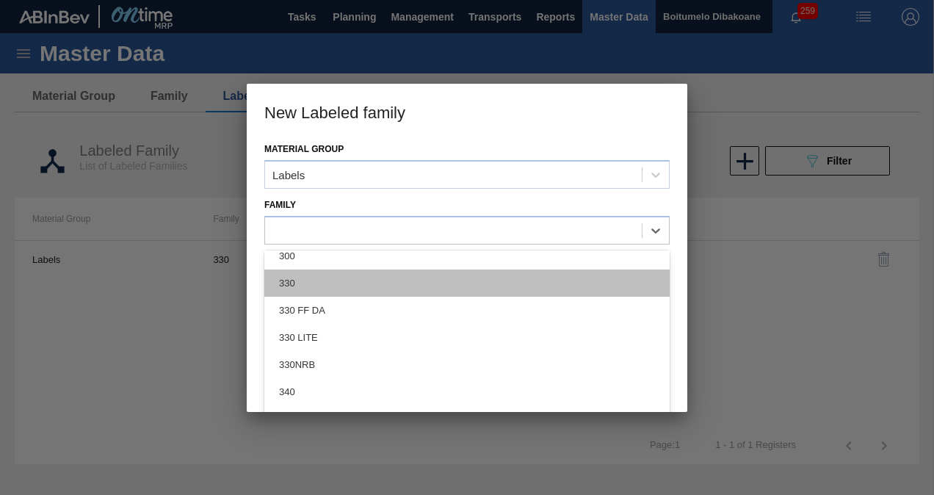
click at [308, 274] on div "330" at bounding box center [466, 283] width 405 height 27
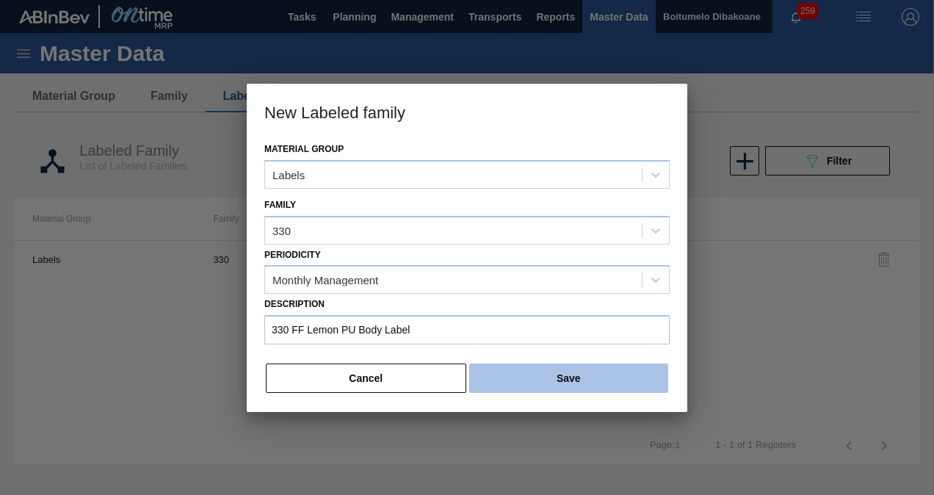
click at [517, 369] on button "Save" at bounding box center [568, 378] width 199 height 29
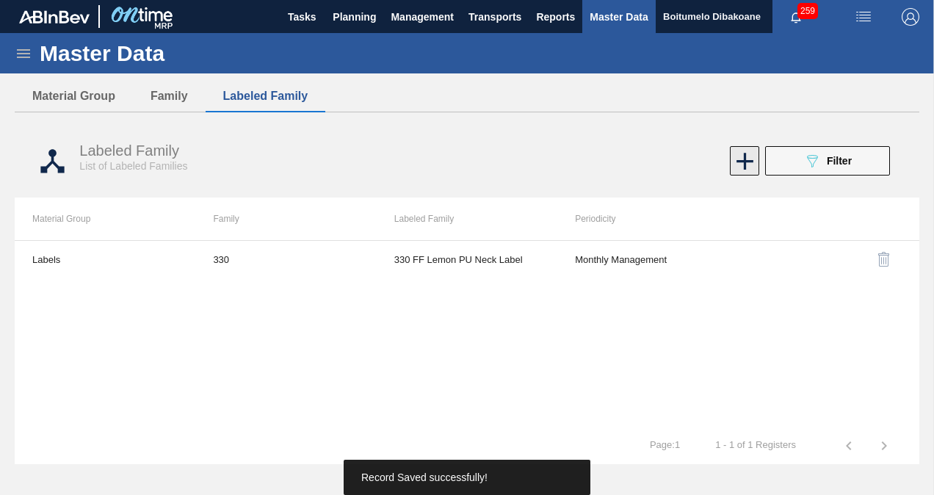
click at [743, 156] on icon at bounding box center [745, 161] width 17 height 17
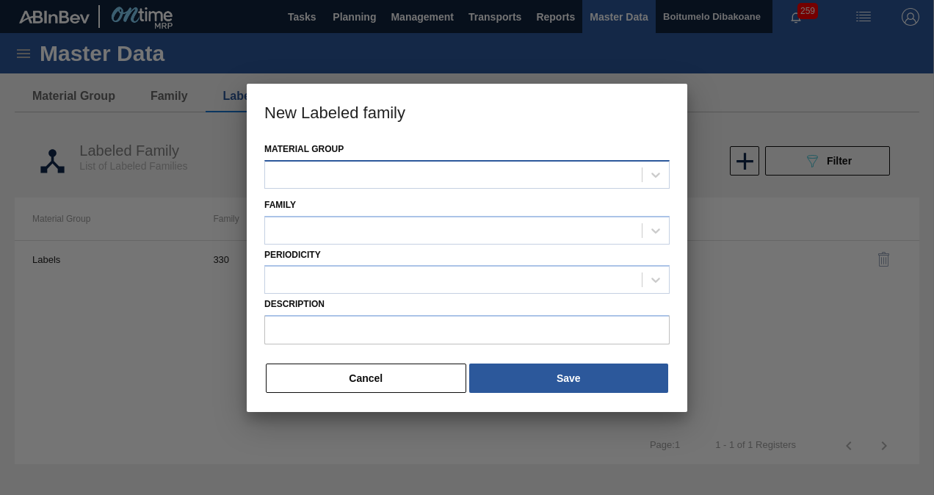
click at [366, 167] on div at bounding box center [453, 174] width 377 height 21
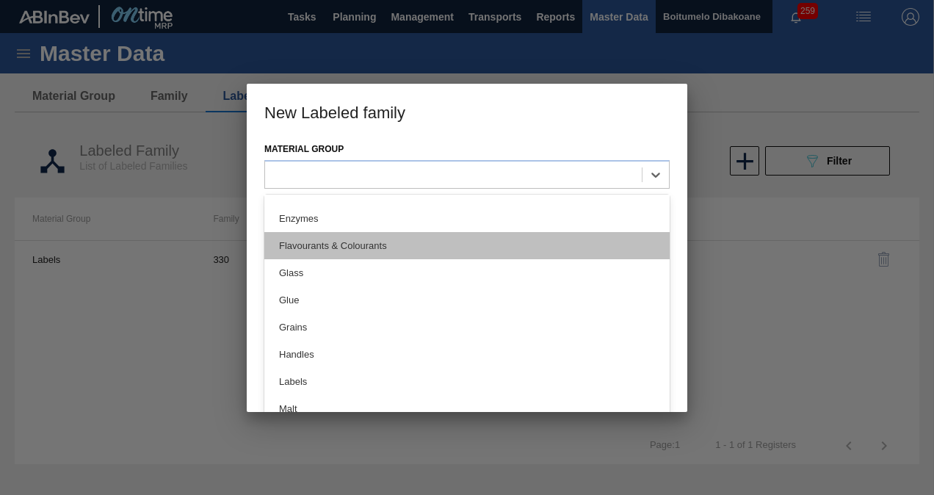
scroll to position [367, 0]
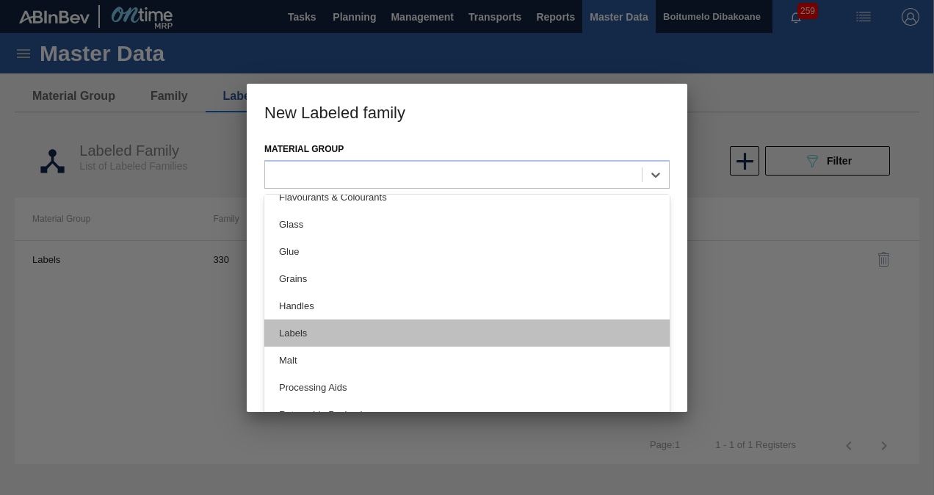
click at [328, 328] on div "Labels" at bounding box center [466, 332] width 405 height 27
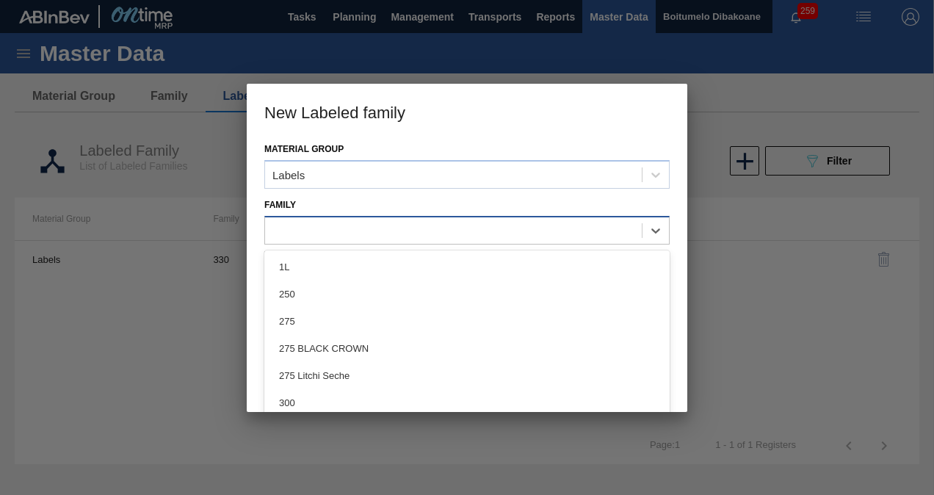
click at [332, 228] on div at bounding box center [453, 230] width 377 height 21
type input "33"
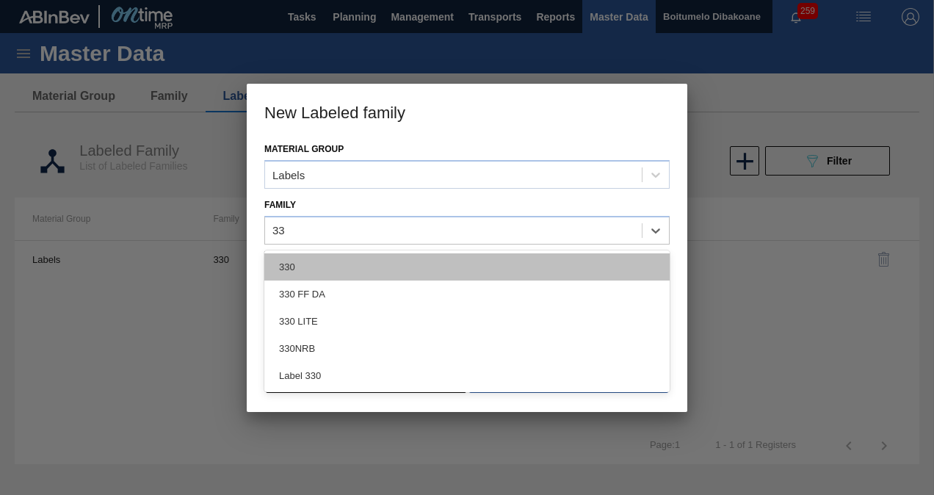
click at [332, 261] on div "330" at bounding box center [466, 266] width 405 height 27
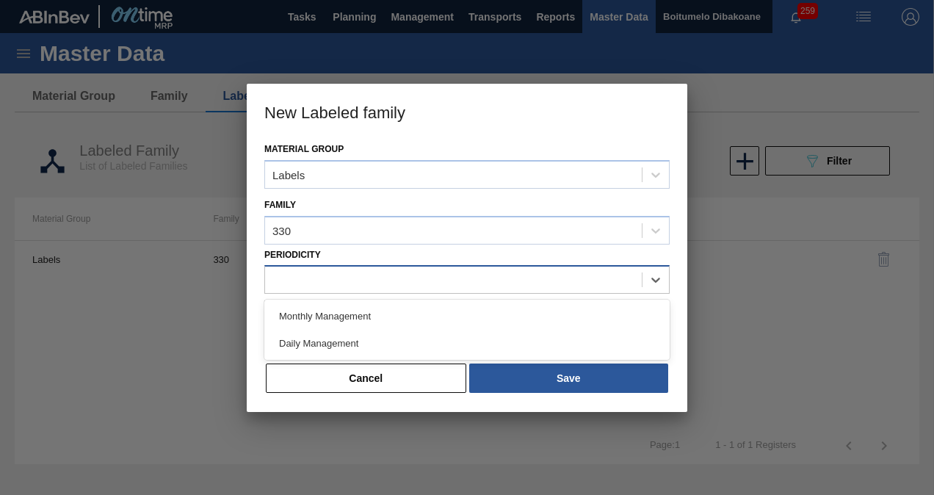
click at [330, 285] on div at bounding box center [453, 280] width 377 height 21
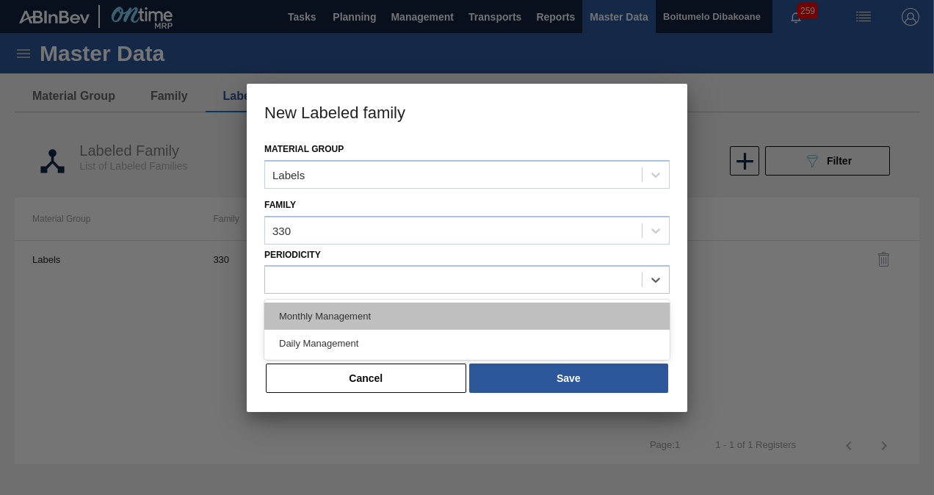
click at [339, 317] on div "Monthly Management" at bounding box center [466, 316] width 405 height 27
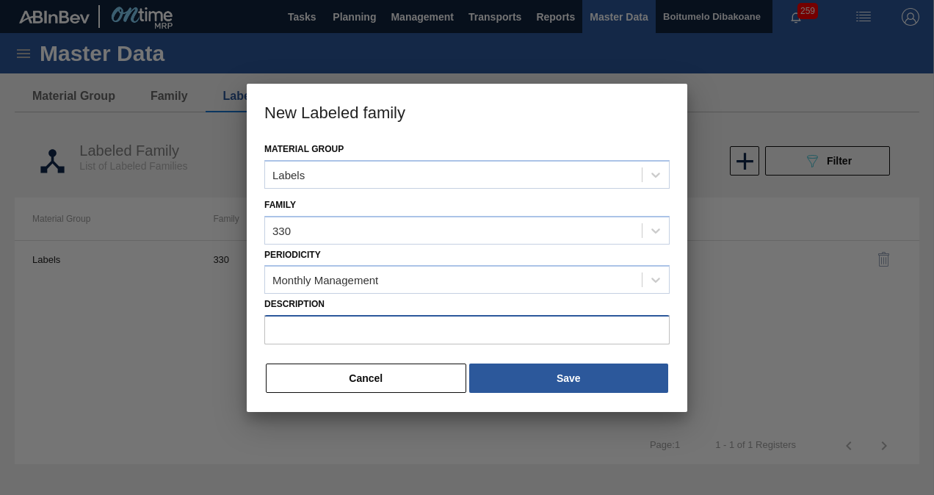
click at [338, 331] on input "Description" at bounding box center [466, 329] width 405 height 29
click at [382, 328] on input "330 FF Lemon PU Body Label" at bounding box center [466, 329] width 405 height 29
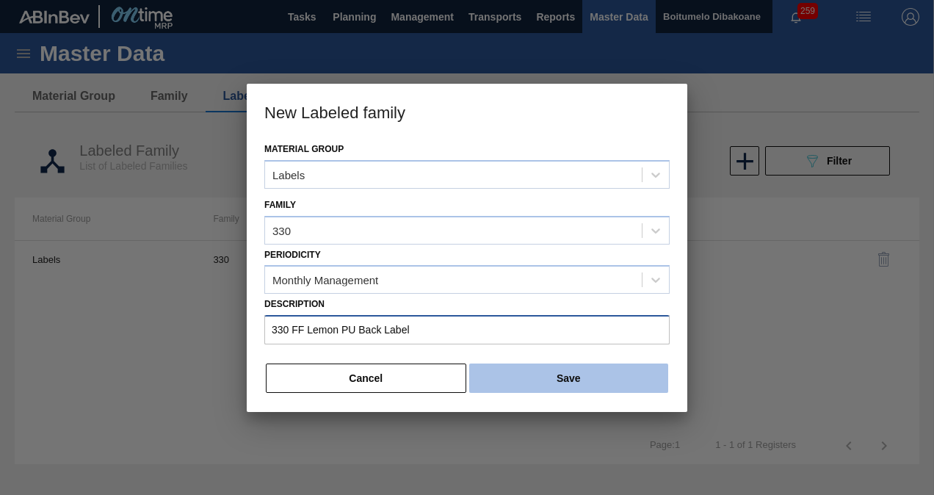
type input "330 FF Lemon PU Back Label"
click at [552, 377] on button "Save" at bounding box center [568, 378] width 199 height 29
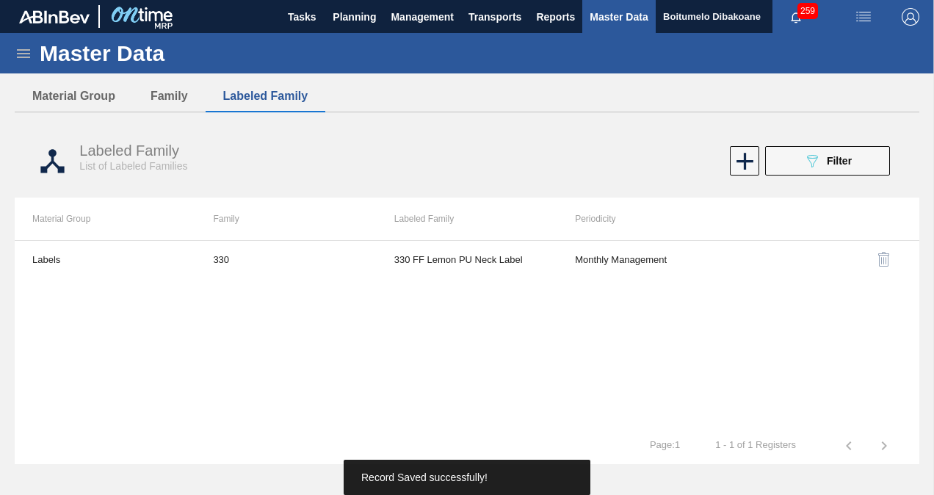
click at [19, 54] on icon at bounding box center [23, 53] width 13 height 9
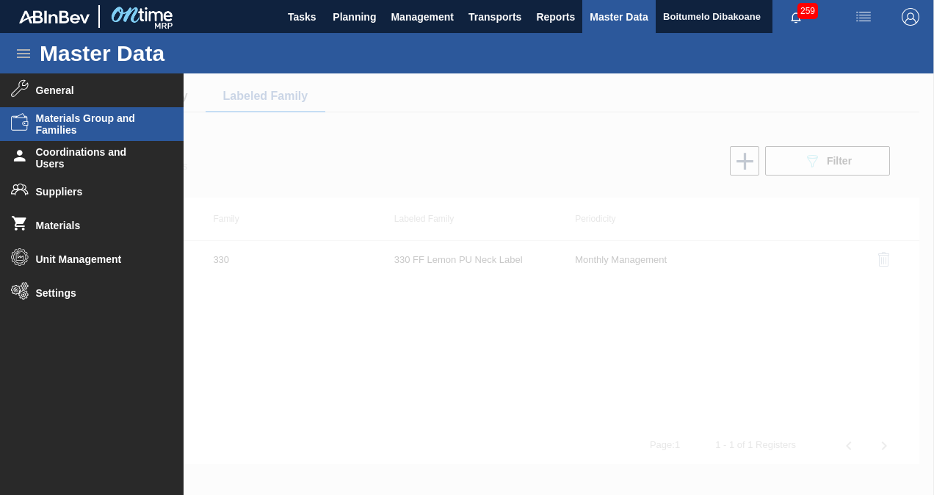
drag, startPoint x: 338, startPoint y: 122, endPoint x: 230, endPoint y: 115, distance: 108.2
click at [336, 123] on div at bounding box center [467, 284] width 934 height 422
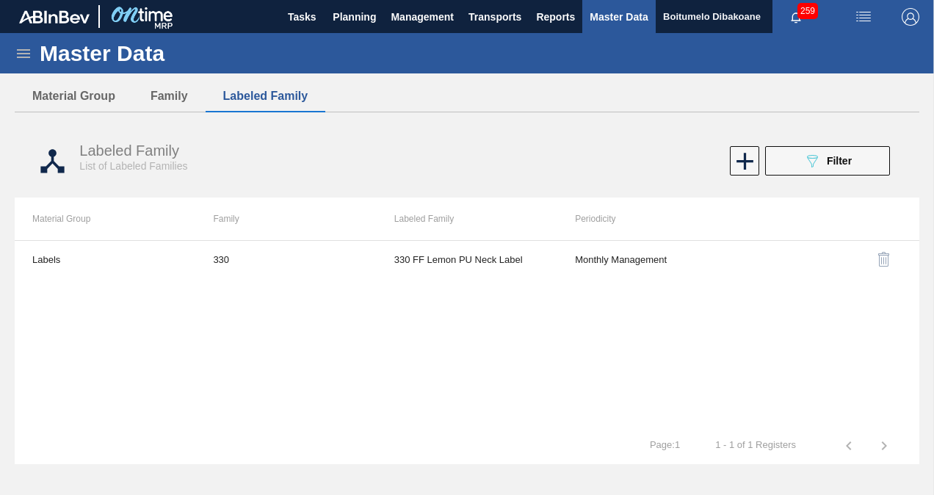
click at [26, 54] on icon at bounding box center [24, 54] width 18 height 18
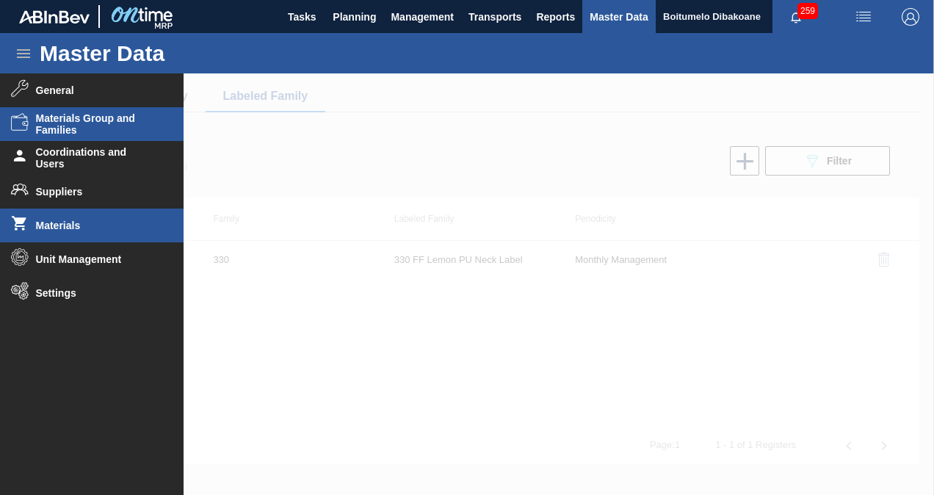
click at [56, 223] on span "Materials" at bounding box center [96, 226] width 121 height 12
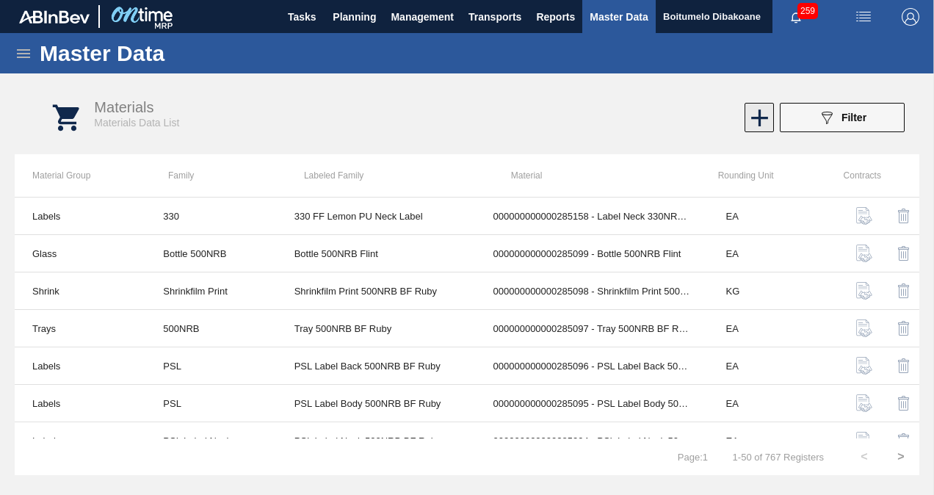
click at [762, 118] on icon at bounding box center [759, 117] width 17 height 17
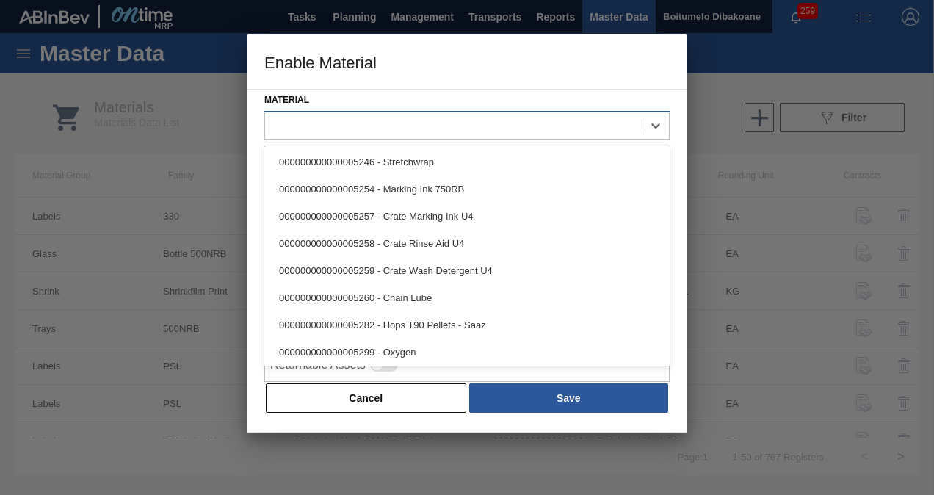
click at [433, 118] on div at bounding box center [453, 125] width 377 height 21
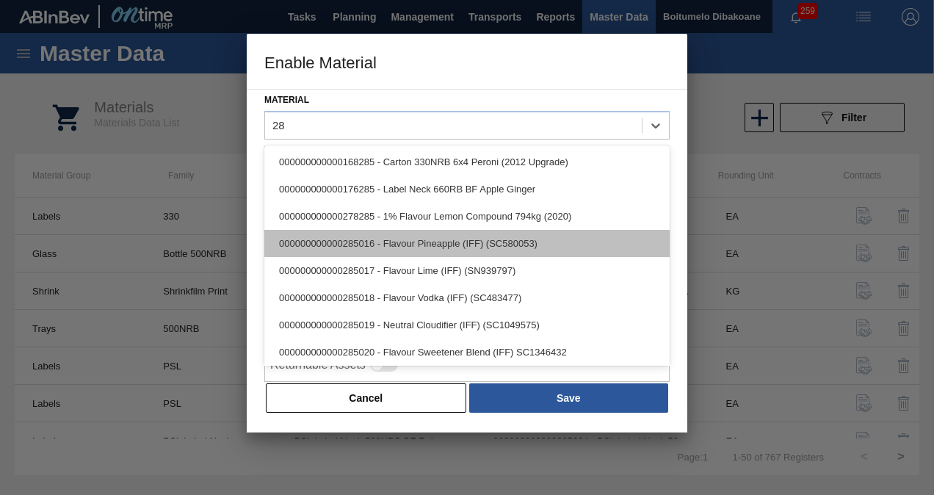
type input "2"
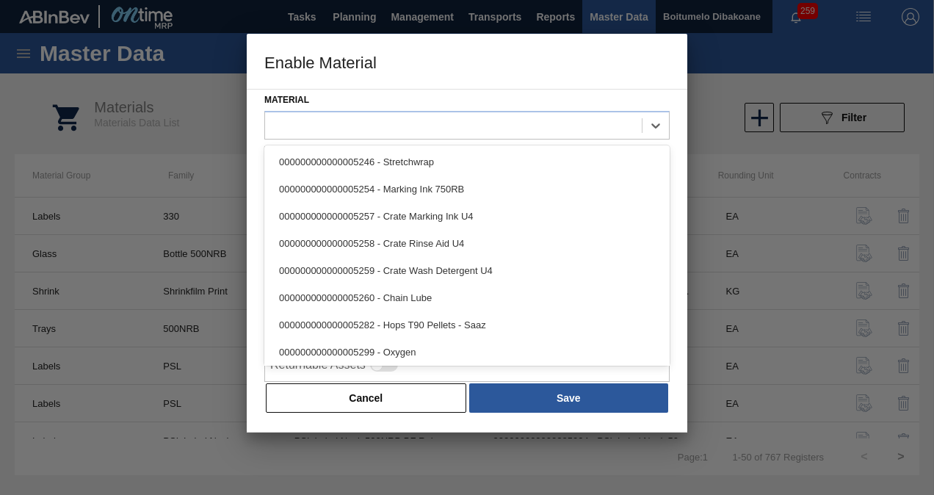
click at [174, 125] on div at bounding box center [467, 247] width 934 height 495
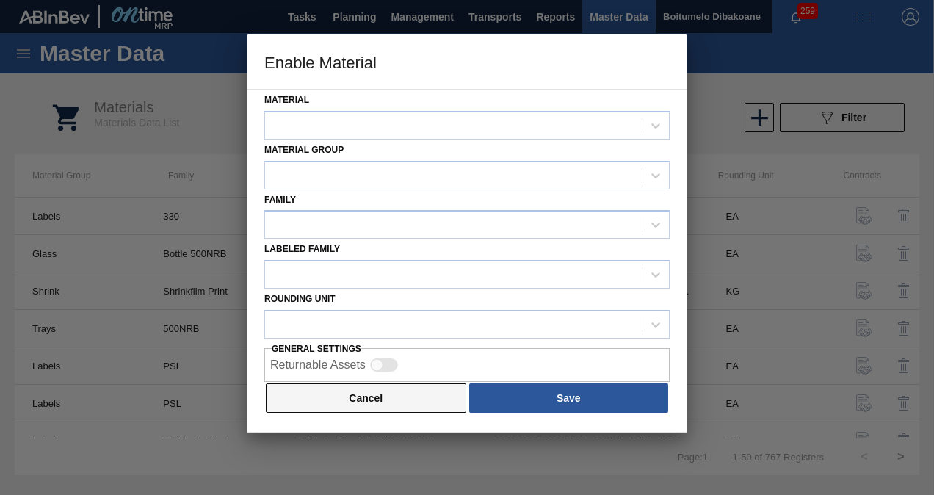
click at [331, 397] on button "Cancel" at bounding box center [366, 397] width 200 height 29
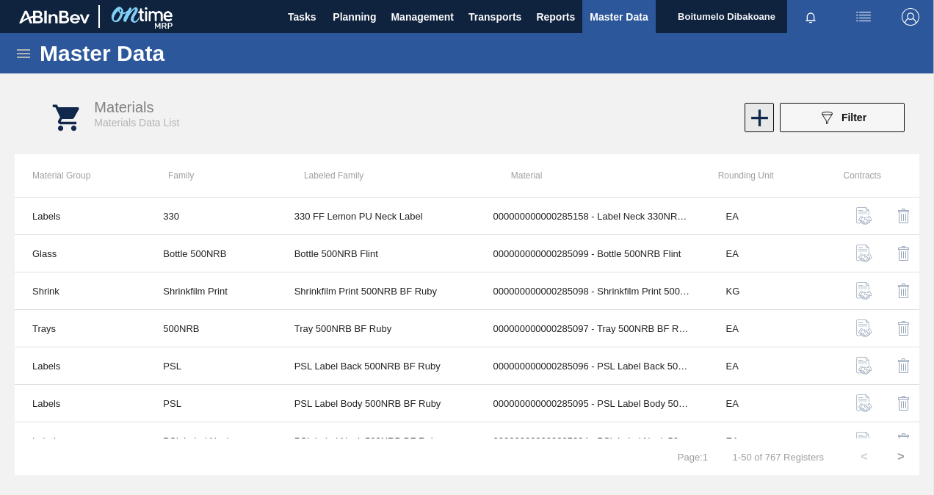
click at [770, 109] on icon at bounding box center [759, 118] width 29 height 29
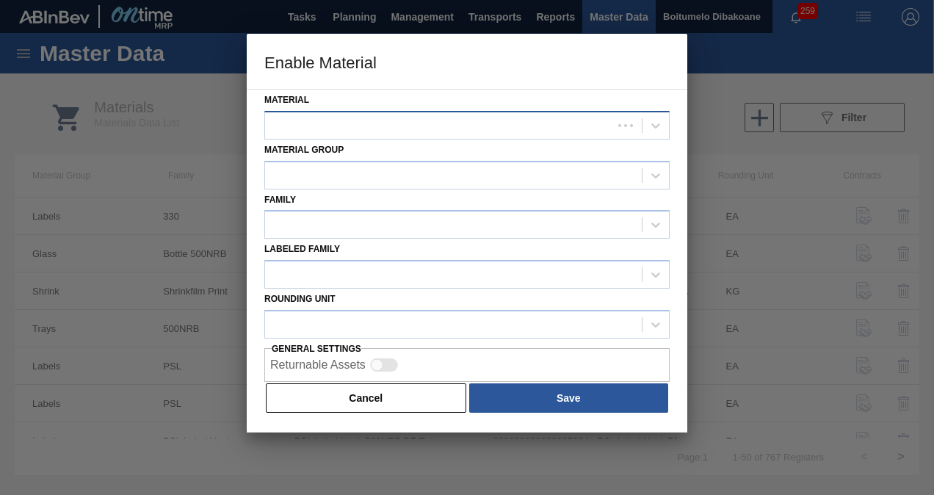
click at [393, 122] on div at bounding box center [438, 125] width 347 height 21
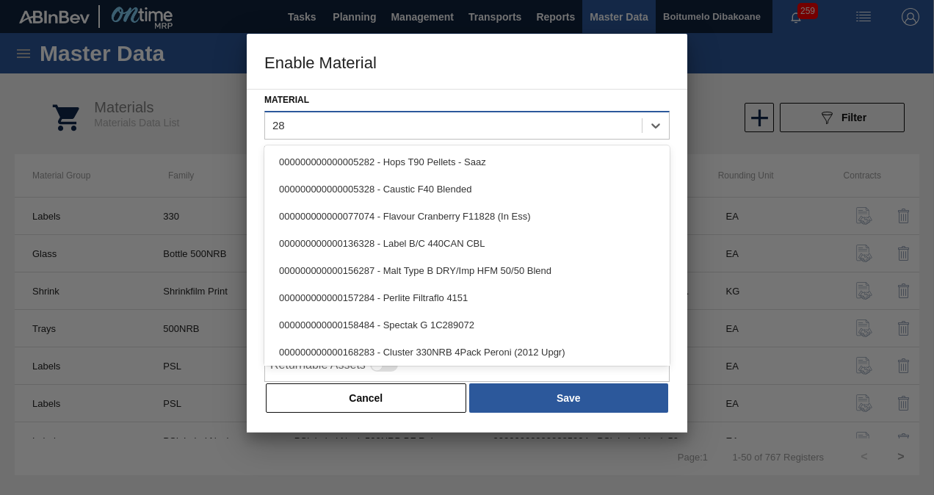
type input "2"
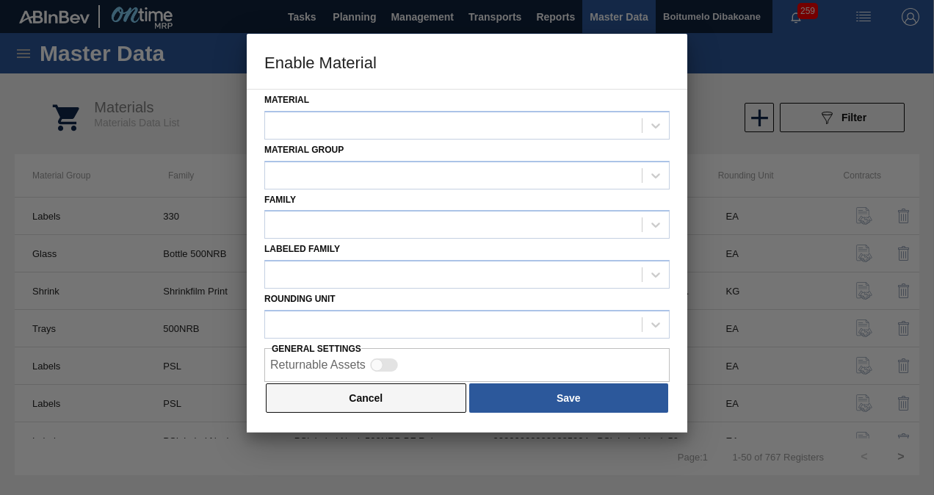
click at [404, 398] on button "Cancel" at bounding box center [366, 397] width 200 height 29
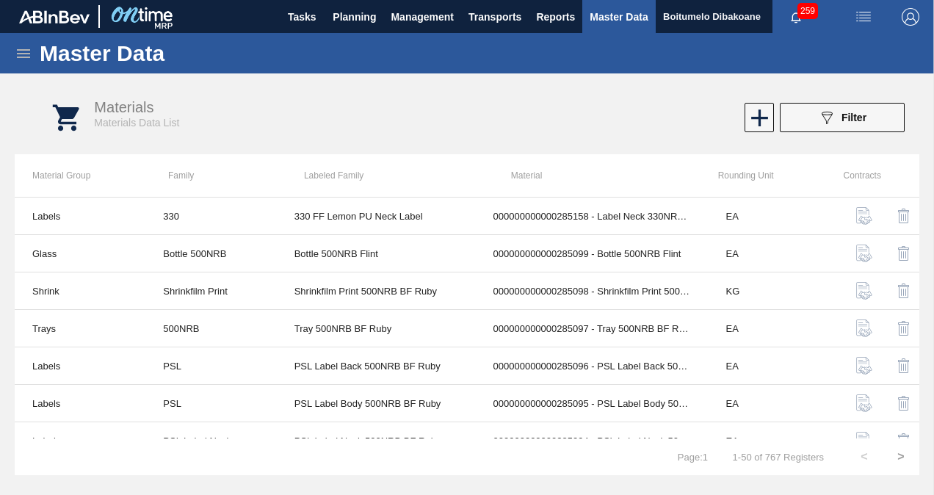
drag, startPoint x: 33, startPoint y: 53, endPoint x: 21, endPoint y: 54, distance: 11.8
click at [34, 53] on div "Master Data" at bounding box center [467, 53] width 934 height 40
click at [21, 53] on icon at bounding box center [23, 53] width 13 height 9
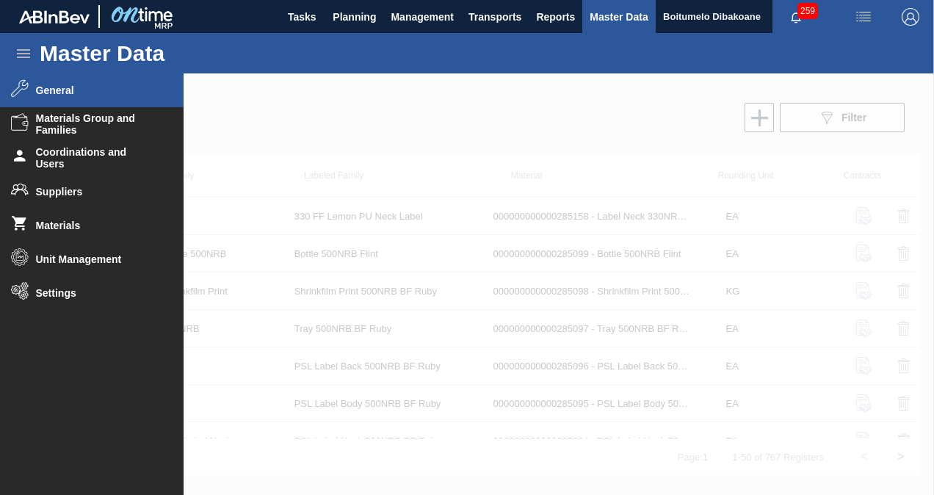
click at [97, 92] on span "General" at bounding box center [96, 90] width 121 height 12
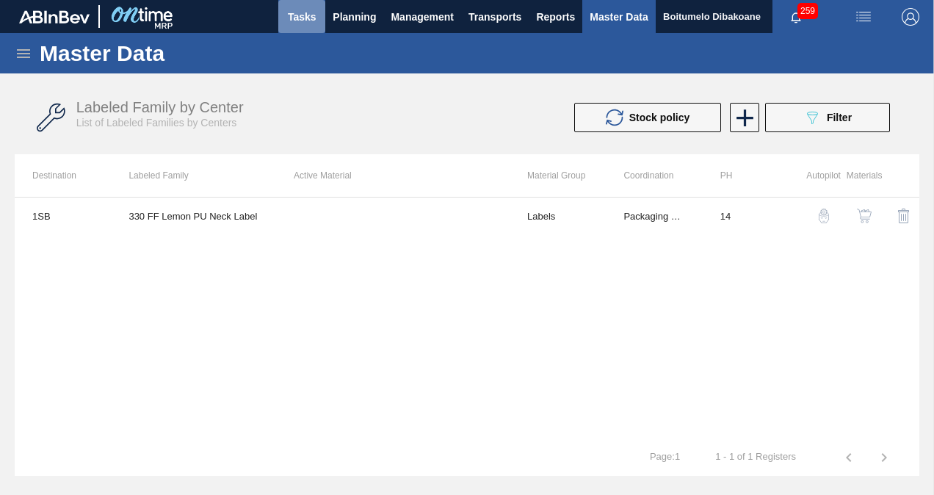
click at [295, 15] on span "Tasks" at bounding box center [302, 17] width 32 height 18
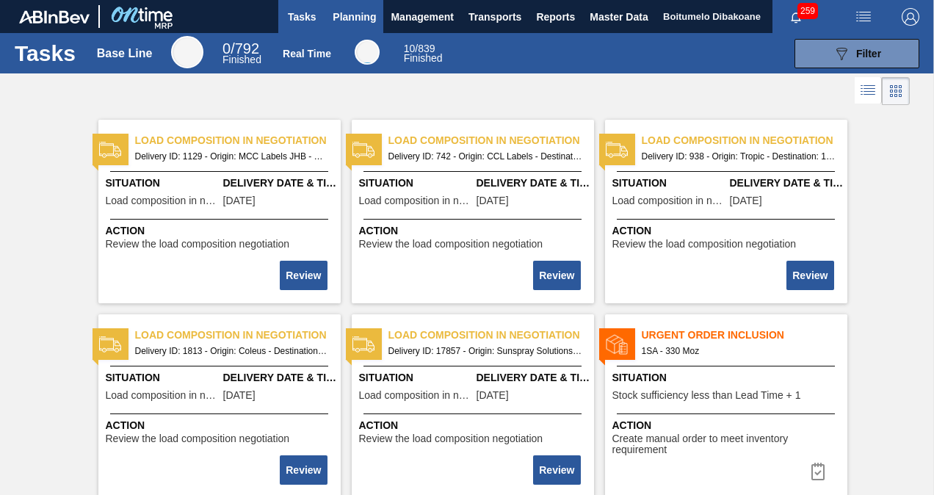
click at [363, 15] on span "Planning" at bounding box center [354, 17] width 43 height 18
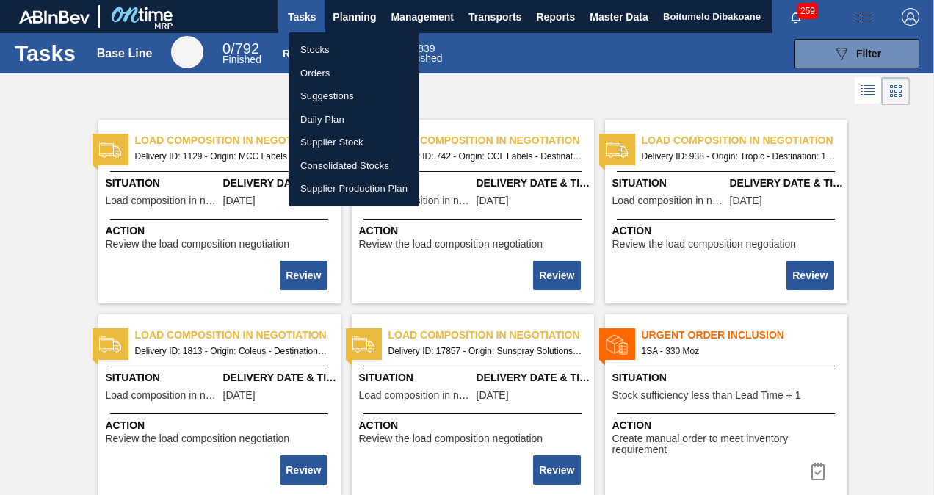
click at [363, 11] on div at bounding box center [467, 247] width 934 height 495
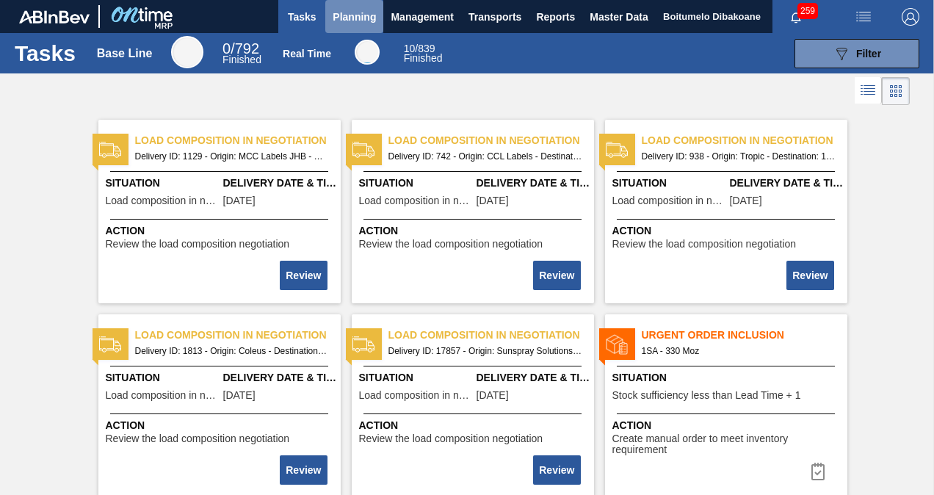
click at [358, 21] on span "Planning" at bounding box center [354, 17] width 43 height 18
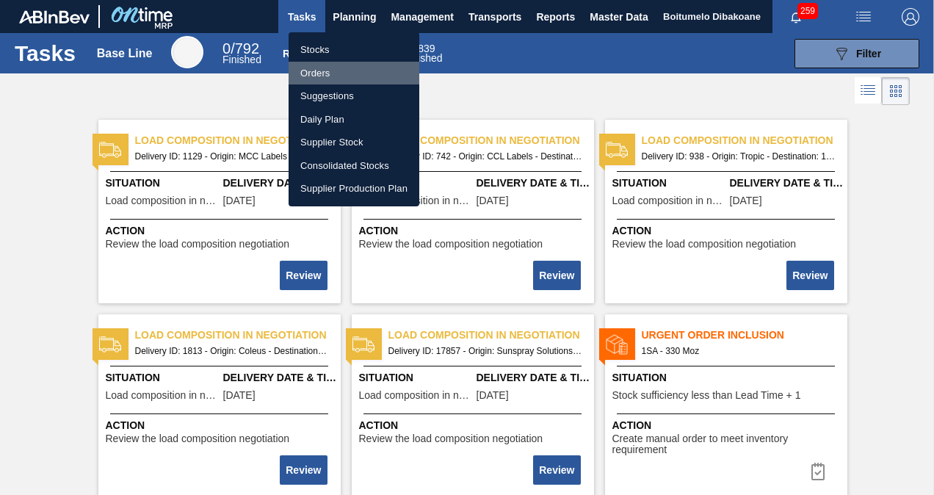
drag, startPoint x: 333, startPoint y: 69, endPoint x: 405, endPoint y: 71, distance: 72.0
click at [333, 71] on li "Orders" at bounding box center [354, 74] width 131 height 24
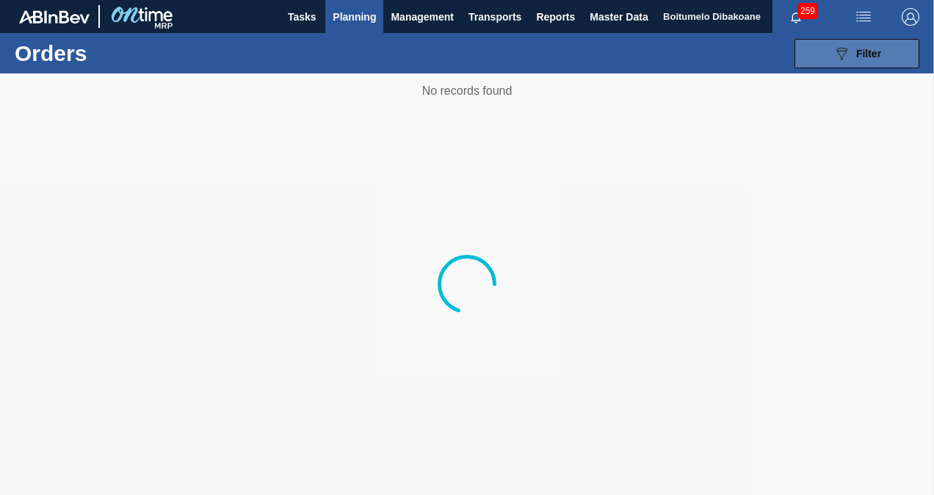
click at [828, 62] on button "089F7B8B-B2A5-4AFE-B5C0-19BA573D28AC Filter" at bounding box center [857, 53] width 125 height 29
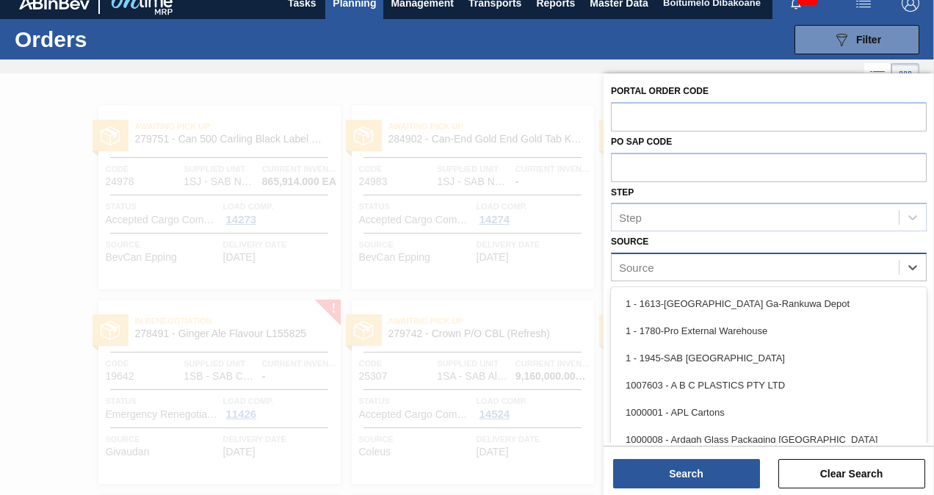
click at [705, 261] on div "Source" at bounding box center [755, 267] width 287 height 21
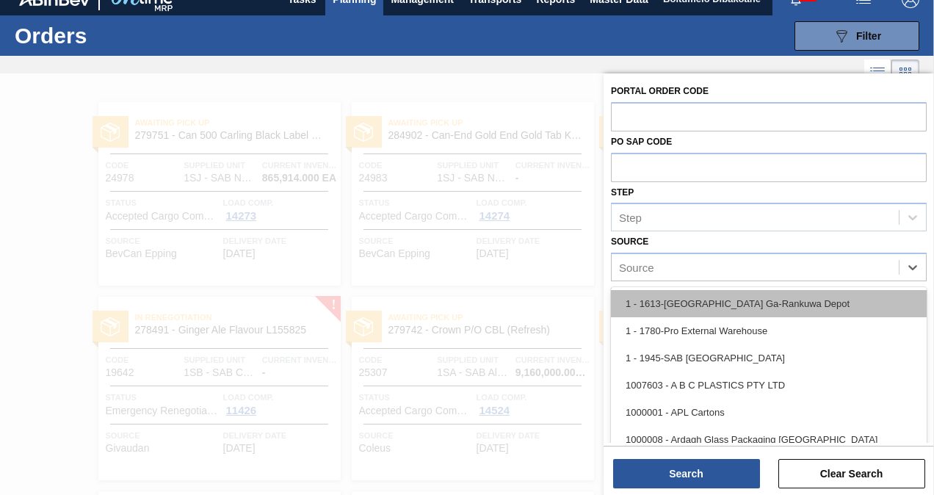
scroll to position [18, 0]
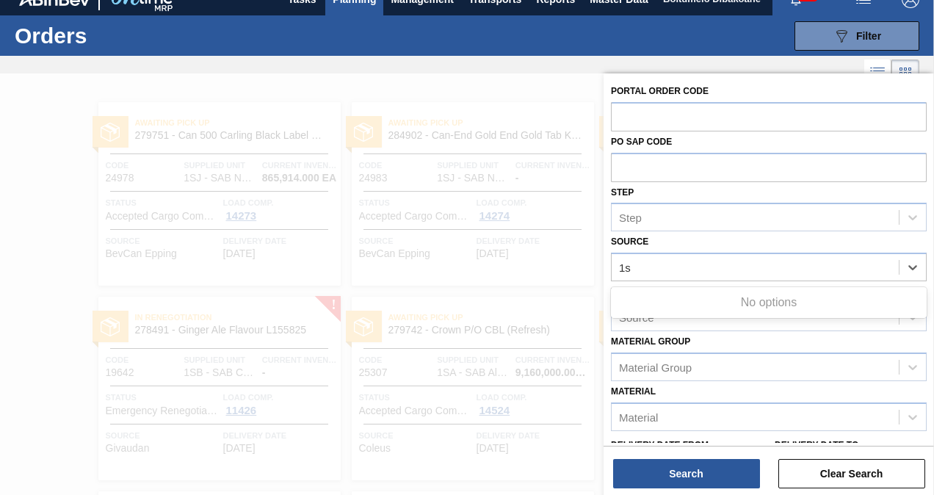
type input "1sb"
click at [727, 267] on div "1sb" at bounding box center [755, 267] width 287 height 21
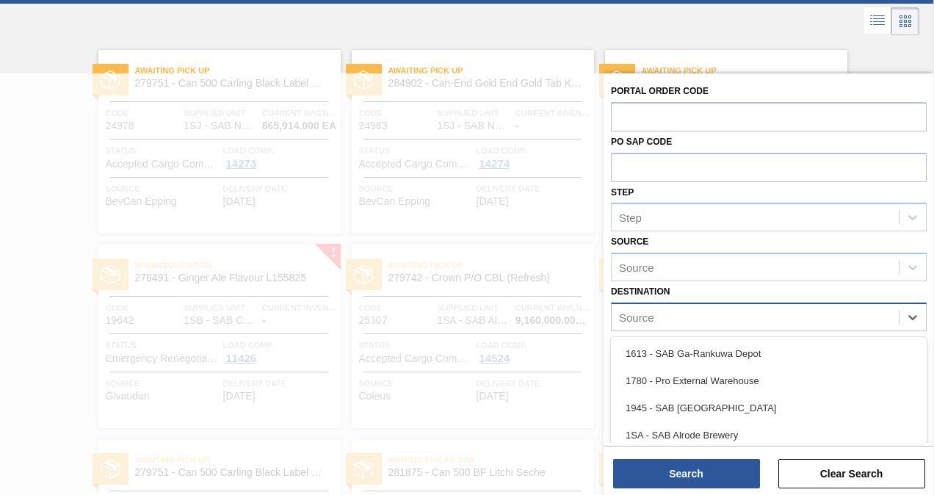
click at [679, 316] on div "Source" at bounding box center [755, 316] width 287 height 21
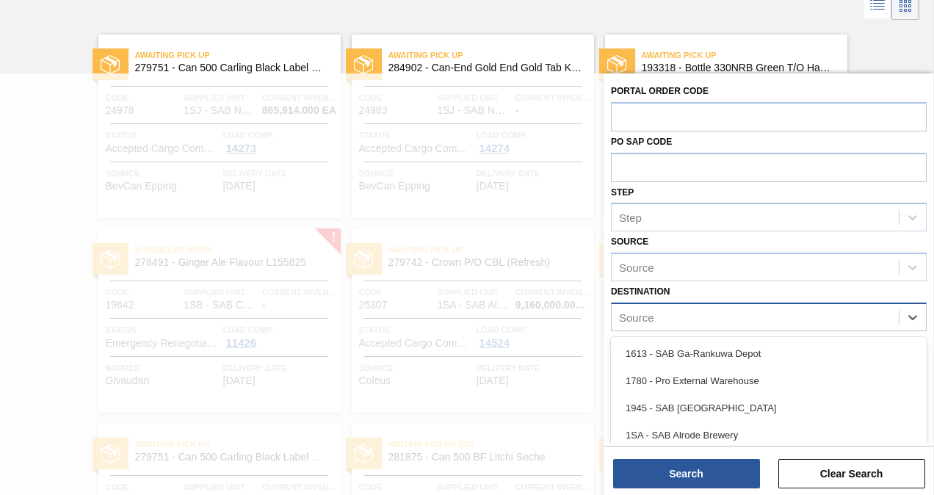
scroll to position [85, 0]
type input "1sb"
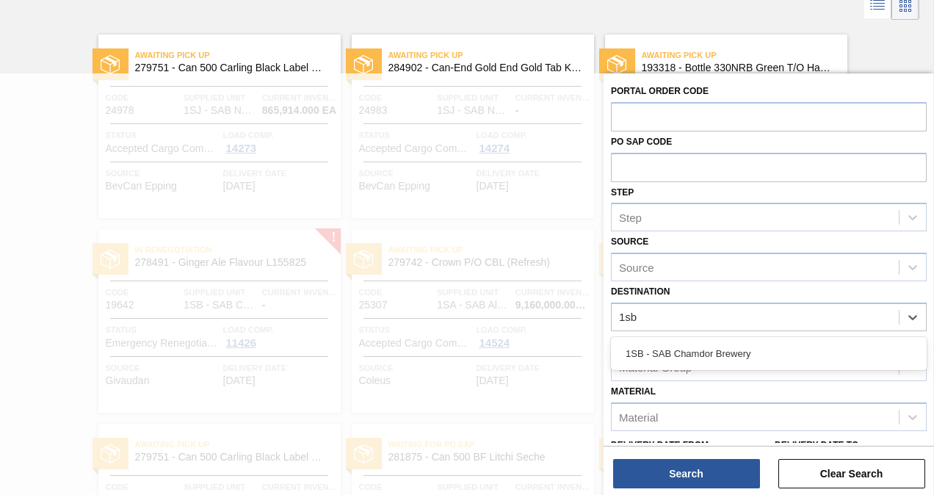
click at [704, 350] on div "1SB - SAB Chamdor Brewery" at bounding box center [769, 353] width 316 height 27
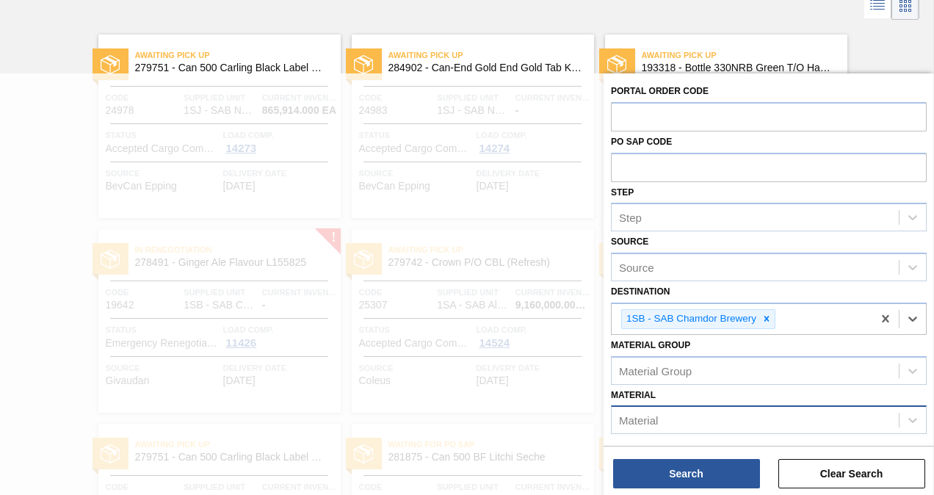
scroll to position [256, 0]
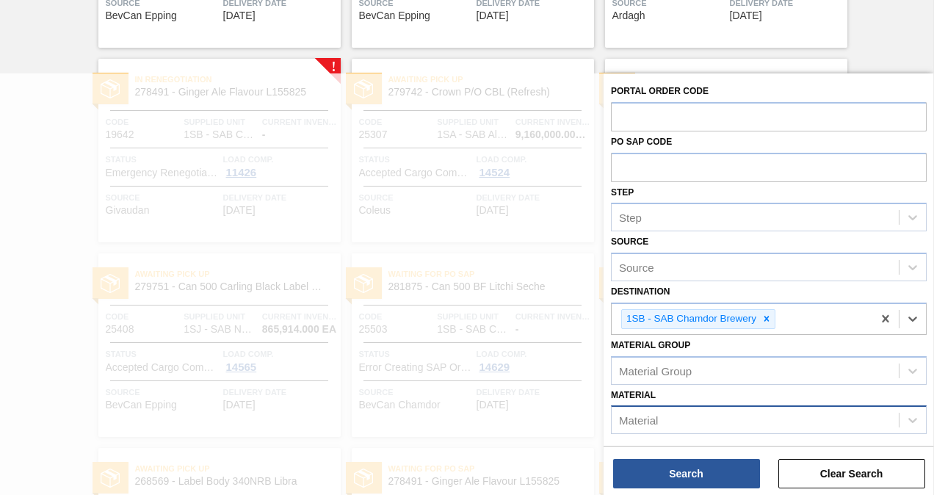
click at [660, 417] on div "Material" at bounding box center [755, 420] width 287 height 21
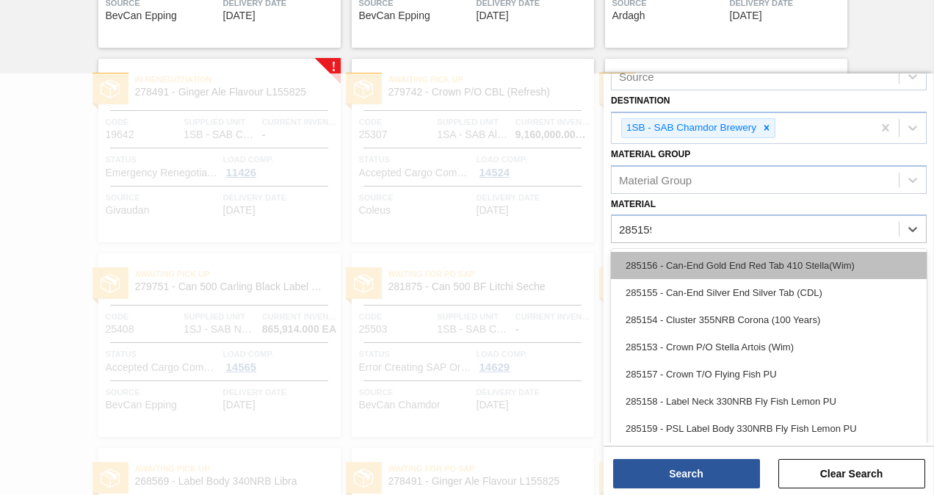
scroll to position [123, 0]
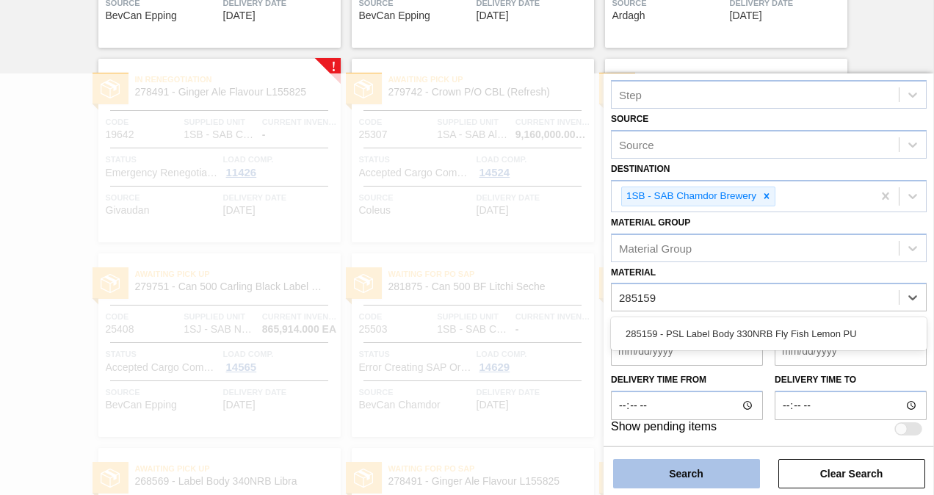
type input "285159"
click at [698, 465] on button "Search" at bounding box center [686, 473] width 147 height 29
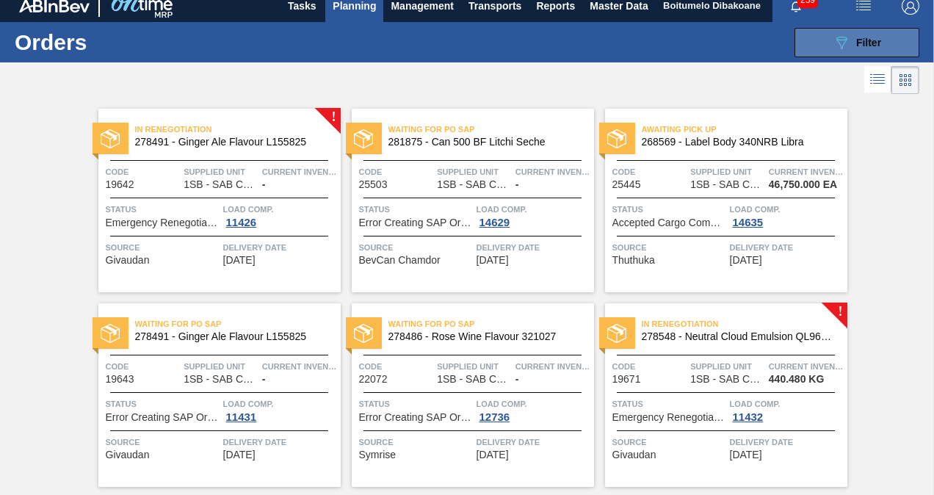
scroll to position [0, 0]
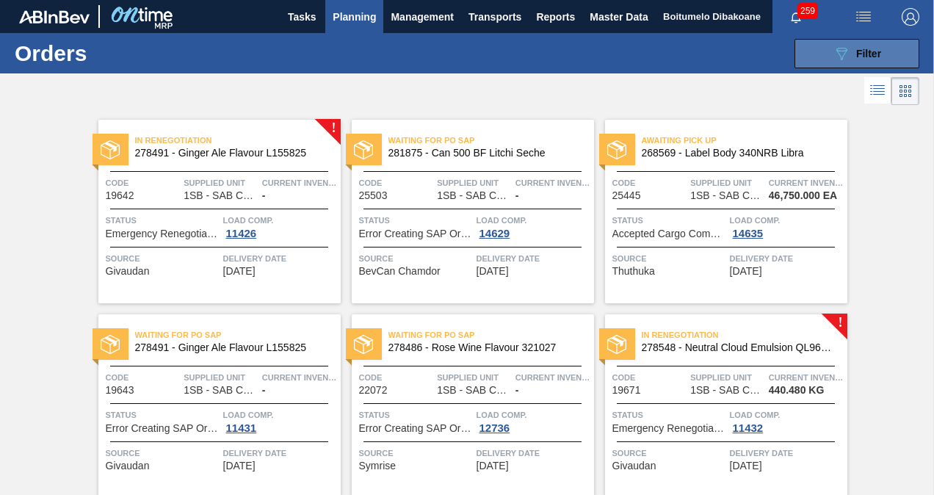
click at [821, 57] on button "089F7B8B-B2A5-4AFE-B5C0-19BA573D28AC Filter" at bounding box center [857, 53] width 125 height 29
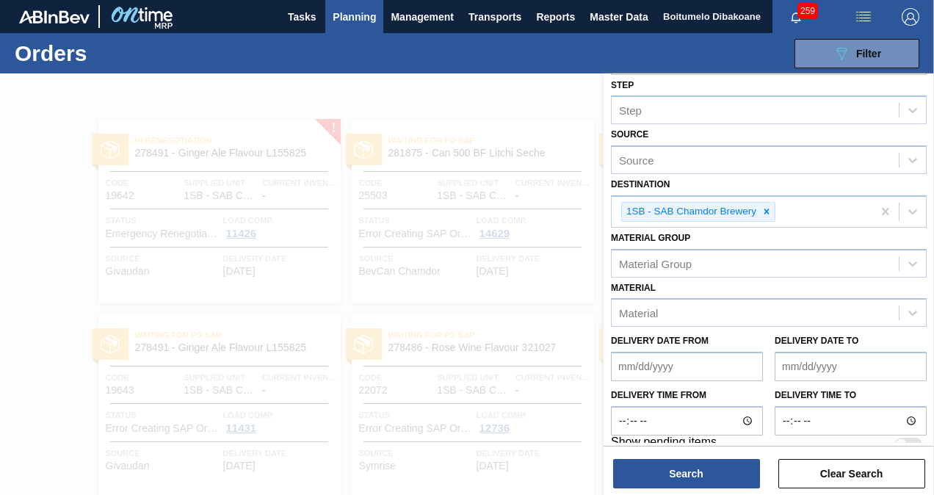
scroll to position [123, 0]
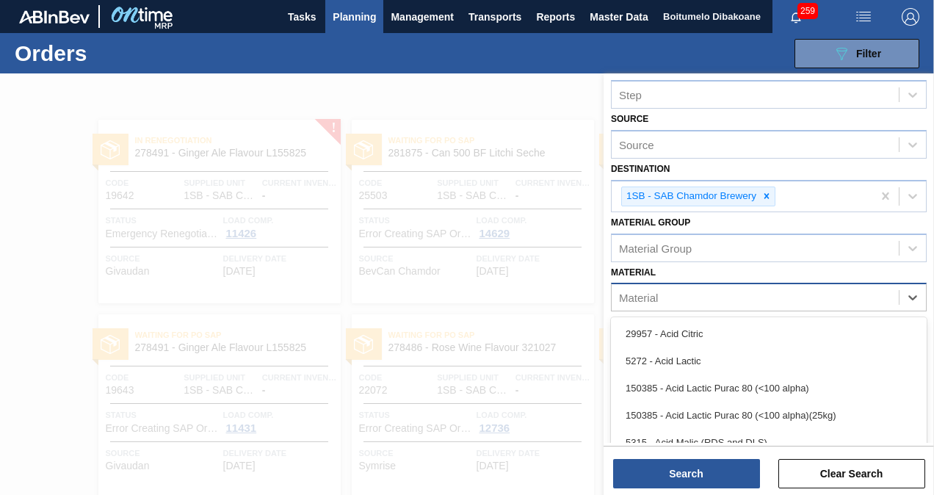
click at [666, 295] on div "Material" at bounding box center [755, 297] width 287 height 21
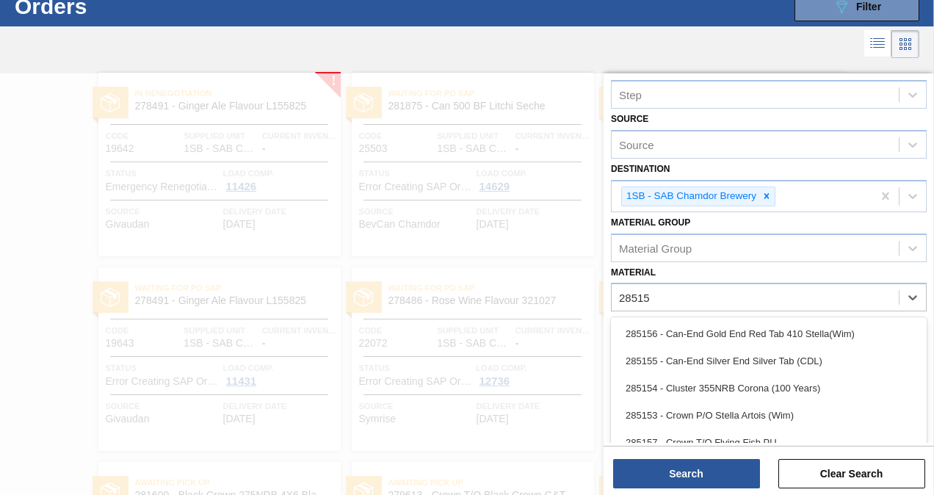
type input "285159"
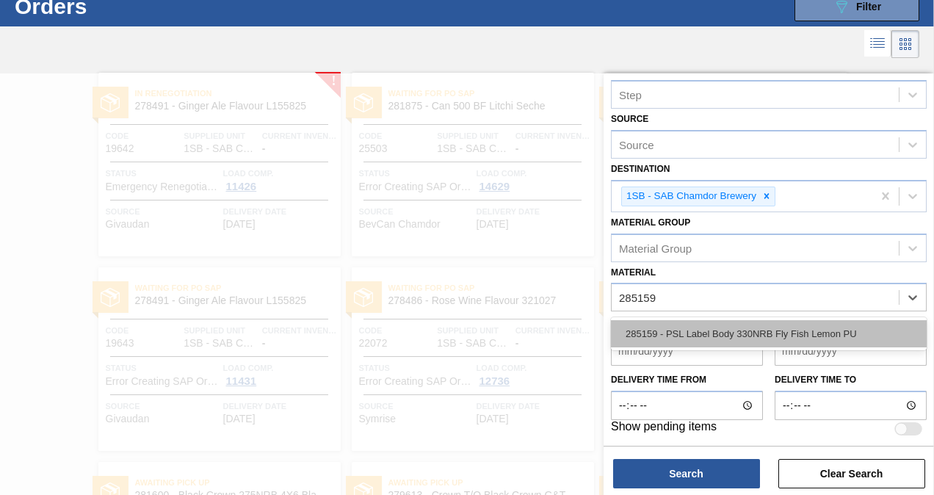
click at [704, 342] on div "285159 - PSL Label Body 330NRB Fly Fish Lemon PU" at bounding box center [769, 333] width 316 height 27
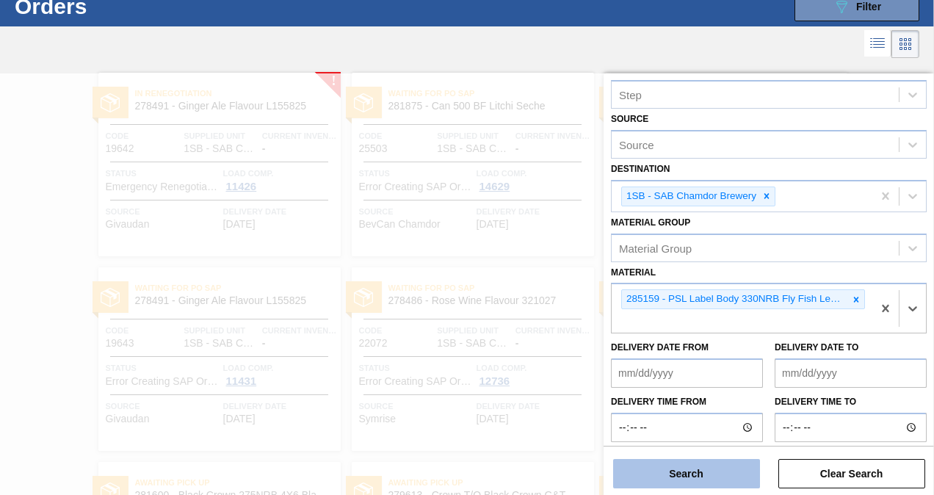
click at [687, 474] on button "Search" at bounding box center [686, 473] width 147 height 29
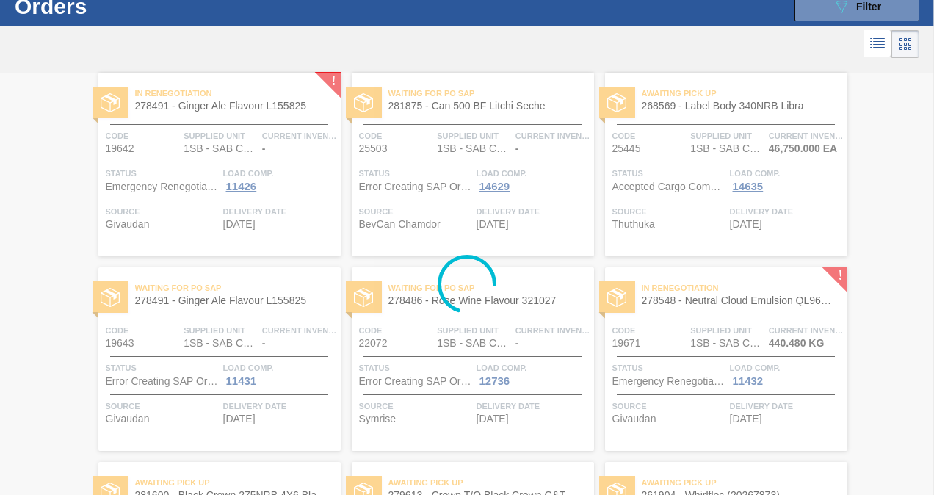
scroll to position [0, 0]
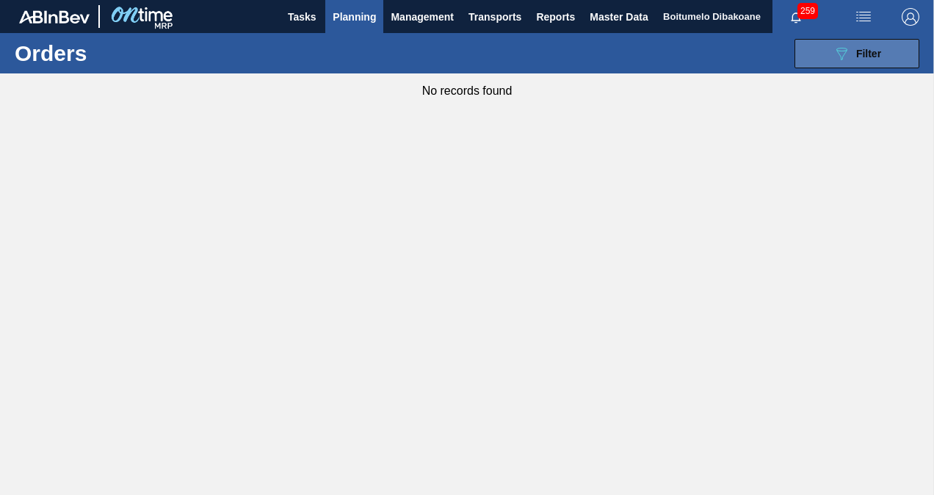
click at [850, 46] on div "089F7B8B-B2A5-4AFE-B5C0-19BA573D28AC Filter" at bounding box center [857, 54] width 48 height 18
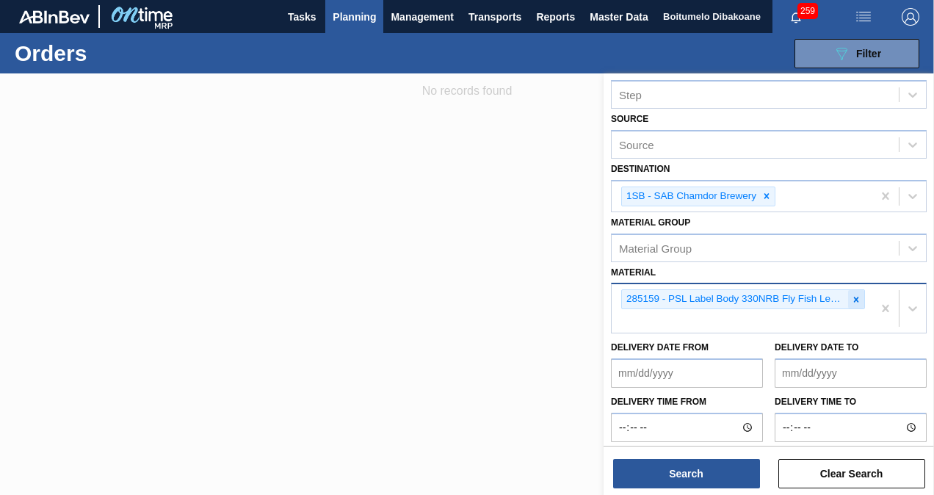
click at [859, 297] on icon at bounding box center [856, 300] width 10 height 10
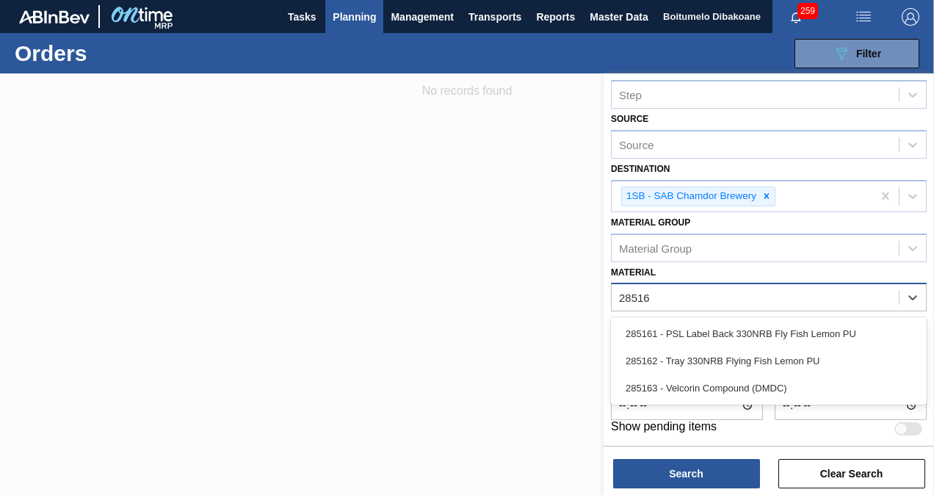
type input "285161"
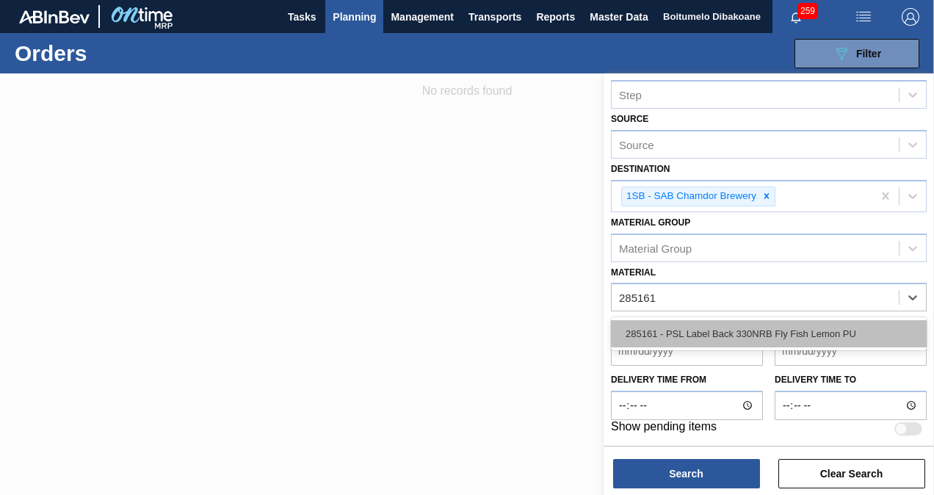
click at [838, 330] on div "285161 - PSL Label Back 330NRB Fly Fish Lemon PU" at bounding box center [769, 333] width 316 height 27
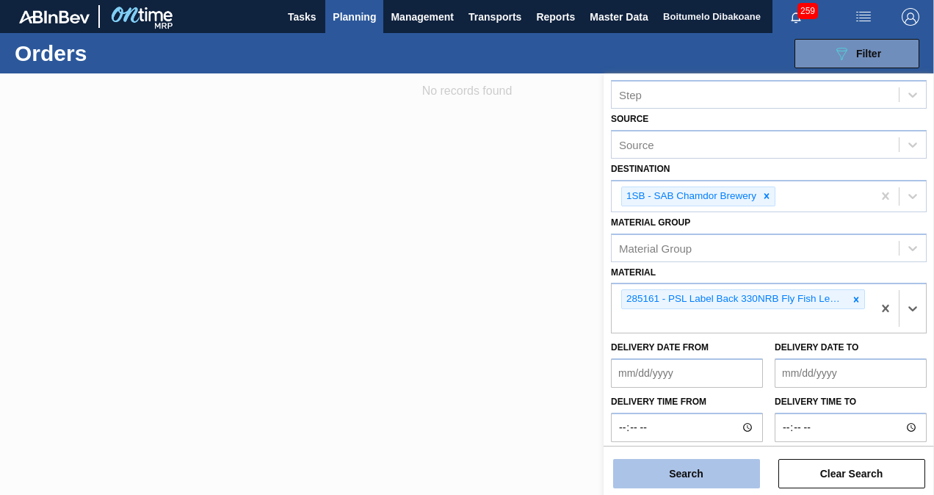
click at [684, 469] on button "Search" at bounding box center [686, 473] width 147 height 29
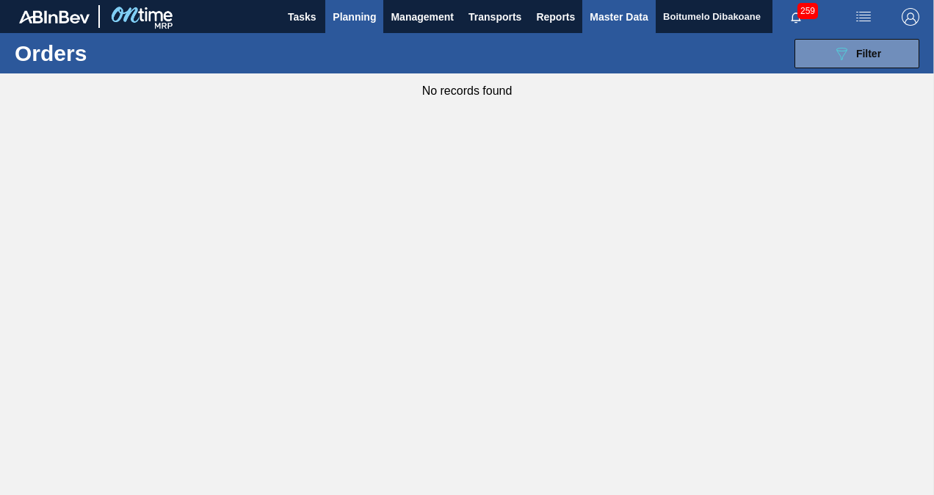
click at [611, 12] on span "Master Data" at bounding box center [619, 17] width 58 height 18
click at [643, 20] on span "Master Data" at bounding box center [619, 17] width 58 height 18
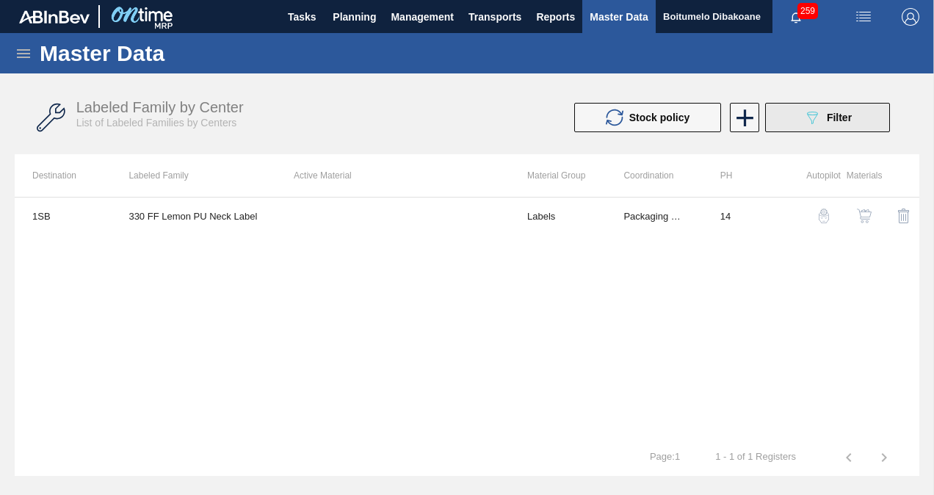
click at [803, 123] on icon "089F7B8B-B2A5-4AFE-B5C0-19BA573D28AC" at bounding box center [812, 118] width 18 height 18
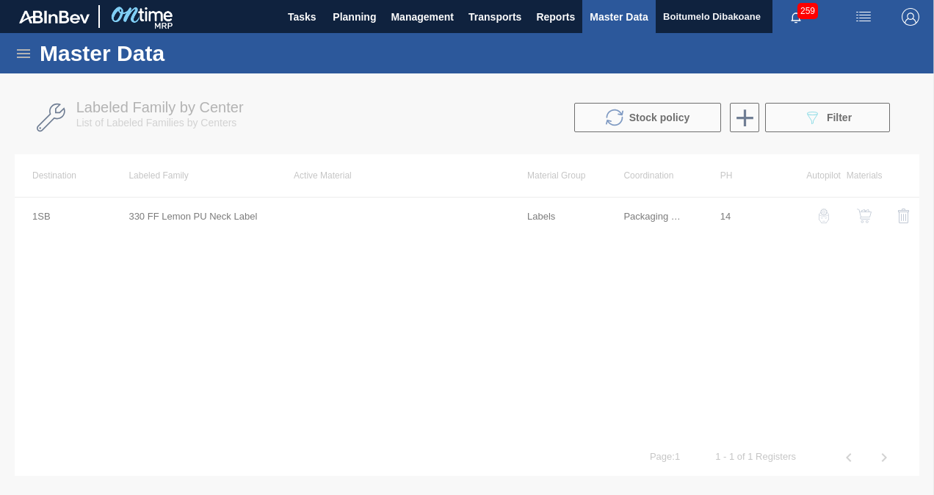
click at [485, 115] on div at bounding box center [467, 284] width 934 height 422
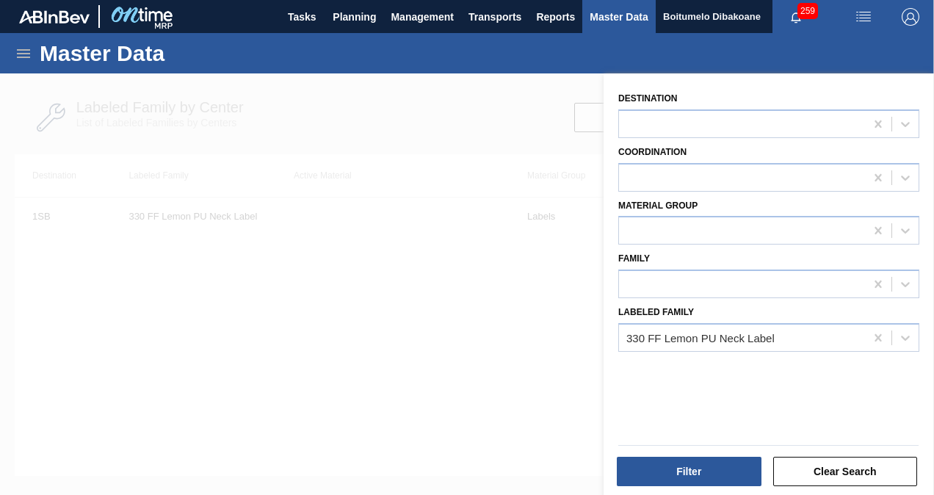
click at [41, 65] on div "Master Data" at bounding box center [467, 53] width 934 height 40
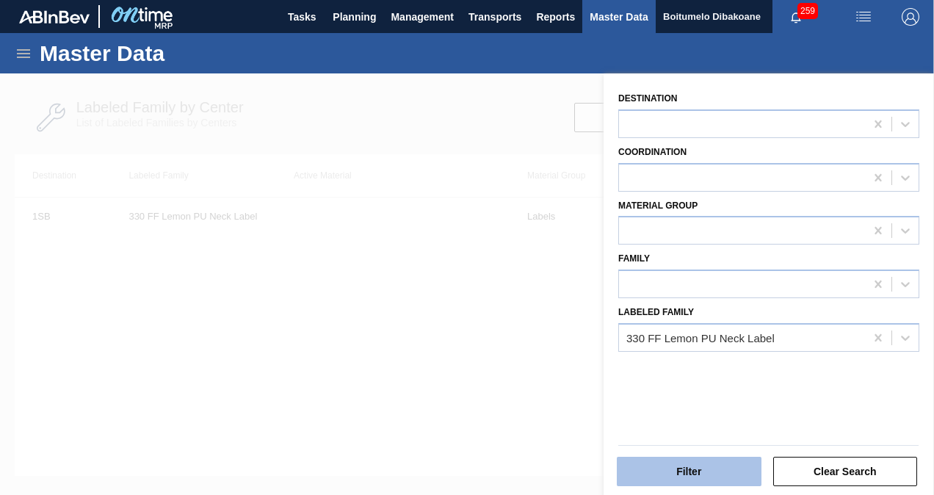
click at [713, 466] on button "Filter" at bounding box center [689, 471] width 145 height 29
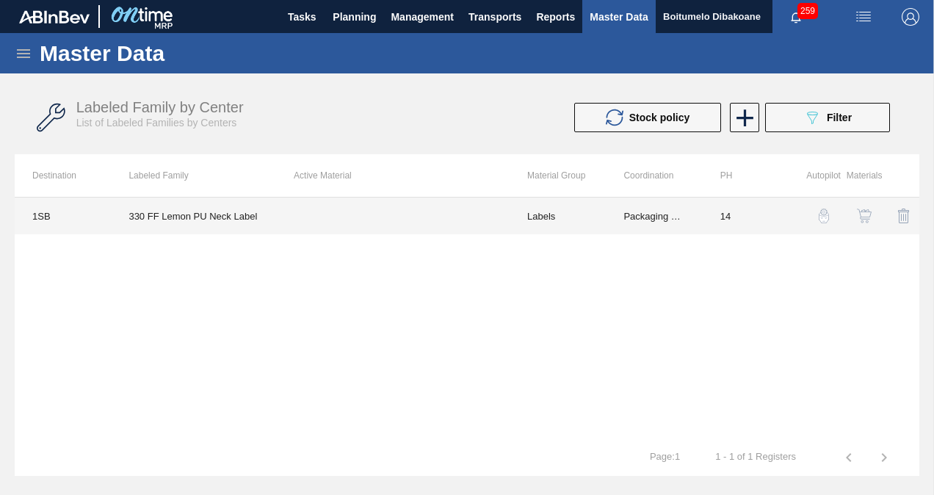
click at [351, 223] on td at bounding box center [393, 216] width 234 height 37
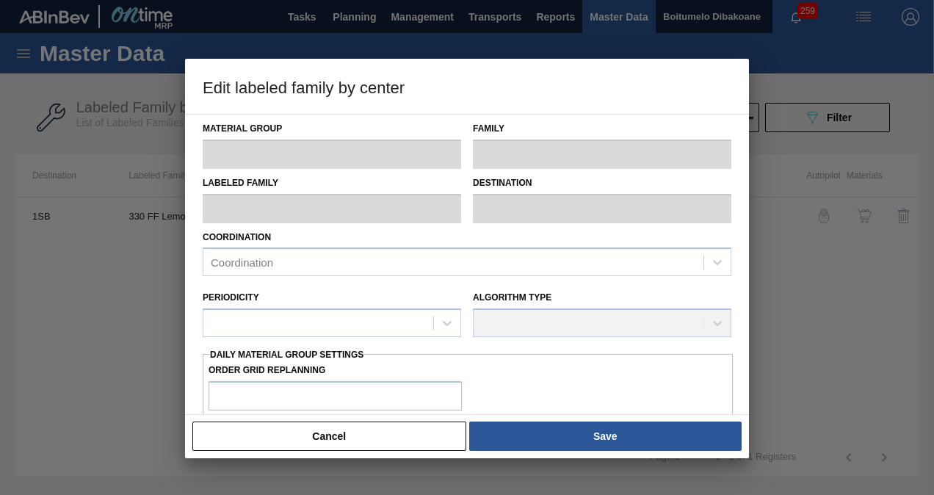
click at [351, 227] on div "Coordination Coordination" at bounding box center [467, 252] width 529 height 50
type input "Labels"
type input "330"
type input "330 FF Lemon PU Neck Label"
type input "1SB - SAB Chamdor Brewery"
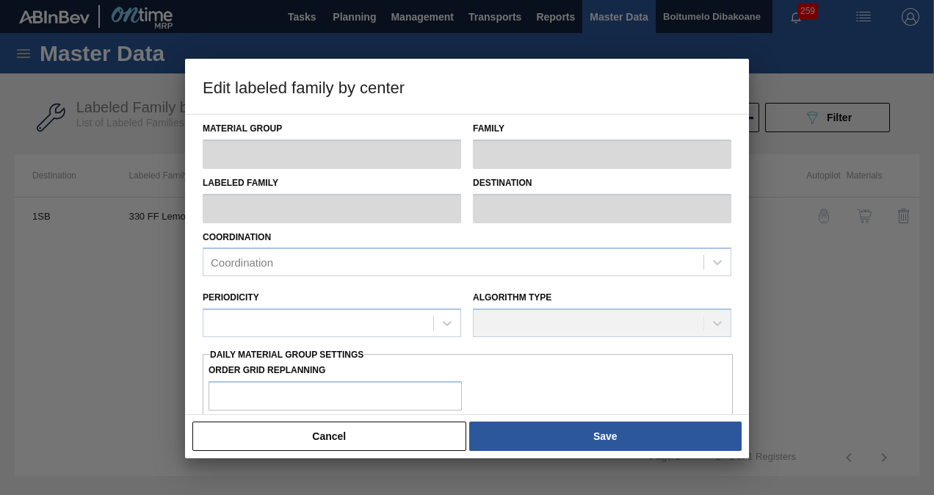
type input "0"
type input "14"
type input "0"
type input "100"
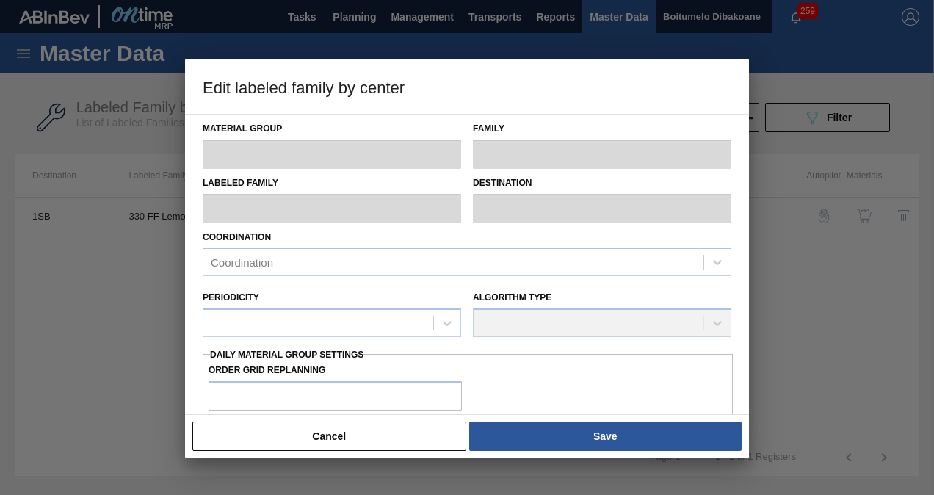
type input "0.000"
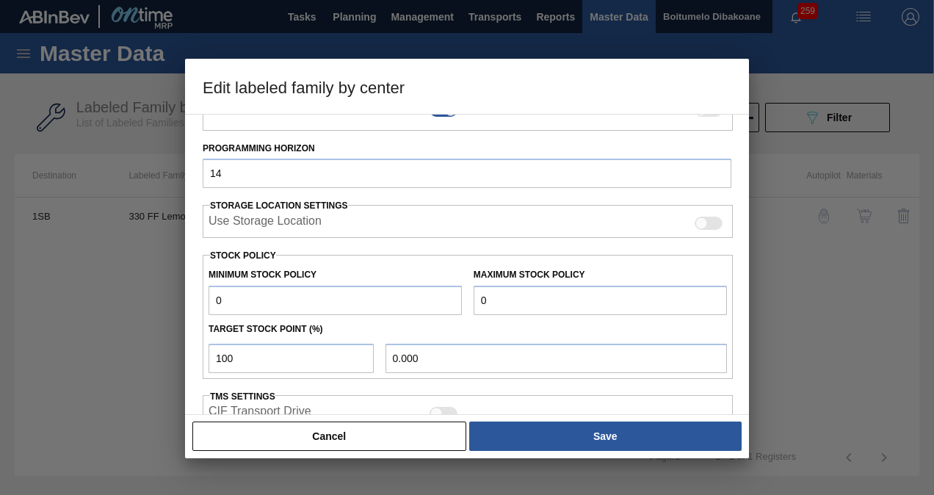
scroll to position [485, 0]
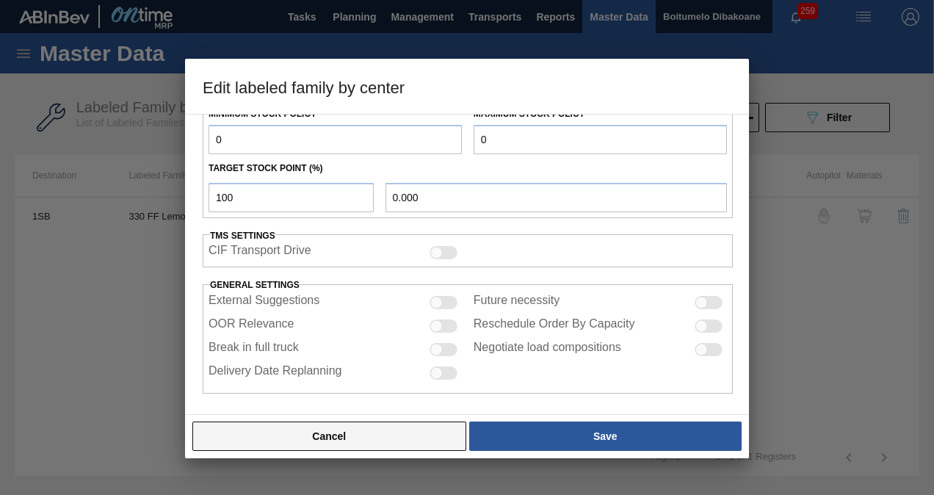
click at [343, 441] on button "Cancel" at bounding box center [329, 436] width 274 height 29
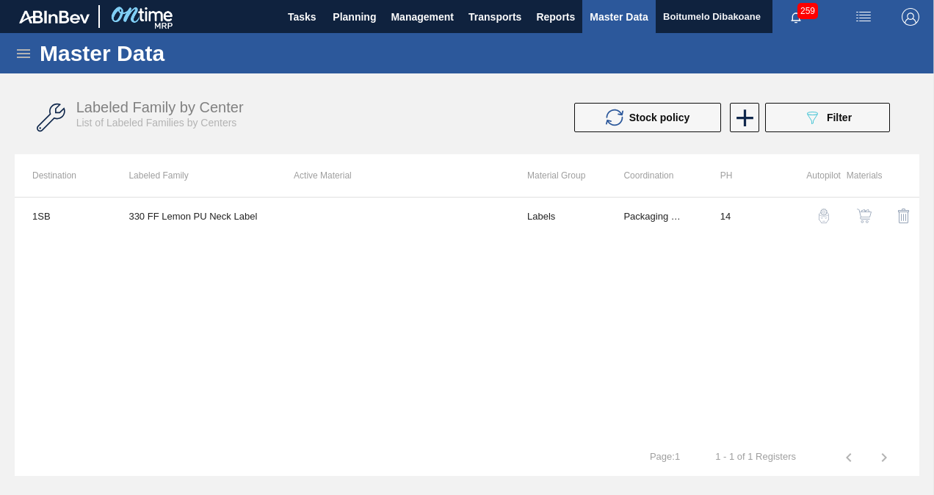
click at [33, 55] on div "Master Data" at bounding box center [467, 53] width 934 height 40
click at [25, 57] on icon at bounding box center [23, 53] width 13 height 9
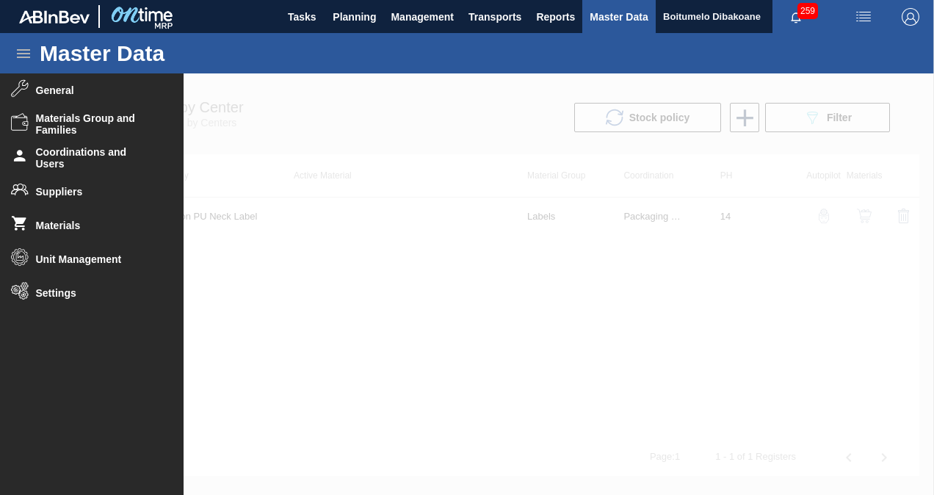
click at [407, 147] on div at bounding box center [467, 284] width 934 height 422
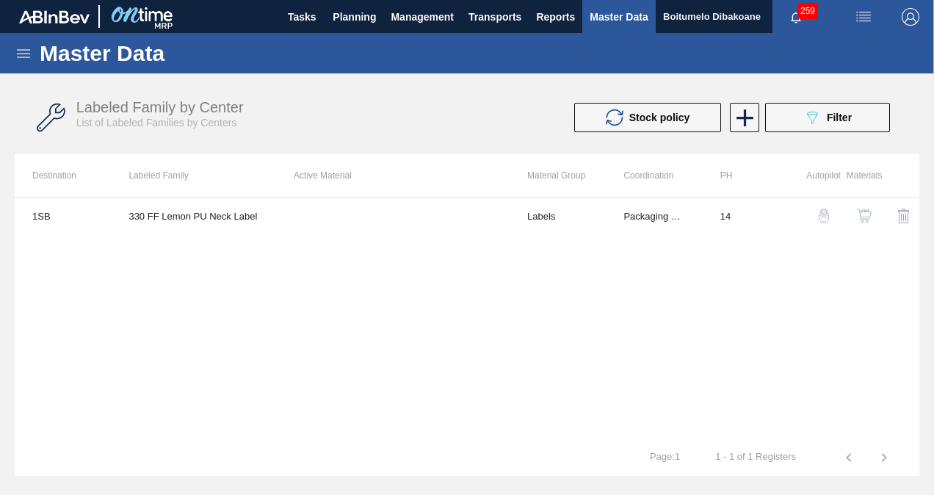
click at [24, 58] on icon at bounding box center [24, 54] width 18 height 18
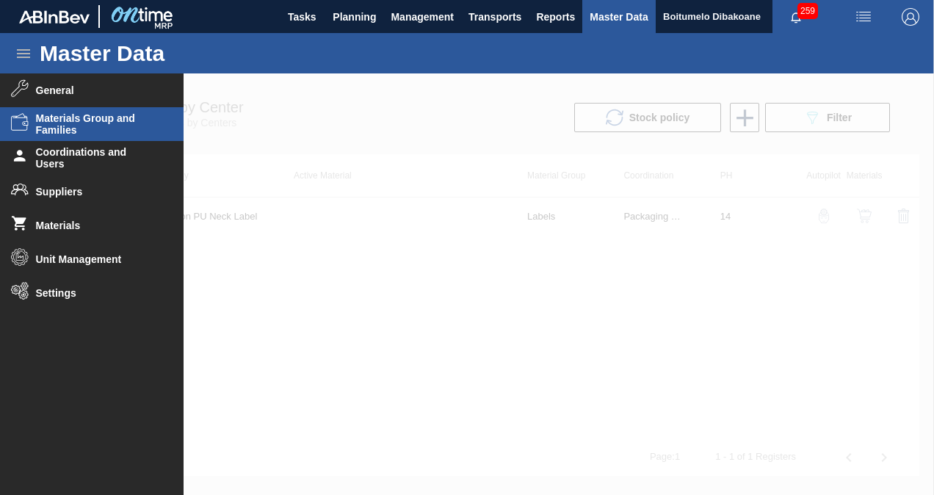
click at [54, 129] on span "Materials Group and Families" at bounding box center [96, 124] width 121 height 24
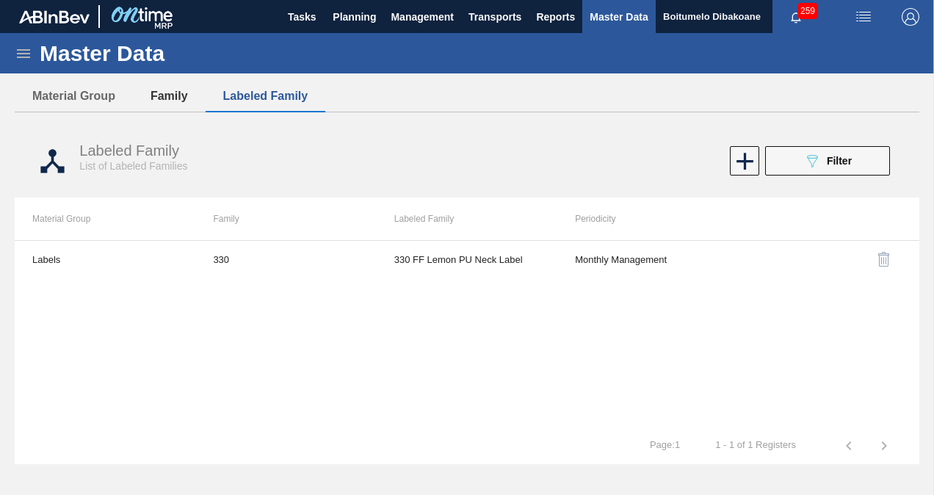
click at [175, 101] on button "Family" at bounding box center [169, 96] width 73 height 31
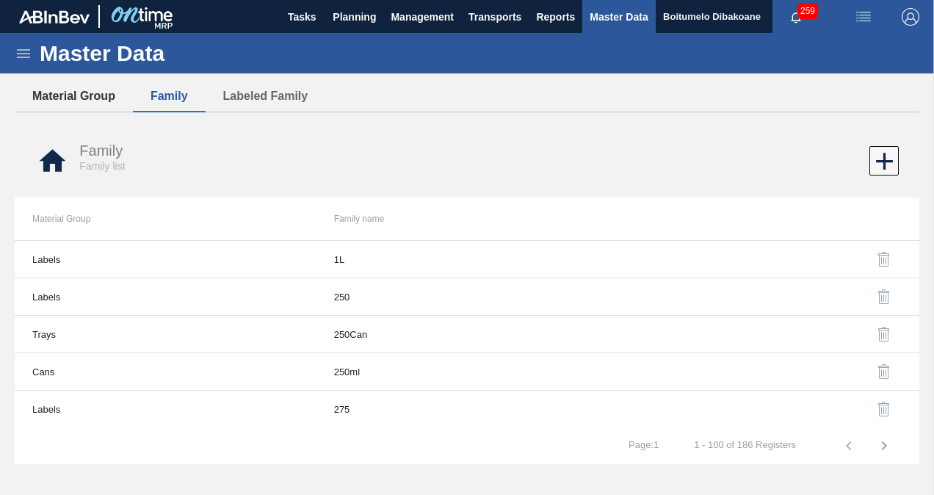
click at [66, 93] on button "Material Group" at bounding box center [74, 96] width 118 height 31
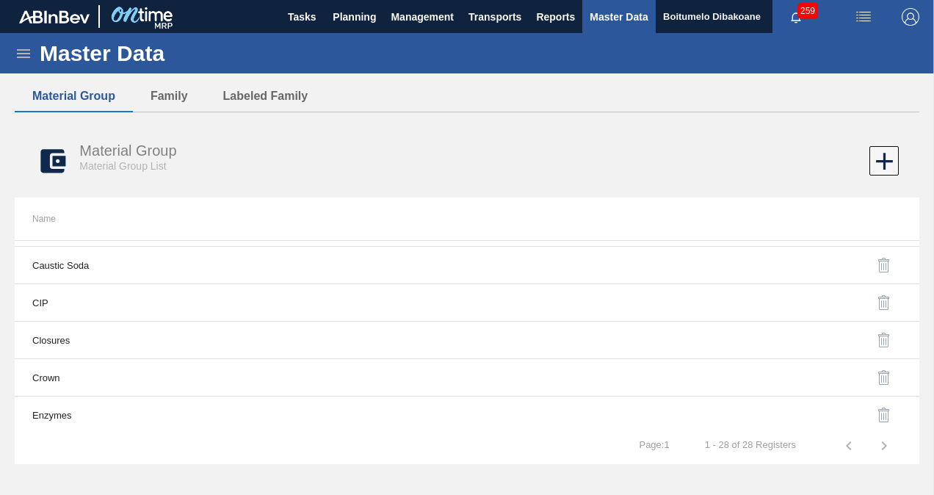
scroll to position [734, 0]
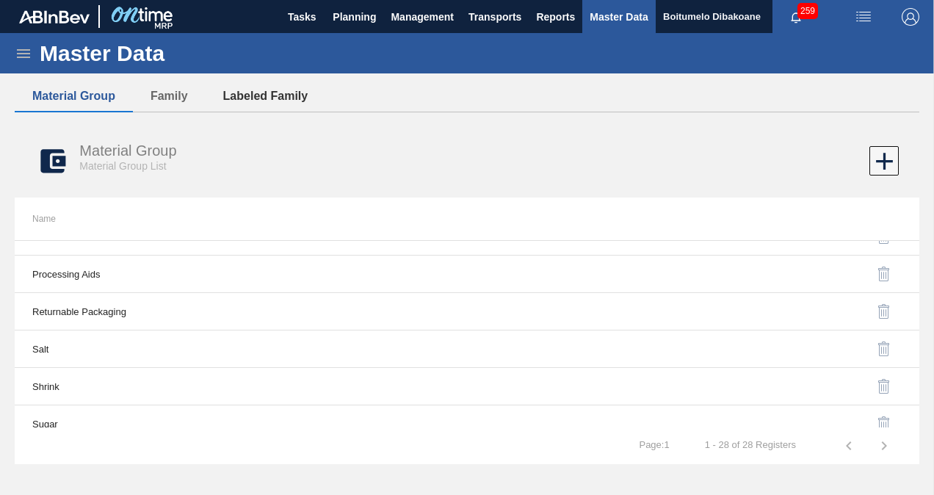
click at [276, 94] on button "Labeled Family" at bounding box center [266, 96] width 120 height 31
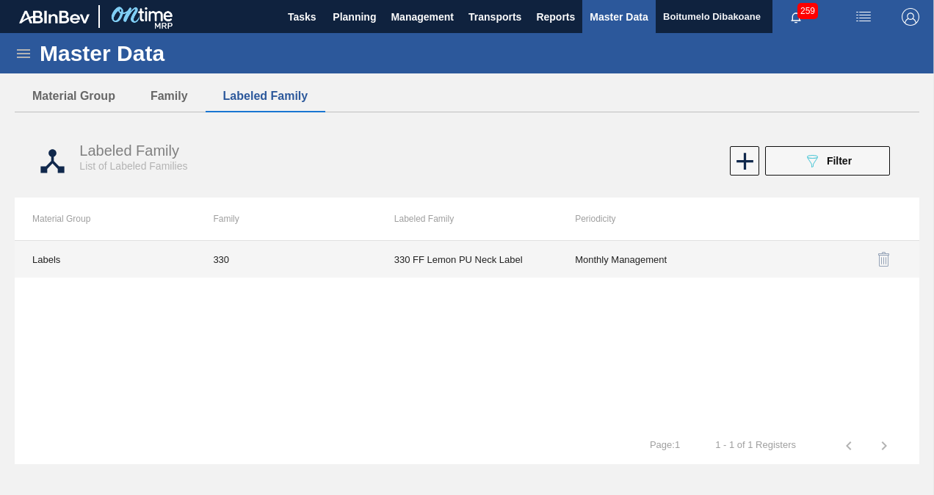
click at [104, 253] on td "Labels" at bounding box center [105, 259] width 181 height 37
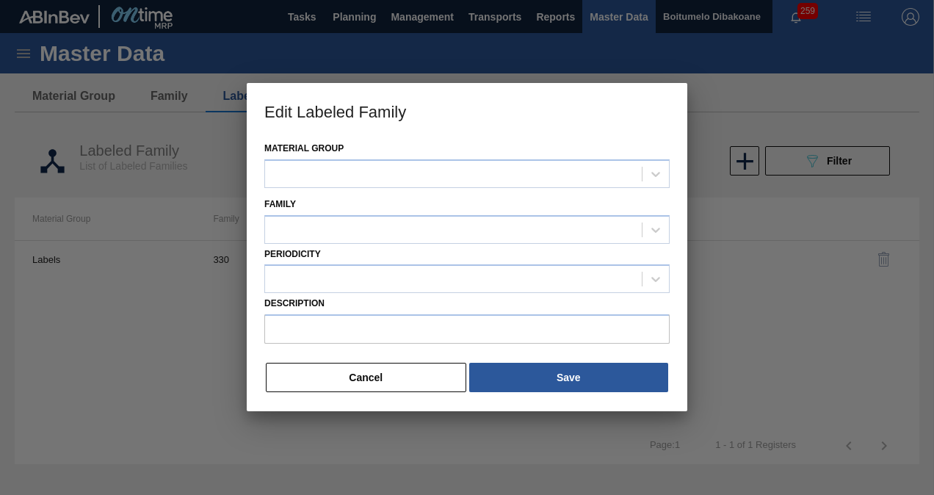
type input "330 FF Lemon PU Neck Label"
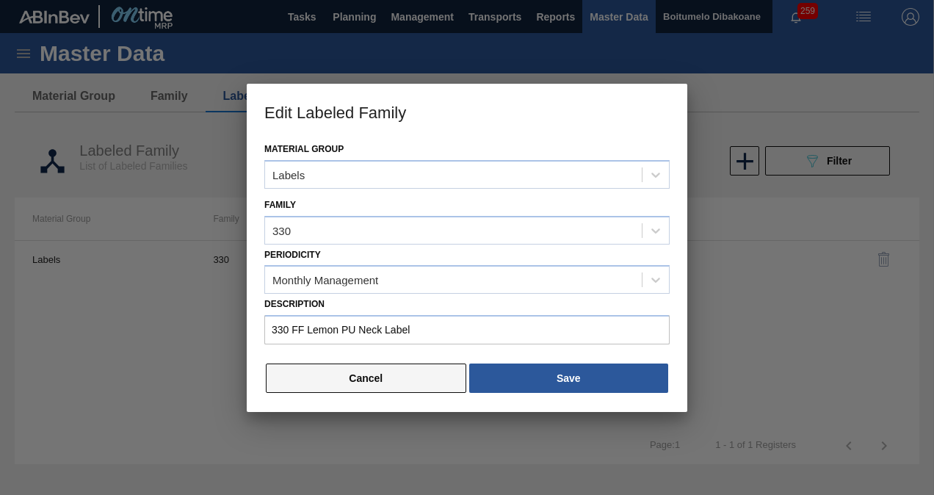
click at [321, 380] on button "Cancel" at bounding box center [366, 378] width 200 height 29
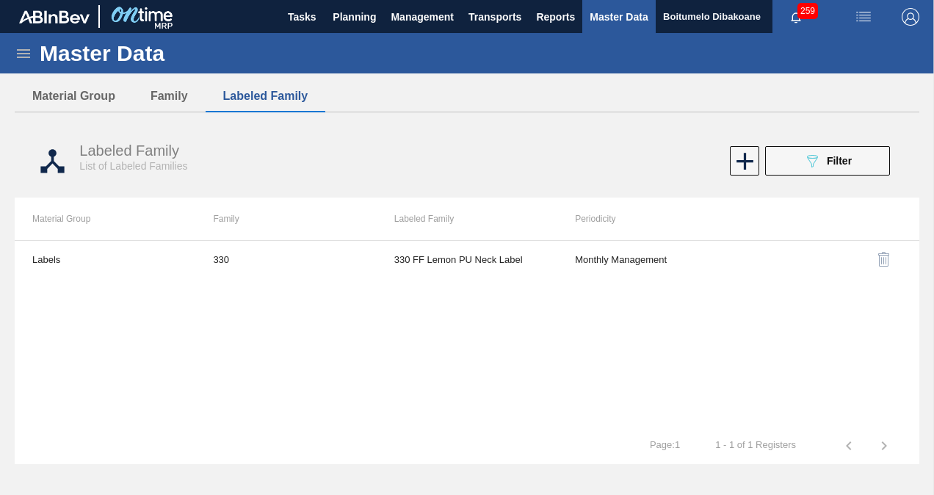
click at [24, 56] on icon at bounding box center [23, 53] width 13 height 9
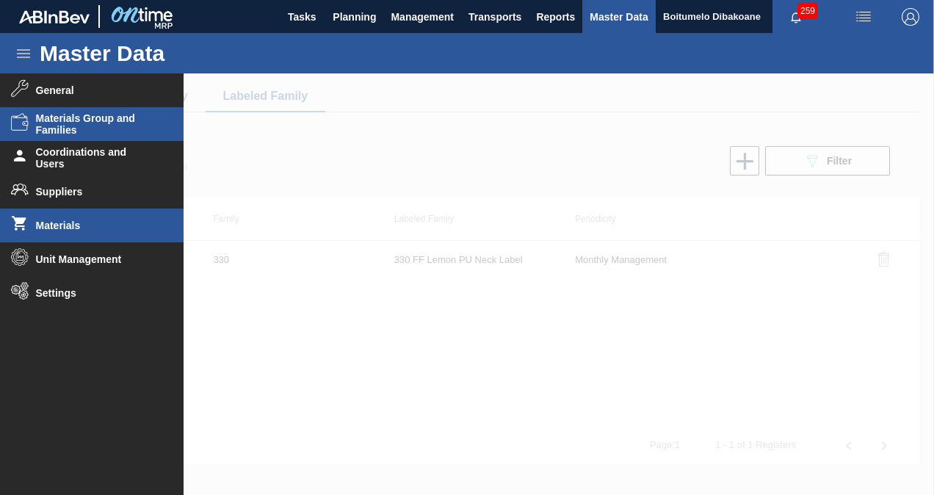
click at [67, 223] on span "Materials" at bounding box center [96, 226] width 121 height 12
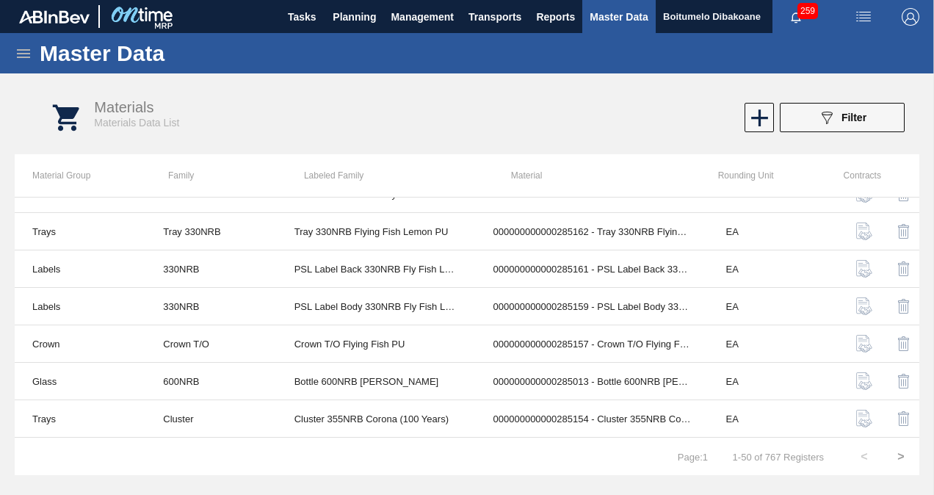
scroll to position [734, 0]
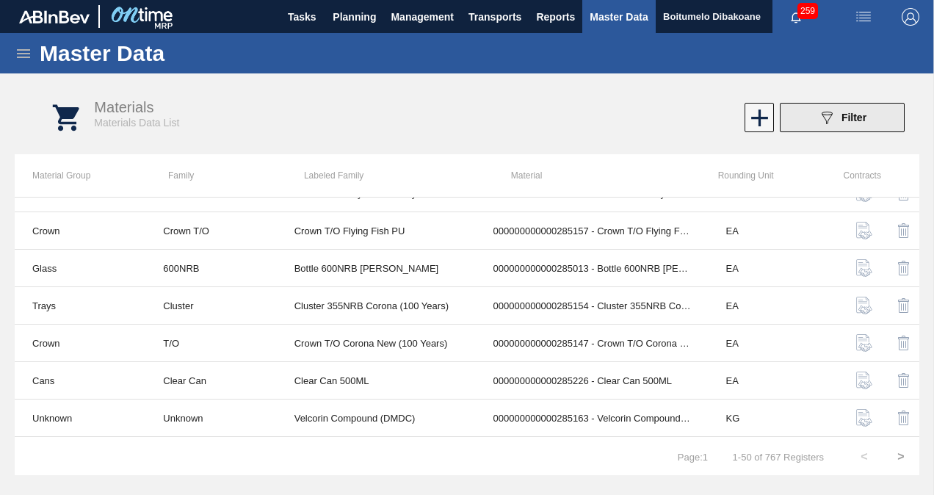
click at [829, 124] on icon "089F7B8B-B2A5-4AFE-B5C0-19BA573D28AC" at bounding box center [827, 118] width 18 height 18
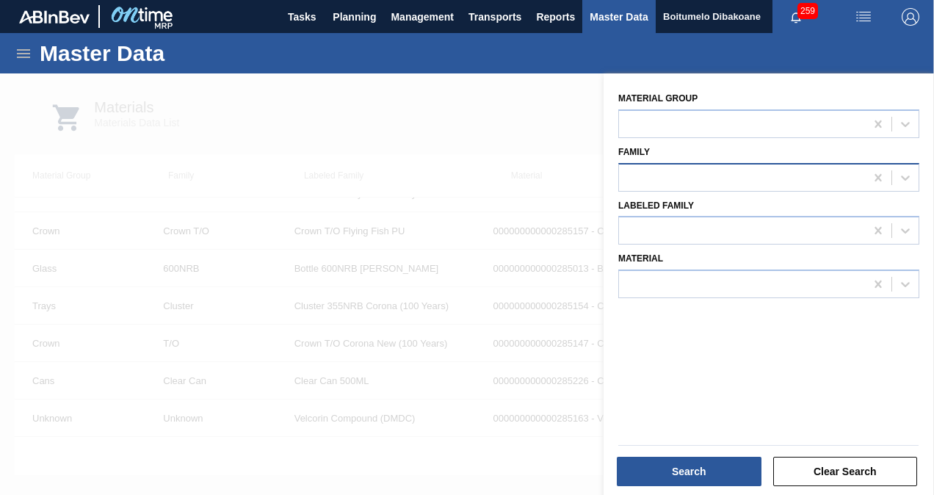
click at [731, 176] on div at bounding box center [742, 177] width 246 height 21
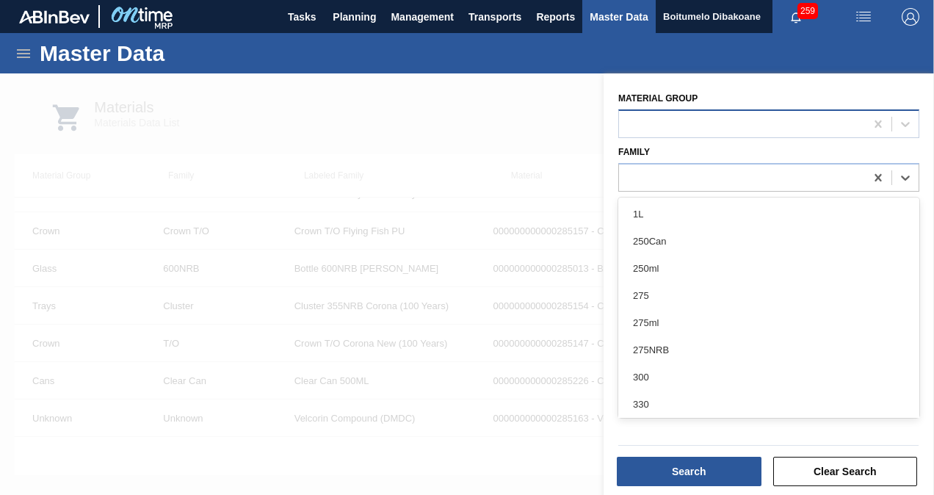
click at [732, 132] on div at bounding box center [742, 123] width 246 height 21
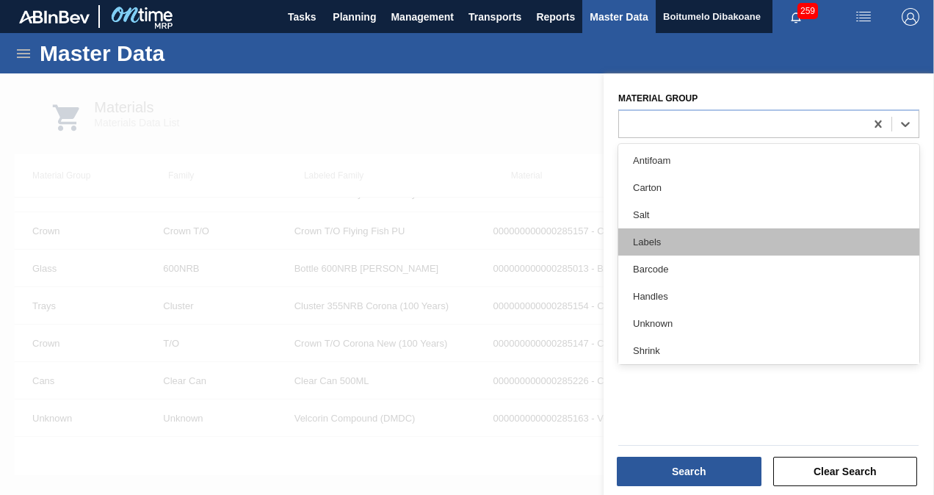
click at [680, 241] on div "Labels" at bounding box center [768, 241] width 301 height 27
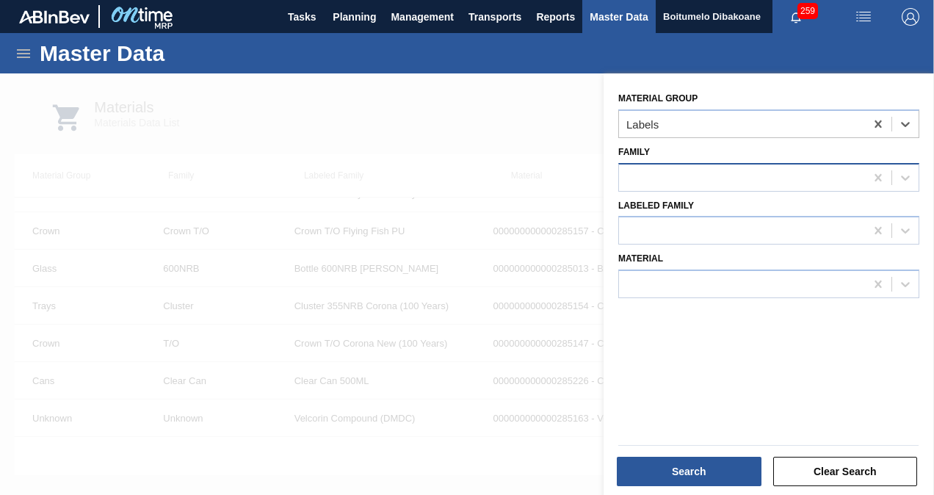
click at [679, 172] on div at bounding box center [742, 177] width 246 height 21
click at [716, 145] on div "Family" at bounding box center [768, 167] width 301 height 50
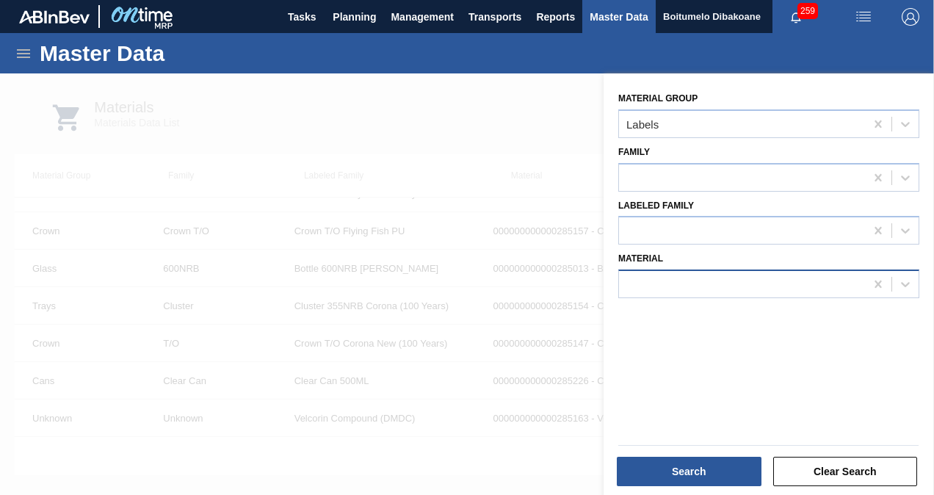
click at [689, 287] on div at bounding box center [742, 284] width 246 height 21
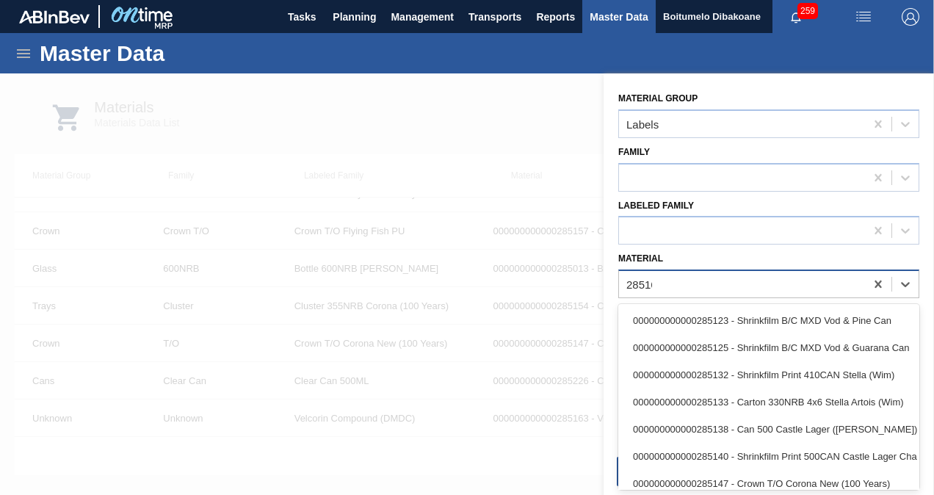
type input "285161"
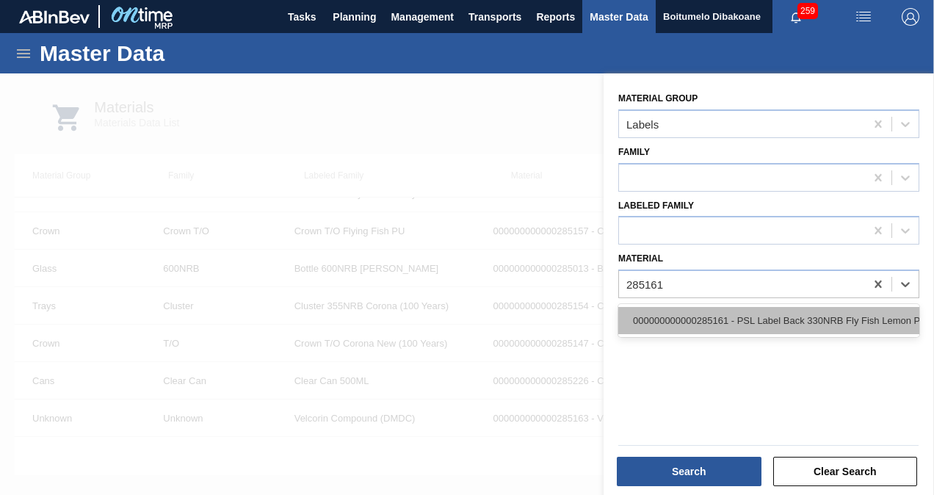
click at [727, 323] on div "000000000000285161 - PSL Label Back 330NRB Fly Fish Lemon PU" at bounding box center [768, 320] width 301 height 27
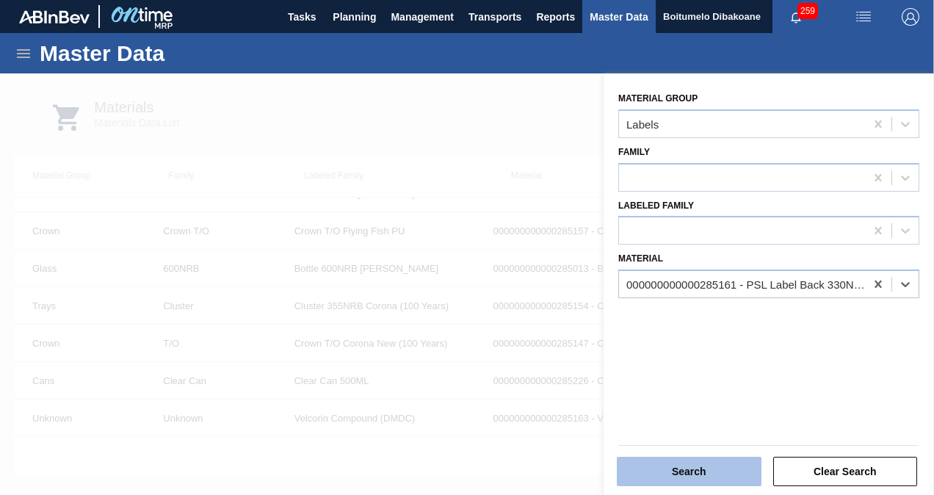
click at [695, 466] on button "Search" at bounding box center [689, 471] width 145 height 29
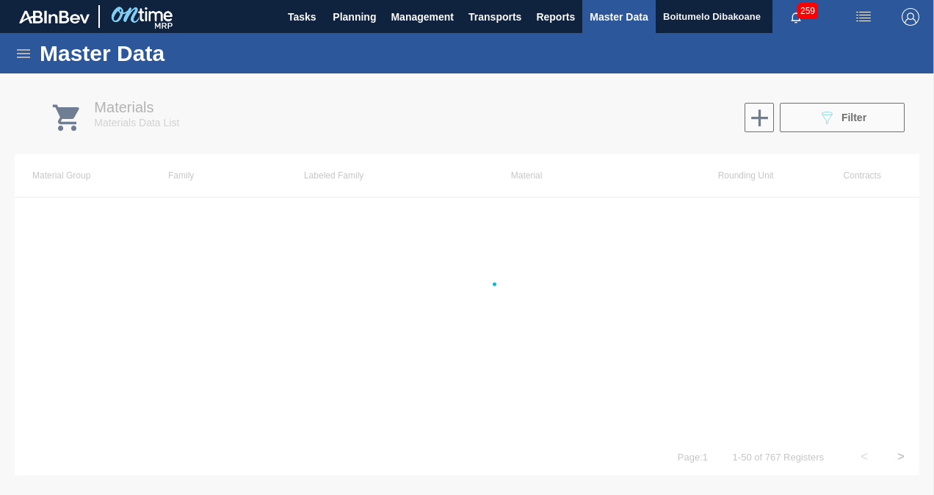
scroll to position [0, 0]
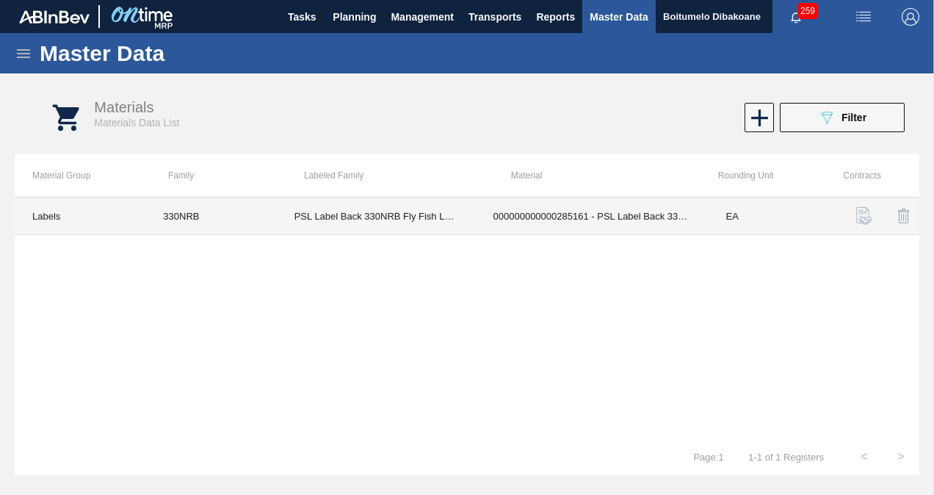
click at [187, 215] on td "330NRB" at bounding box center [210, 216] width 131 height 37
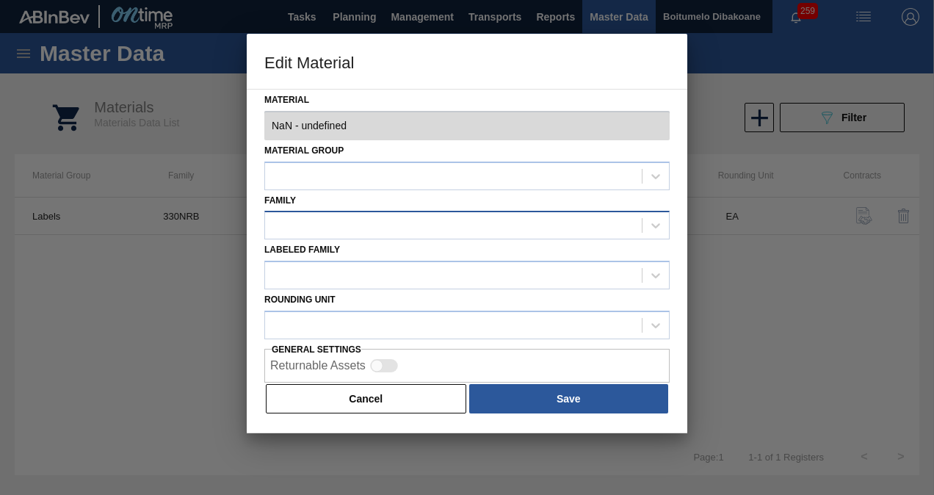
type input "285161 - 000000000000285161 - PSL Label Back 330NRB Fly Fish Lemon PU"
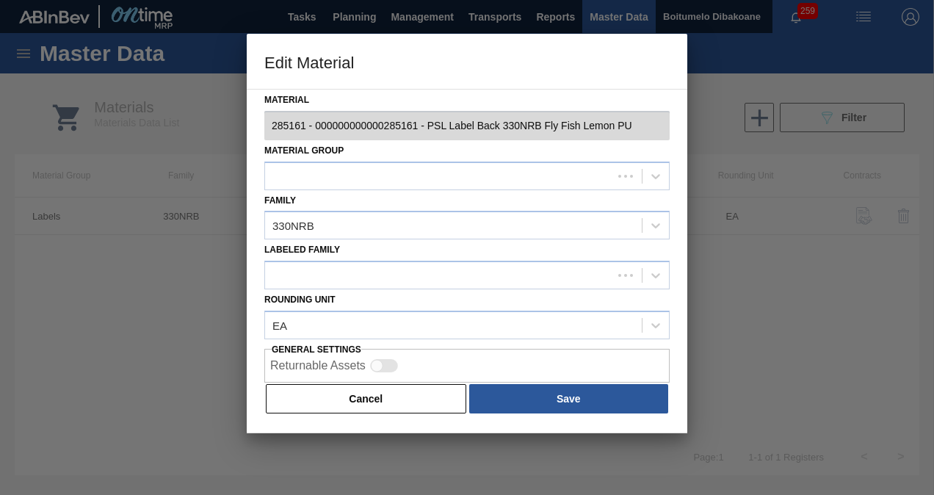
click at [165, 218] on div at bounding box center [467, 247] width 934 height 495
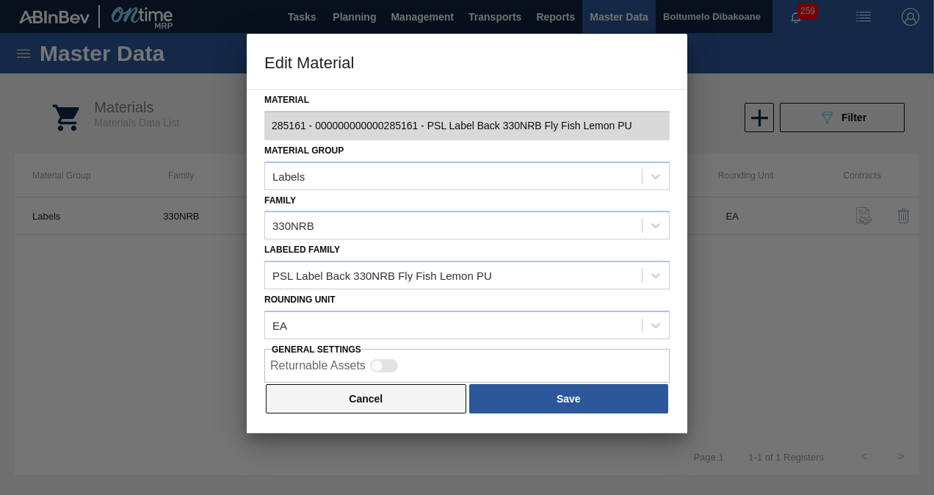
click at [408, 397] on button "Cancel" at bounding box center [366, 398] width 200 height 29
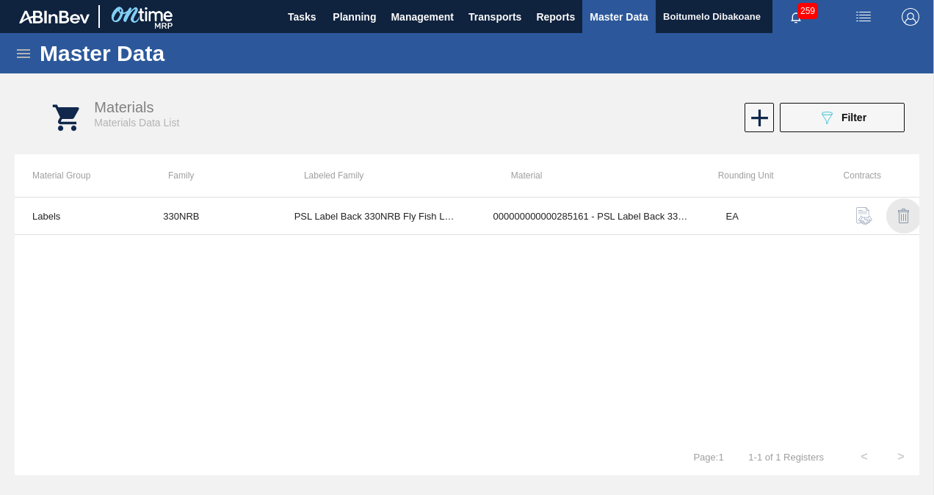
click at [904, 218] on img "button" at bounding box center [904, 216] width 18 height 18
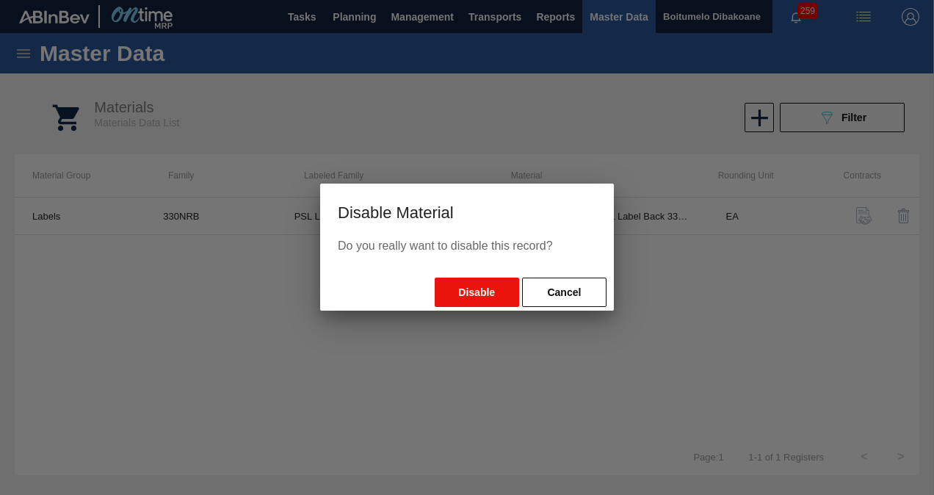
click at [474, 298] on button "Disable" at bounding box center [477, 292] width 84 height 29
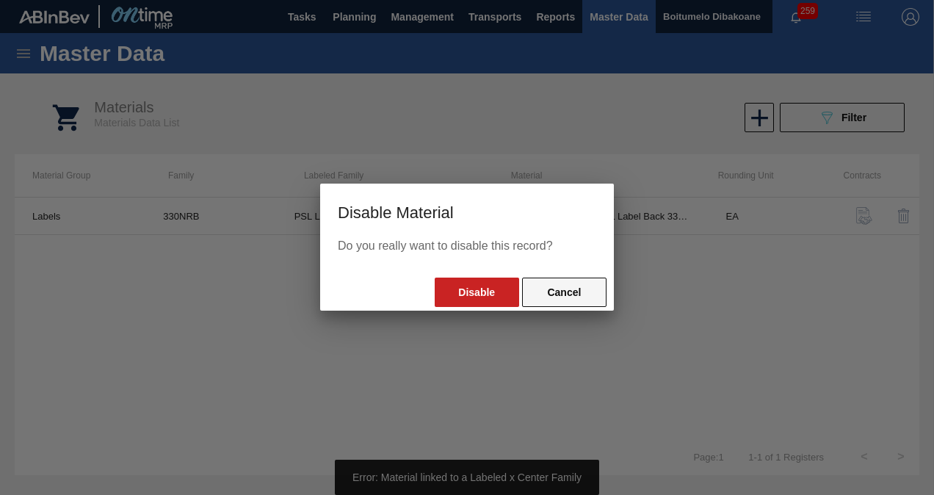
click at [574, 286] on button "Cancel" at bounding box center [564, 292] width 84 height 29
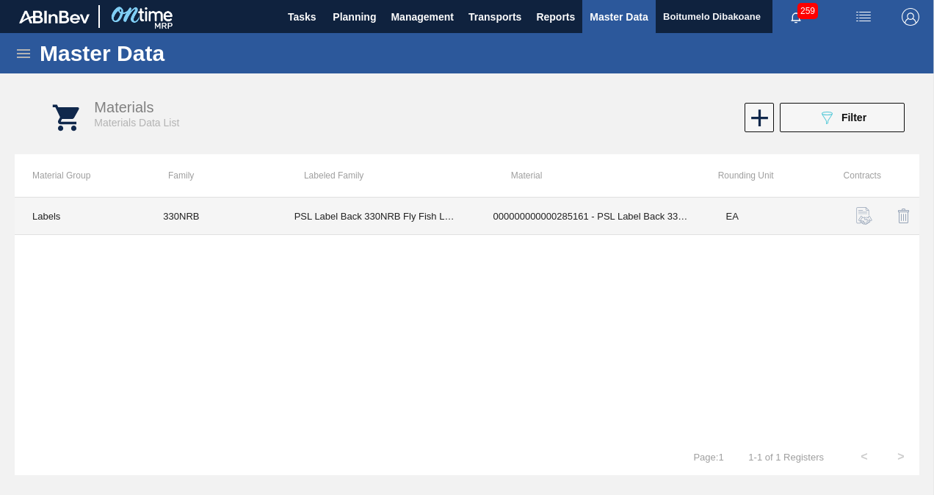
click at [411, 213] on td "PSL Label Back 330NRB Fly Fish Lemon PU" at bounding box center [376, 216] width 199 height 37
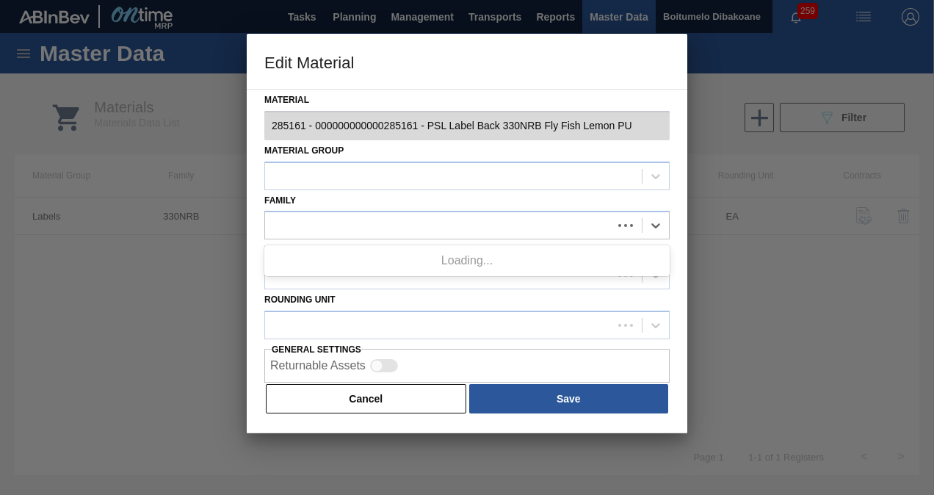
click at [411, 213] on div at bounding box center [466, 225] width 405 height 29
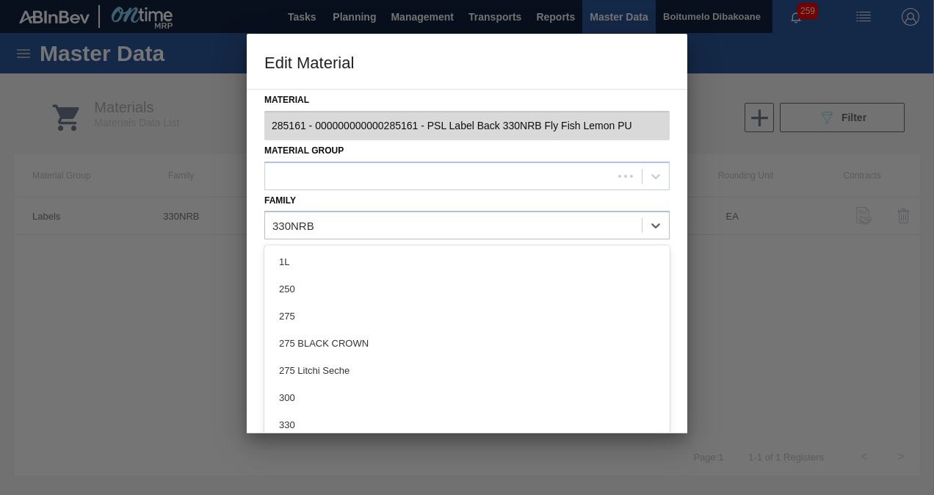
click at [702, 241] on div at bounding box center [467, 247] width 934 height 495
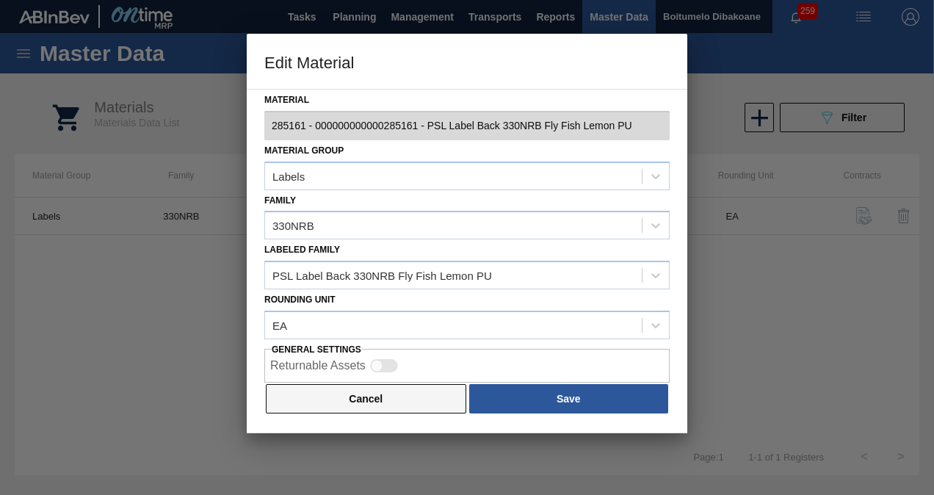
click at [336, 391] on button "Cancel" at bounding box center [366, 398] width 200 height 29
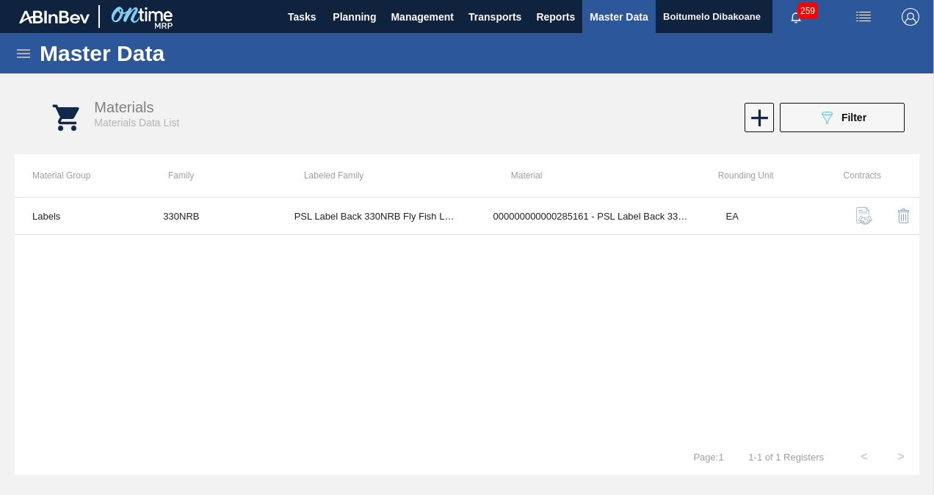
click at [28, 52] on icon at bounding box center [24, 54] width 18 height 18
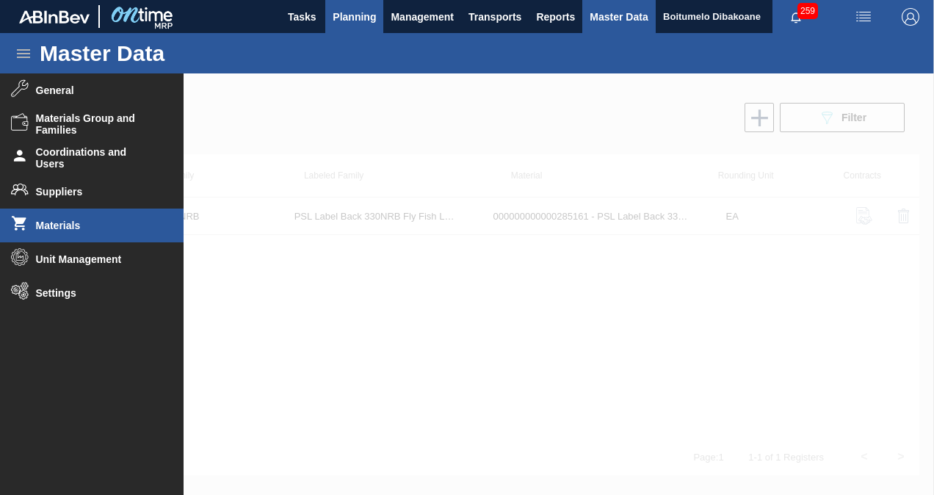
click at [353, 20] on span "Planning" at bounding box center [354, 17] width 43 height 18
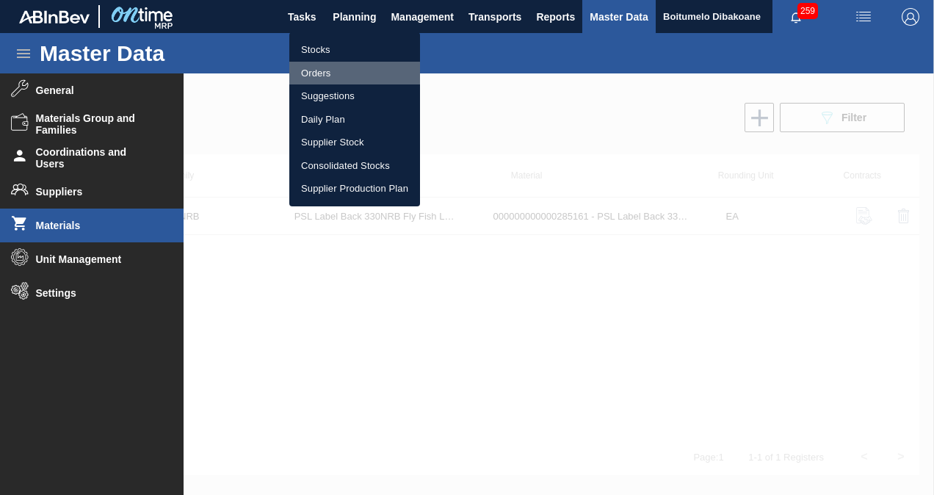
click at [323, 65] on li "Orders" at bounding box center [354, 74] width 131 height 24
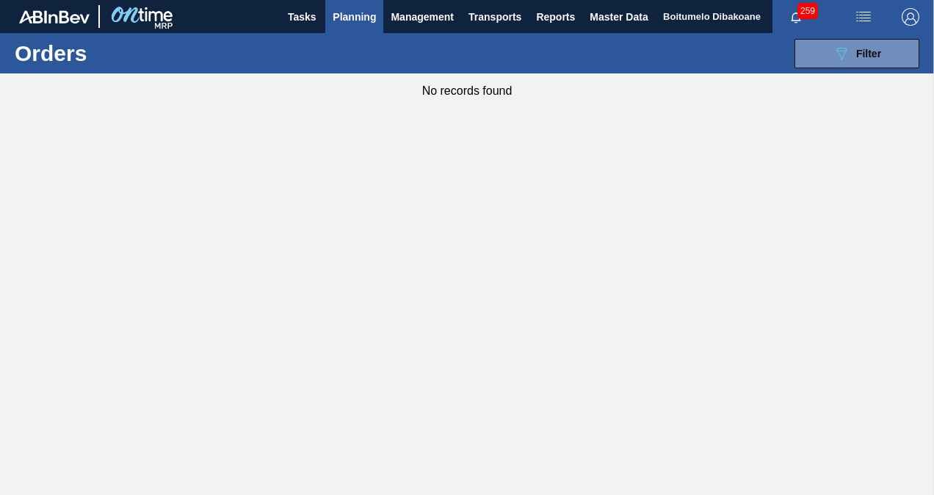
drag, startPoint x: 823, startPoint y: 59, endPoint x: 782, endPoint y: 57, distance: 41.2
click at [826, 58] on button "089F7B8B-B2A5-4AFE-B5C0-19BA573D28AC Filter" at bounding box center [857, 53] width 125 height 29
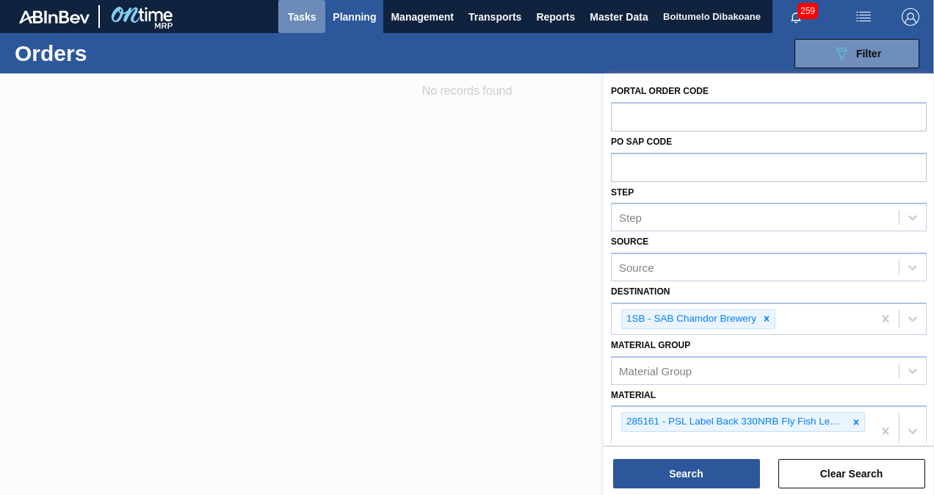
click at [307, 12] on span "Tasks" at bounding box center [302, 17] width 32 height 18
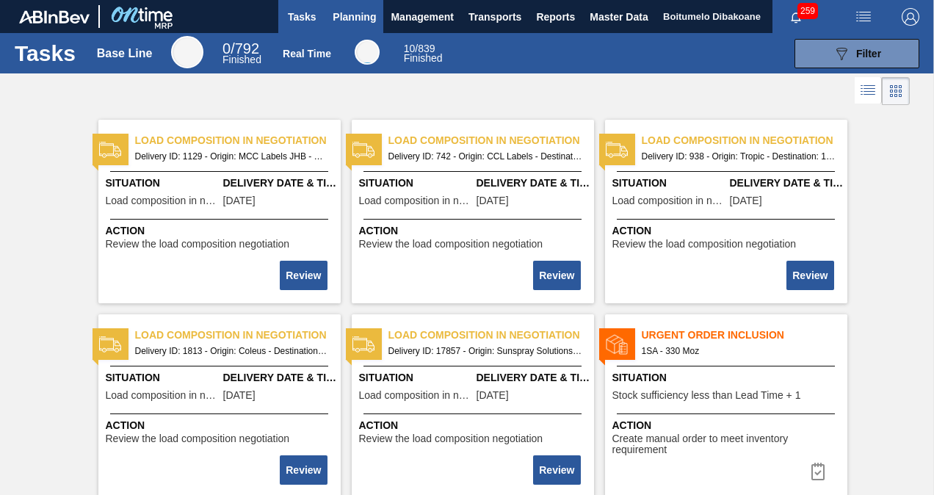
click at [348, 20] on span "Planning" at bounding box center [354, 17] width 43 height 18
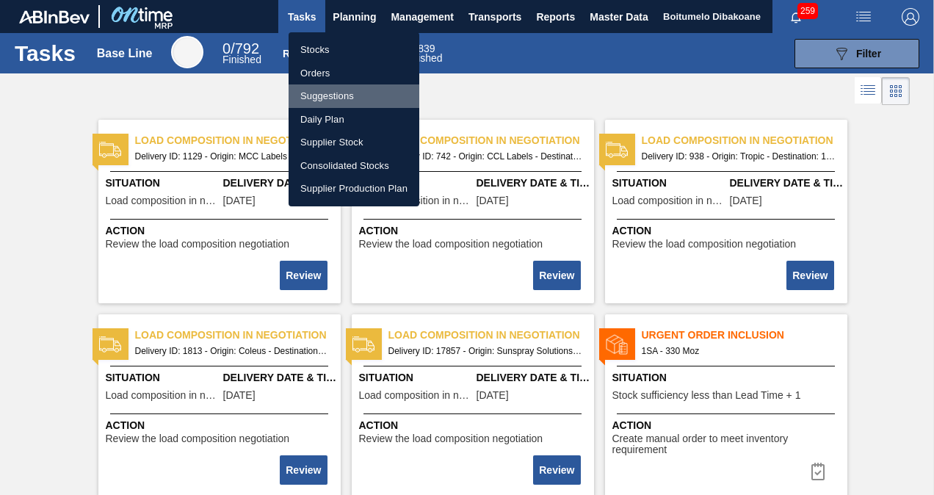
click at [315, 93] on li "Suggestions" at bounding box center [354, 96] width 131 height 24
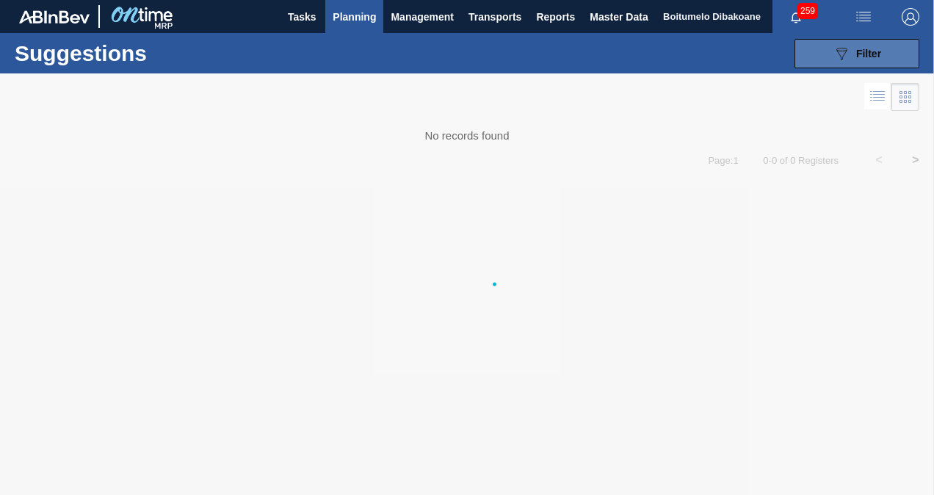
click at [843, 51] on icon "089F7B8B-B2A5-4AFE-B5C0-19BA573D28AC" at bounding box center [842, 54] width 18 height 18
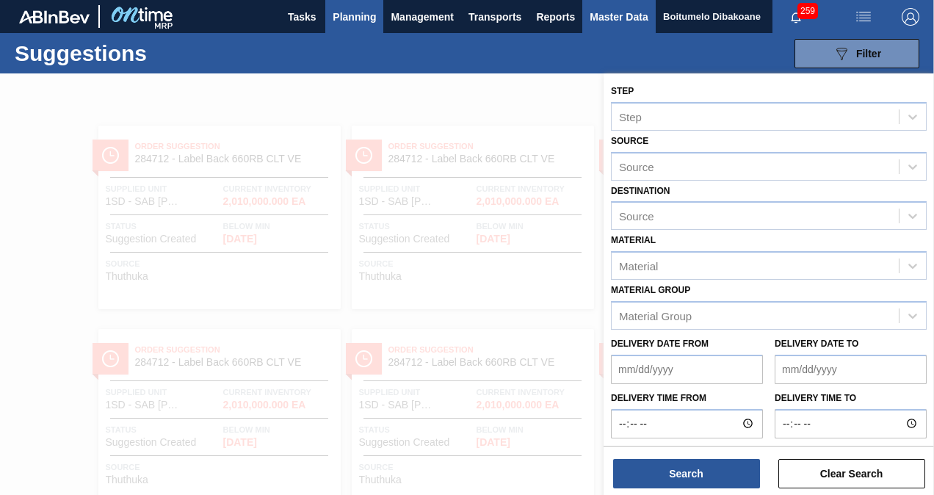
click at [604, 15] on span "Master Data" at bounding box center [619, 17] width 58 height 18
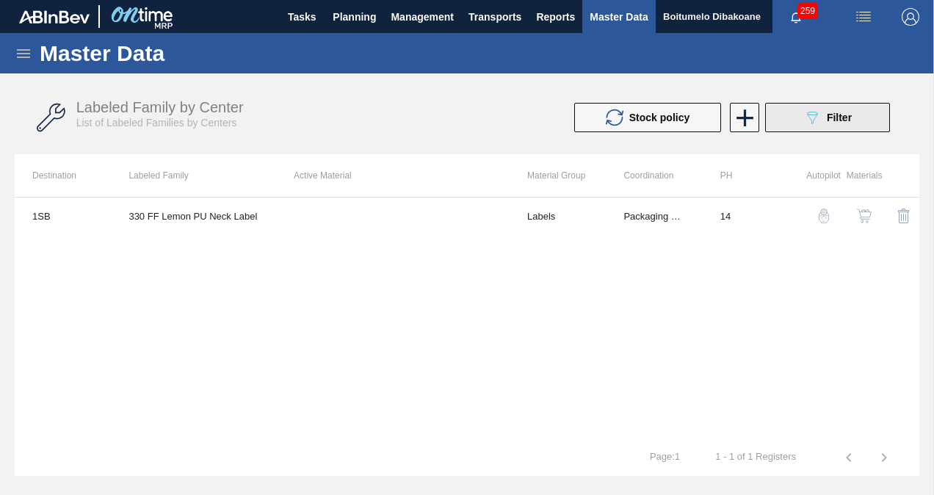
click at [804, 123] on icon "089F7B8B-B2A5-4AFE-B5C0-19BA573D28AC" at bounding box center [812, 118] width 18 height 18
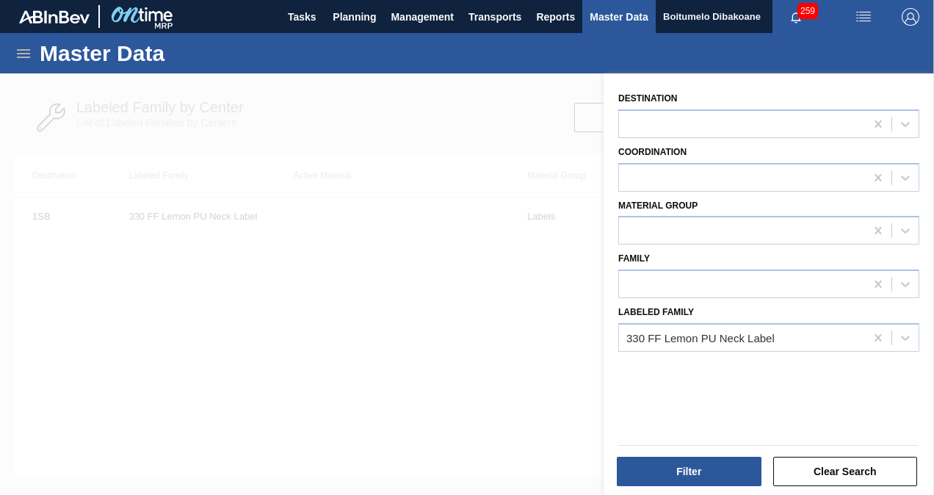
click at [383, 142] on div at bounding box center [467, 320] width 934 height 495
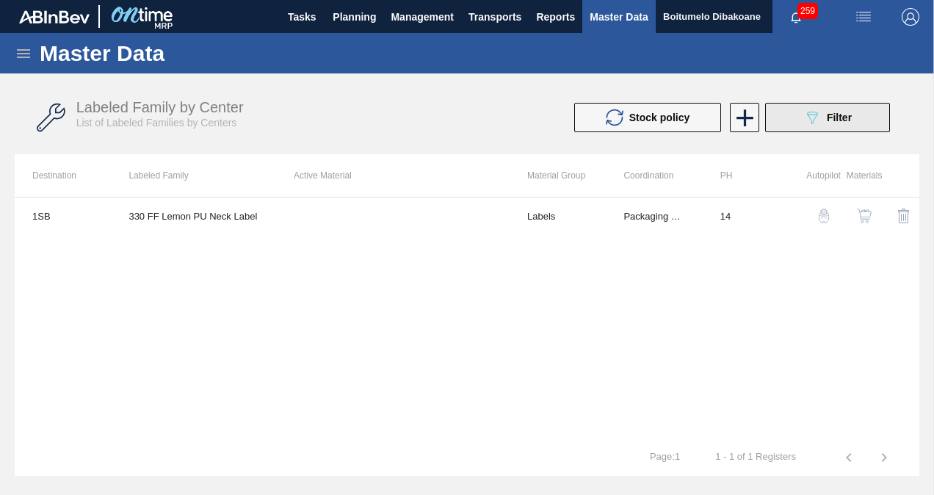
click at [856, 109] on button "089F7B8B-B2A5-4AFE-B5C0-19BA573D28AC Filter" at bounding box center [827, 117] width 125 height 29
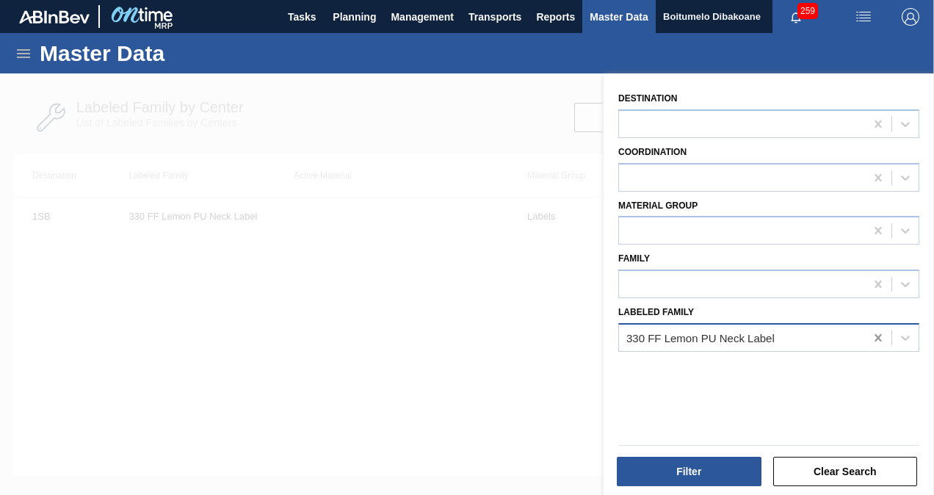
click at [881, 336] on icon at bounding box center [878, 337] width 15 height 15
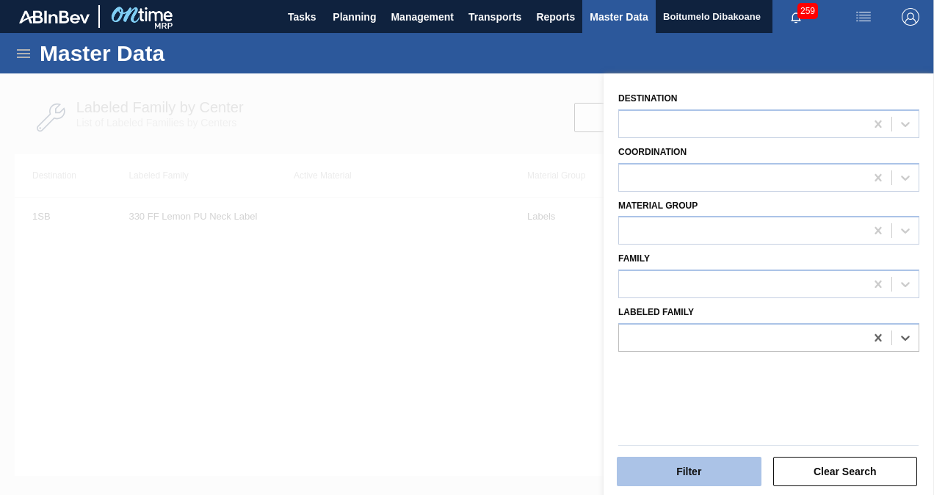
click at [710, 471] on button "Filter" at bounding box center [689, 471] width 145 height 29
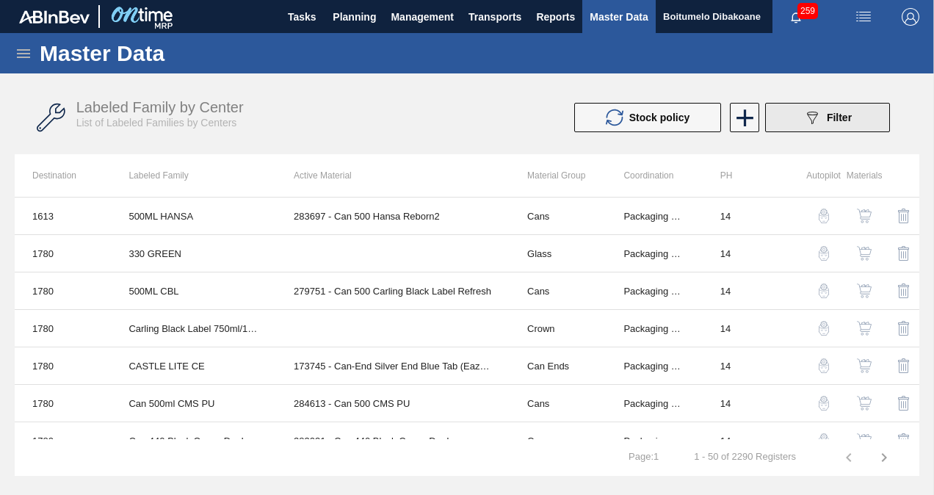
click at [817, 120] on icon "089F7B8B-B2A5-4AFE-B5C0-19BA573D28AC" at bounding box center [812, 118] width 18 height 18
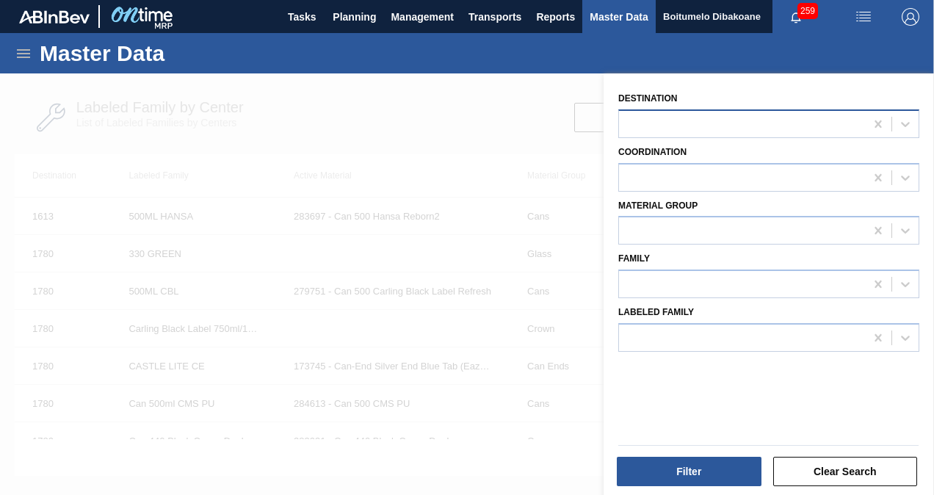
click at [715, 113] on div at bounding box center [742, 123] width 246 height 21
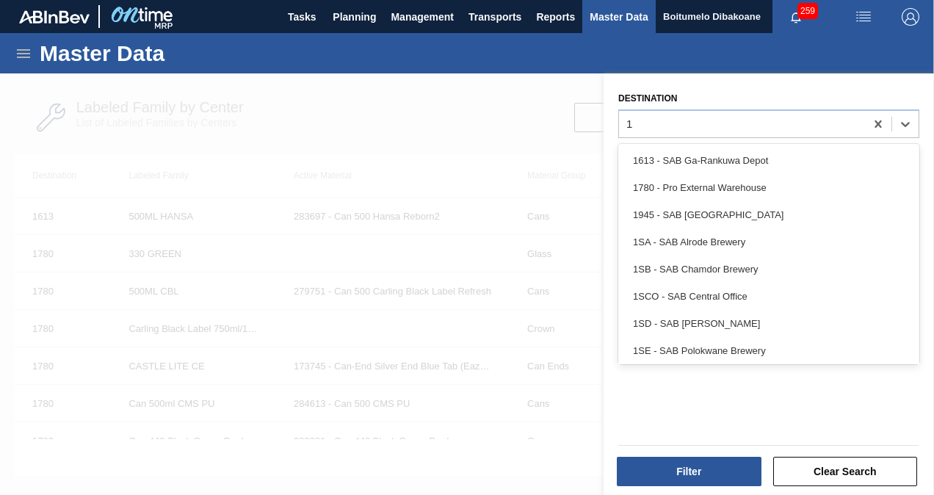
type input "1s"
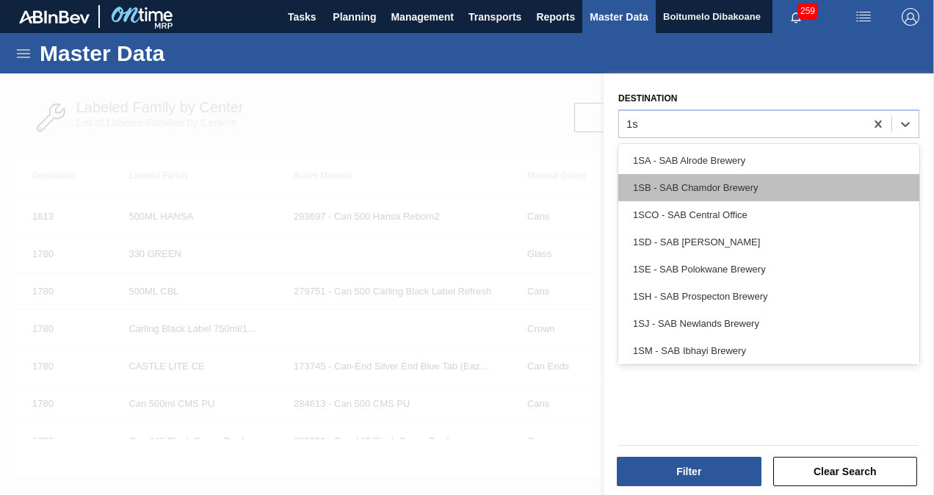
click at [722, 190] on div "1SB - SAB Chamdor Brewery" at bounding box center [768, 187] width 301 height 27
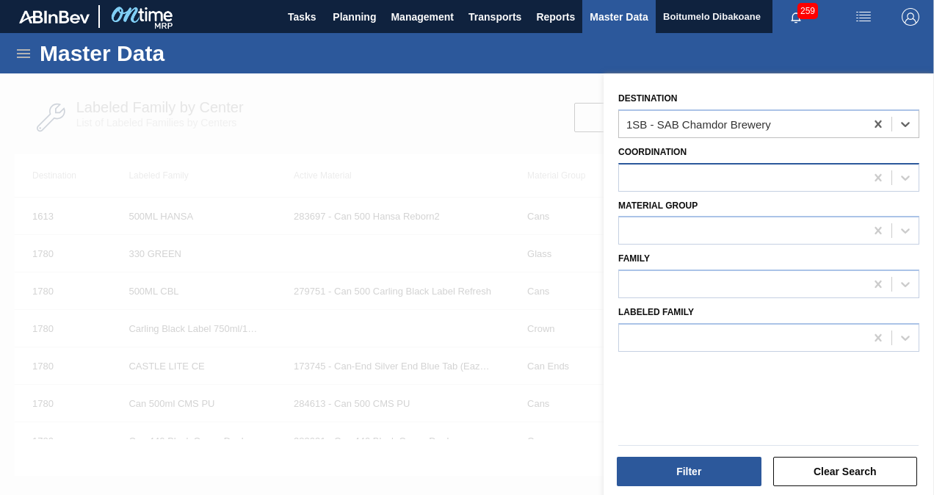
click at [712, 179] on div at bounding box center [742, 177] width 246 height 21
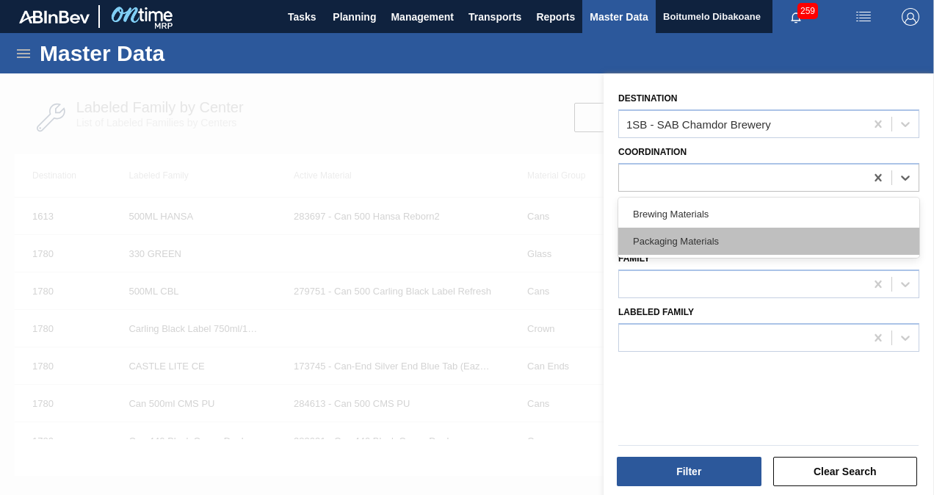
click at [696, 236] on div "Packaging Materials" at bounding box center [768, 241] width 301 height 27
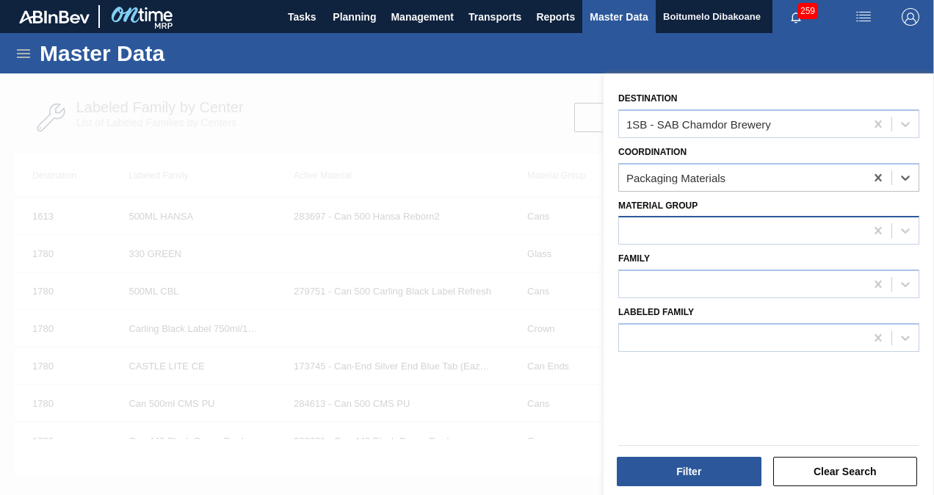
click at [702, 222] on div at bounding box center [742, 230] width 246 height 21
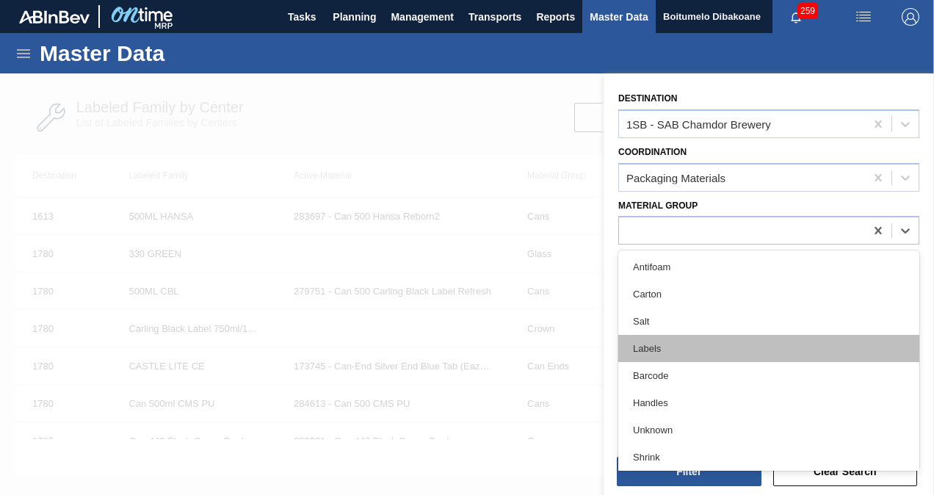
click at [680, 346] on div "Labels" at bounding box center [768, 348] width 301 height 27
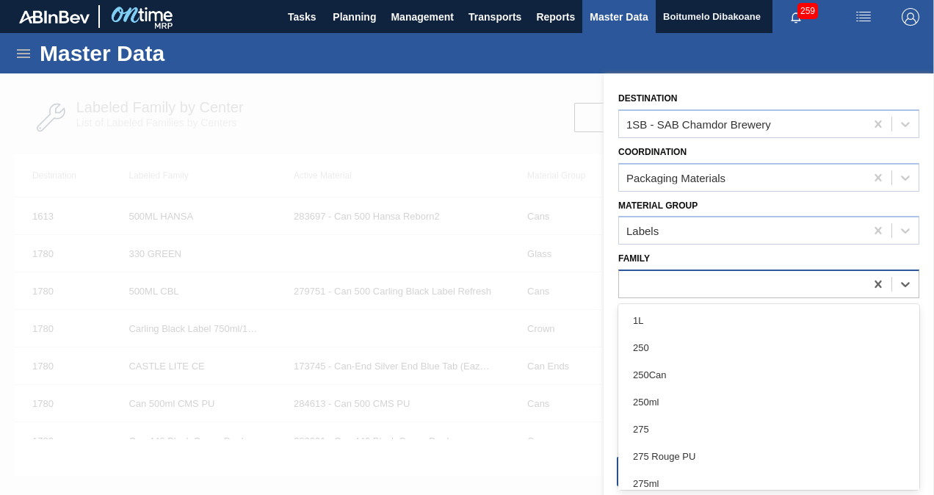
click at [696, 283] on div at bounding box center [742, 284] width 246 height 21
type input "33"
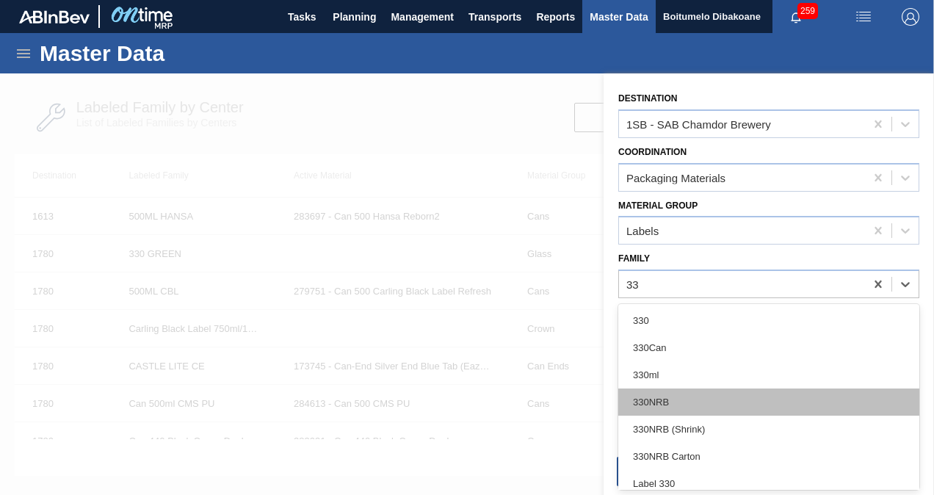
click at [679, 397] on div "330NRB" at bounding box center [768, 402] width 301 height 27
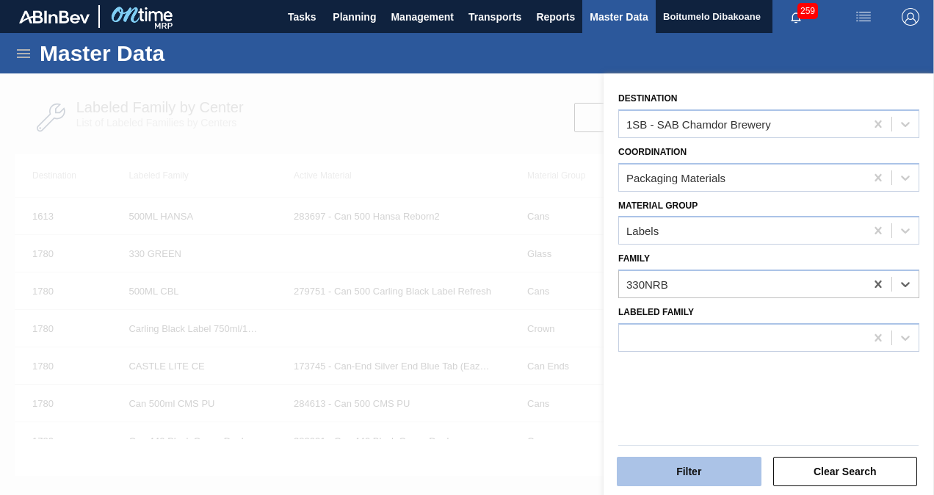
click at [711, 464] on button "Filter" at bounding box center [689, 471] width 145 height 29
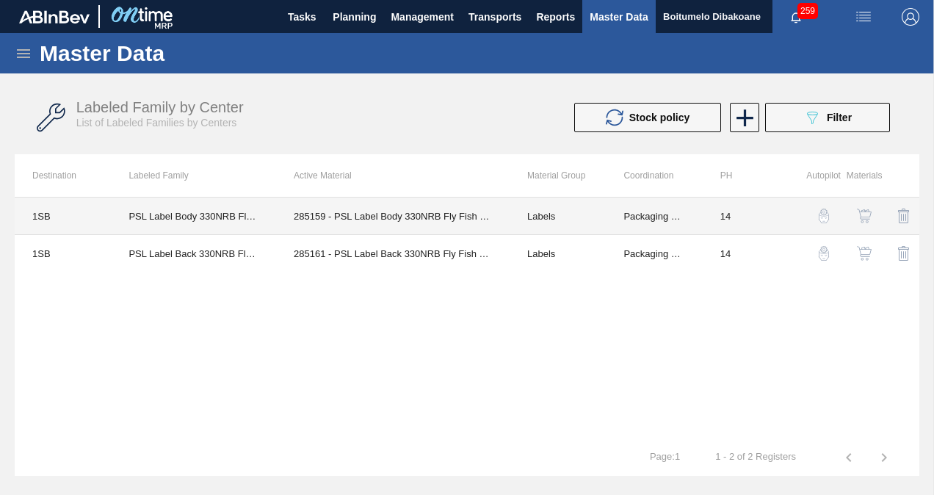
click at [403, 214] on td "285159 - PSL Label Body 330NRB Fly Fish Lemon PU" at bounding box center [393, 216] width 234 height 37
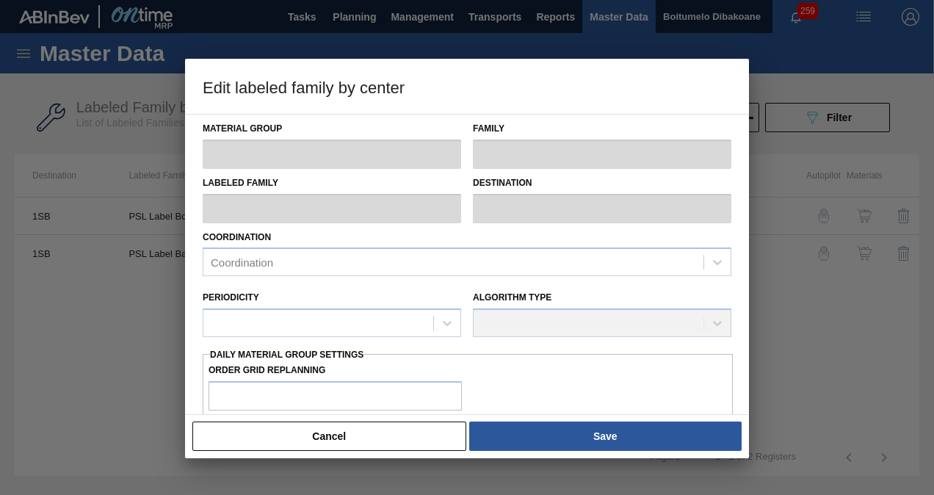
click at [403, 214] on div "Material Group Family Labeled Family Destination Coordination Coordination Peri…" at bounding box center [467, 495] width 529 height 761
type input "Labels"
type input "330NRB"
type input "PSL Label Body 330NRB Fly Fish Lemon PU"
type input "1SB - SAB Chamdor Brewery"
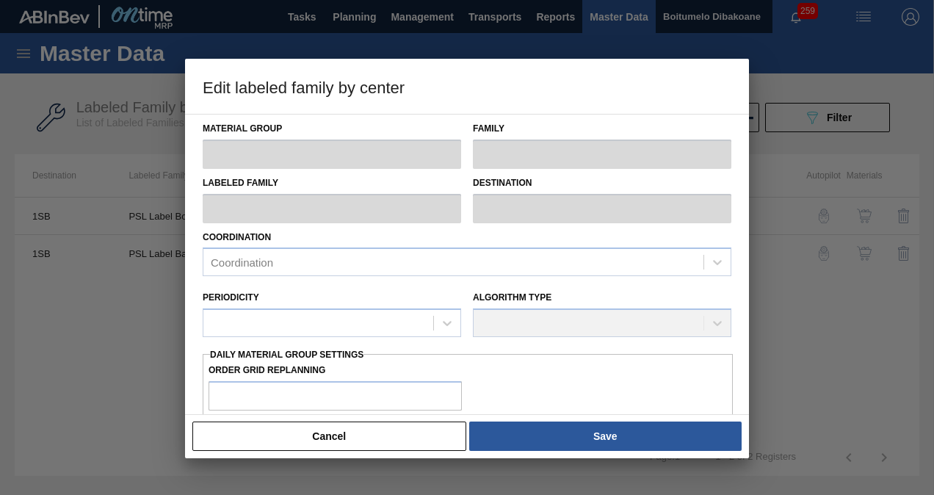
type input "14"
type input "100,000"
type input "200,000"
type input "100"
type input "200,000.000"
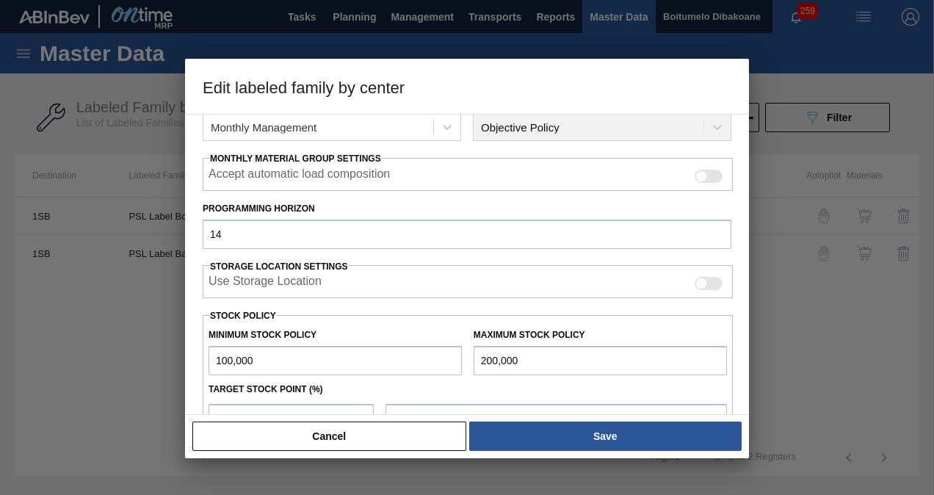
scroll to position [220, 0]
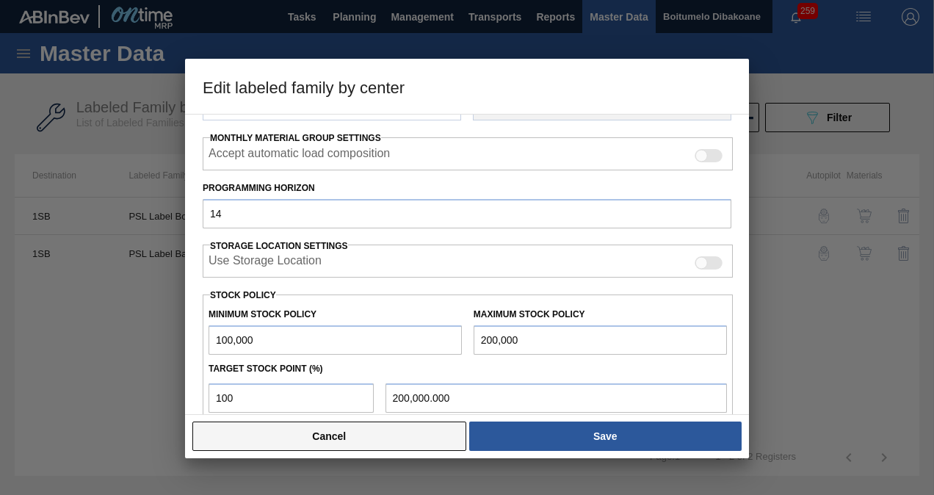
click at [333, 442] on button "Cancel" at bounding box center [329, 436] width 274 height 29
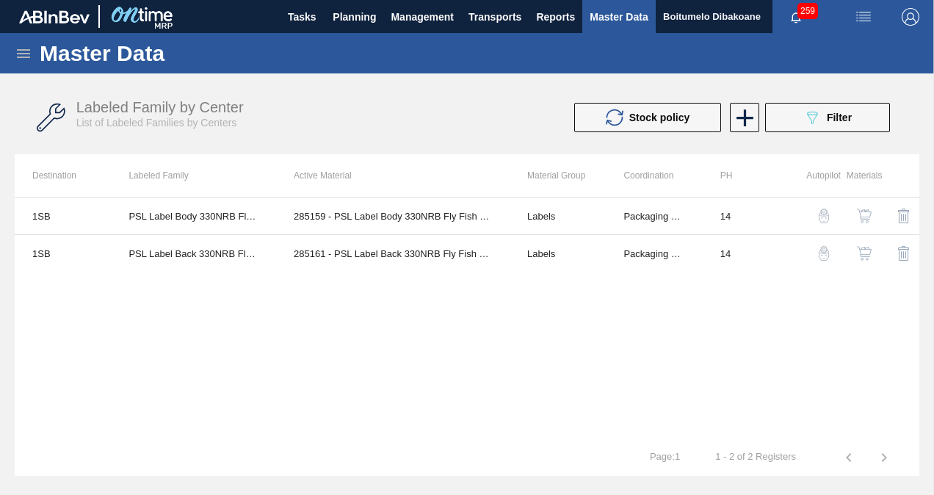
click at [866, 215] on img "button" at bounding box center [864, 216] width 15 height 15
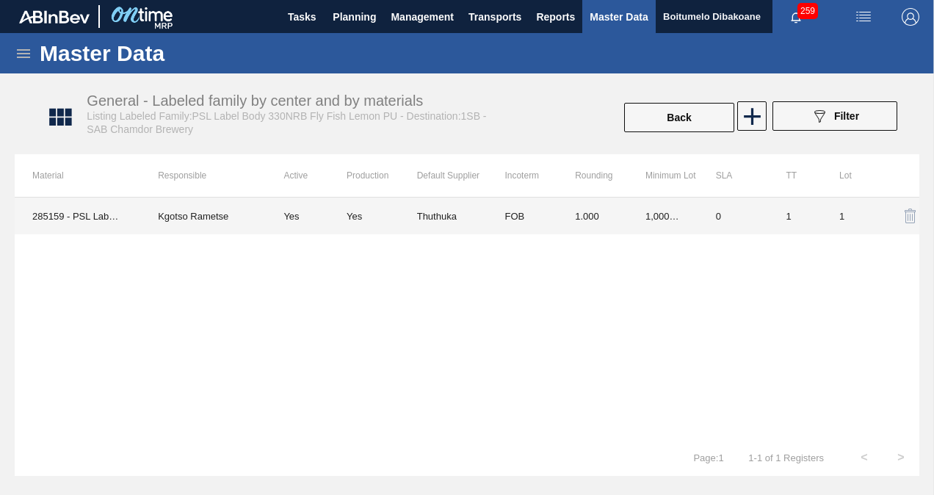
click at [95, 207] on td "285159 - PSL Label Body 330NRB Fly Fish Lemon PU" at bounding box center [78, 216] width 126 height 37
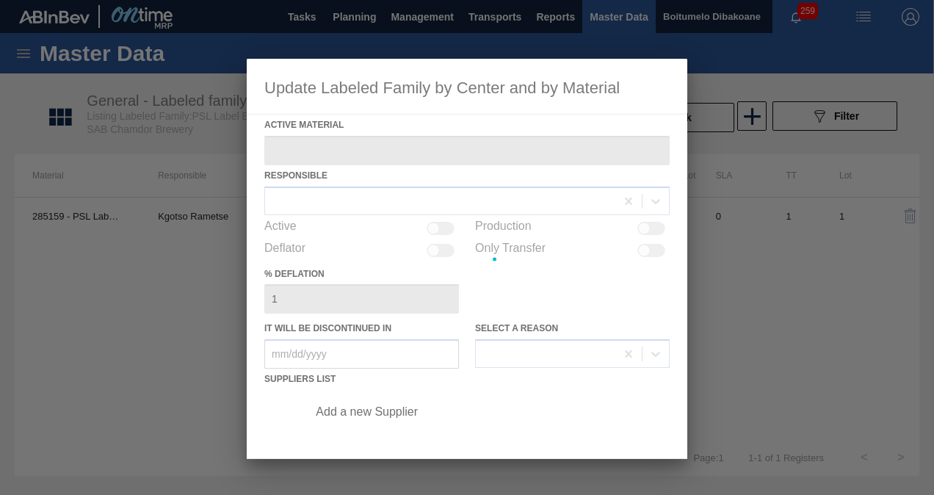
type Material "285159 - PSL Label Body 330NRB Fly Fish Lemon PU"
checkbox input "true"
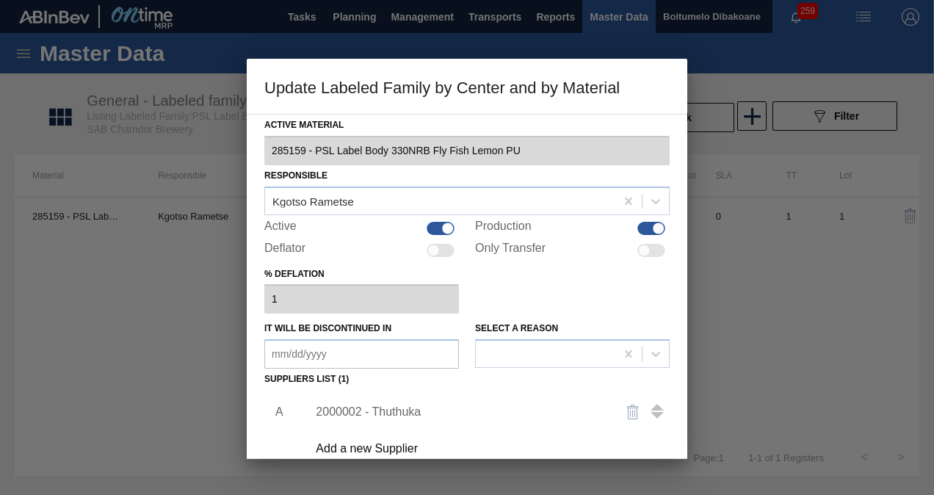
click at [717, 271] on div at bounding box center [467, 247] width 934 height 495
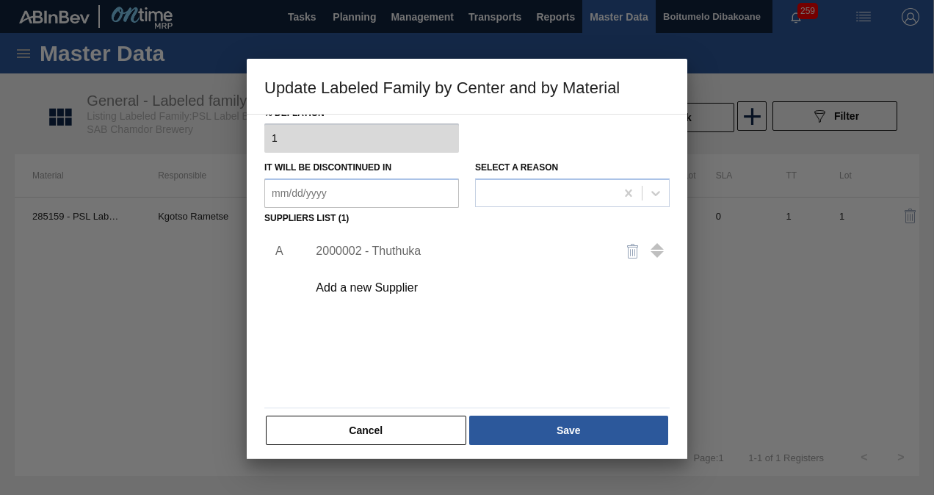
scroll to position [166, 0]
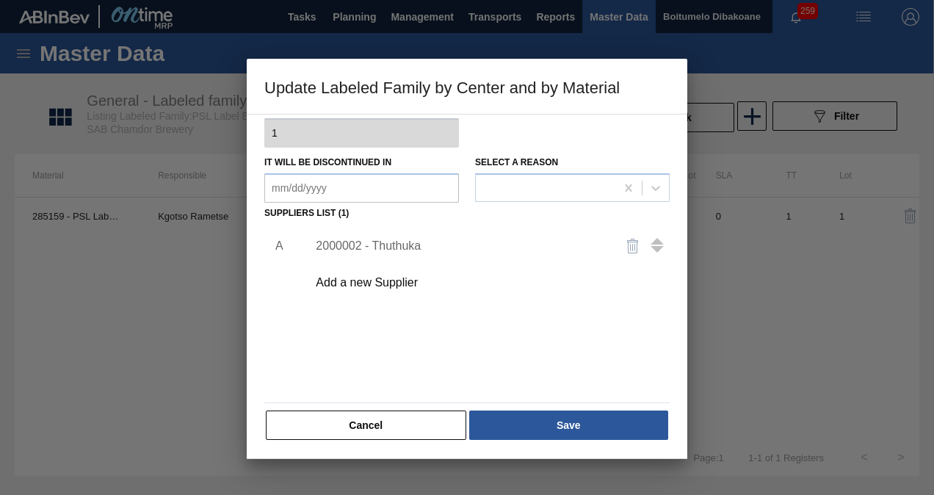
click at [640, 245] on img "button" at bounding box center [633, 246] width 18 height 18
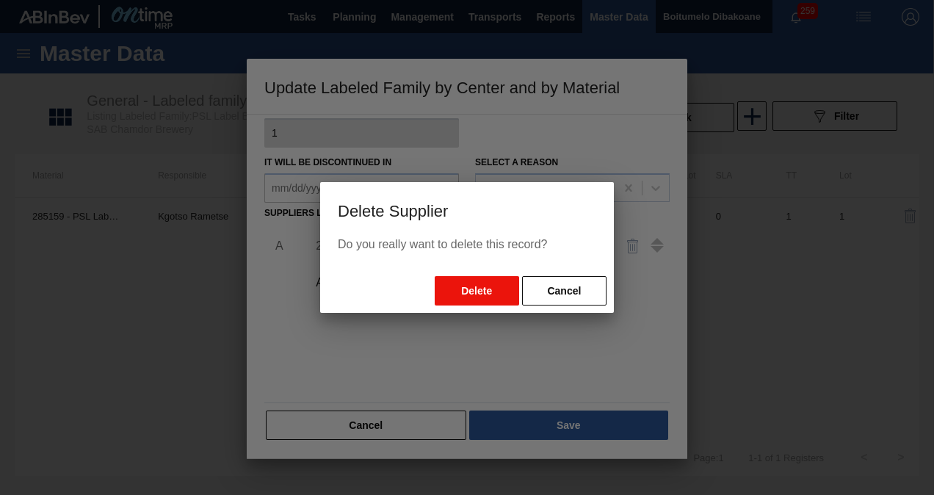
click at [478, 281] on button "Delete" at bounding box center [477, 290] width 84 height 29
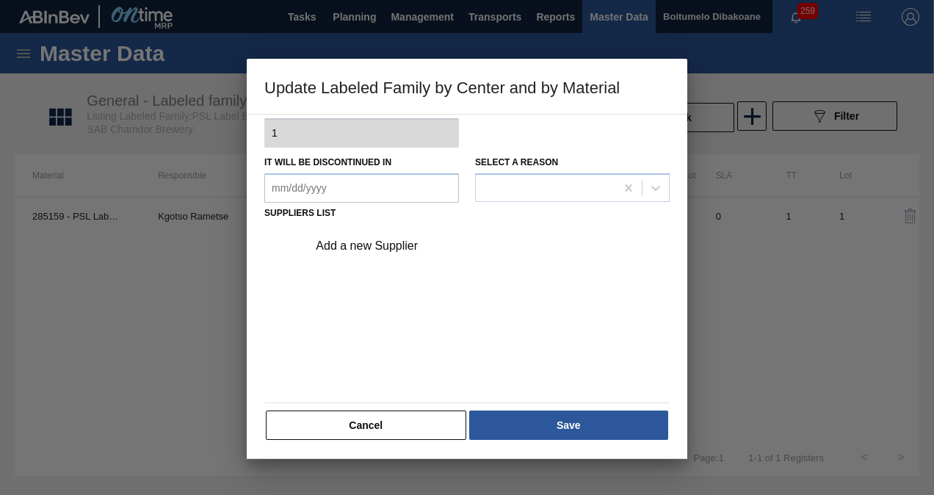
click at [377, 245] on div "Add a new Supplier" at bounding box center [460, 245] width 288 height 13
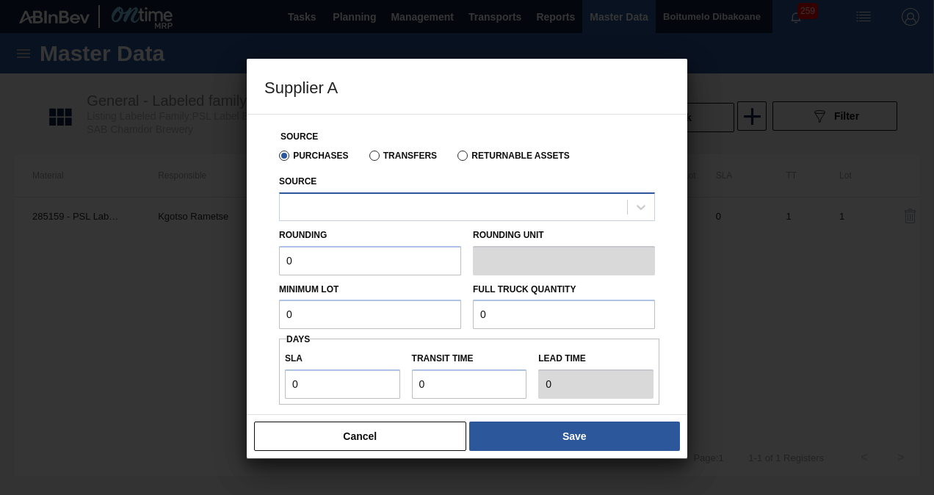
click at [372, 204] on div at bounding box center [453, 206] width 347 height 21
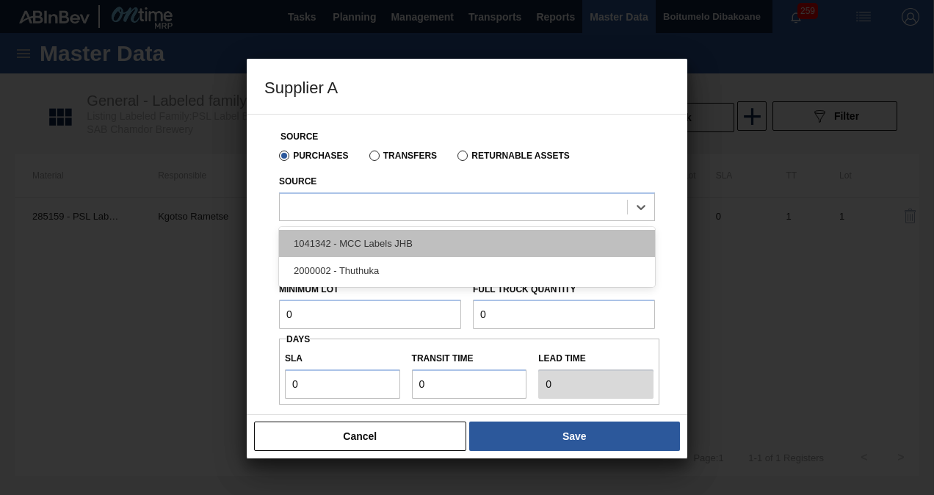
click at [384, 242] on div "1041342 - MCC Labels JHB" at bounding box center [467, 243] width 376 height 27
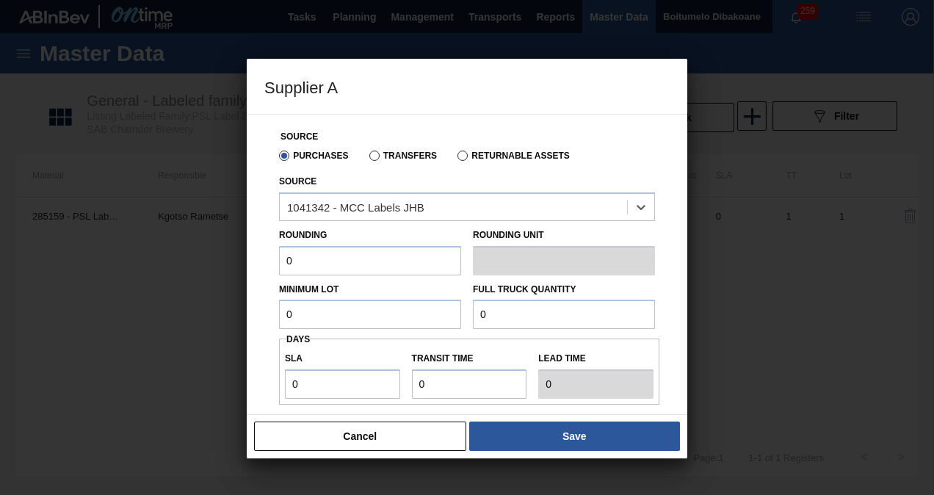
click at [355, 266] on input "0" at bounding box center [370, 260] width 182 height 29
type input "6"
type input "28,000"
click at [314, 313] on input "0" at bounding box center [370, 314] width 182 height 29
type input "60,000"
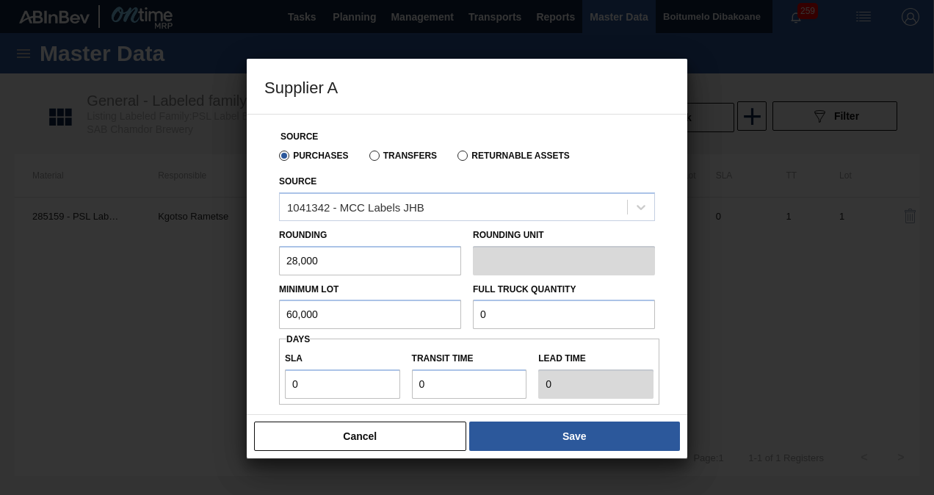
click at [521, 316] on input "0" at bounding box center [564, 314] width 182 height 29
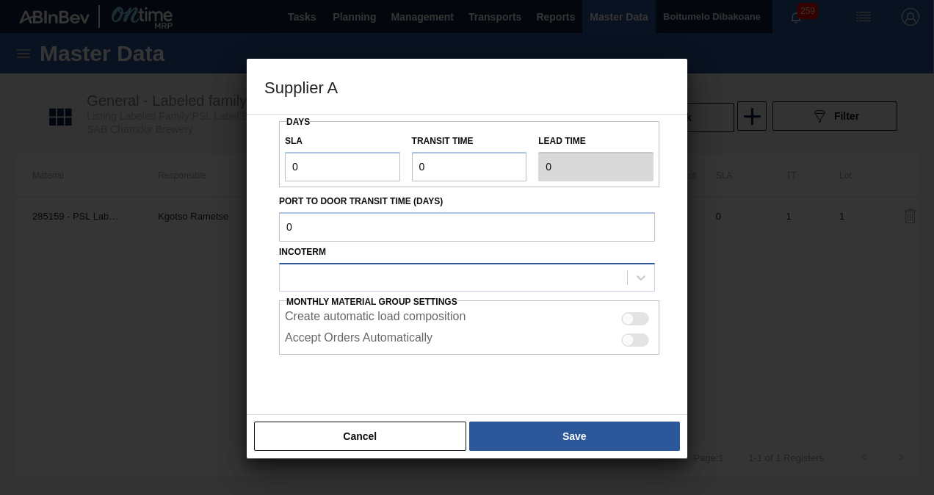
scroll to position [220, 0]
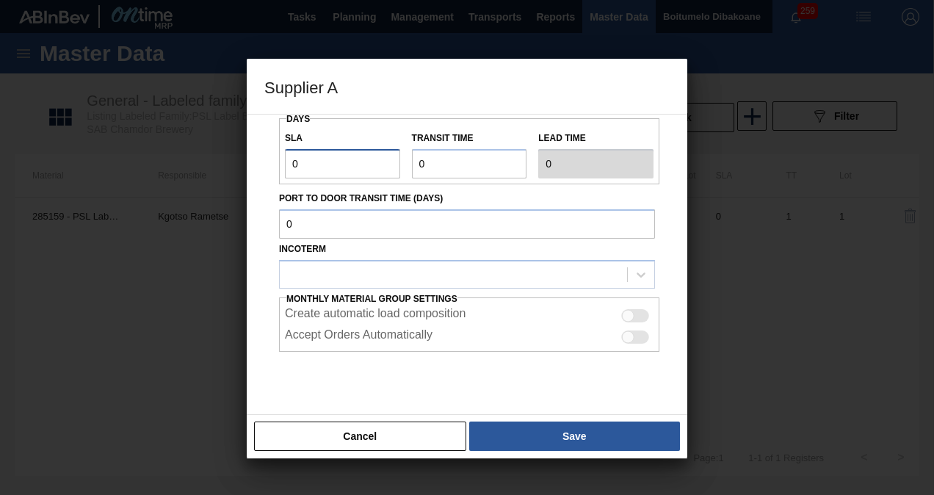
click at [253, 163] on div "Source Purchases Transfers Returnable Assets Source 1041342 - MCC Labels JHB Ro…" at bounding box center [467, 264] width 441 height 301
type input "1"
drag, startPoint x: 445, startPoint y: 166, endPoint x: 377, endPoint y: 165, distance: 67.6
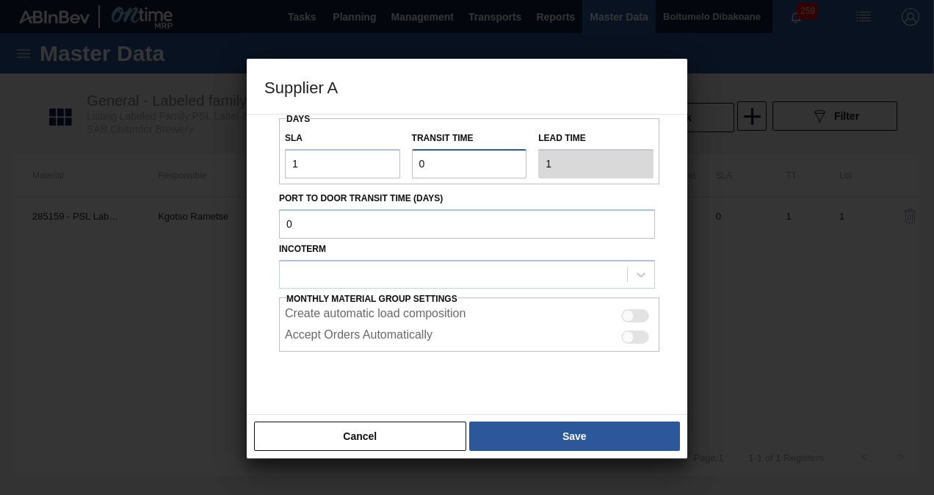
click at [377, 165] on div "SLA 1 Transit time Lead time 1" at bounding box center [469, 151] width 380 height 54
type input "1"
type input "2"
type input "NaN"
type input "0"
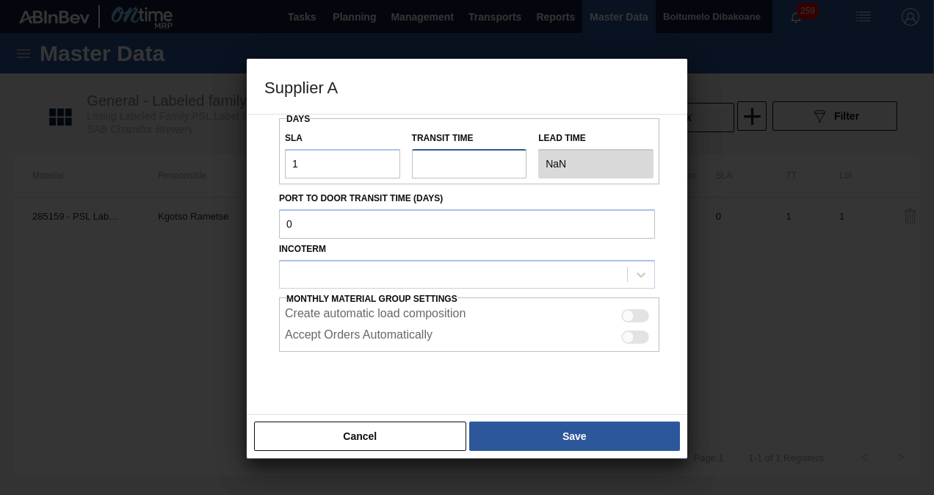
type input "1"
click at [342, 230] on input "Port to Door Transit Time (days)" at bounding box center [467, 223] width 376 height 29
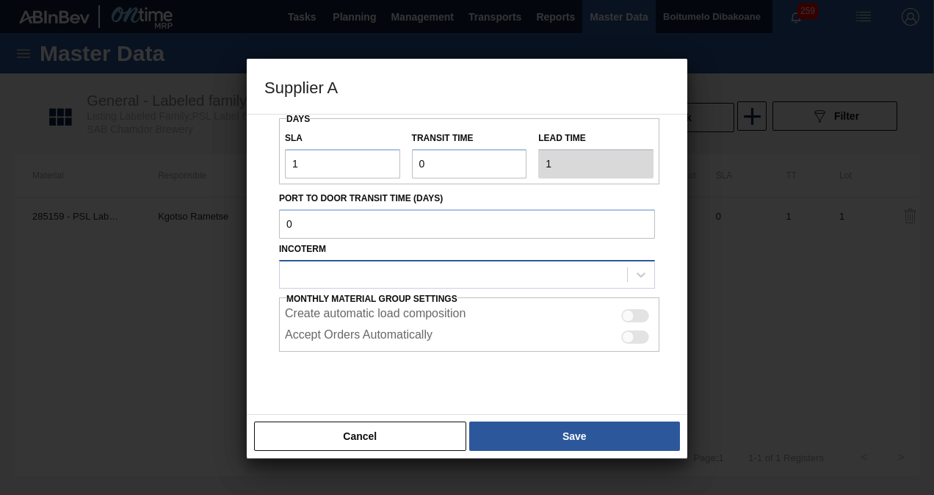
click at [339, 275] on div at bounding box center [453, 274] width 347 height 21
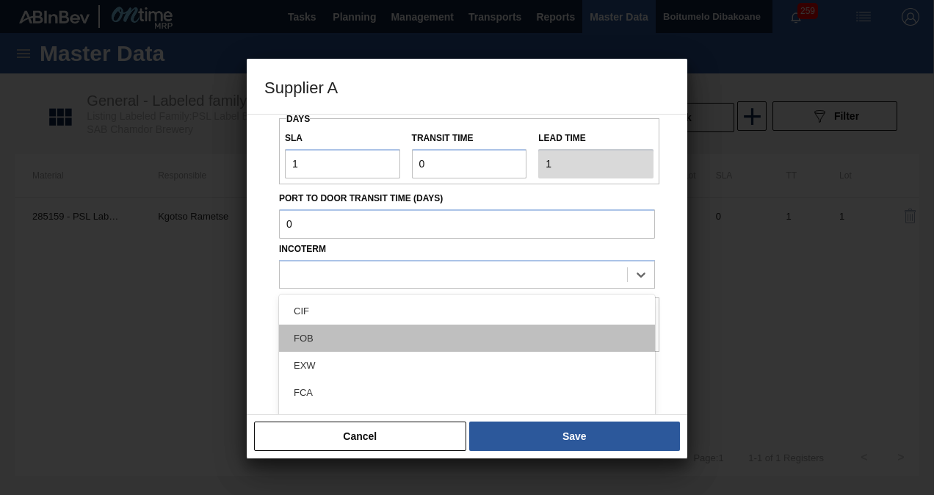
click at [336, 339] on div "FOB" at bounding box center [467, 338] width 376 height 27
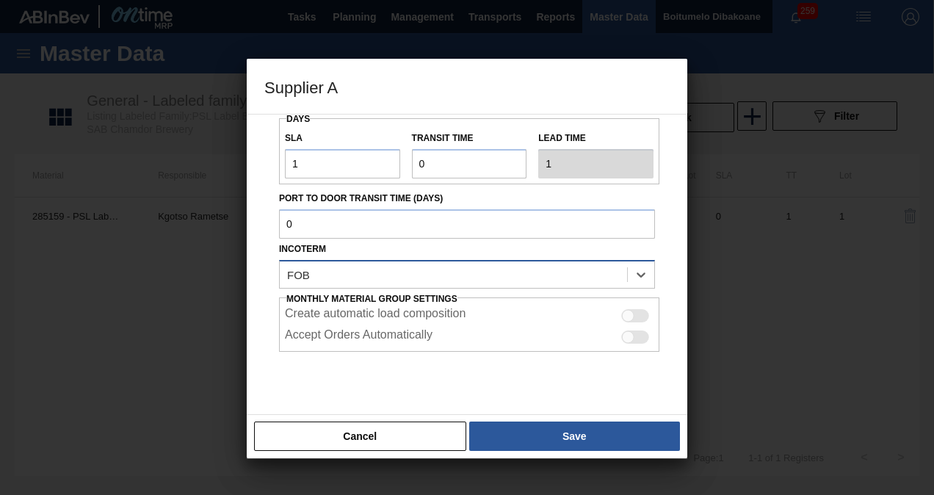
click at [356, 276] on div "FOB" at bounding box center [453, 274] width 347 height 21
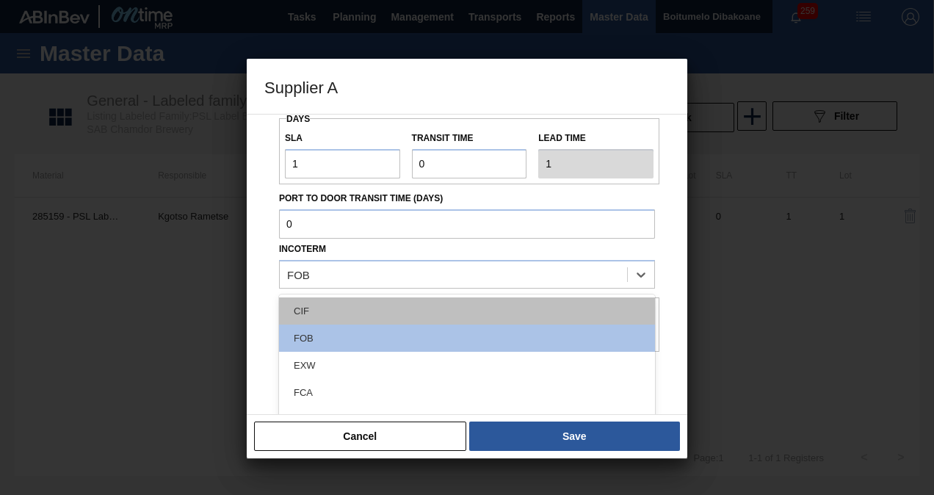
click at [353, 306] on div "CIF" at bounding box center [467, 310] width 376 height 27
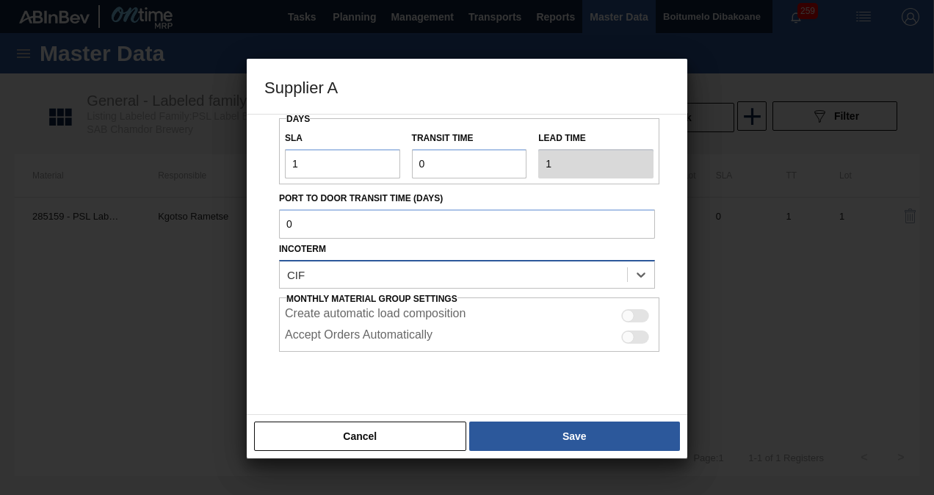
click at [375, 275] on div "CIF" at bounding box center [453, 274] width 347 height 21
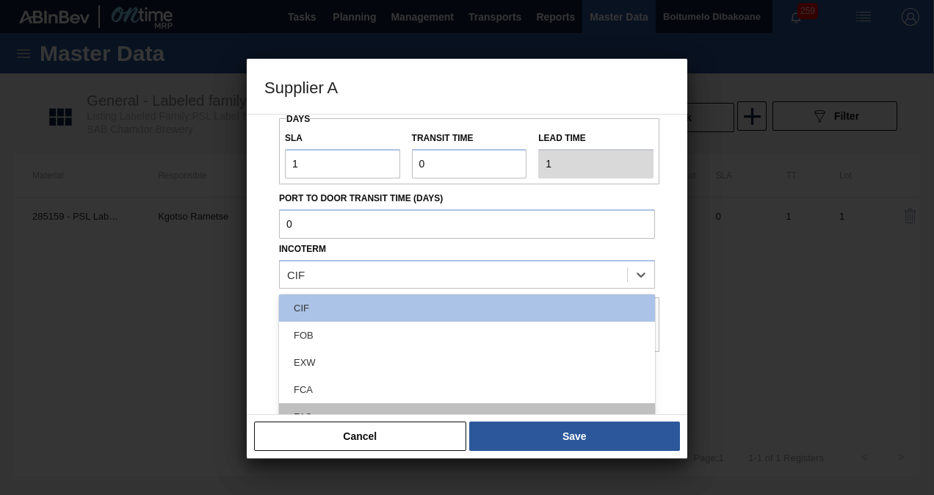
scroll to position [0, 0]
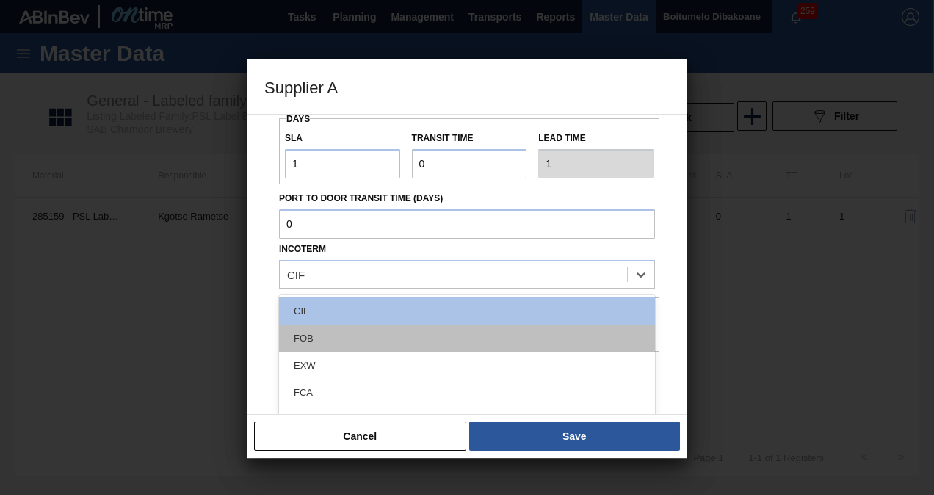
click at [350, 342] on div "FOB" at bounding box center [467, 338] width 376 height 27
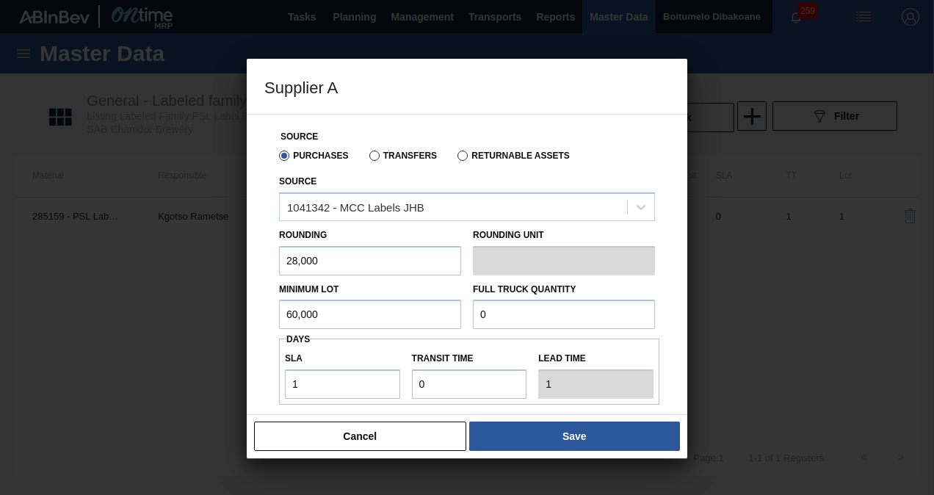
click at [332, 261] on input "28,000" at bounding box center [370, 260] width 182 height 29
drag, startPoint x: 495, startPoint y: 314, endPoint x: 470, endPoint y: 316, distance: 25.1
click at [470, 316] on div "Full Truck Quantity 0" at bounding box center [564, 304] width 194 height 51
type input "10,000,000"
click at [336, 311] on input "60,000" at bounding box center [370, 314] width 182 height 29
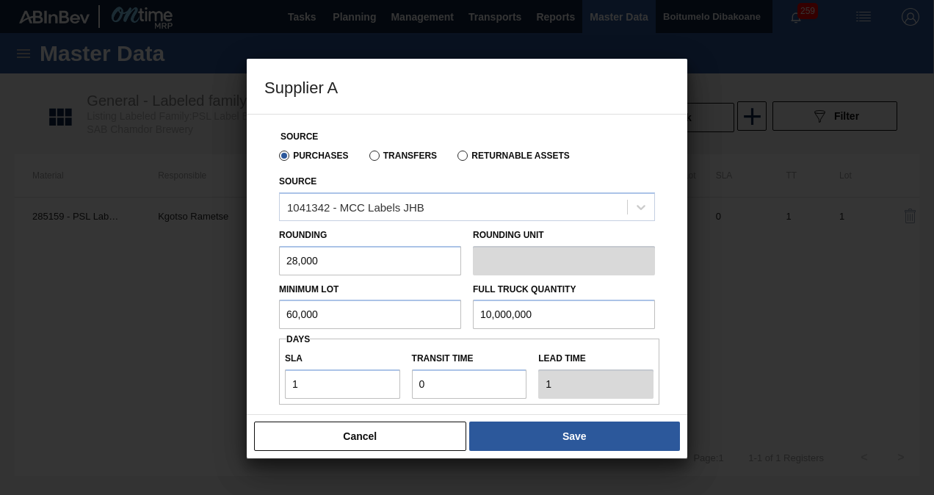
click at [357, 264] on input "28,000" at bounding box center [370, 260] width 182 height 29
drag, startPoint x: 336, startPoint y: 261, endPoint x: 235, endPoint y: 261, distance: 101.4
click at [235, 261] on div "Supplier A Source Purchases Transfers Returnable Assets Source 1041342 - MCC La…" at bounding box center [467, 247] width 934 height 495
drag, startPoint x: 488, startPoint y: 315, endPoint x: 473, endPoint y: 316, distance: 14.7
click at [473, 316] on input "10,000,000" at bounding box center [564, 314] width 182 height 29
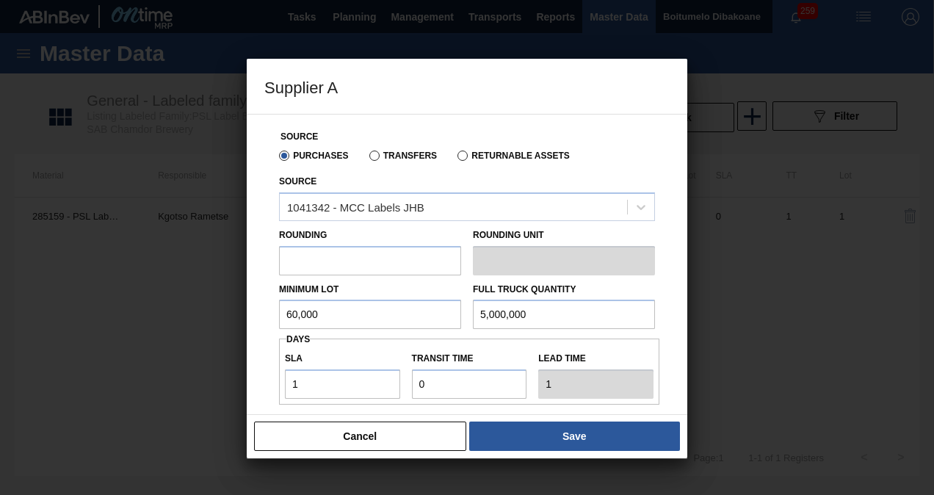
type input "5,000,000"
click at [322, 318] on input "60,000" at bounding box center [370, 314] width 182 height 29
click at [325, 267] on input "text" at bounding box center [370, 260] width 182 height 29
type input "28,000"
drag, startPoint x: 182, startPoint y: 339, endPoint x: 150, endPoint y: 317, distance: 39.1
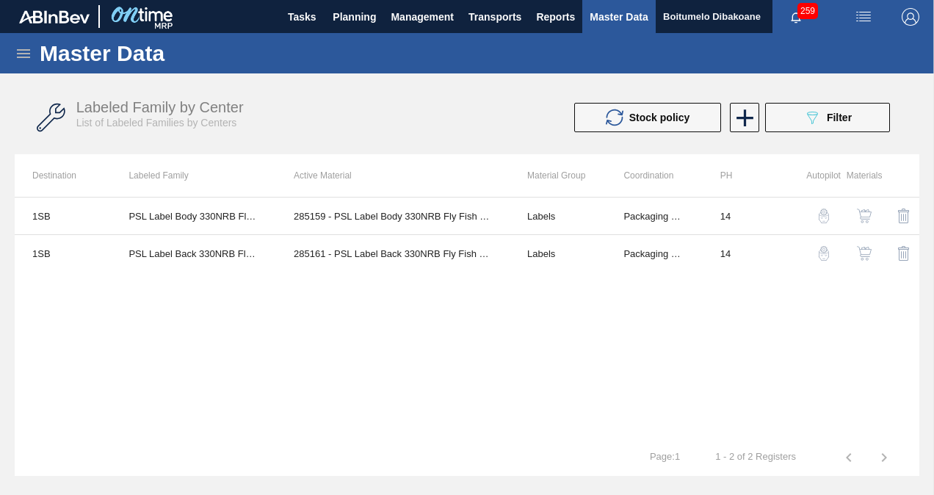
click at [874, 216] on button "button" at bounding box center [864, 215] width 35 height 35
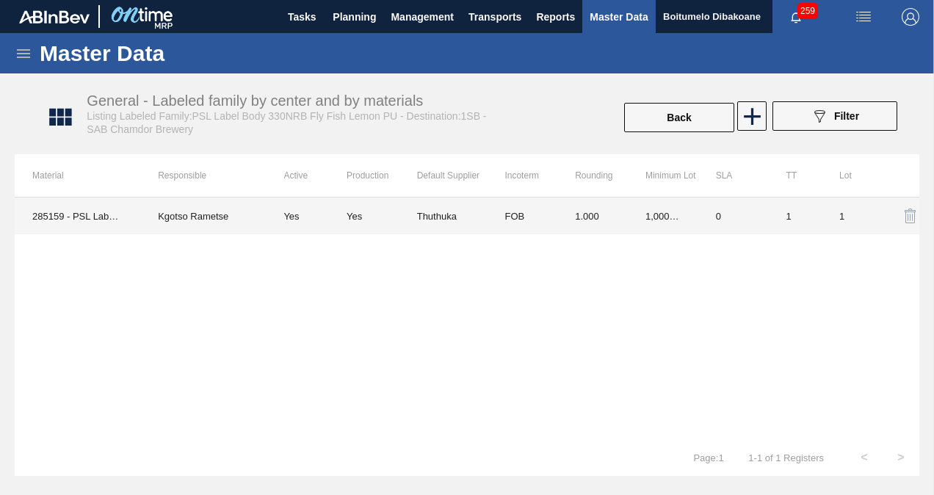
click at [99, 216] on td "285159 - PSL Label Body 330NRB Fly Fish Lemon PU" at bounding box center [78, 216] width 126 height 37
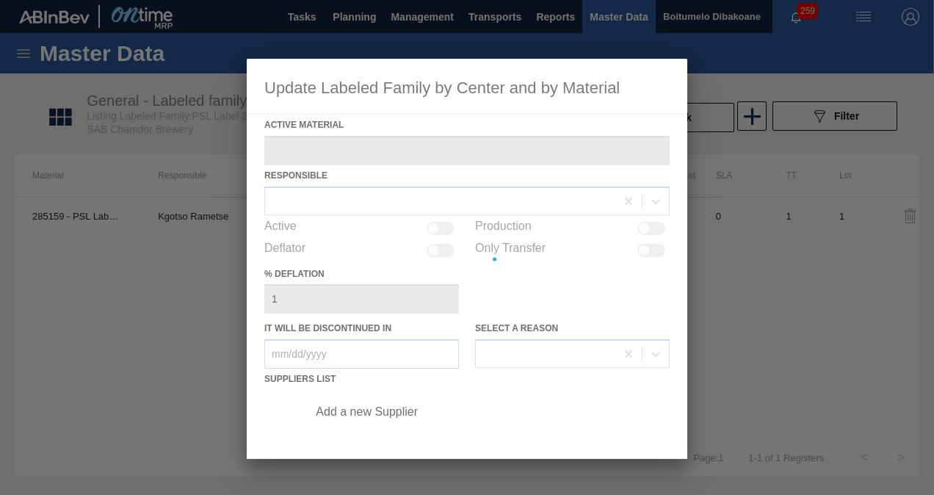
type Material "285159 - PSL Label Body 330NRB Fly Fish Lemon PU"
checkbox input "true"
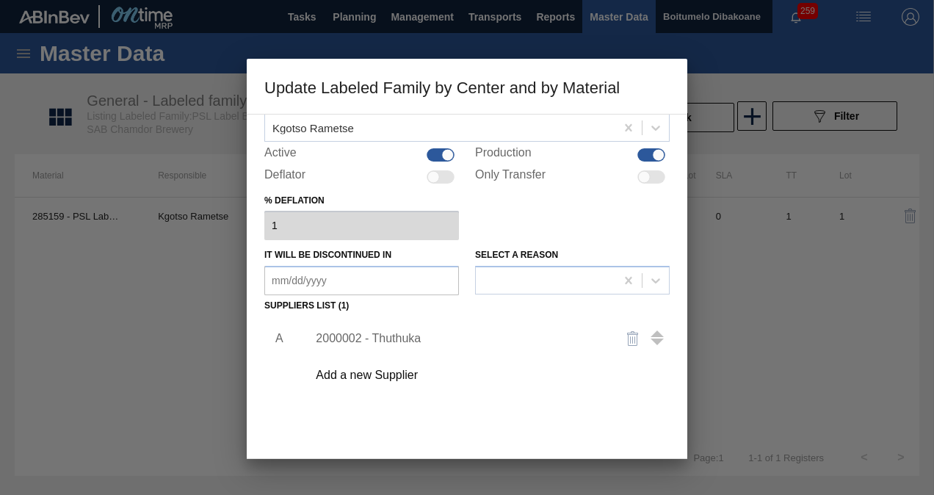
scroll to position [166, 0]
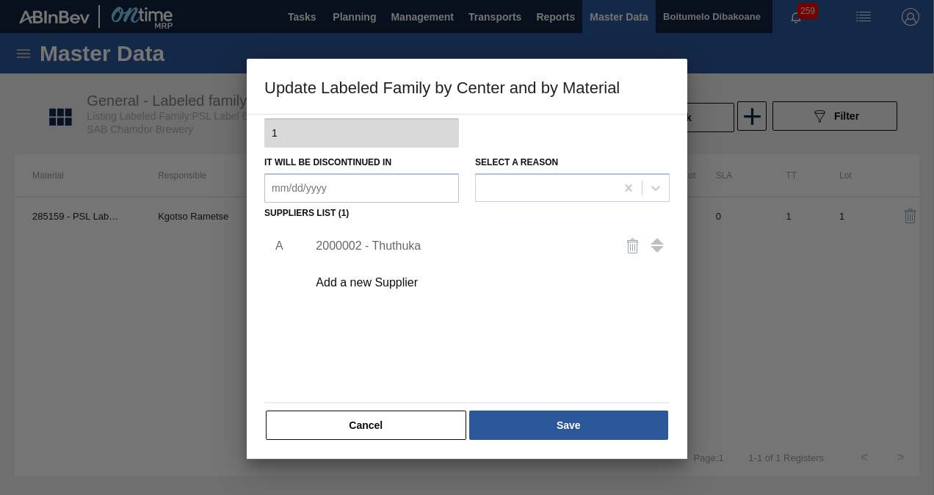
click at [394, 276] on div "Add a new Supplier" at bounding box center [460, 282] width 288 height 13
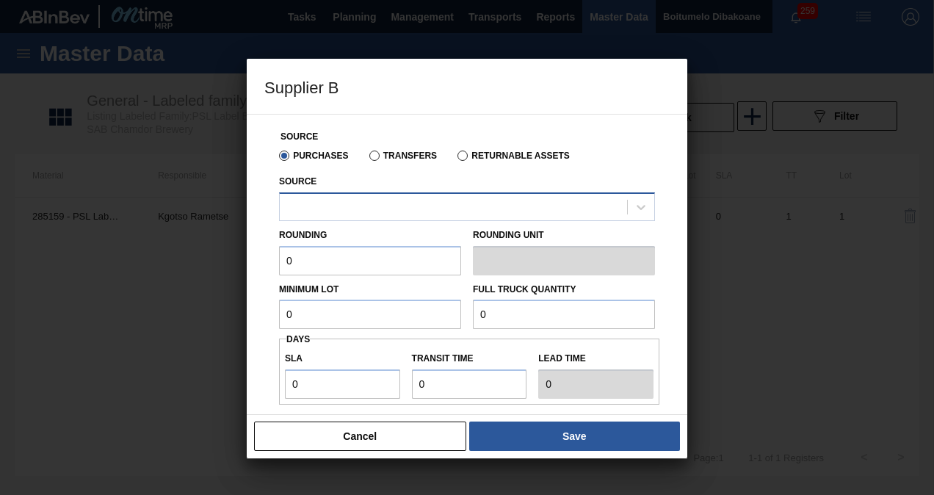
click at [319, 202] on div at bounding box center [453, 206] width 347 height 21
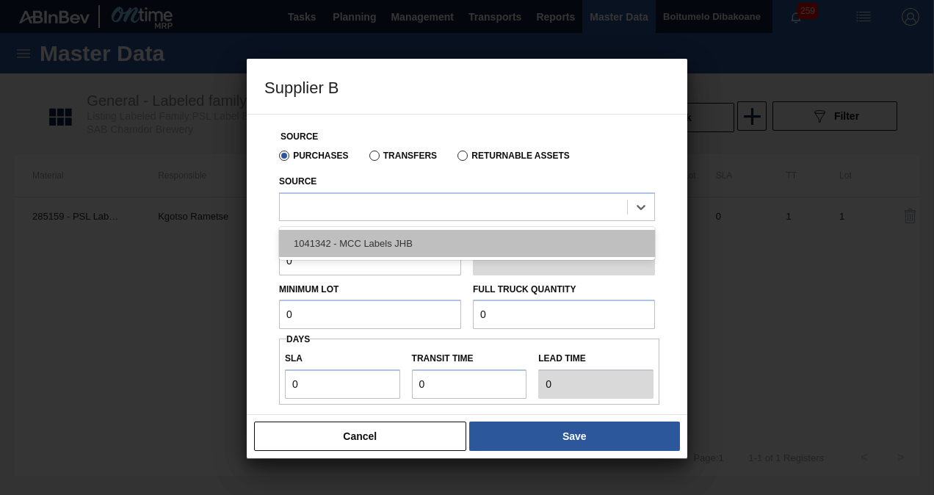
click at [338, 243] on div "1041342 - MCC Labels JHB" at bounding box center [467, 243] width 376 height 27
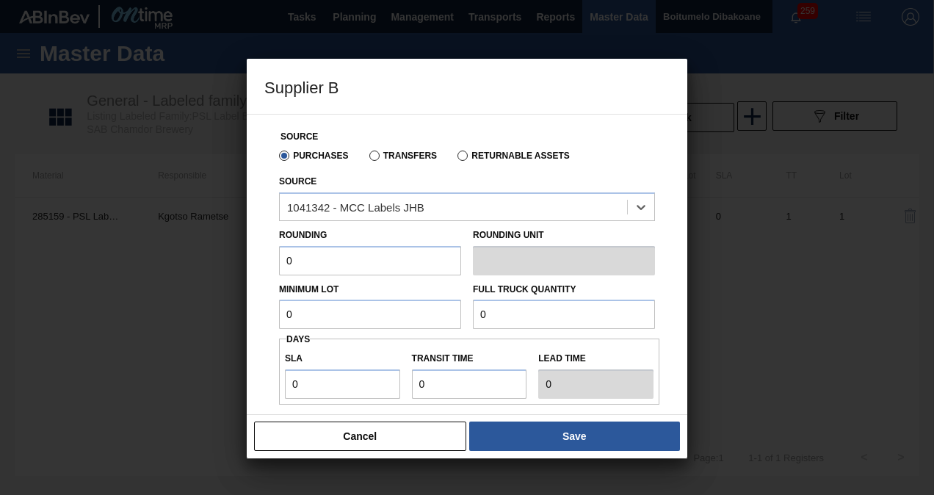
click at [347, 266] on input "0" at bounding box center [370, 260] width 182 height 29
drag, startPoint x: 345, startPoint y: 267, endPoint x: 250, endPoint y: 266, distance: 95.5
click at [250, 266] on div "Source Purchases Transfers Returnable Assets Source 1041342 - MCC Labels JHB Ro…" at bounding box center [467, 264] width 441 height 301
drag, startPoint x: 319, startPoint y: 306, endPoint x: 271, endPoint y: 311, distance: 48.7
click at [271, 311] on div "Source Purchases Transfers Returnable Assets Source 1041342 - MCC Labels JHB Ro…" at bounding box center [466, 380] width 405 height 531
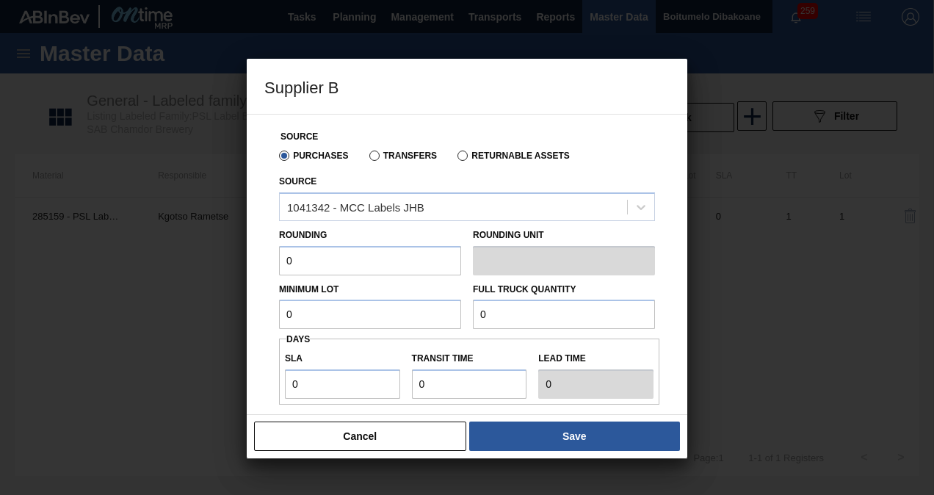
drag, startPoint x: 501, startPoint y: 319, endPoint x: 425, endPoint y: 317, distance: 75.7
click at [425, 317] on div "Minimum Lot 0 Full Truck Quantity 0" at bounding box center [467, 302] width 388 height 54
type input "5,000,000"
click at [357, 262] on input "0" at bounding box center [370, 260] width 182 height 29
type input "45,000"
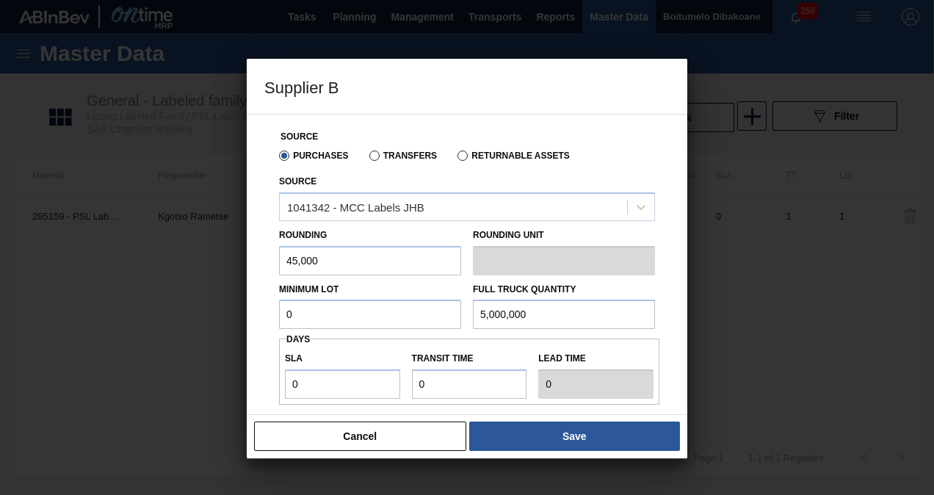
click at [317, 319] on input "0" at bounding box center [370, 314] width 182 height 29
type input "0"
type input "1"
click at [332, 260] on input "45,000" at bounding box center [370, 260] width 182 height 29
click at [316, 316] on input "text" at bounding box center [370, 314] width 182 height 29
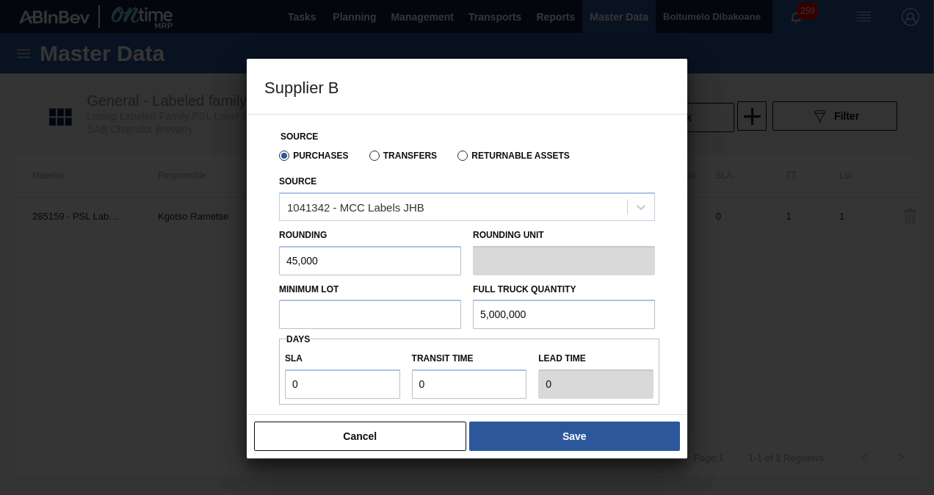
click at [351, 313] on input "text" at bounding box center [370, 314] width 182 height 29
type input "450,000"
drag, startPoint x: 300, startPoint y: 386, endPoint x: 248, endPoint y: 383, distance: 51.5
click at [248, 383] on div "Source Purchases Transfers Returnable Assets Source 1041342 - MCC Labels JHB Ro…" at bounding box center [467, 264] width 441 height 301
type input "1"
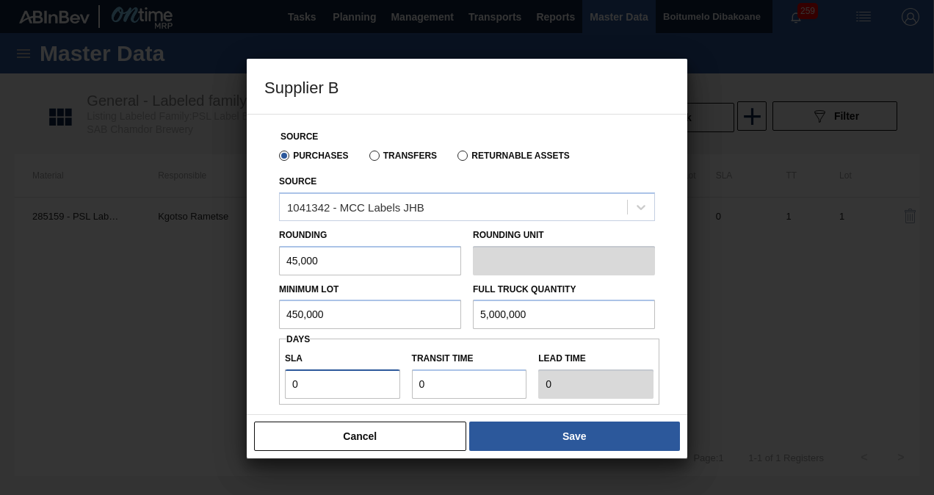
type input "1"
drag, startPoint x: 425, startPoint y: 386, endPoint x: 417, endPoint y: 385, distance: 8.1
click at [417, 385] on input "Transit time" at bounding box center [469, 383] width 115 height 29
click at [477, 353] on label "Transit time" at bounding box center [469, 358] width 115 height 21
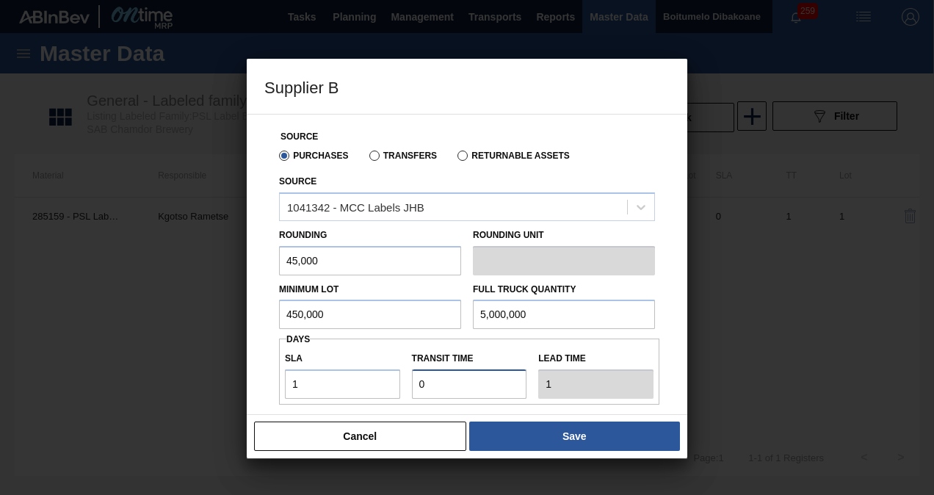
click at [477, 369] on input "Transit time" at bounding box center [469, 383] width 115 height 29
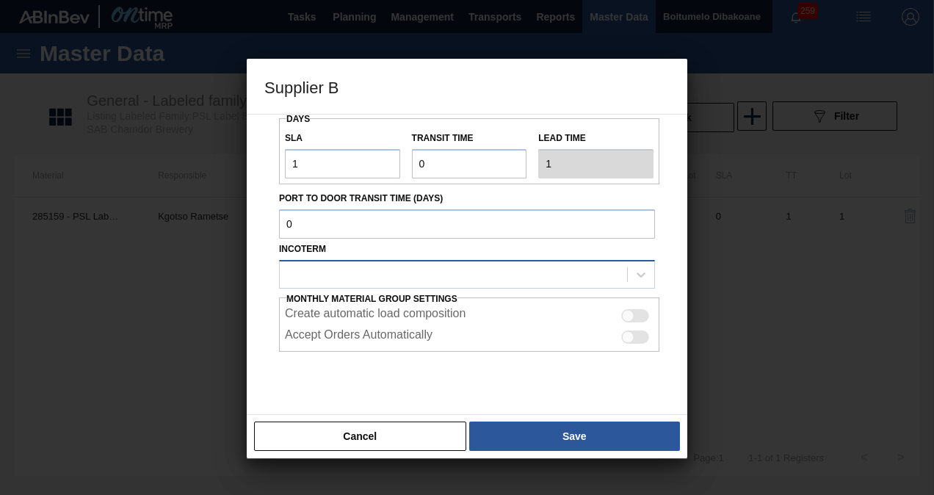
click at [333, 278] on div at bounding box center [453, 274] width 347 height 21
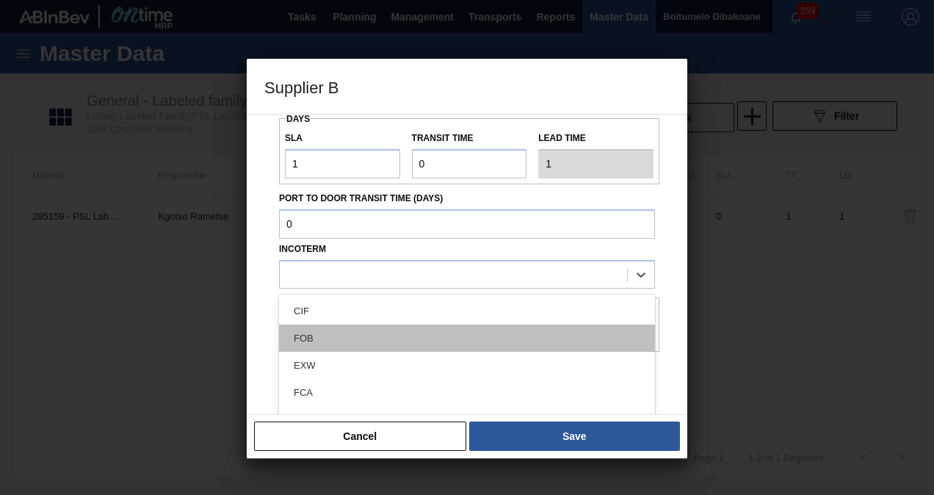
click at [329, 328] on div "FOB" at bounding box center [467, 338] width 376 height 27
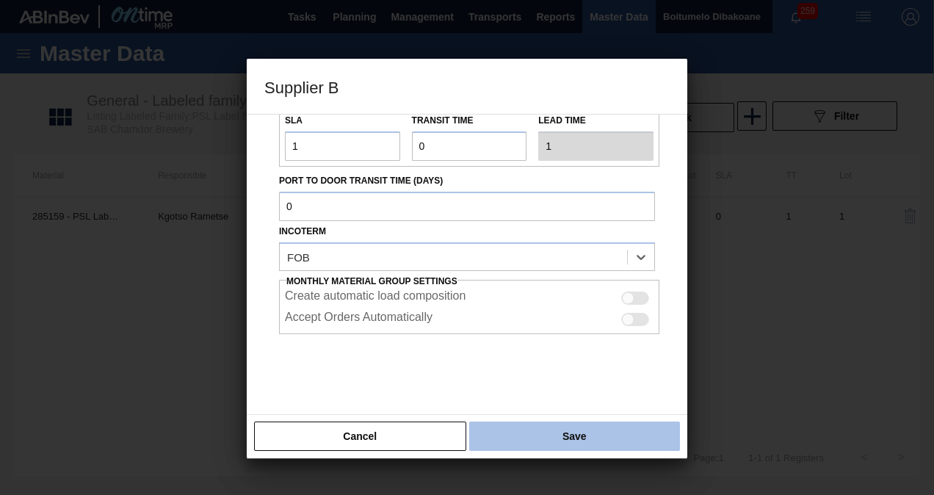
scroll to position [248, 0]
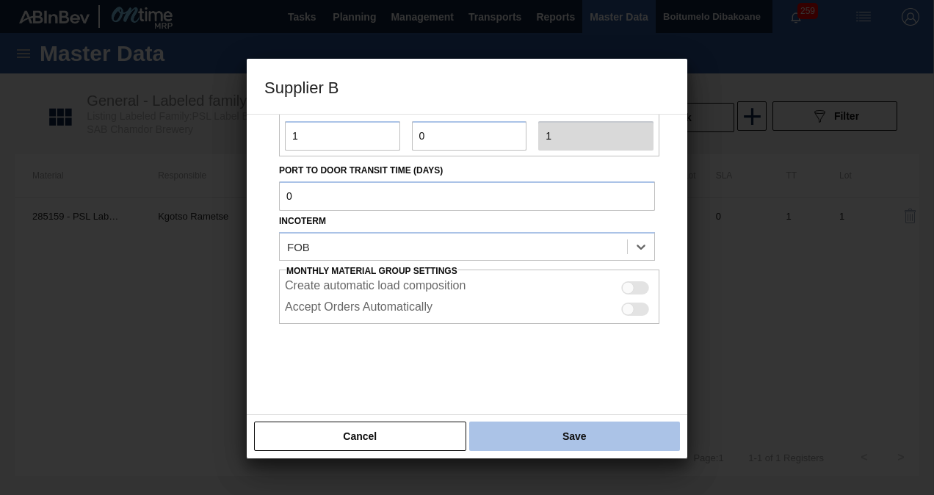
click at [548, 435] on button "Save" at bounding box center [574, 436] width 211 height 29
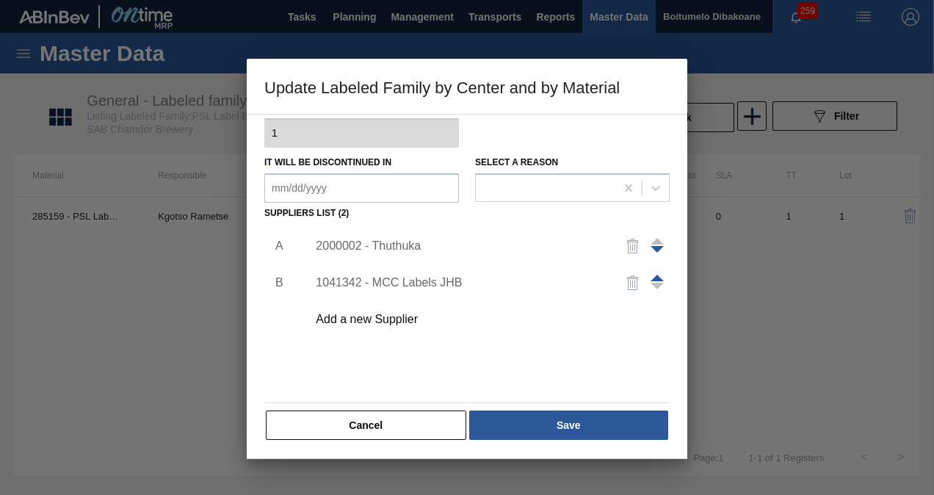
click at [653, 281] on span at bounding box center [657, 278] width 13 height 7
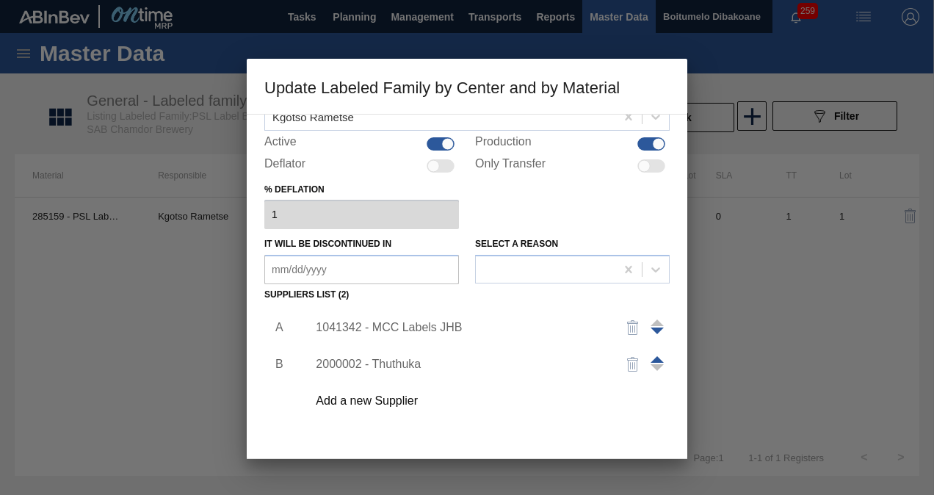
scroll to position [147, 0]
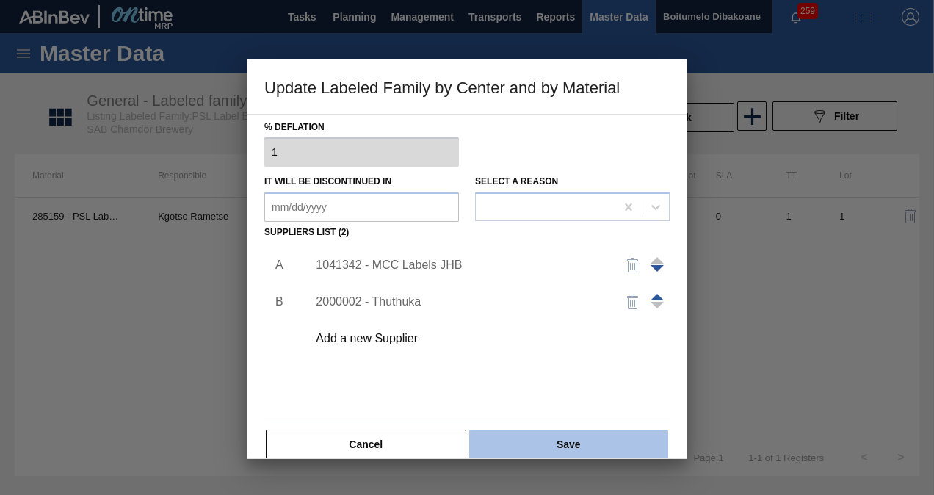
click at [523, 448] on button "Save" at bounding box center [568, 444] width 199 height 29
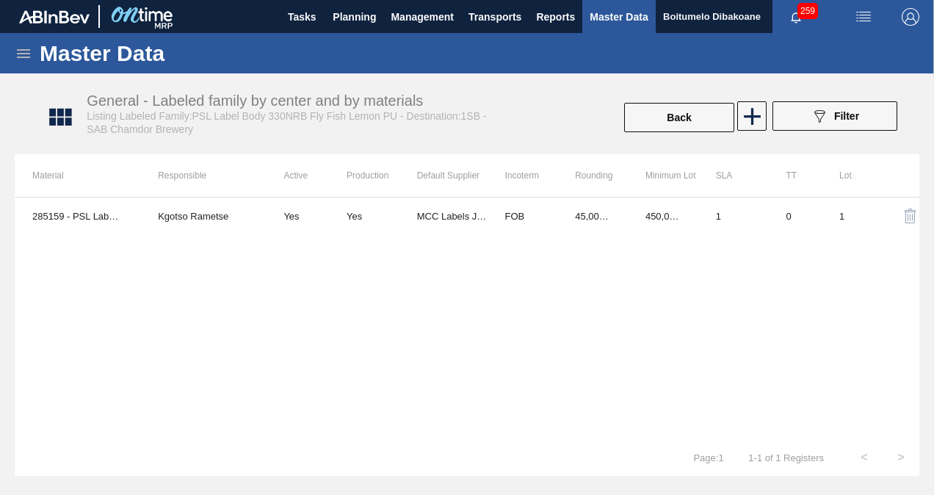
click at [24, 54] on icon at bounding box center [24, 54] width 18 height 18
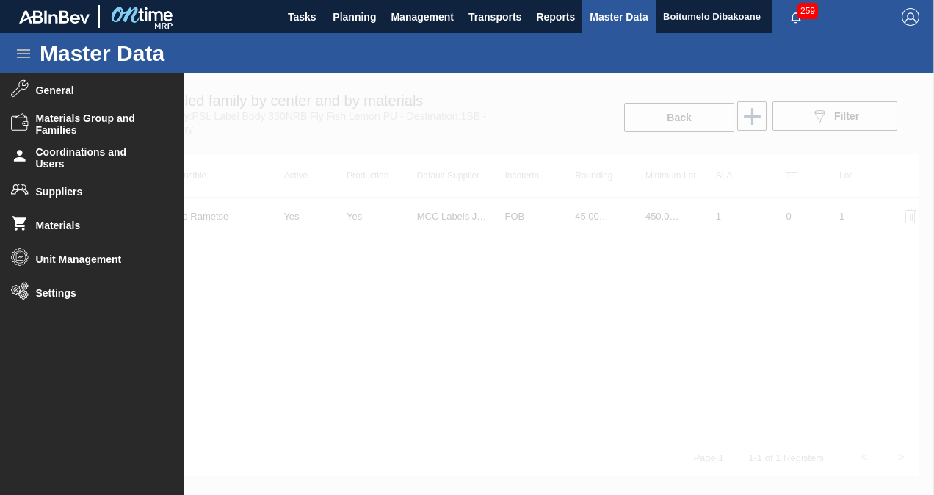
click at [248, 109] on div at bounding box center [467, 284] width 934 height 422
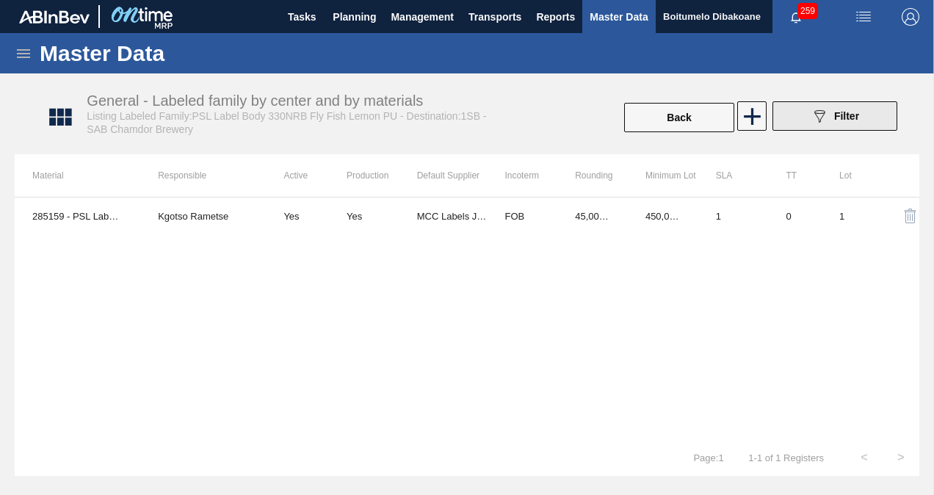
click at [831, 116] on div "089F7B8B-B2A5-4AFE-B5C0-19BA573D28AC Filter" at bounding box center [835, 116] width 48 height 18
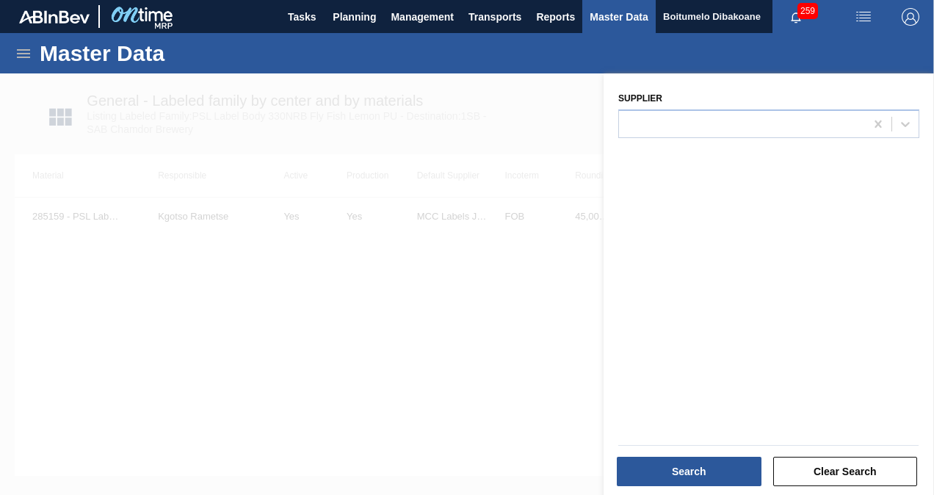
click at [510, 125] on div at bounding box center [467, 320] width 934 height 495
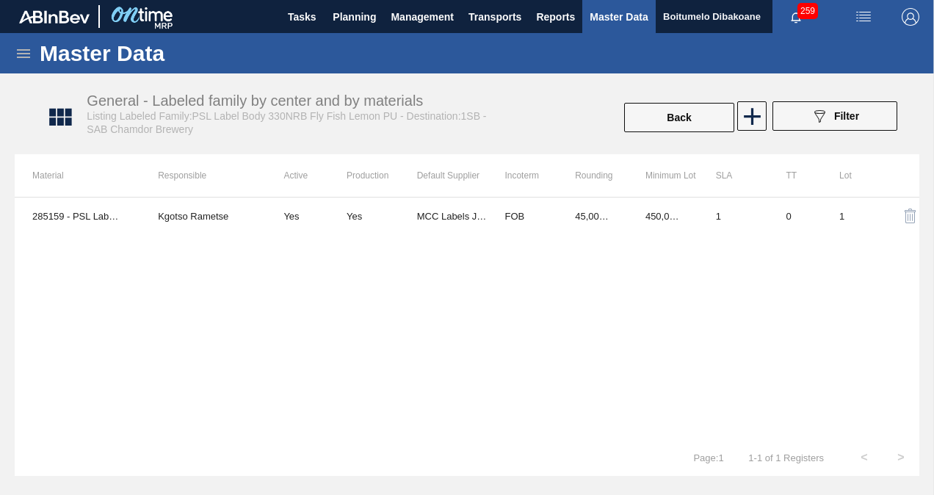
click at [389, 127] on div "General - Labeled family by center and by materials Listing Labeled Family:PSL …" at bounding box center [294, 114] width 414 height 43
drag, startPoint x: 851, startPoint y: 115, endPoint x: 841, endPoint y: 110, distance: 11.2
click at [850, 115] on span "Filter" at bounding box center [846, 116] width 25 height 12
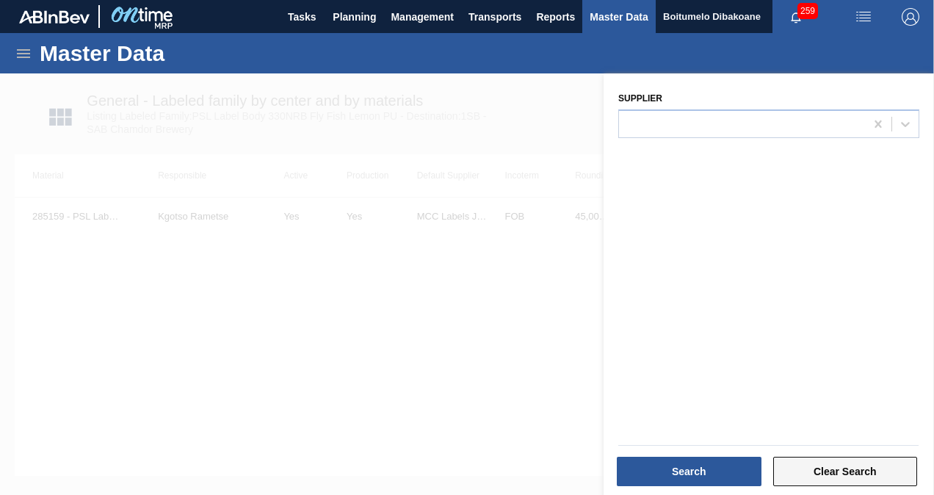
click at [830, 475] on button "Clear Search" at bounding box center [845, 471] width 145 height 29
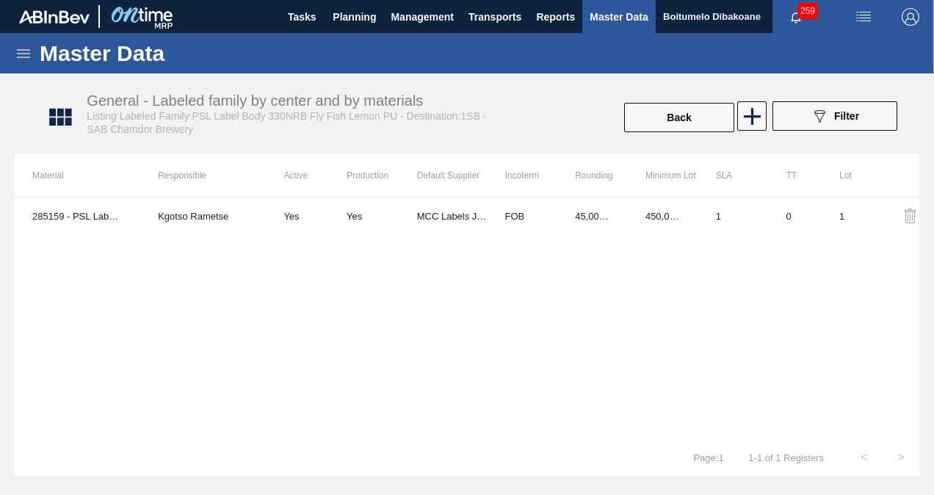
click at [25, 50] on icon at bounding box center [23, 53] width 13 height 9
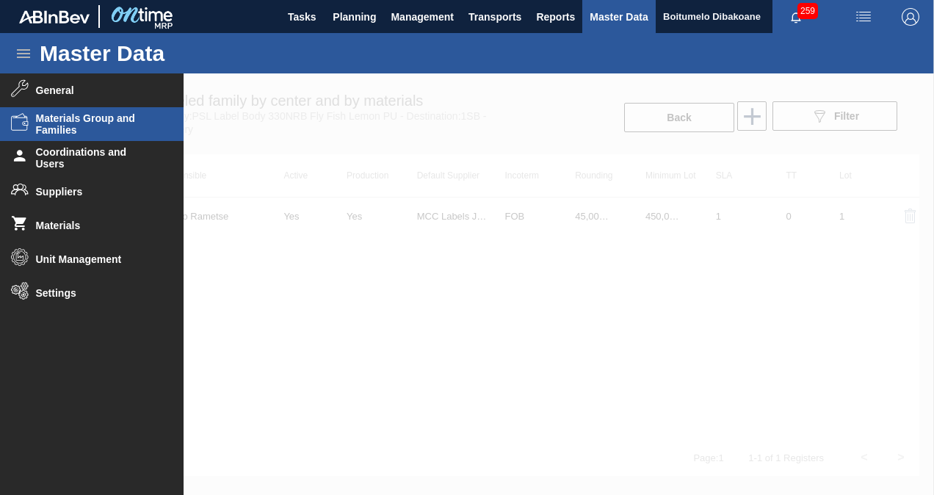
click at [70, 125] on span "Materials Group and Families" at bounding box center [96, 124] width 121 height 24
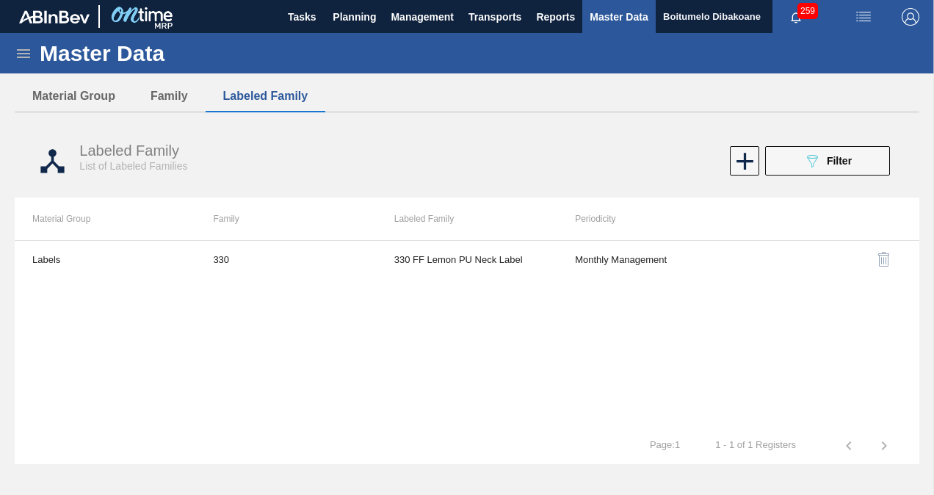
click at [23, 52] on icon at bounding box center [24, 54] width 18 height 18
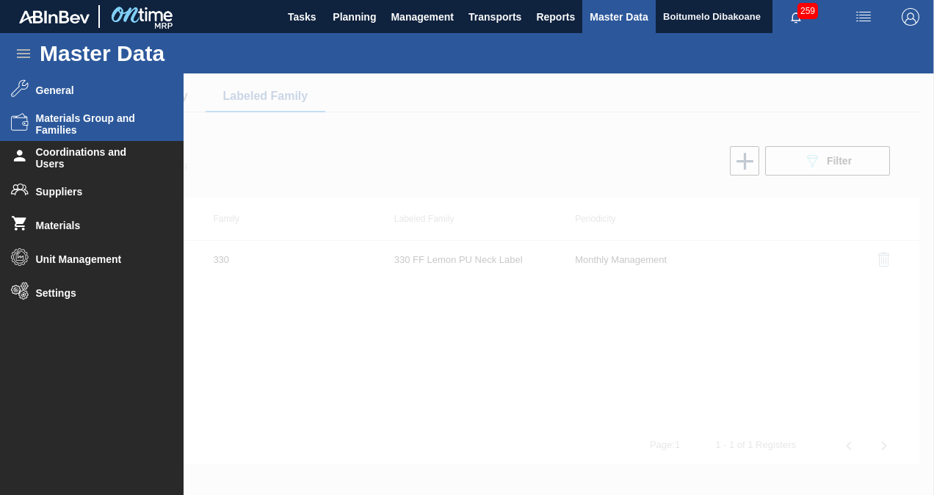
click at [41, 85] on span "General" at bounding box center [96, 90] width 121 height 12
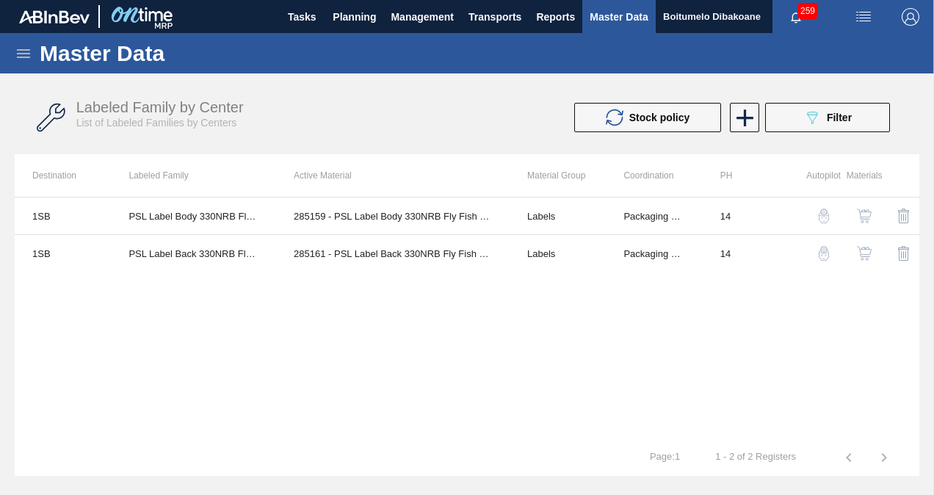
click at [871, 251] on img "button" at bounding box center [864, 253] width 15 height 15
click at [871, 217] on img "button" at bounding box center [864, 216] width 15 height 15
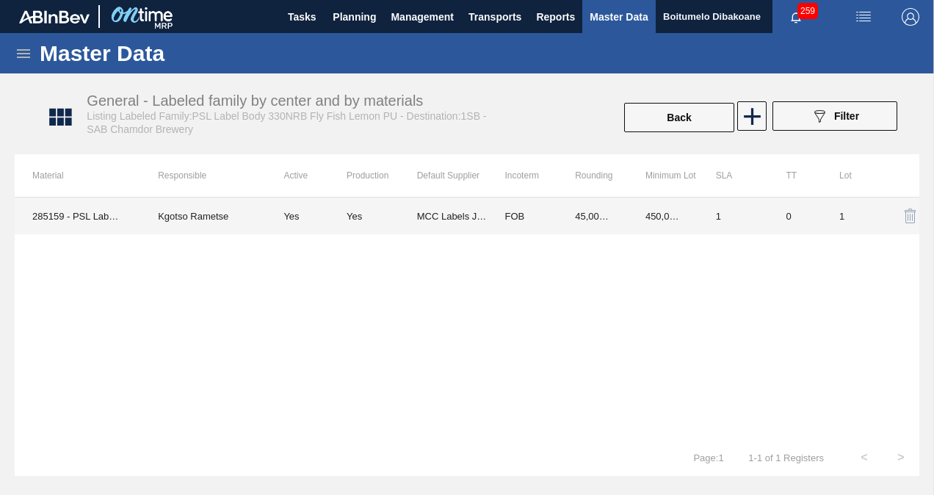
click at [110, 214] on td "285159 - PSL Label Body 330NRB Fly Fish Lemon PU" at bounding box center [78, 216] width 126 height 37
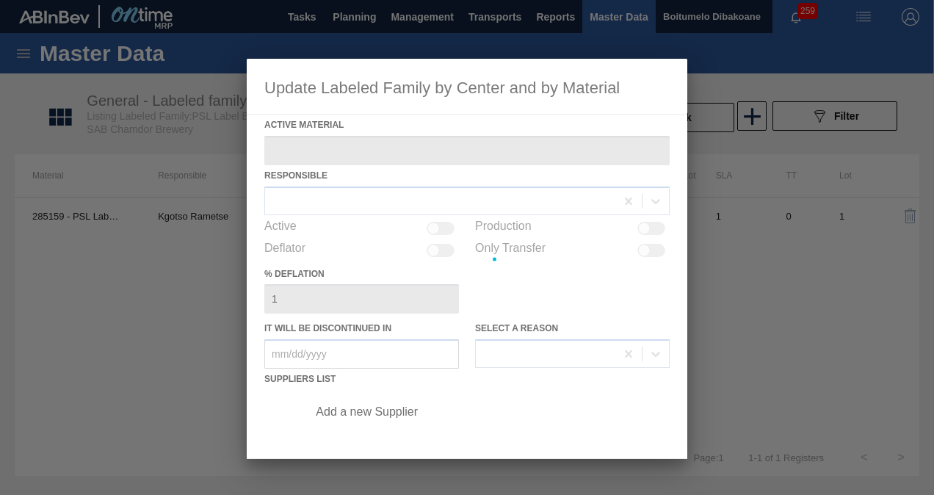
type Material "285159 - PSL Label Body 330NRB Fly Fish Lemon PU"
checkbox input "true"
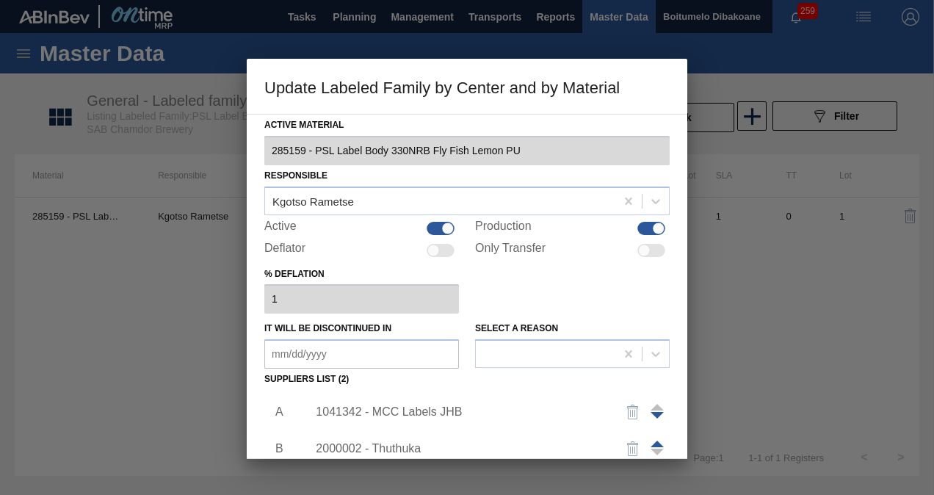
drag, startPoint x: 808, startPoint y: 297, endPoint x: 345, endPoint y: 226, distance: 468.0
click at [806, 297] on div at bounding box center [467, 247] width 934 height 495
drag, startPoint x: 759, startPoint y: 342, endPoint x: 662, endPoint y: 342, distance: 97.7
click at [757, 342] on div at bounding box center [467, 247] width 934 height 495
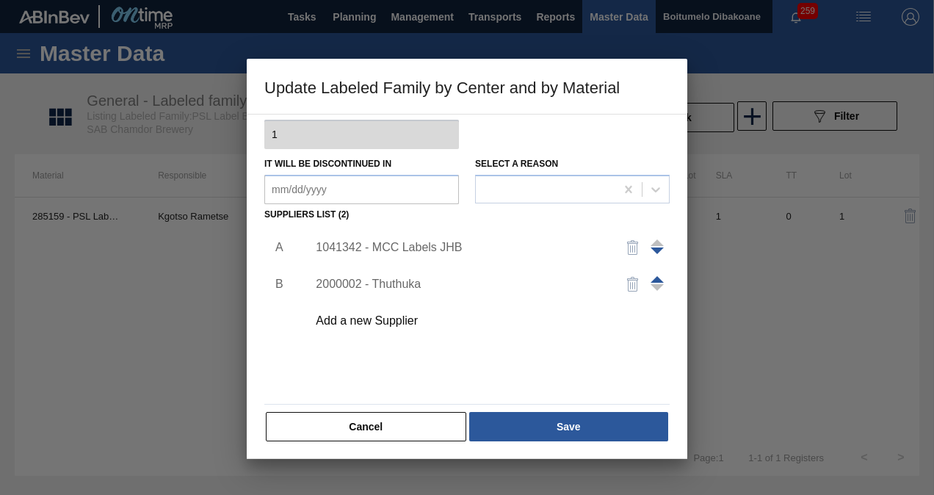
scroll to position [166, 0]
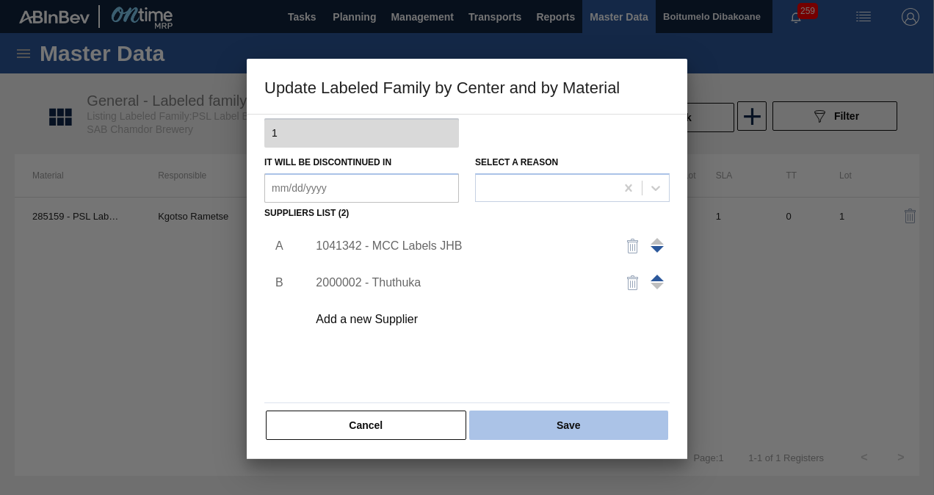
click at [568, 423] on button "Save" at bounding box center [568, 425] width 199 height 29
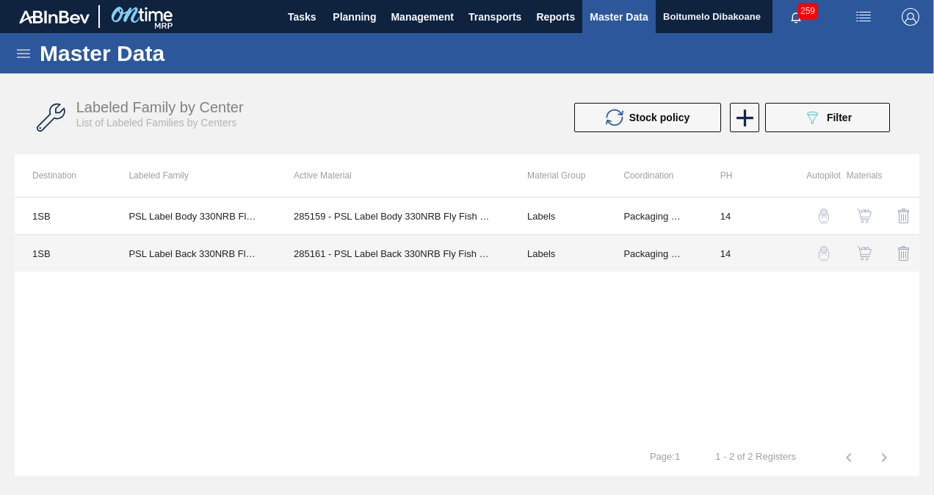
click at [461, 251] on td "285161 - PSL Label Back 330NRB Fly Fish Lemon PU" at bounding box center [393, 253] width 234 height 37
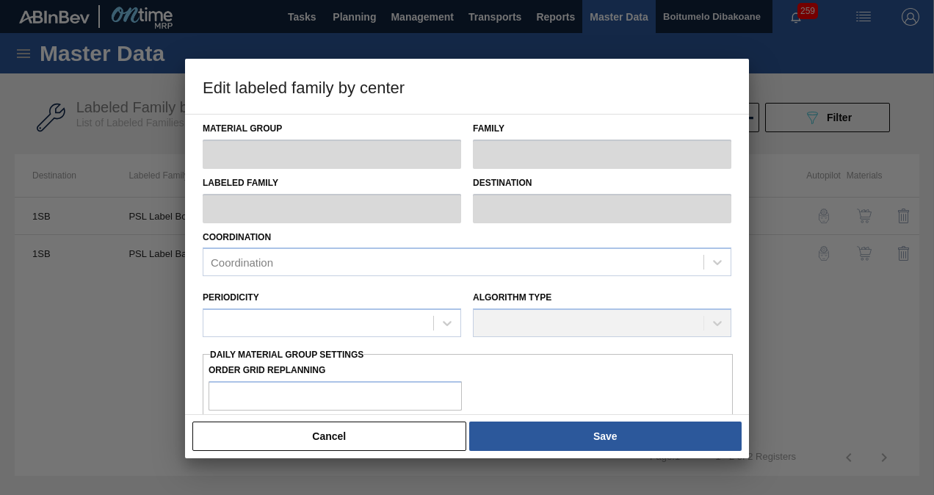
type input "Labels"
type input "330NRB"
type input "PSL Label Back 330NRB Fly Fish Lemon PU"
type input "1SB - SAB Chamdor Brewery"
type input "14"
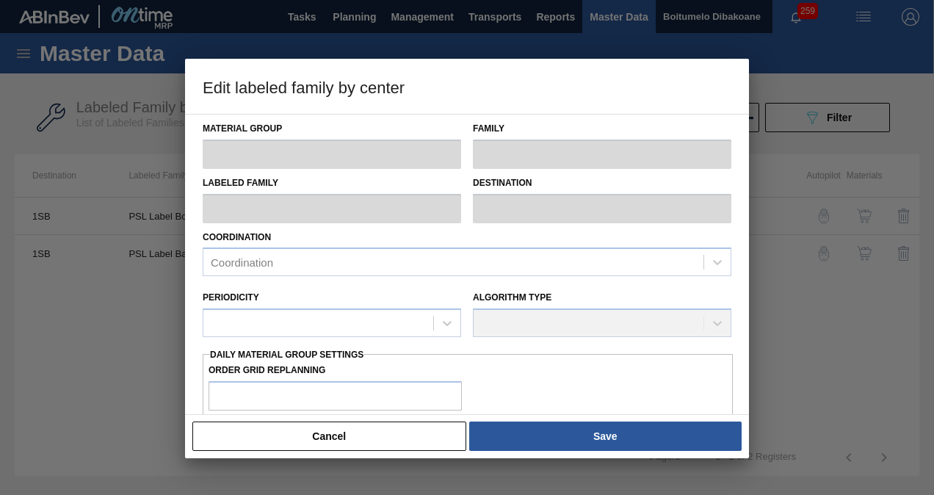
type input "100,000"
type input "200,000"
type input "98"
type input "198,000.000"
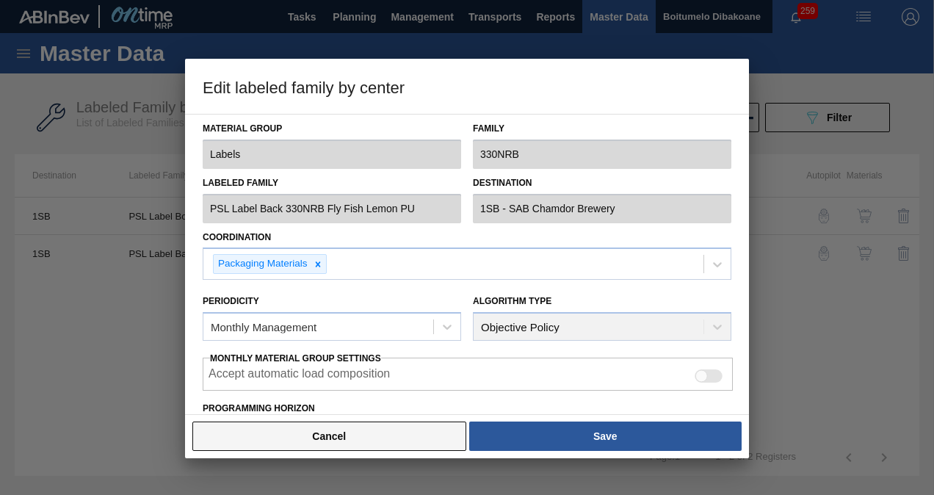
click at [433, 432] on button "Cancel" at bounding box center [329, 436] width 274 height 29
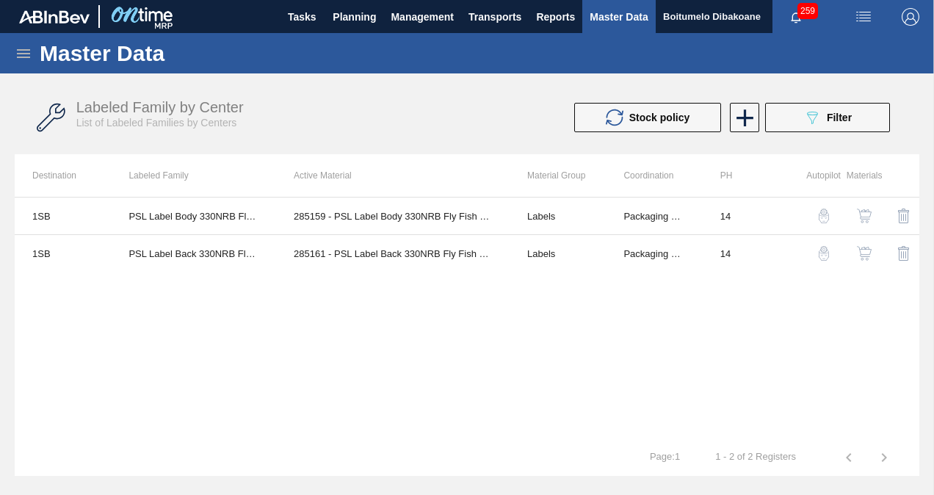
click at [875, 252] on button "button" at bounding box center [864, 253] width 35 height 35
click at [809, 121] on icon "089F7B8B-B2A5-4AFE-B5C0-19BA573D28AC" at bounding box center [812, 118] width 18 height 18
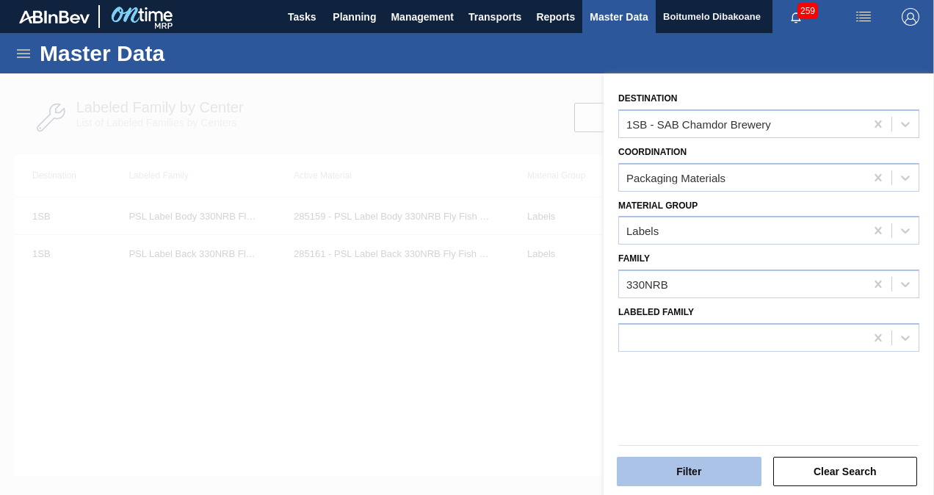
click at [680, 474] on button "Filter" at bounding box center [689, 471] width 145 height 29
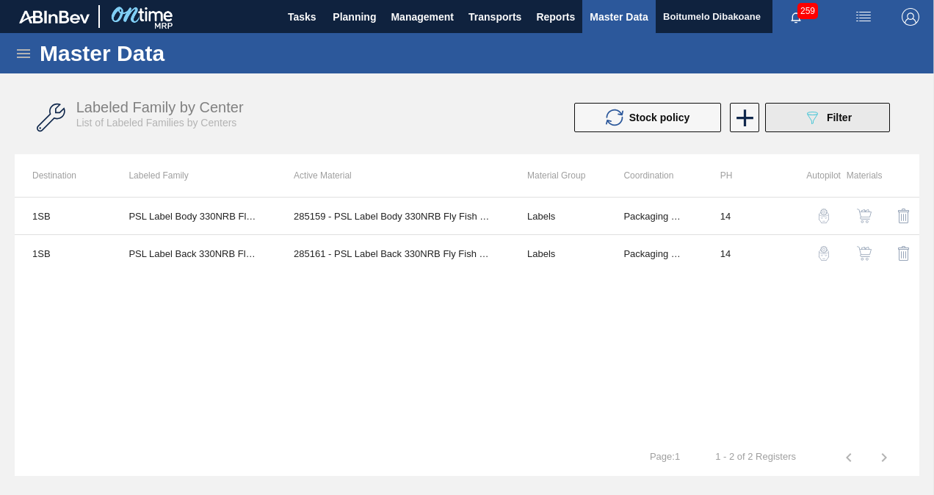
click at [787, 120] on button "089F7B8B-B2A5-4AFE-B5C0-19BA573D28AC Filter" at bounding box center [827, 117] width 125 height 29
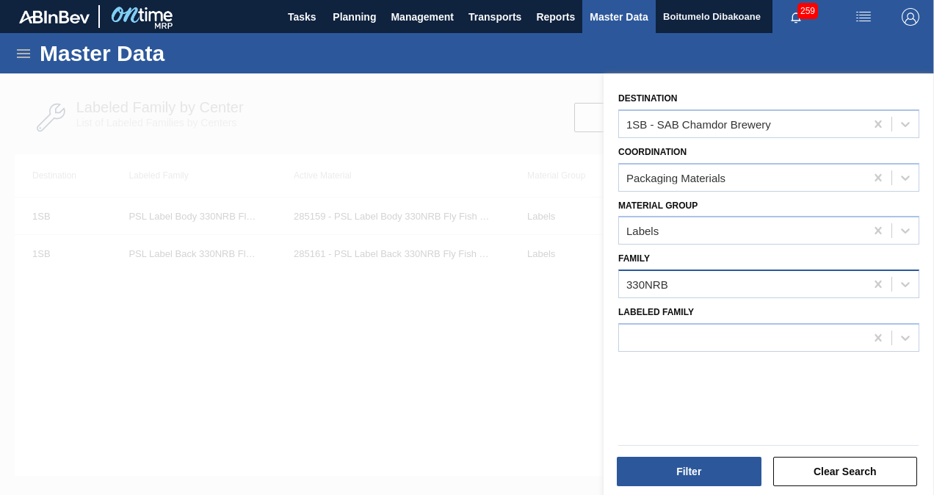
click at [666, 286] on div "330NRB" at bounding box center [647, 284] width 42 height 12
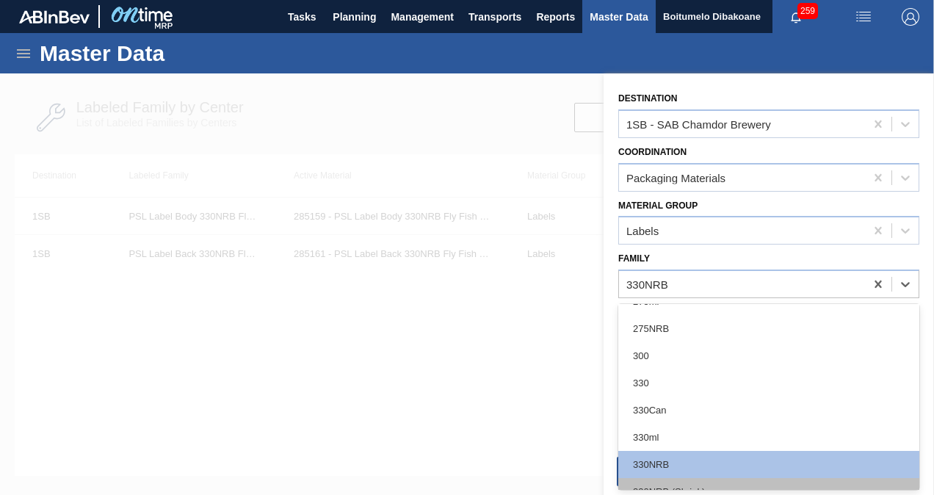
scroll to position [220, 0]
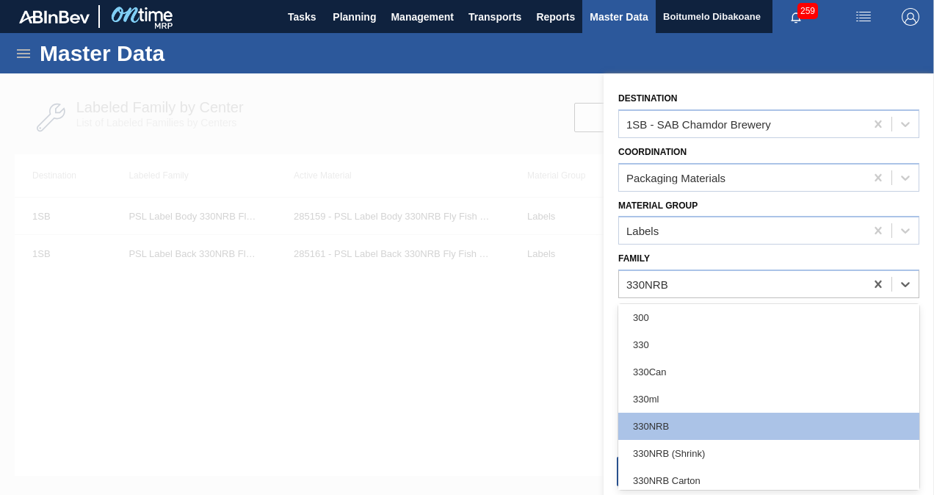
click at [667, 344] on div "330" at bounding box center [768, 344] width 301 height 27
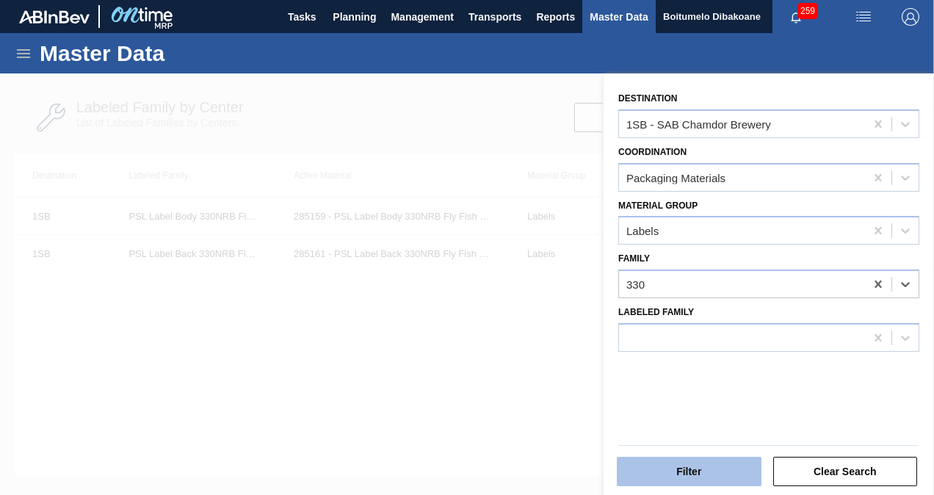
click at [707, 466] on button "Filter" at bounding box center [689, 471] width 145 height 29
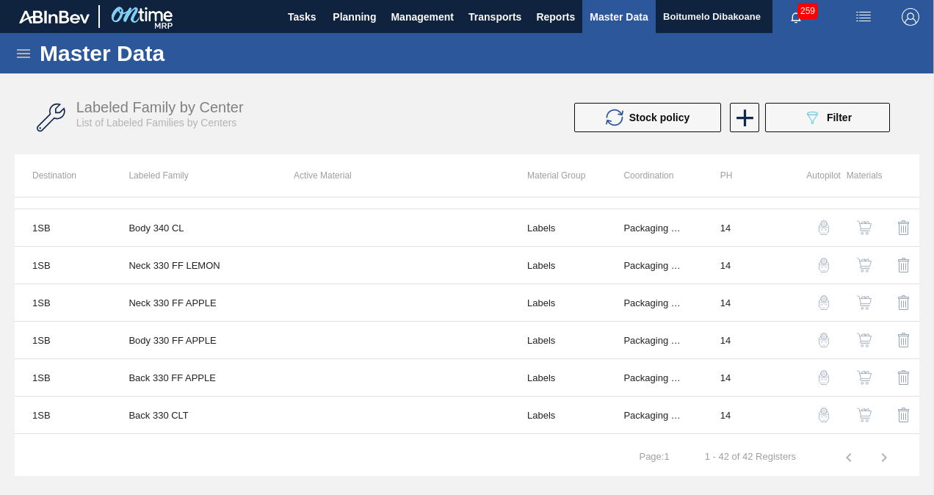
scroll to position [514, 0]
click at [826, 106] on button "089F7B8B-B2A5-4AFE-B5C0-19BA573D28AC Filter" at bounding box center [827, 117] width 125 height 29
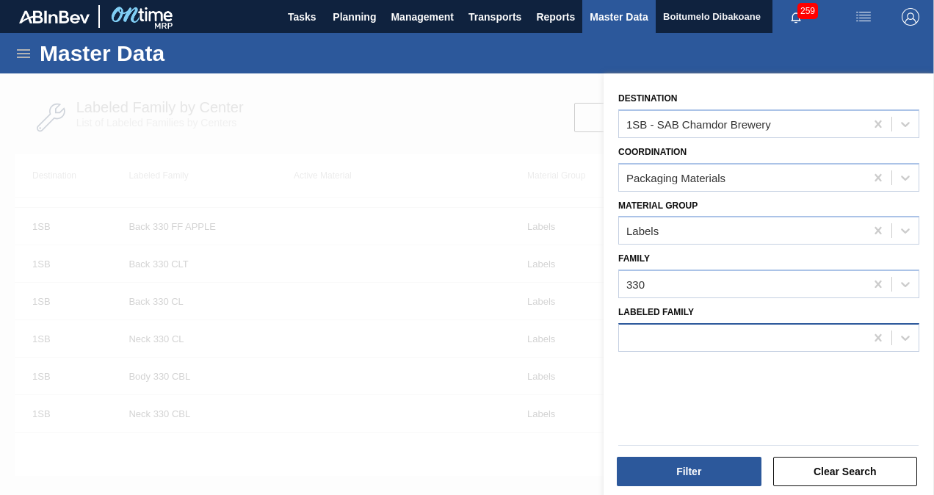
click at [699, 337] on div at bounding box center [742, 337] width 246 height 21
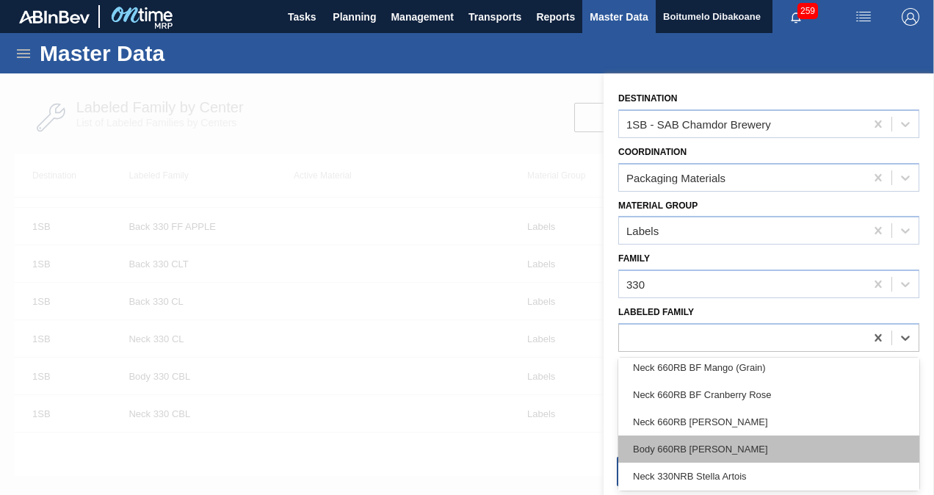
scroll to position [1395, 0]
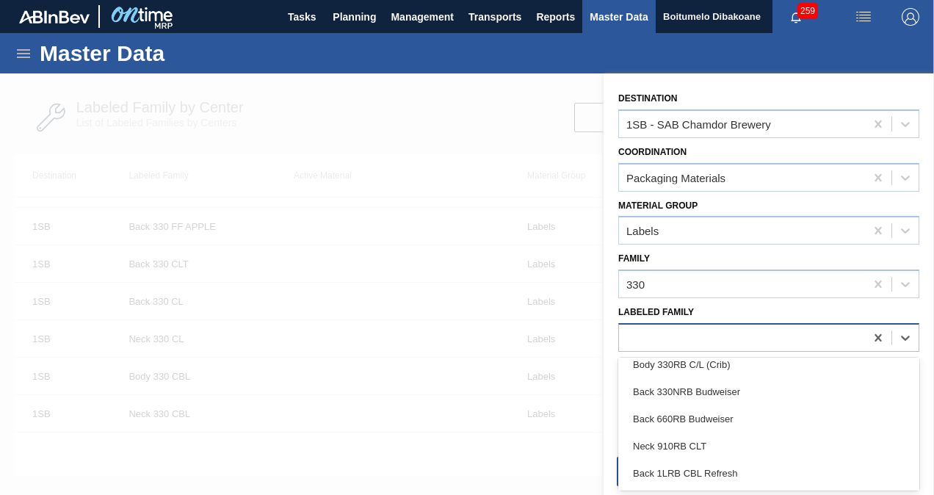
click at [690, 332] on div at bounding box center [742, 337] width 246 height 21
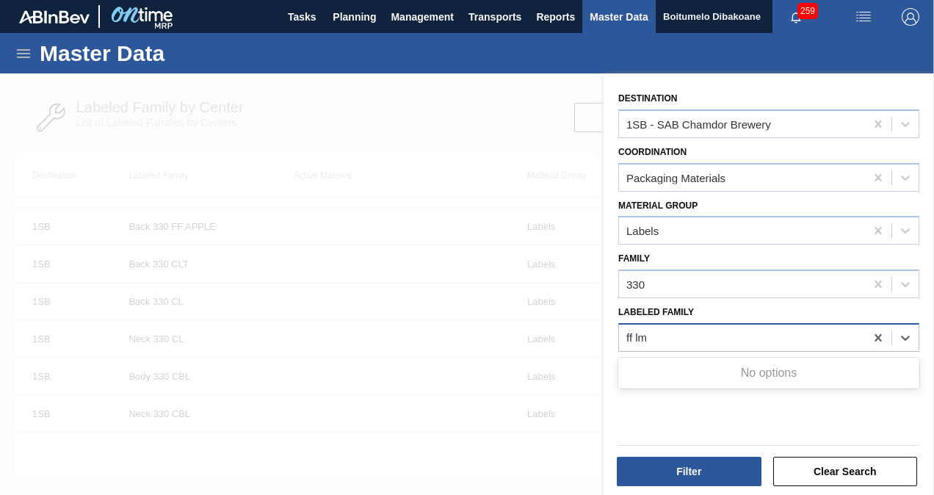
type Family "ff l"
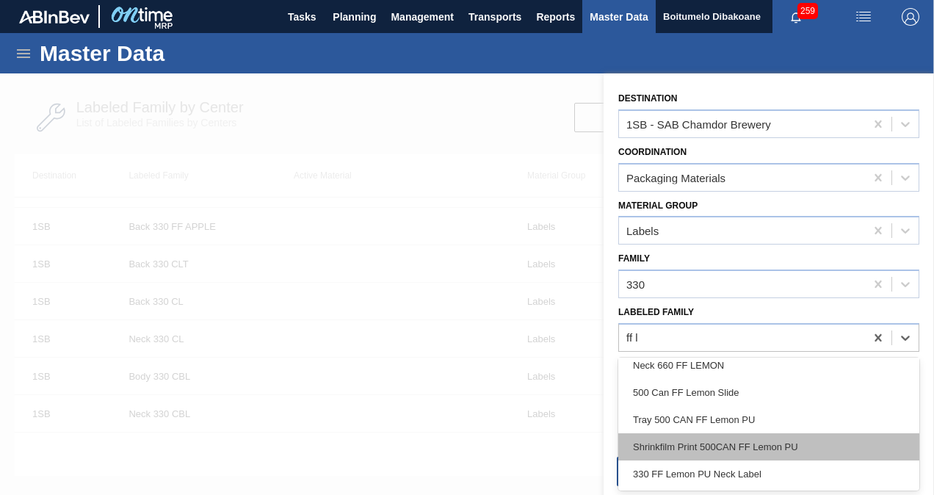
scroll to position [335, 0]
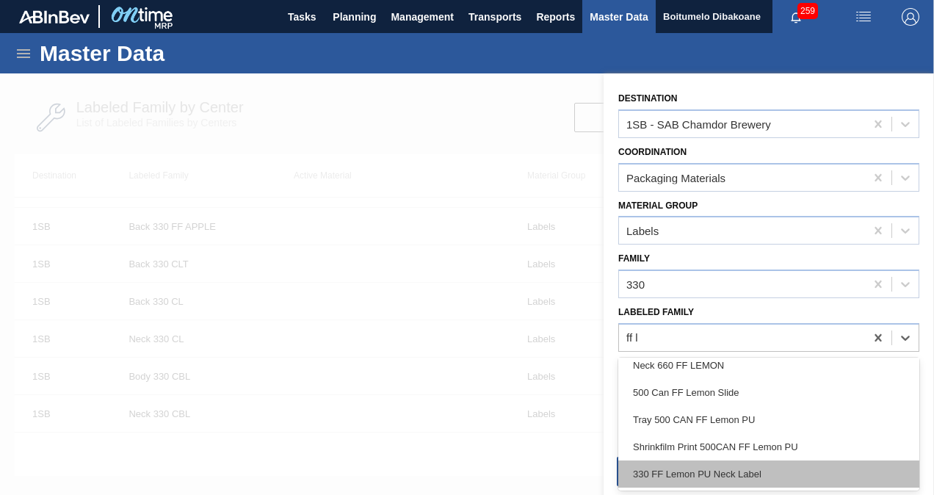
click at [709, 473] on div "330 FF Lemon PU Neck Label" at bounding box center [768, 473] width 301 height 27
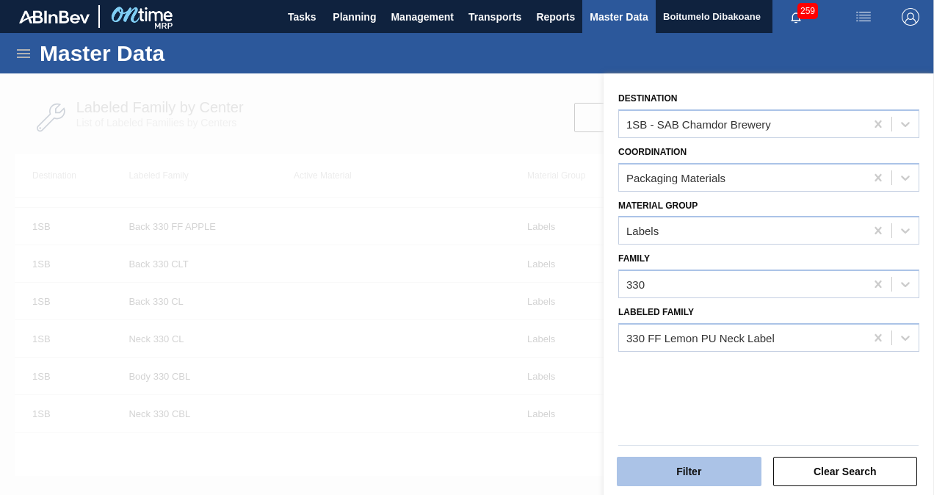
click at [684, 473] on button "Filter" at bounding box center [689, 471] width 145 height 29
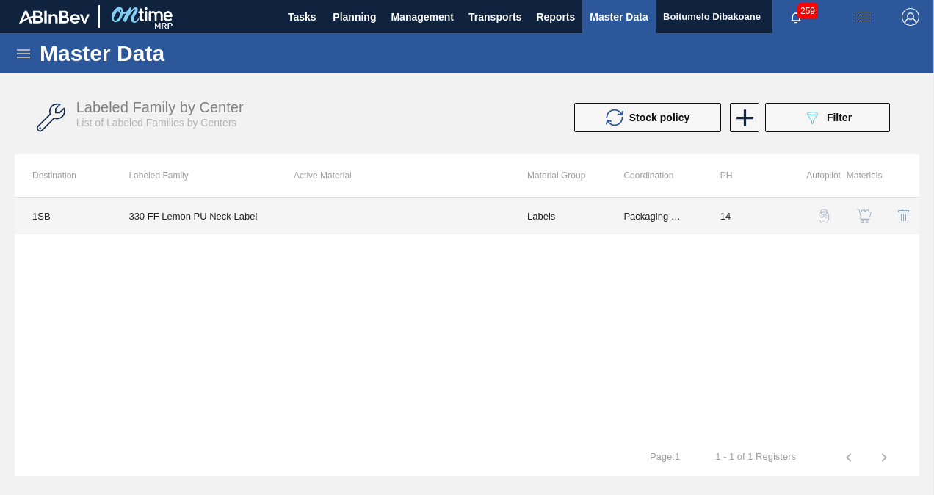
scroll to position [0, 0]
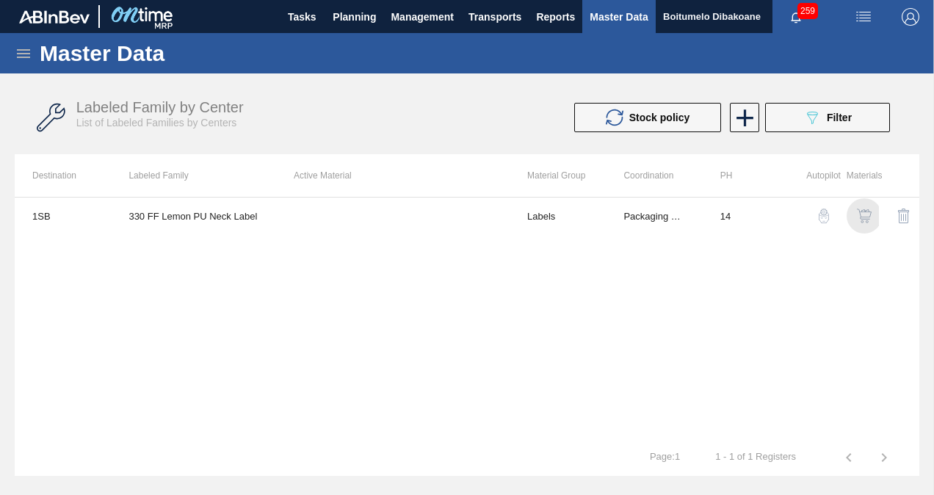
click at [860, 212] on img "button" at bounding box center [864, 216] width 15 height 15
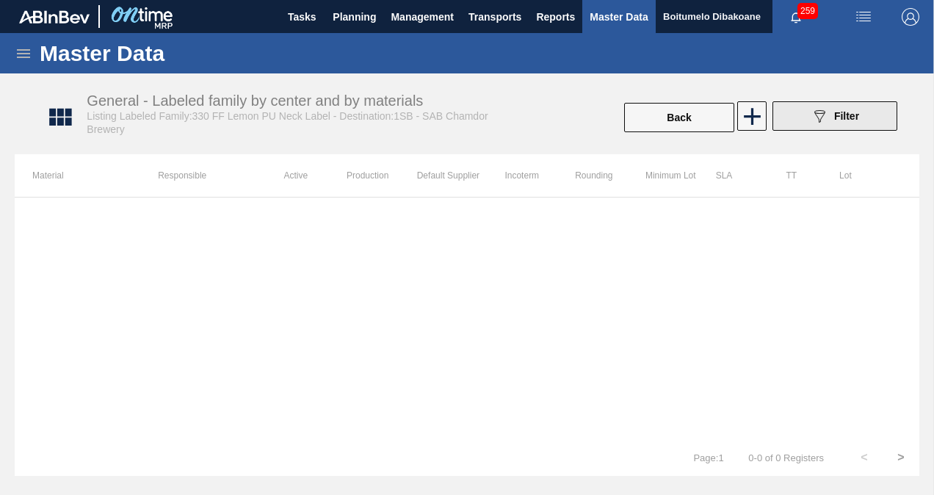
click at [828, 119] on div "089F7B8B-B2A5-4AFE-B5C0-19BA573D28AC Filter" at bounding box center [835, 116] width 48 height 18
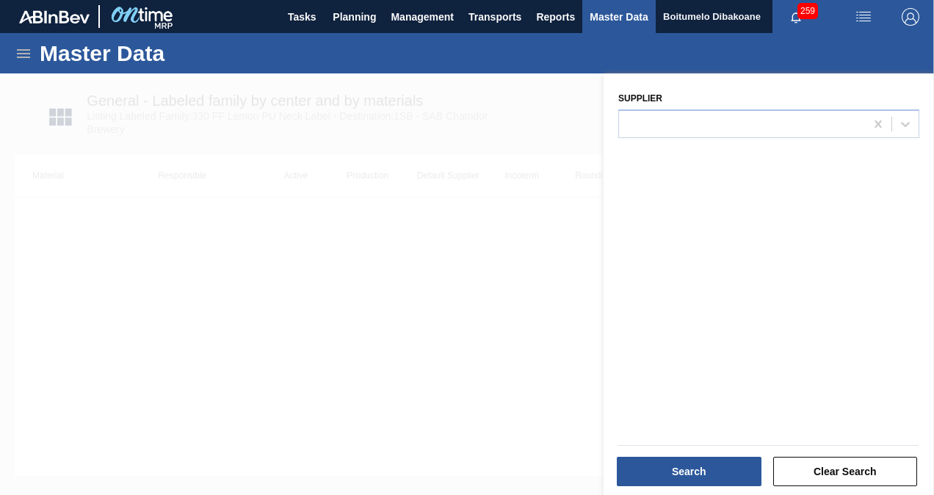
click at [436, 234] on div at bounding box center [467, 320] width 934 height 495
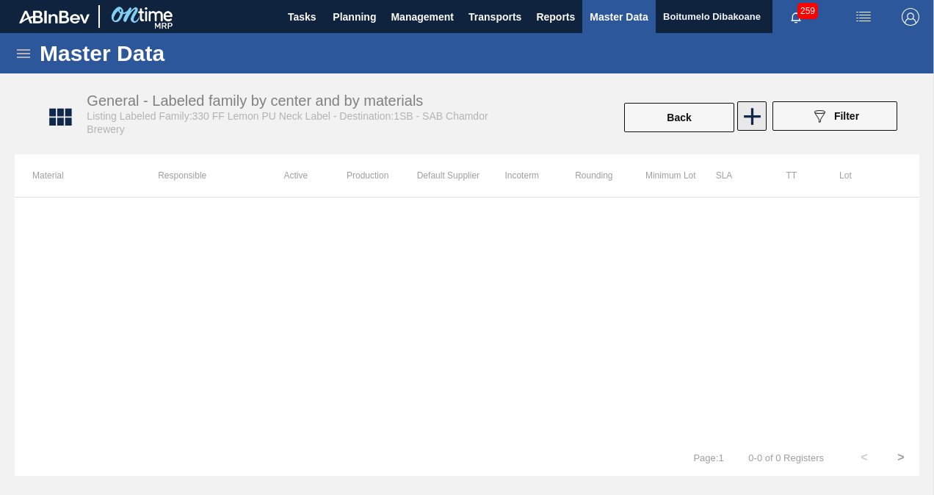
click at [751, 114] on icon at bounding box center [752, 116] width 17 height 17
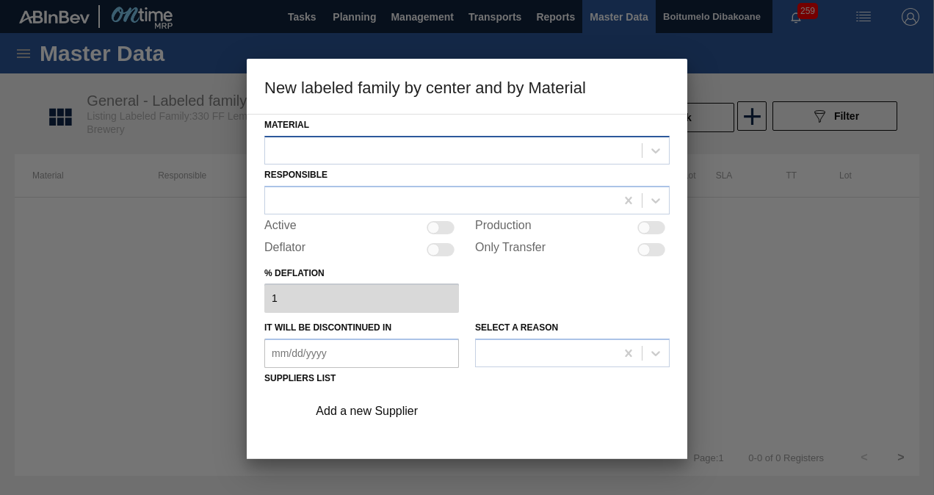
click at [429, 154] on div at bounding box center [453, 150] width 377 height 21
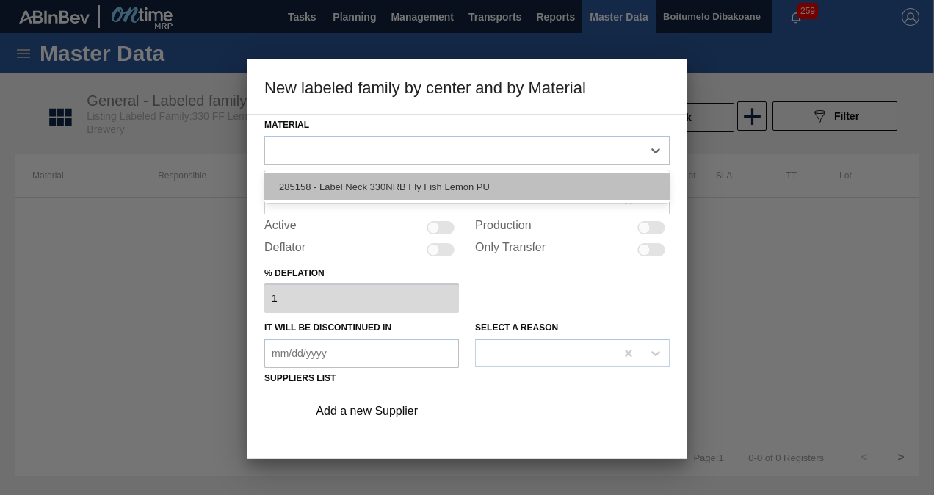
click at [417, 198] on div "285158 - Label Neck 330NRB Fly Fish Lemon PU" at bounding box center [466, 186] width 405 height 27
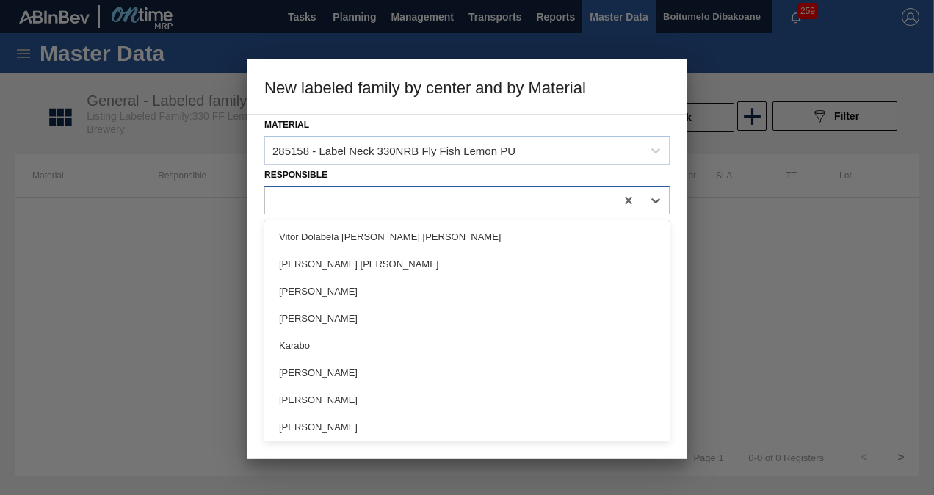
click at [394, 195] on div at bounding box center [440, 199] width 350 height 21
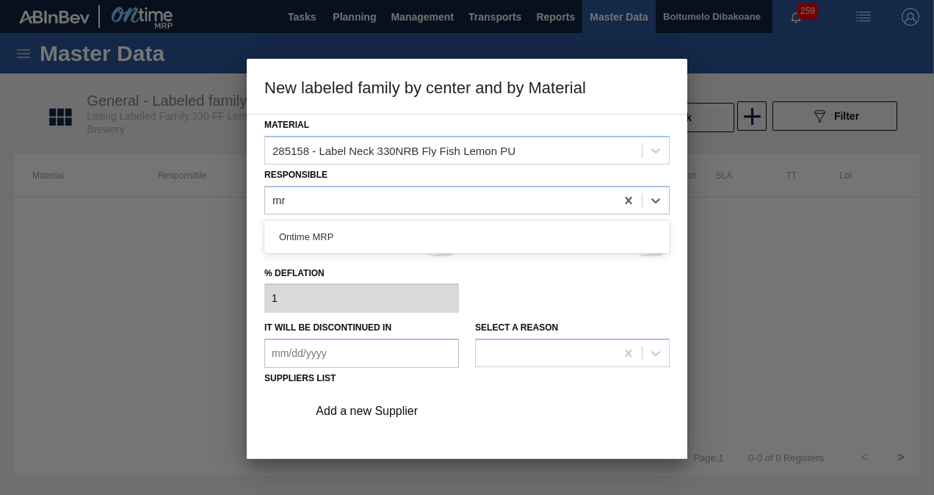
type input "mrp"
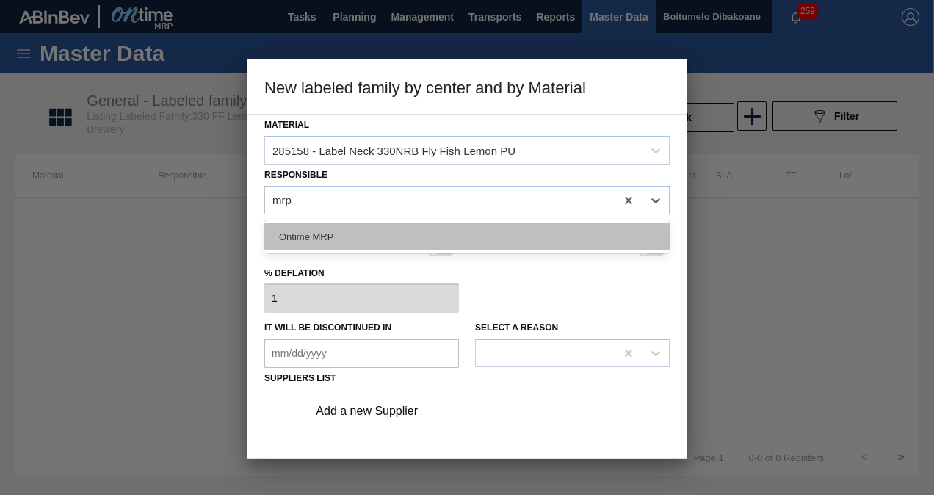
click at [346, 231] on div "Ontime MRP" at bounding box center [466, 236] width 405 height 27
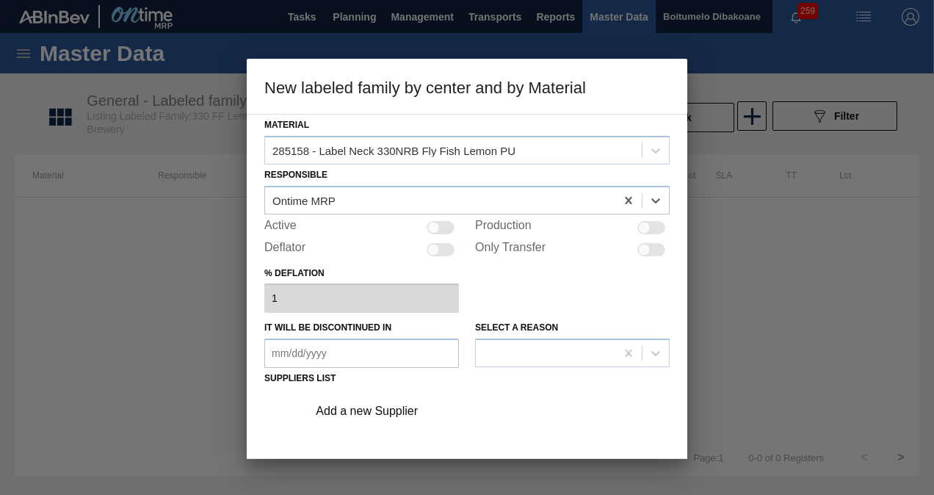
scroll to position [165, 0]
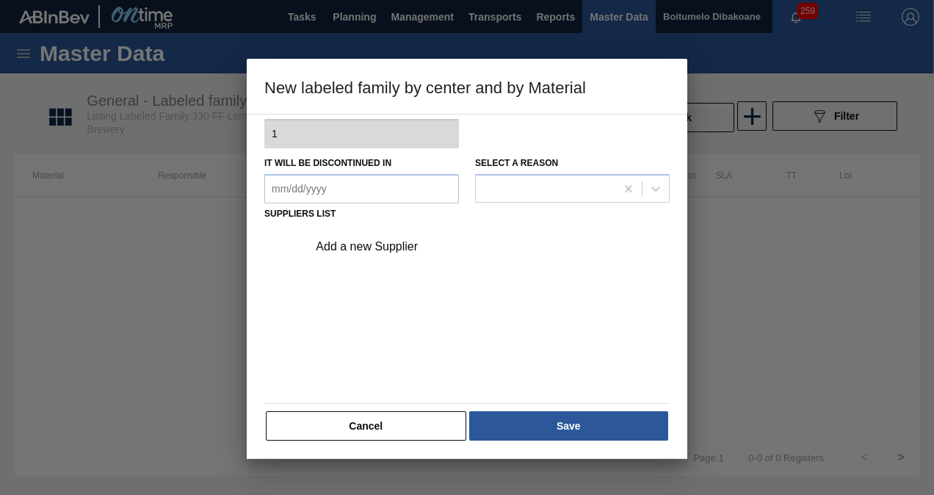
click at [401, 248] on div "Add a new Supplier" at bounding box center [460, 246] width 288 height 13
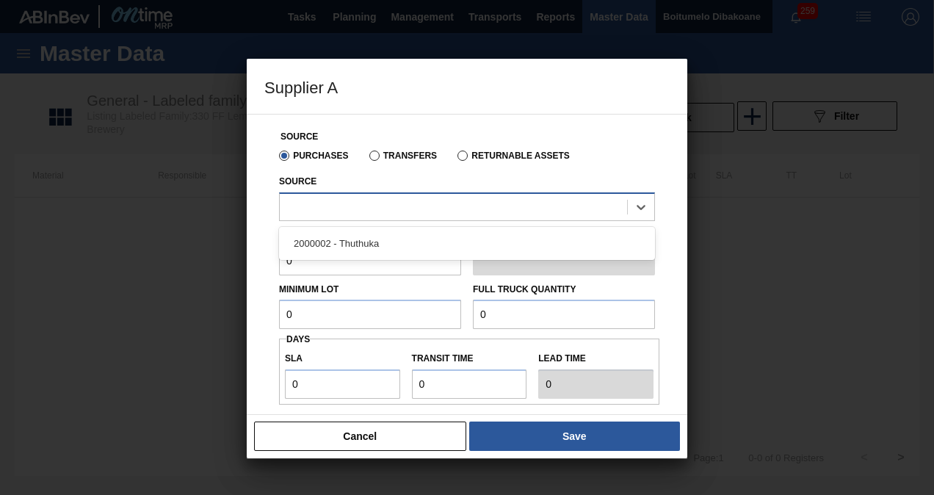
click at [398, 198] on div at bounding box center [453, 206] width 347 height 21
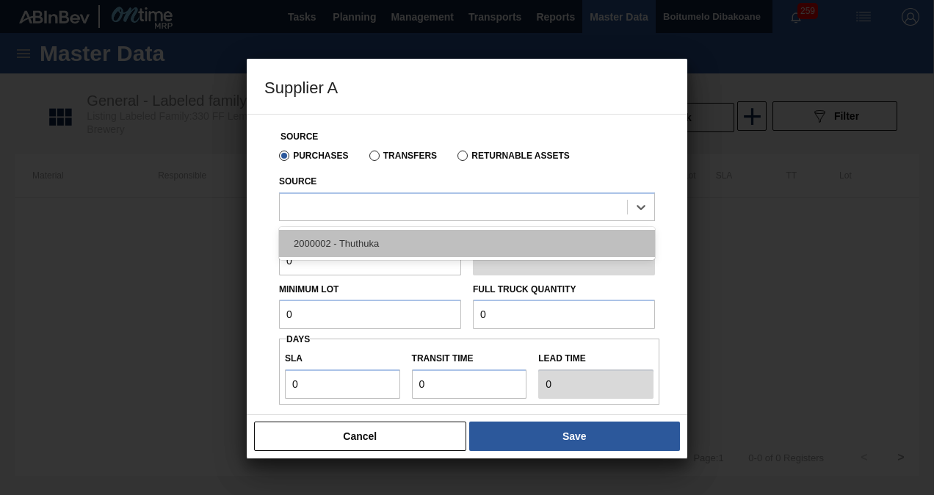
click at [383, 244] on div "2000002 - Thuthuka" at bounding box center [467, 243] width 376 height 27
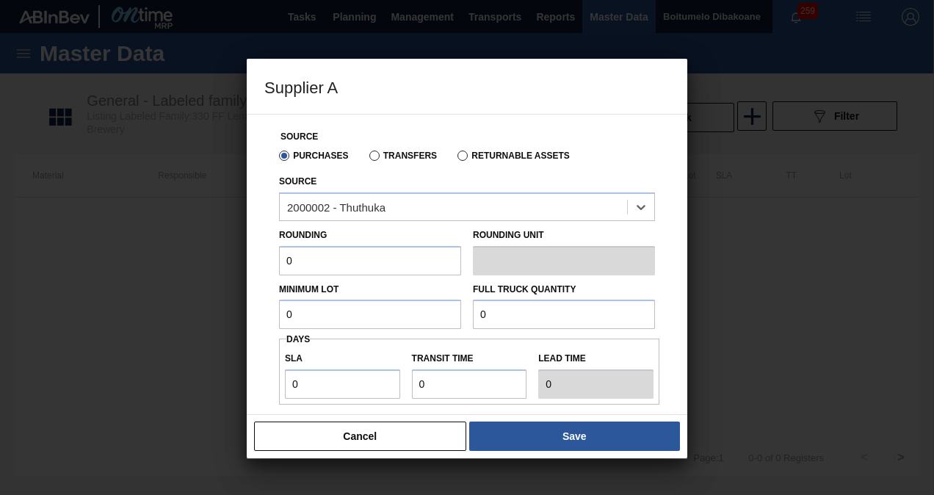
click at [347, 265] on input "0" at bounding box center [370, 260] width 182 height 29
drag, startPoint x: 298, startPoint y: 259, endPoint x: 217, endPoint y: 261, distance: 81.5
click at [217, 261] on div "Supplier A Source Purchases Transfers Returnable Assets Source 2000002 - Thuthu…" at bounding box center [467, 247] width 934 height 495
type input "50,000"
drag, startPoint x: 306, startPoint y: 322, endPoint x: 282, endPoint y: 320, distance: 24.3
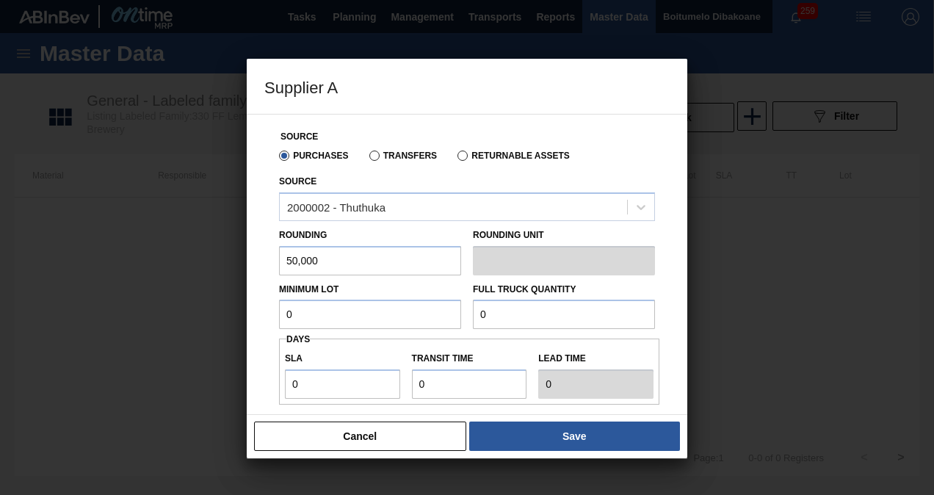
click at [282, 320] on input "0" at bounding box center [370, 314] width 182 height 29
drag, startPoint x: 298, startPoint y: 317, endPoint x: 269, endPoint y: 315, distance: 29.4
click at [269, 315] on div "Source Purchases Transfers Returnable Assets Source 2000002 - Thuthuka Rounding…" at bounding box center [466, 349] width 405 height 468
drag, startPoint x: 297, startPoint y: 317, endPoint x: 212, endPoint y: 315, distance: 85.2
click at [212, 315] on div "Supplier A Source Purchases Transfers Returnable Assets Source 2000002 - Thuthu…" at bounding box center [467, 247] width 934 height 495
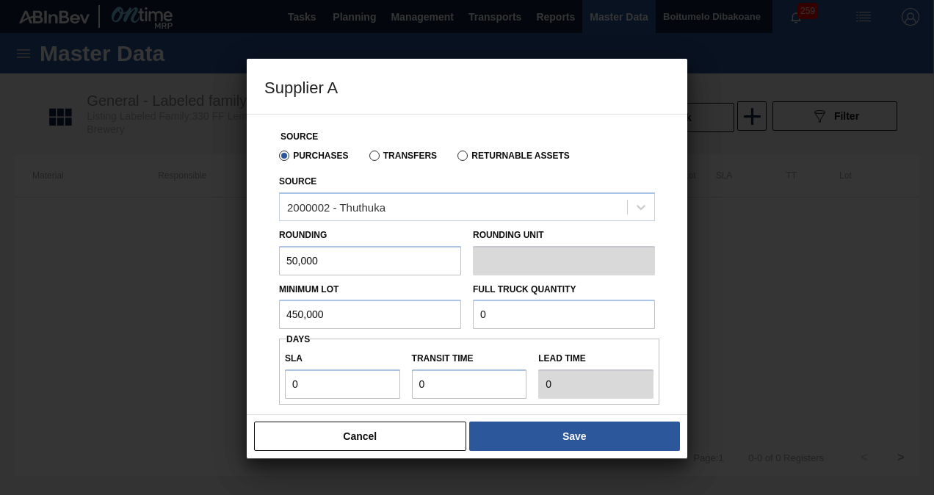
type input "450,000"
click at [411, 308] on div "Minimum Lot 450,000 Full Truck Quantity 0" at bounding box center [467, 302] width 388 height 54
type input "5,000,000"
drag, startPoint x: 317, startPoint y: 376, endPoint x: 159, endPoint y: 379, distance: 158.7
click at [159, 379] on div "Supplier A Source Purchases Transfers Returnable Assets Source 2000002 - Thuthu…" at bounding box center [467, 247] width 934 height 495
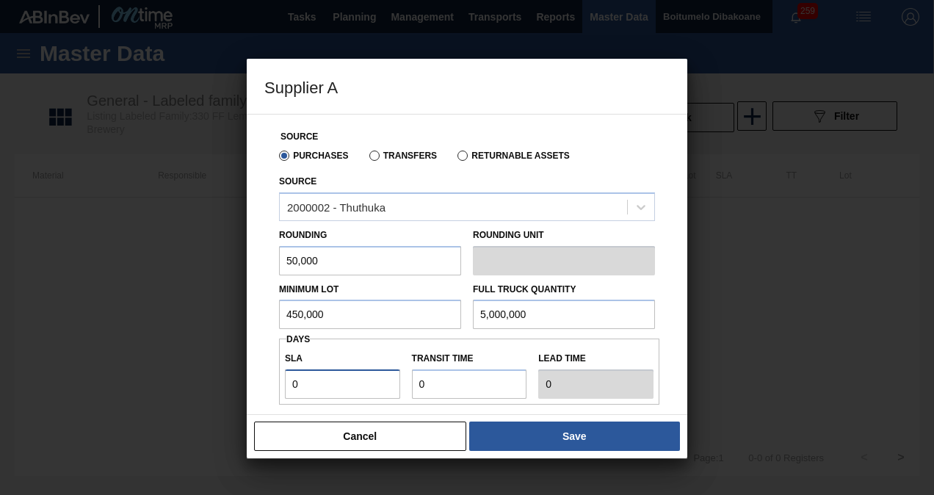
type input "1"
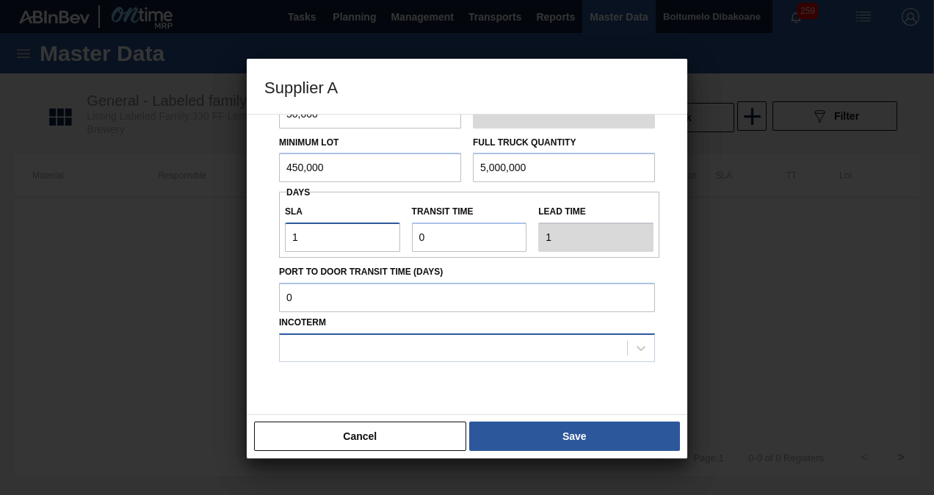
type input "1"
click at [346, 347] on div at bounding box center [453, 347] width 347 height 21
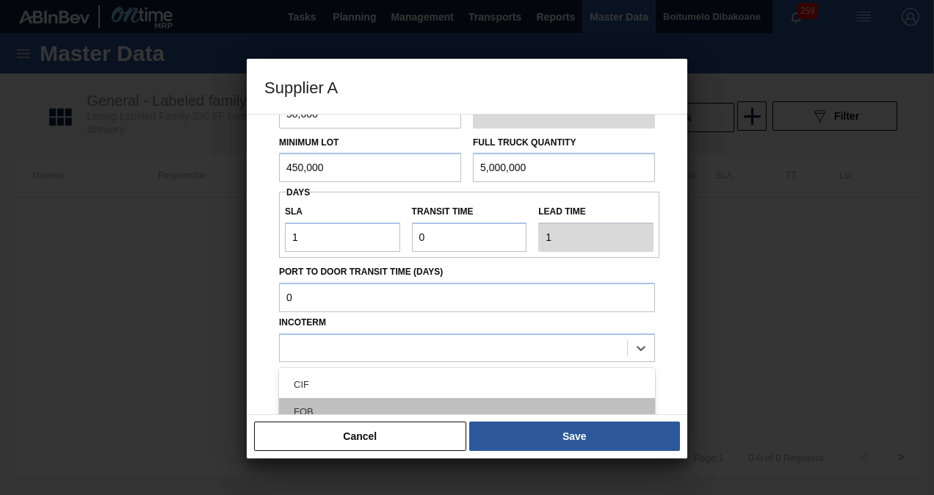
click at [346, 411] on div "FOB" at bounding box center [467, 411] width 376 height 27
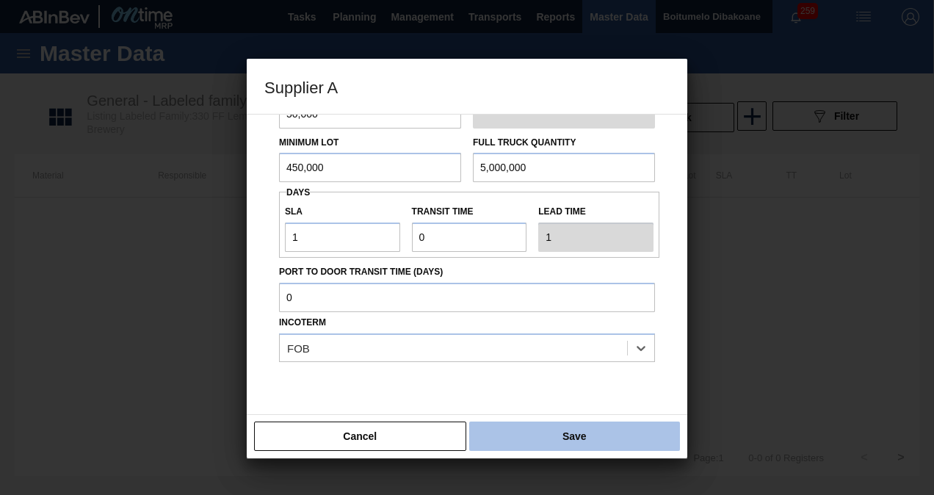
click at [547, 433] on button "Save" at bounding box center [574, 436] width 211 height 29
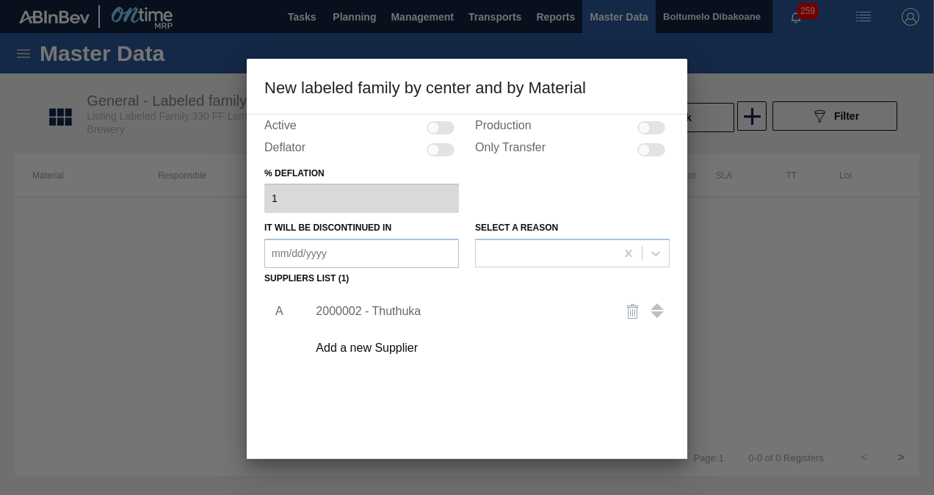
scroll to position [165, 0]
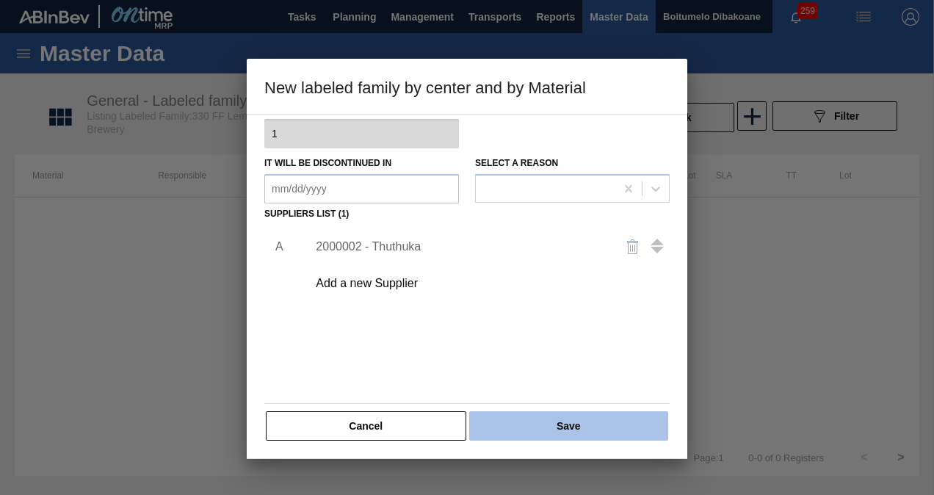
click at [557, 427] on button "Save" at bounding box center [568, 425] width 199 height 29
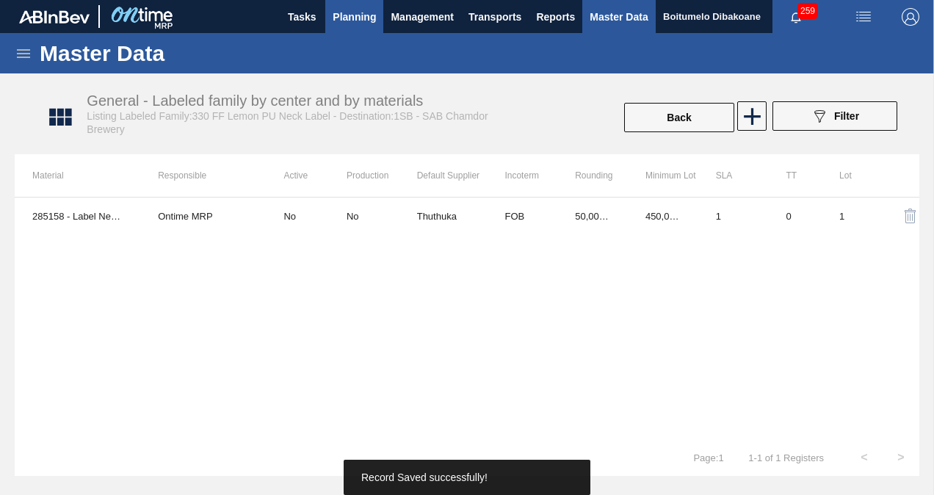
click at [350, 13] on span "Planning" at bounding box center [354, 17] width 43 height 18
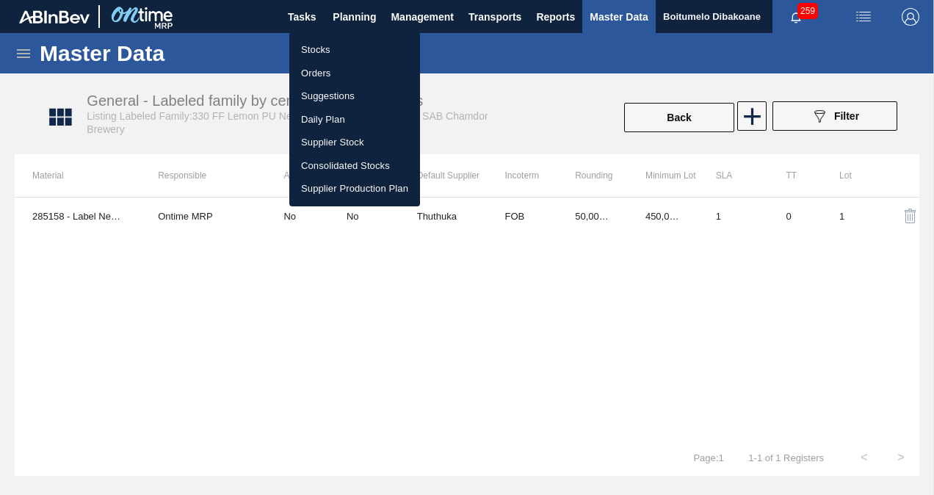
click at [349, 68] on li "Orders" at bounding box center [354, 74] width 131 height 24
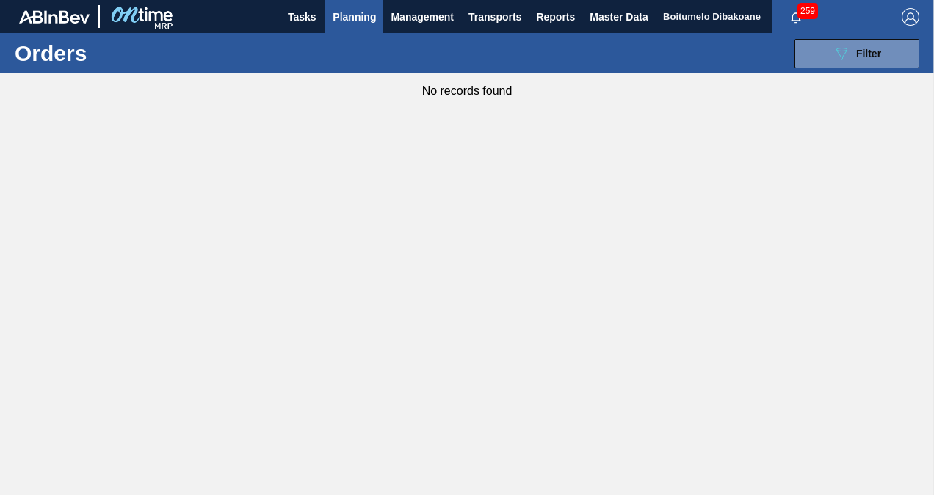
click at [368, 18] on span "Planning" at bounding box center [354, 17] width 43 height 18
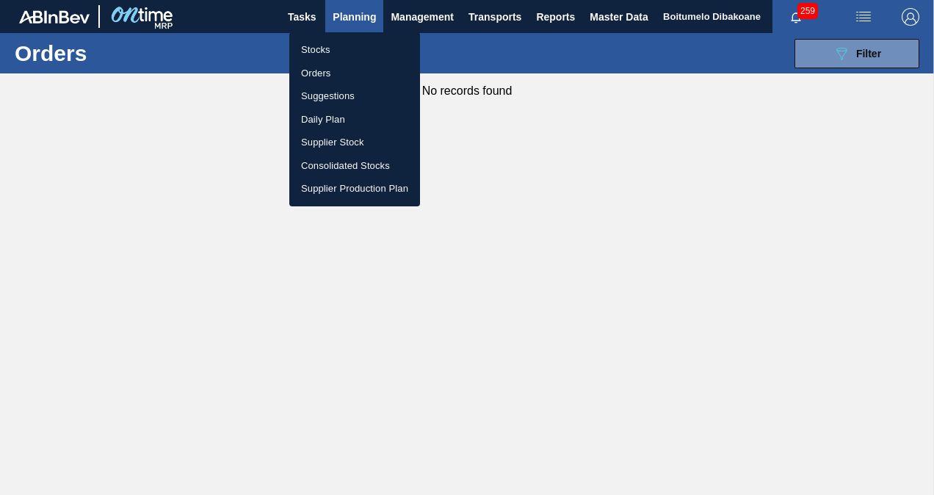
click at [355, 91] on li "Suggestions" at bounding box center [354, 96] width 131 height 24
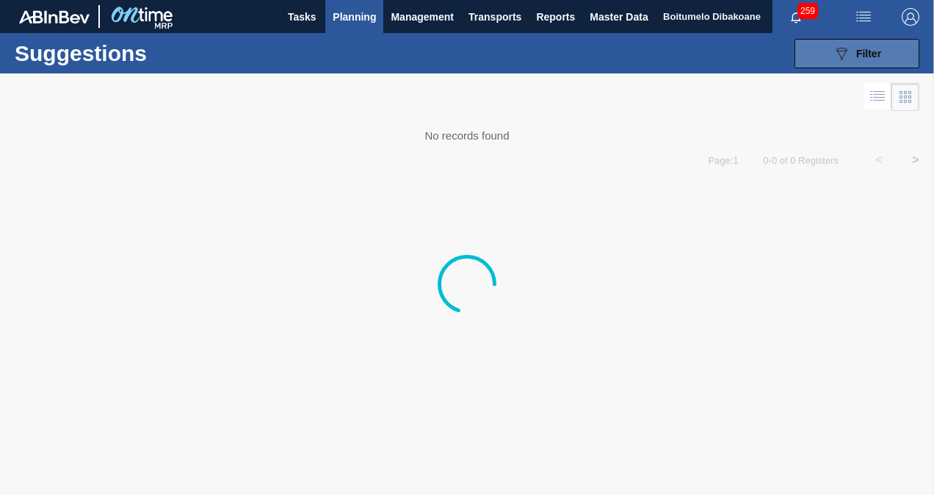
click at [848, 45] on icon "089F7B8B-B2A5-4AFE-B5C0-19BA573D28AC" at bounding box center [842, 54] width 18 height 18
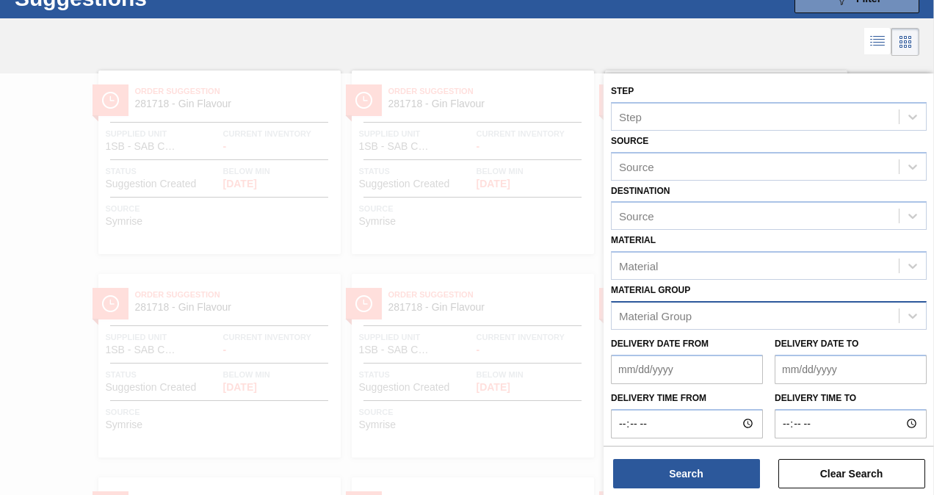
click at [660, 315] on div "Material Group" at bounding box center [655, 315] width 73 height 12
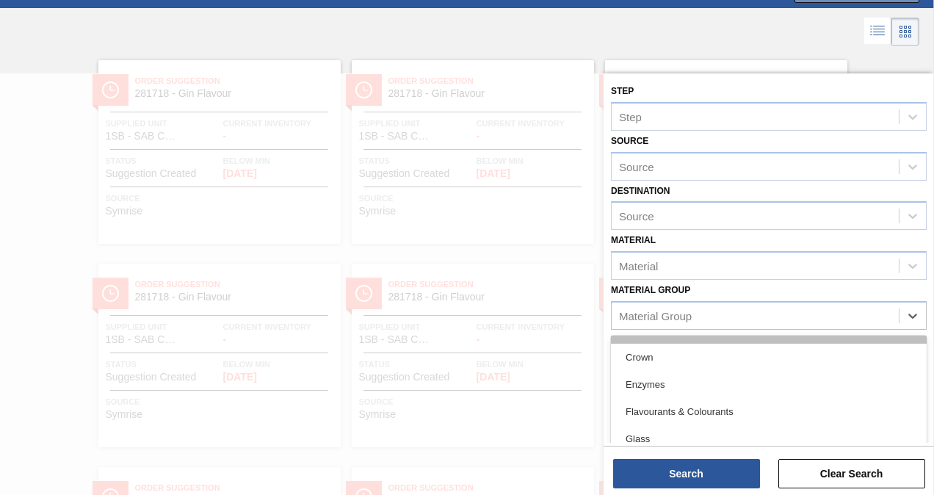
scroll to position [441, 0]
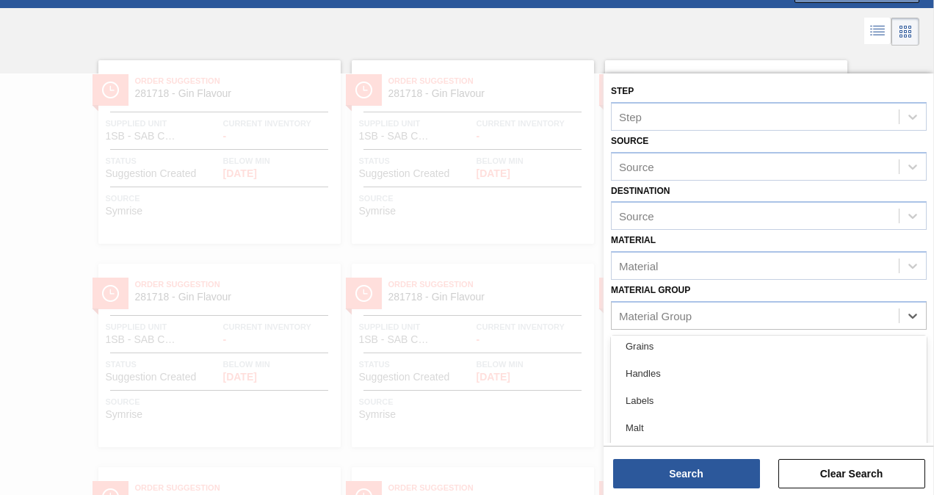
click at [658, 402] on div "Labels" at bounding box center [769, 400] width 316 height 27
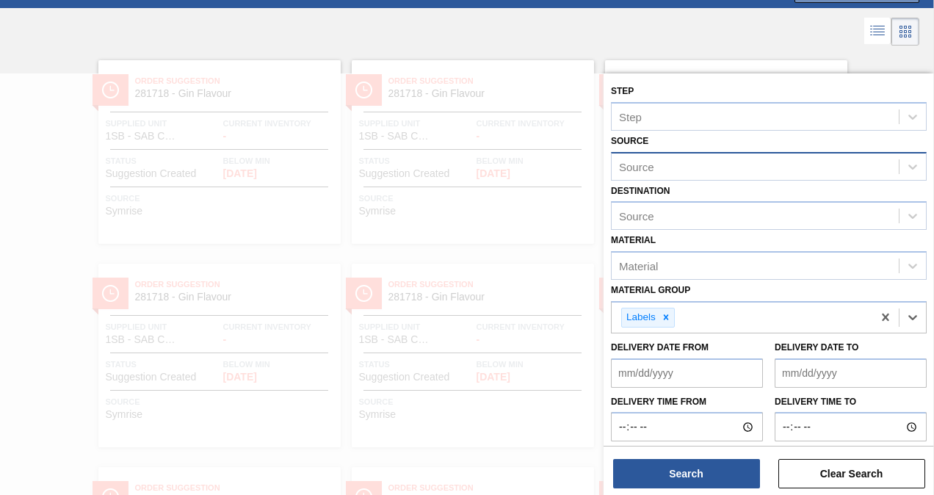
click at [664, 173] on div "Source" at bounding box center [755, 166] width 287 height 21
click at [690, 150] on div "Source Source" at bounding box center [769, 156] width 316 height 50
click at [675, 216] on div "Source" at bounding box center [755, 216] width 287 height 21
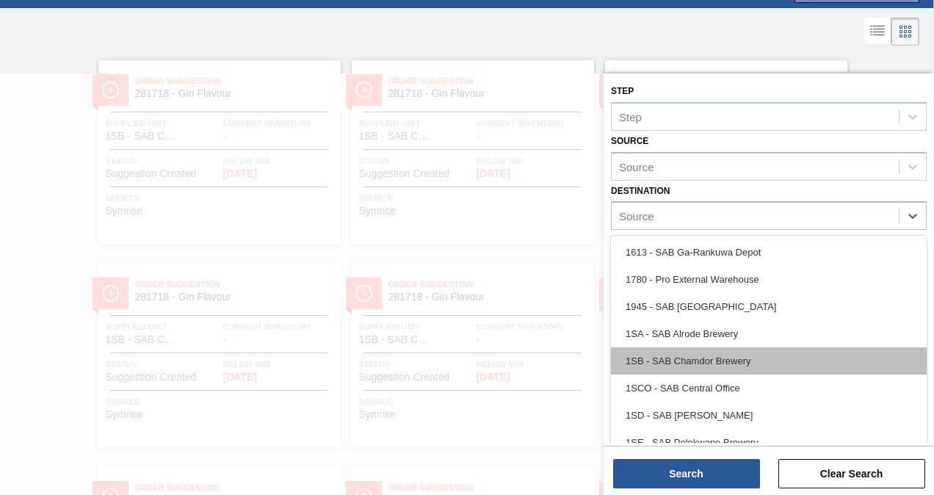
click at [687, 364] on div "1SB - SAB Chamdor Brewery" at bounding box center [769, 360] width 316 height 27
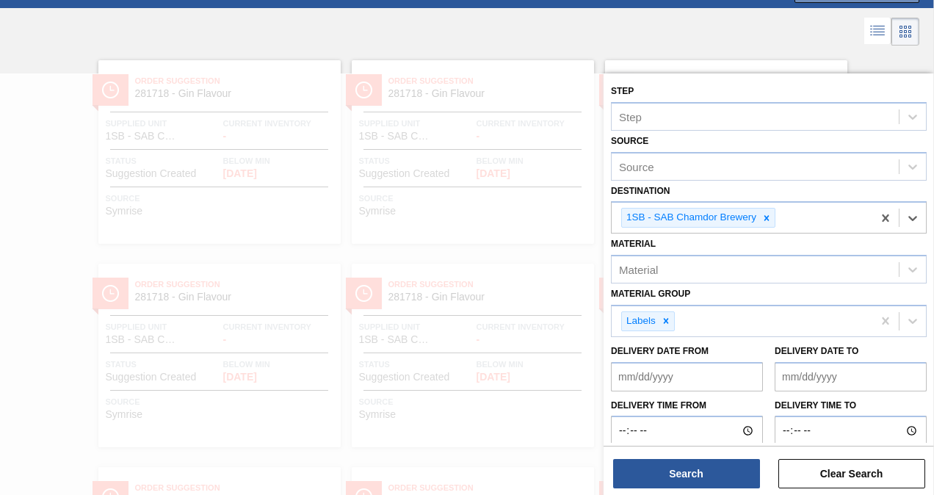
scroll to position [7, 0]
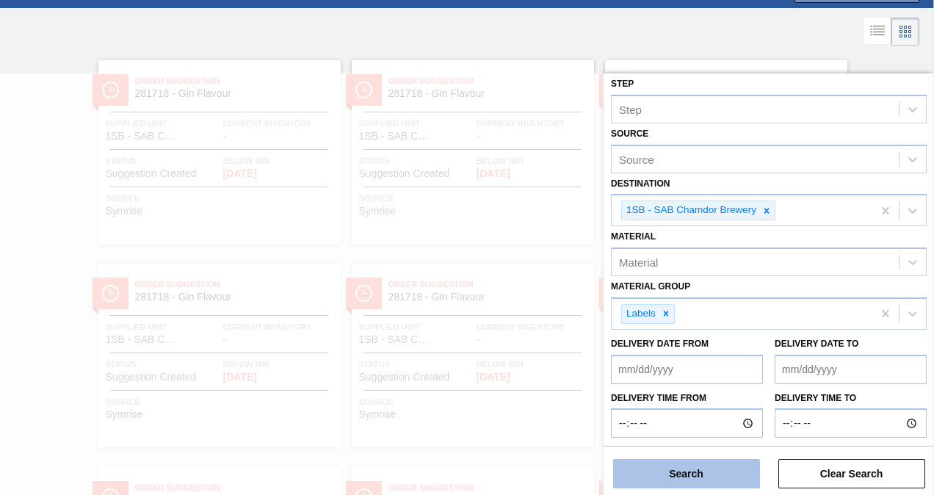
click at [692, 477] on button "Search" at bounding box center [686, 473] width 147 height 29
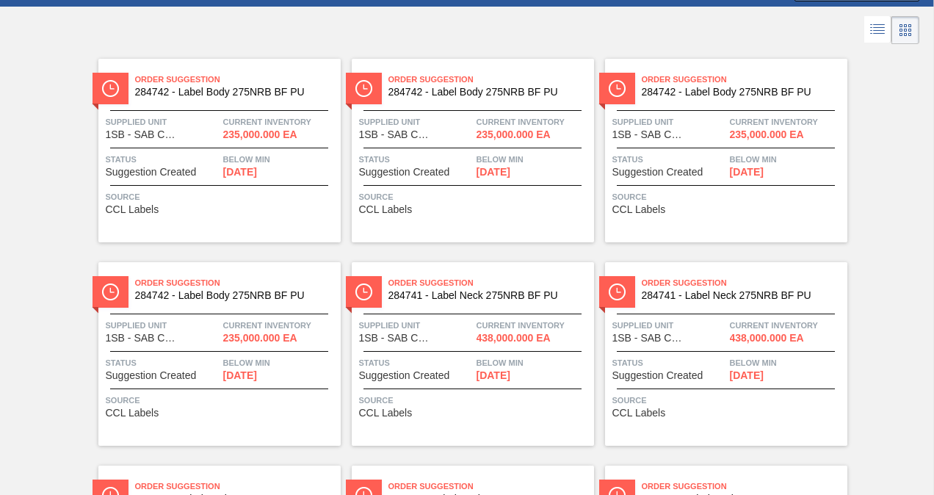
scroll to position [0, 0]
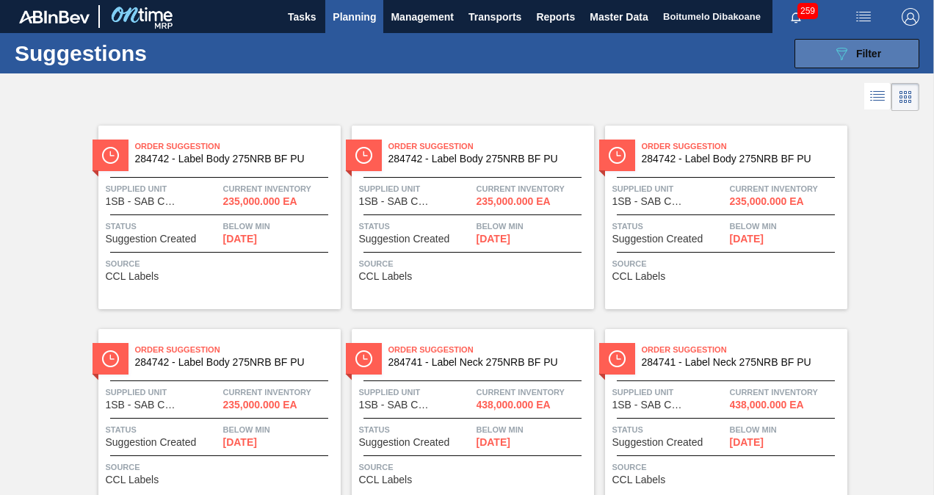
click at [861, 57] on span "Filter" at bounding box center [868, 54] width 25 height 12
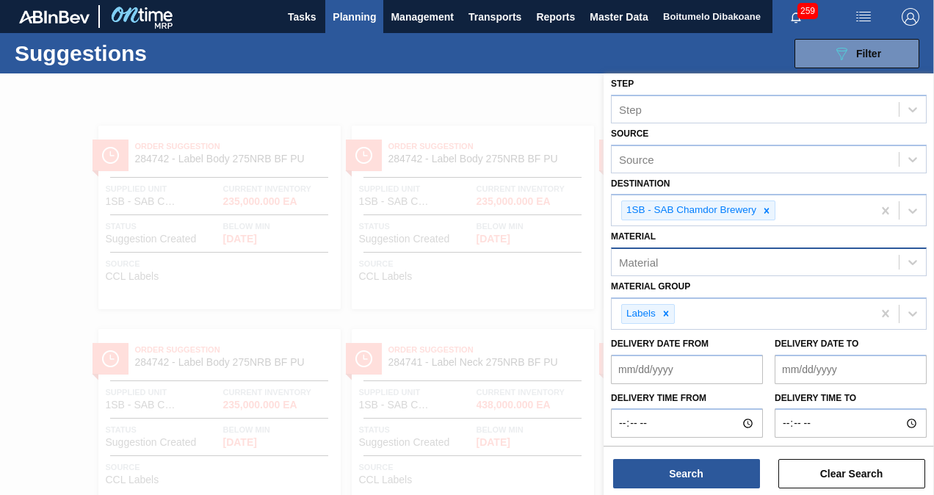
click at [678, 263] on div "Material" at bounding box center [755, 262] width 287 height 21
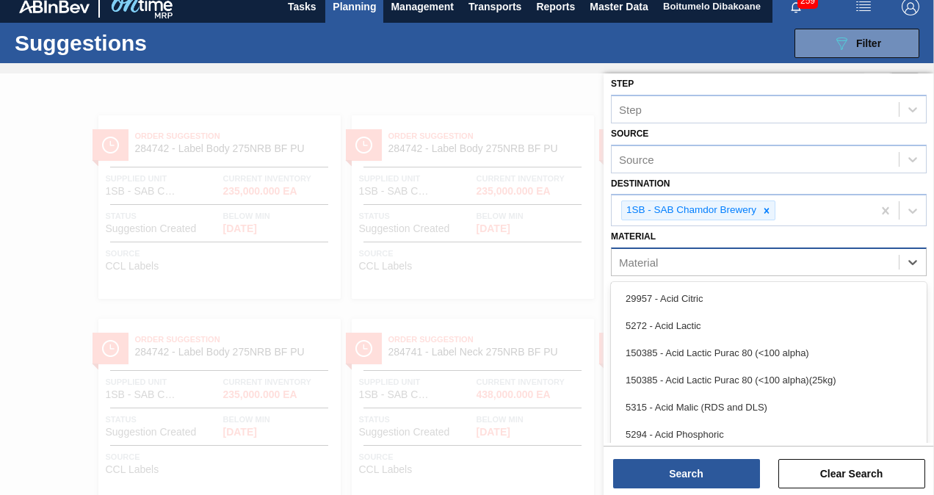
scroll to position [12, 0]
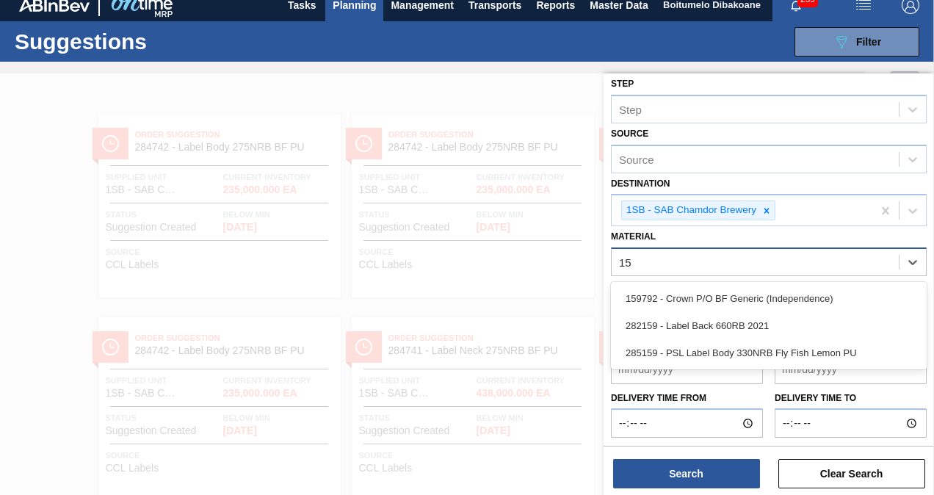
type input "159"
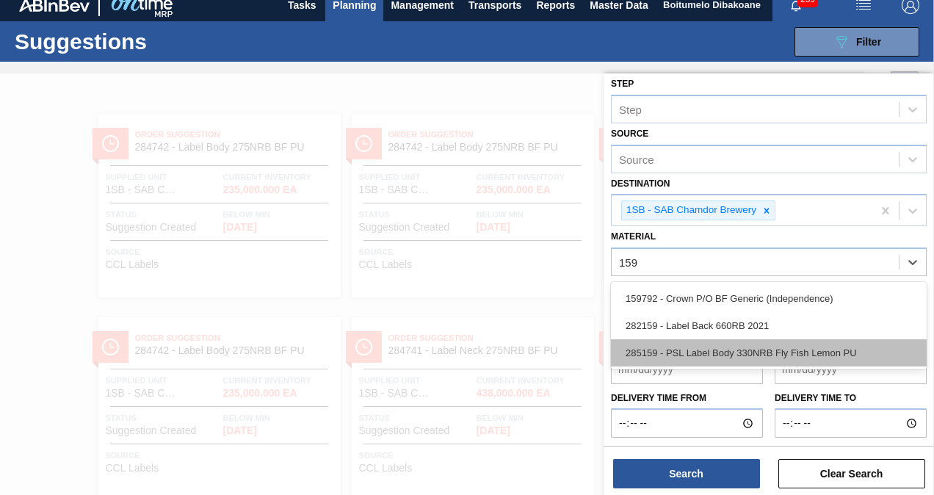
click at [745, 352] on div "285159 - PSL Label Body 330NRB Fly Fish Lemon PU" at bounding box center [769, 352] width 316 height 27
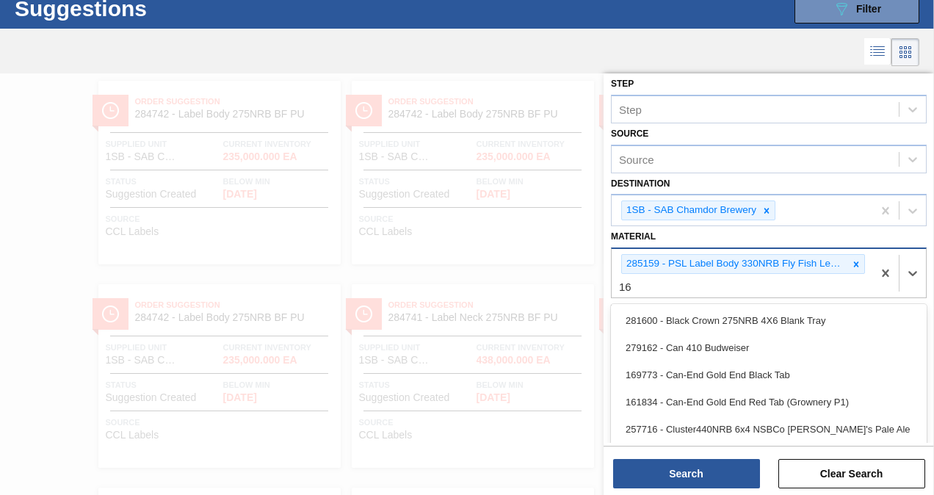
scroll to position [46, 0]
type input "161"
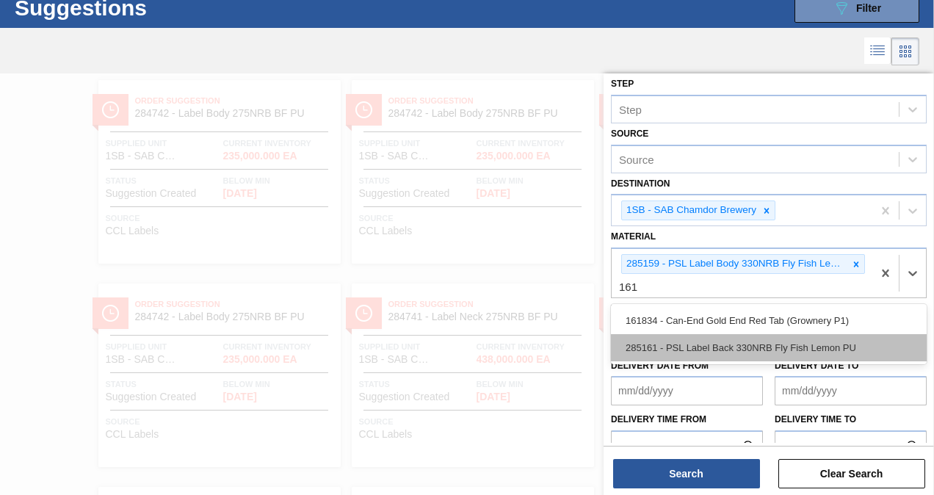
click at [728, 339] on div "285161 - PSL Label Back 330NRB Fly Fish Lemon PU" at bounding box center [769, 347] width 316 height 27
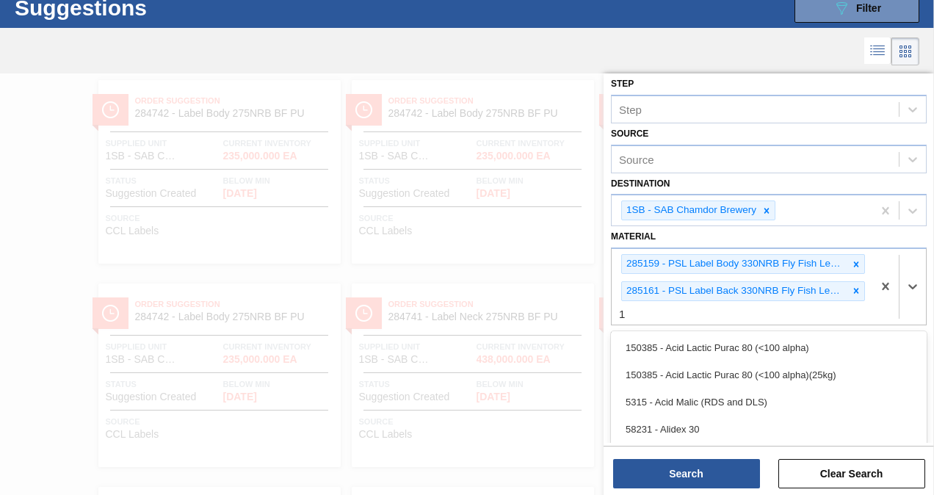
scroll to position [106, 0]
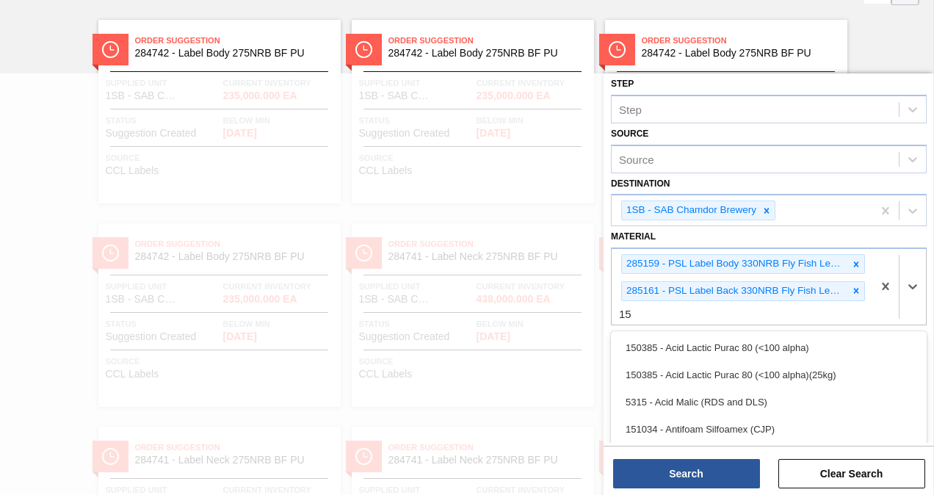
type input "158"
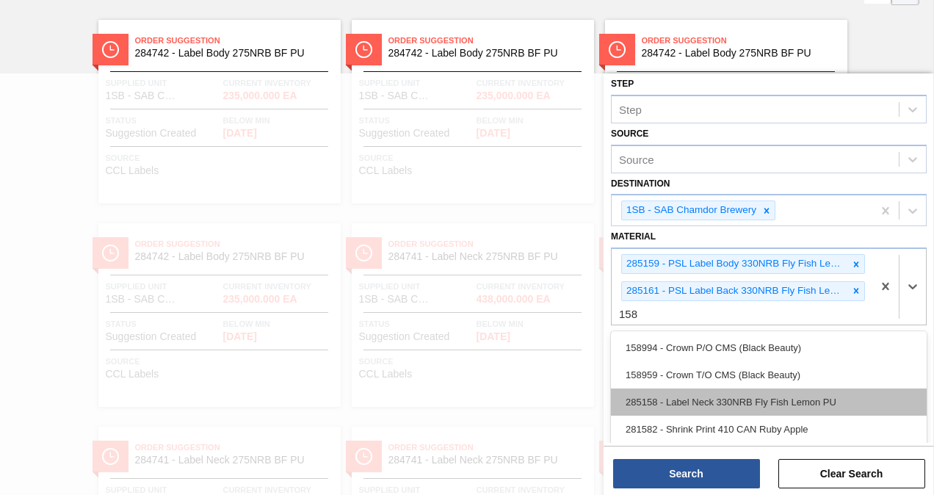
click at [773, 407] on div "285158 - Label Neck 330NRB Fly Fish Lemon PU" at bounding box center [769, 402] width 316 height 27
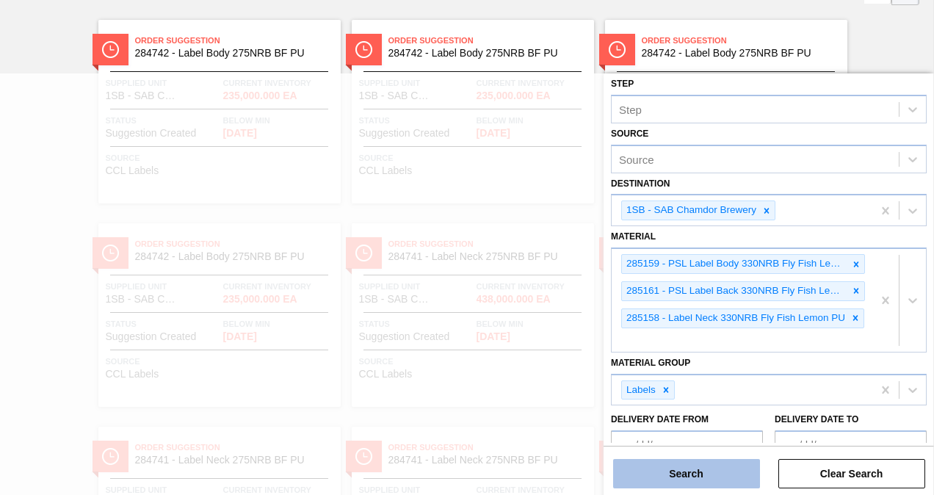
click at [718, 478] on button "Search" at bounding box center [686, 473] width 147 height 29
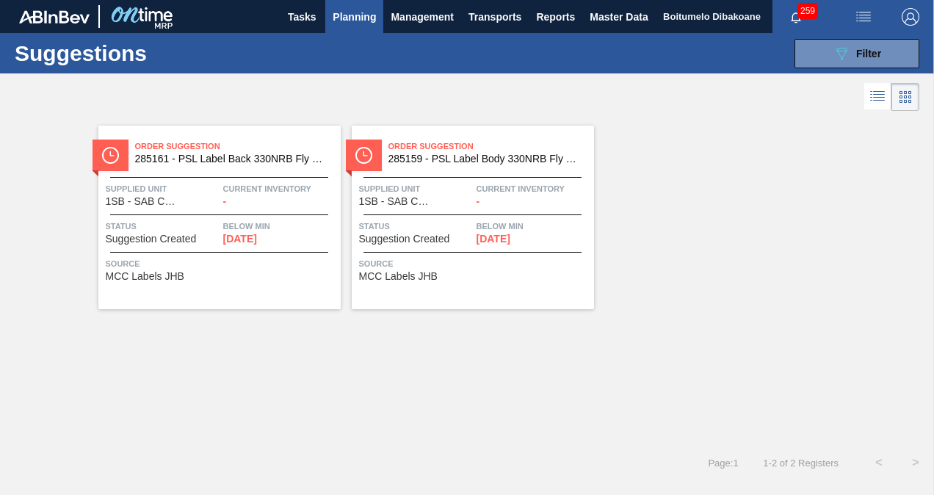
scroll to position [0, 0]
click at [420, 217] on div "Order Suggestion 285159 - PSL Label Body 330NRB Fly Fish Lemon PU Supplied Unit…" at bounding box center [473, 218] width 242 height 184
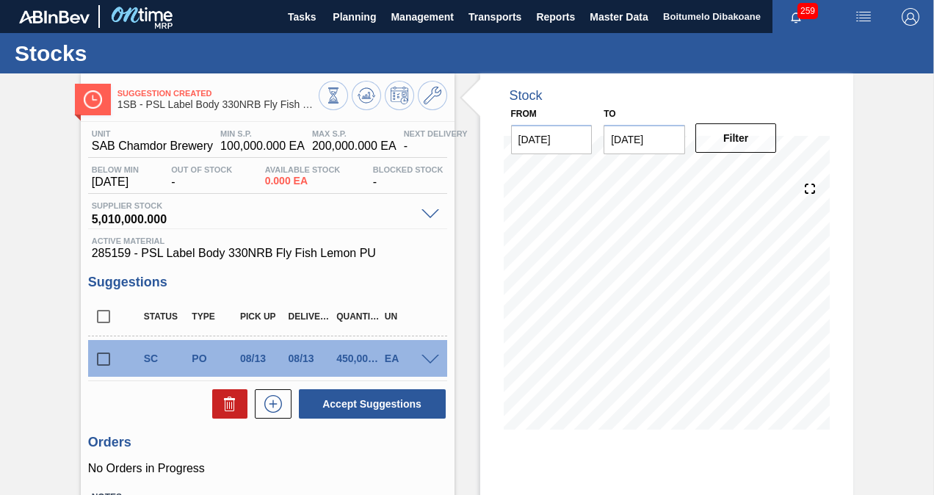
click at [425, 361] on span at bounding box center [431, 360] width 18 height 11
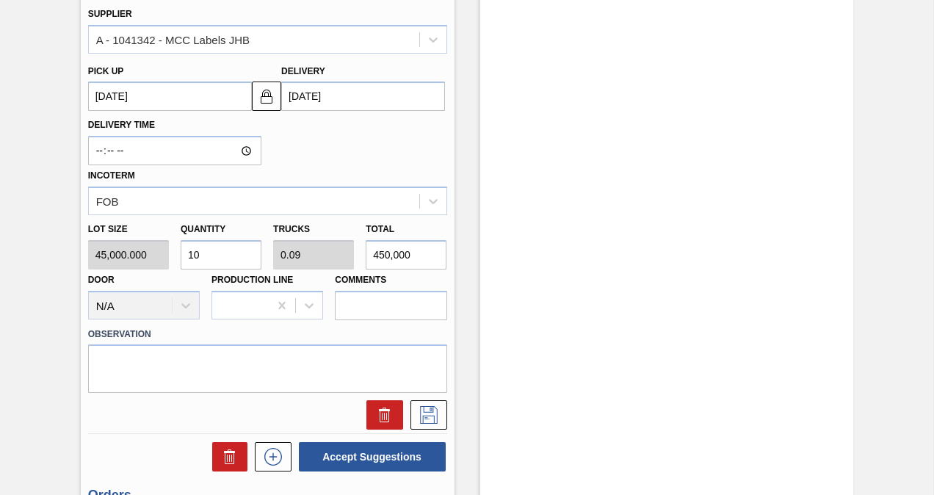
scroll to position [514, 0]
